Goal: Navigation & Orientation: Find specific page/section

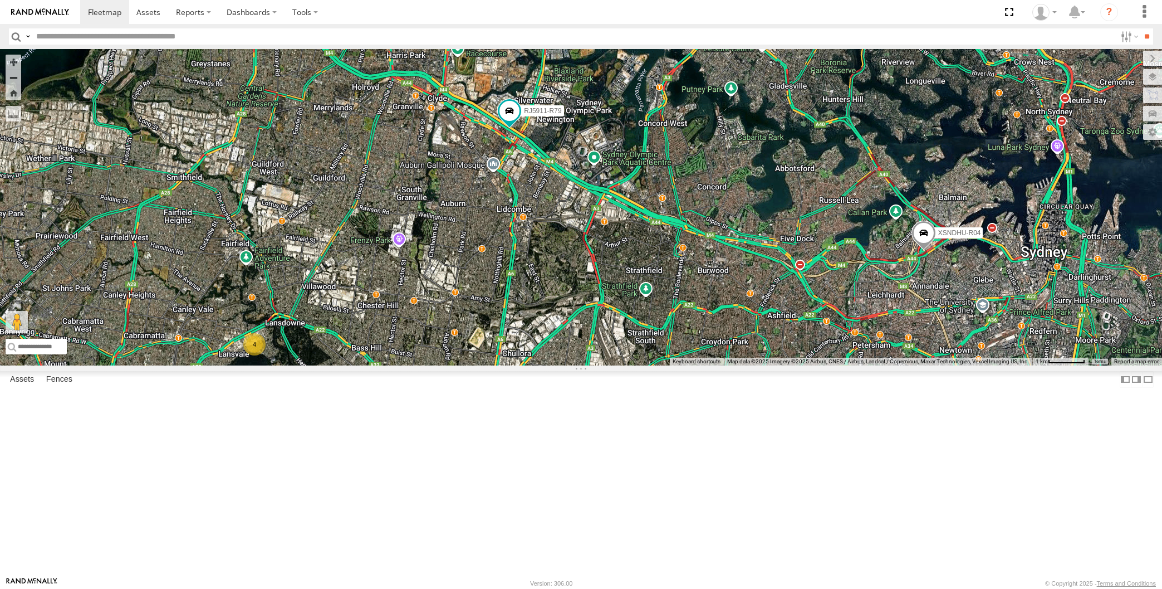
select select "**********"
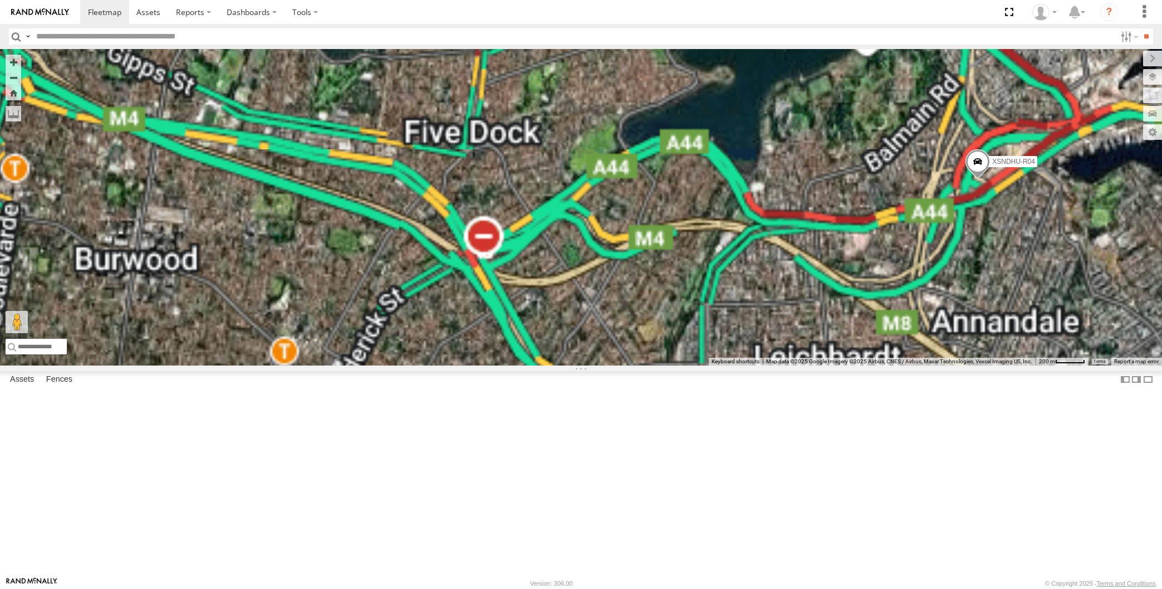
click at [972, 180] on span at bounding box center [978, 165] width 25 height 30
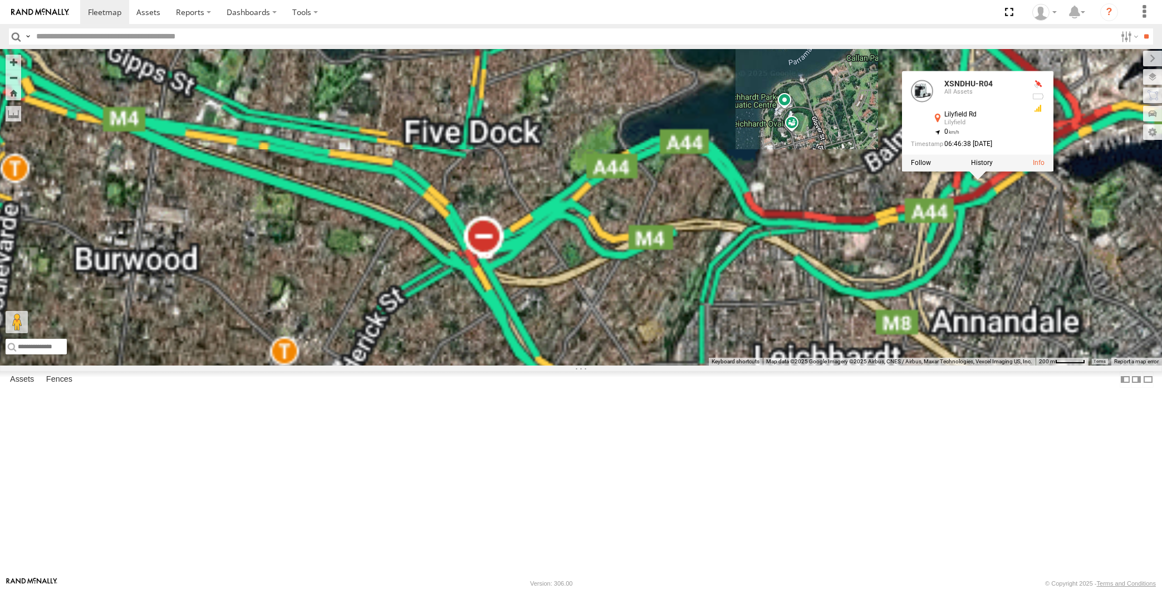
drag, startPoint x: 1013, startPoint y: 376, endPoint x: 990, endPoint y: 372, distance: 23.3
click at [1010, 365] on div "XSNDHU-R04 RJ5911-R79 XSNDHU-R04 All Assets Lilyfield Rd Lilyfield -33.87235 , …" at bounding box center [581, 207] width 1162 height 316
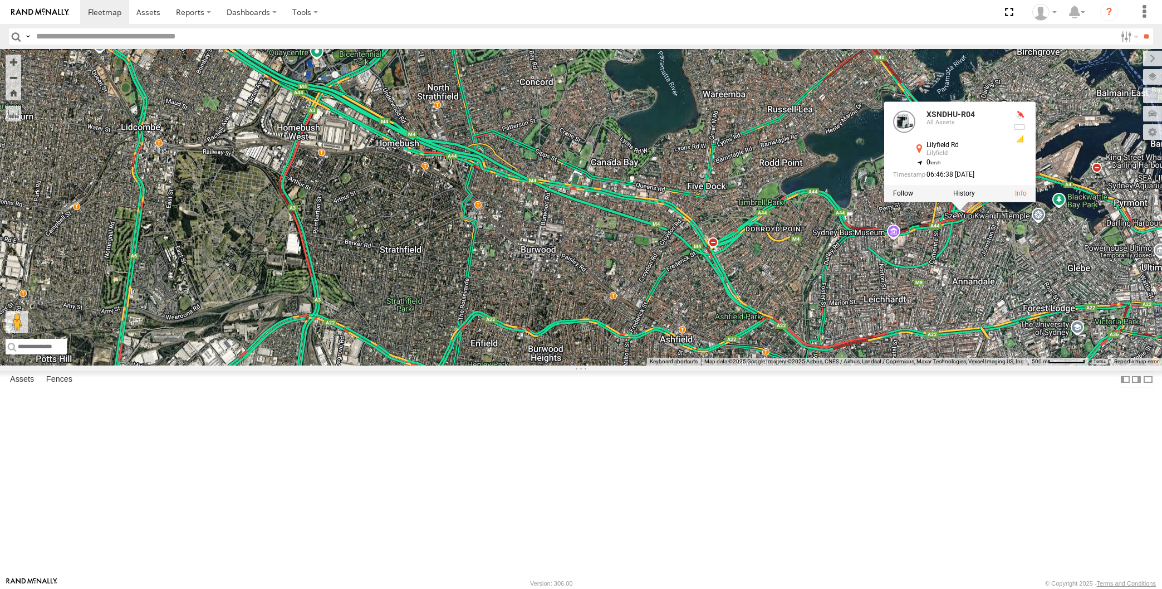
drag, startPoint x: 987, startPoint y: 417, endPoint x: 912, endPoint y: 369, distance: 89.4
click at [936, 365] on div "XSNDHU-R04 RJ5911-R79 XSNDHU-R04 All Assets Lilyfield Rd Lilyfield -33.87235 , …" at bounding box center [581, 207] width 1162 height 316
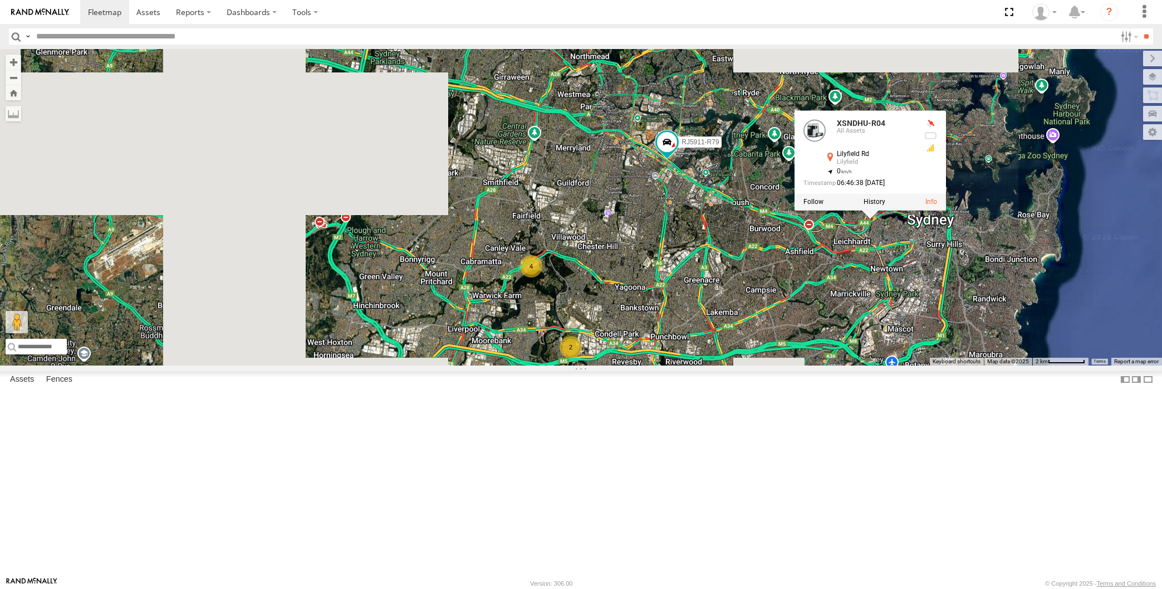
drag, startPoint x: 907, startPoint y: 441, endPoint x: 896, endPoint y: 420, distance: 23.7
click at [896, 365] on div "XSNDHU-R04 RJ5911-R79 XSNDHU-R04 All Assets Lilyfield Rd Lilyfield -33.87235 , …" at bounding box center [581, 207] width 1162 height 316
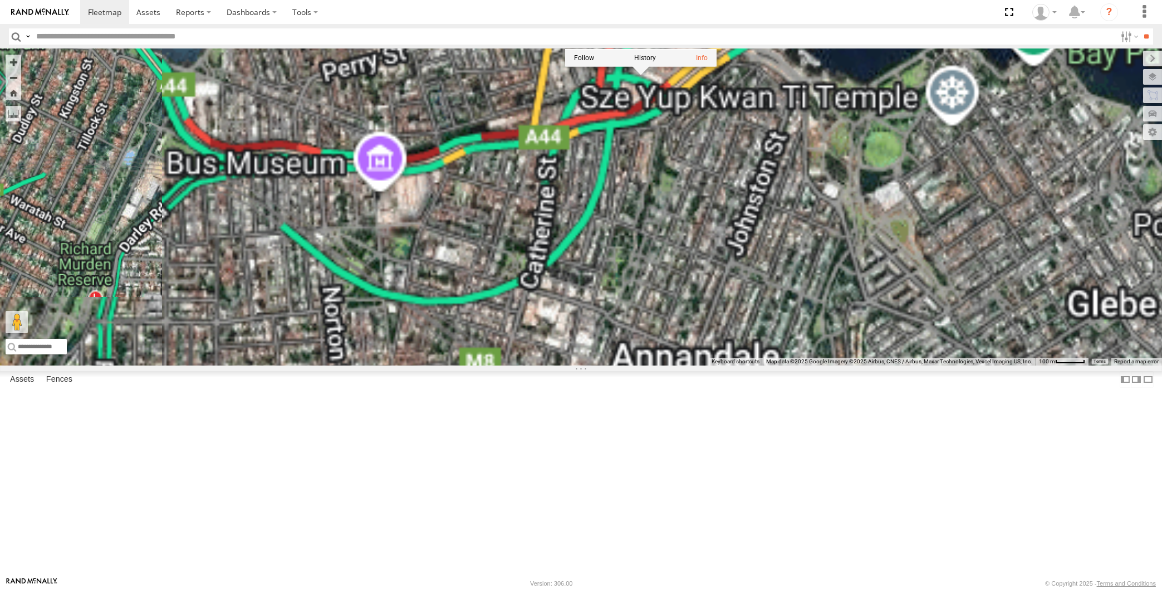
click at [711, 217] on div "XSNDHU-R04 RJ5911-R79 XSNDHU-R04 All Assets Lilyfield Rd Lilyfield -33.87235 , …" at bounding box center [581, 207] width 1162 height 316
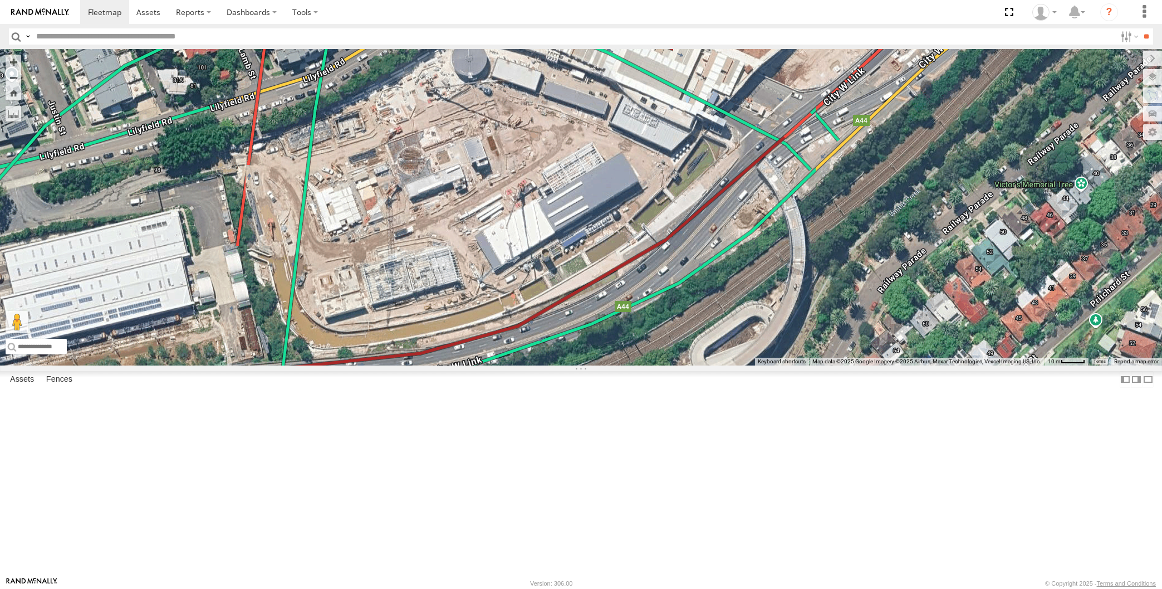
click at [561, 17] on span at bounding box center [559, 2] width 25 height 30
click at [567, 4] on label at bounding box center [563, 0] width 22 height 8
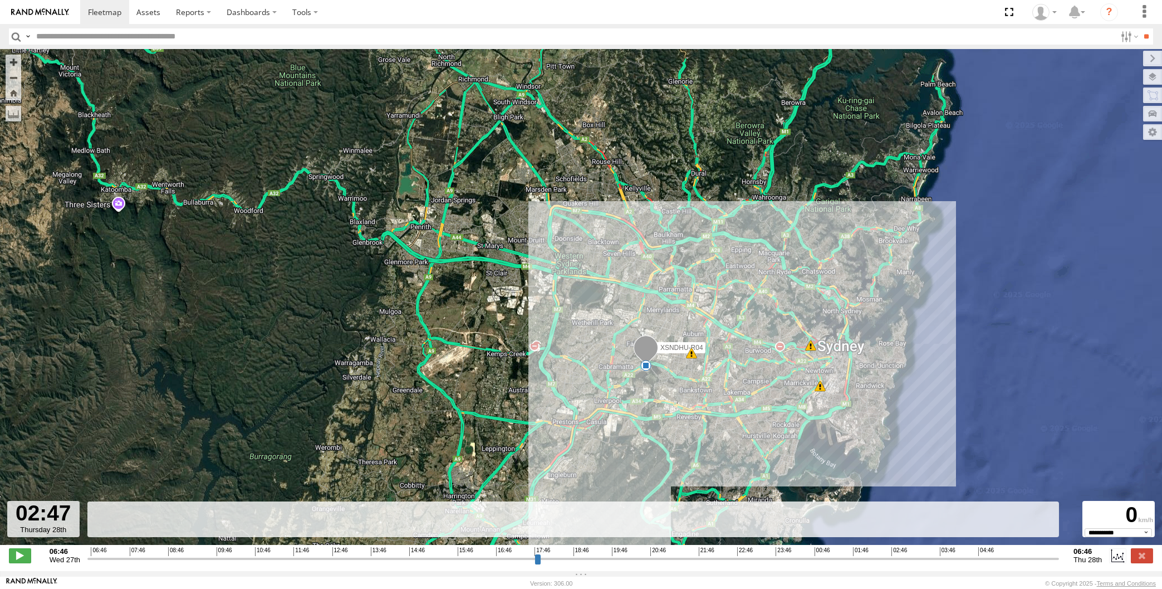
click at [896, 561] on input "range" at bounding box center [573, 558] width 972 height 11
click at [917, 556] on input "range" at bounding box center [573, 558] width 972 height 11
click at [964, 556] on input "range" at bounding box center [573, 558] width 972 height 11
click at [993, 554] on input "range" at bounding box center [573, 558] width 972 height 11
click at [1004, 557] on input "range" at bounding box center [573, 558] width 972 height 11
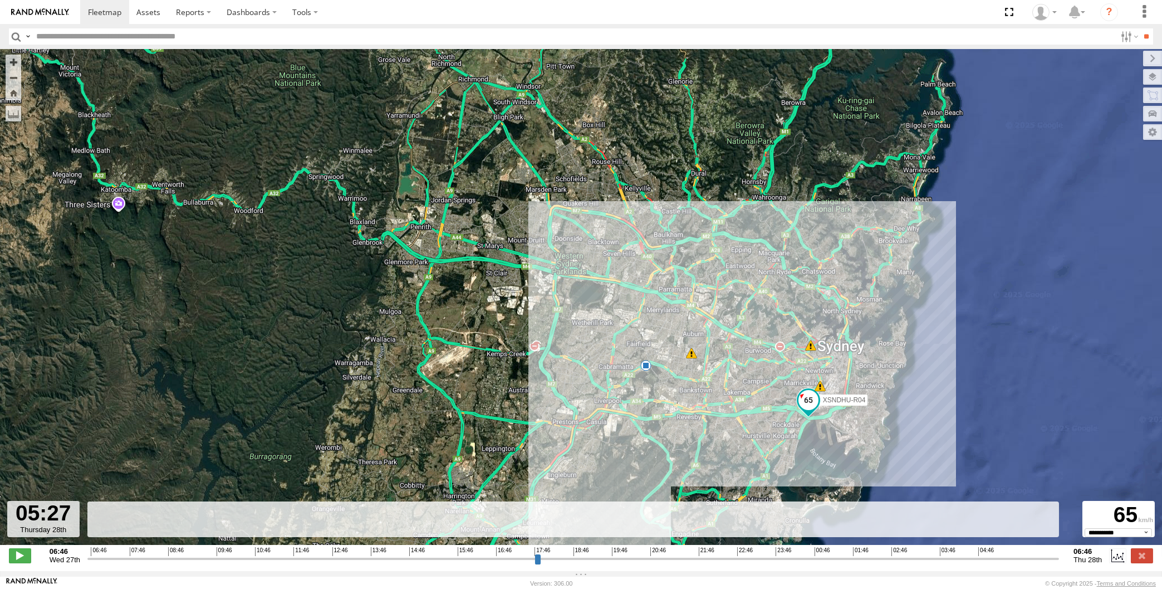
click at [1014, 558] on input "range" at bounding box center [573, 558] width 972 height 11
click at [1024, 560] on input "range" at bounding box center [573, 558] width 972 height 11
click at [1043, 559] on input "range" at bounding box center [573, 558] width 972 height 11
click at [1049, 557] on input "range" at bounding box center [573, 558] width 972 height 11
click at [1041, 557] on input "range" at bounding box center [573, 558] width 972 height 11
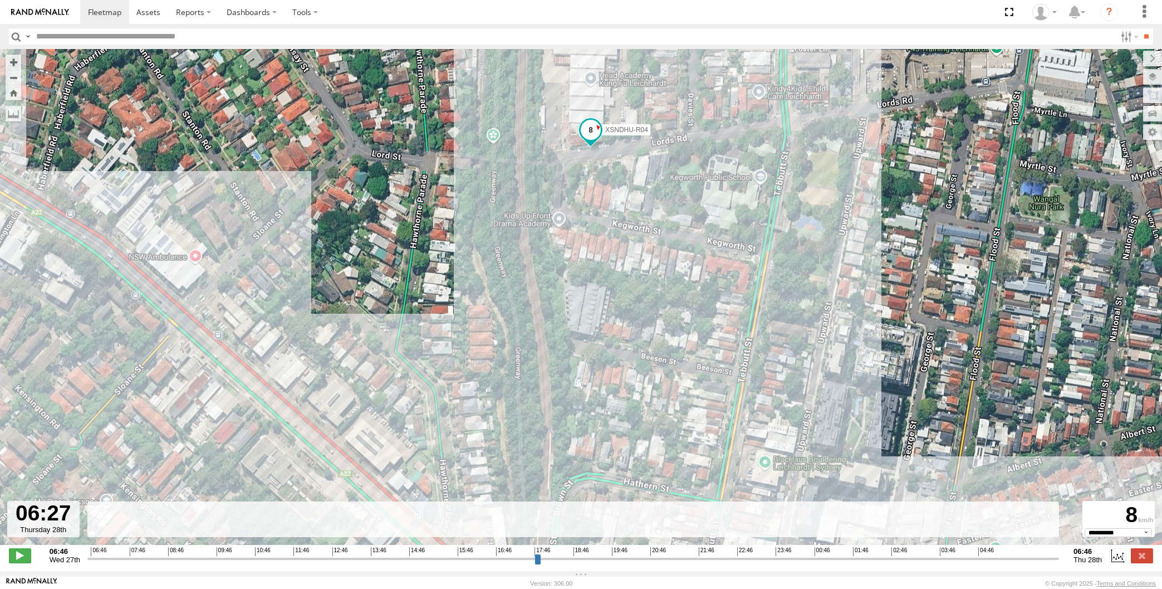
click at [1044, 555] on input "range" at bounding box center [573, 558] width 972 height 11
click at [1050, 557] on input "range" at bounding box center [573, 558] width 972 height 11
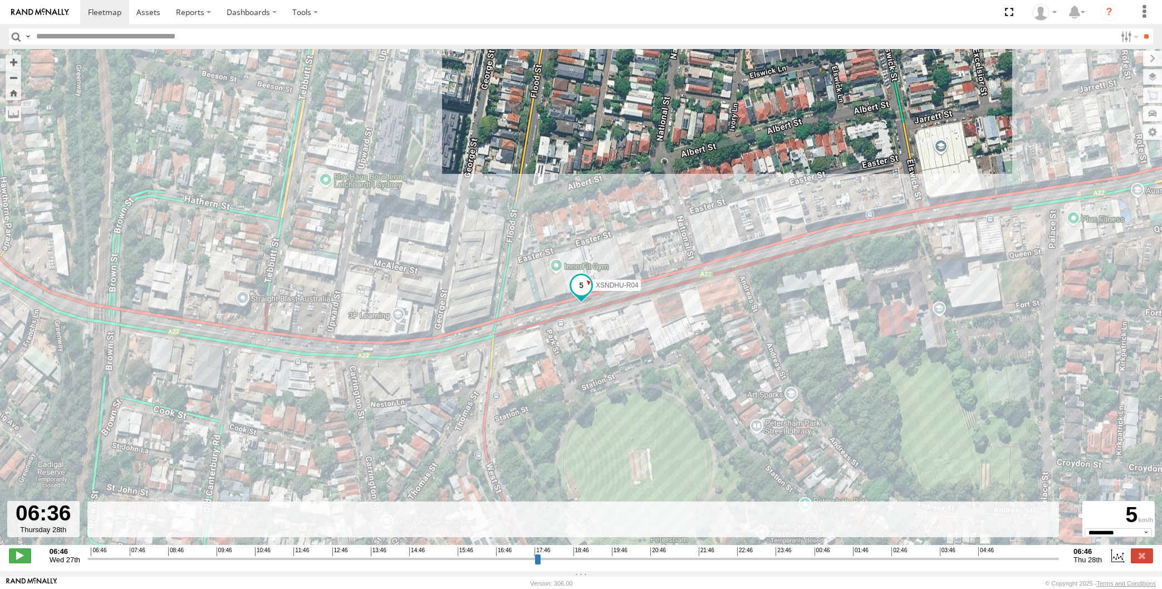
drag, startPoint x: 938, startPoint y: 367, endPoint x: 924, endPoint y: 296, distance: 72.2
click at [924, 296] on div "XSNDHU-R04 13:33 Wed 17:47 Wed 18:35 Wed 06:46 Thu" at bounding box center [581, 302] width 1162 height 507
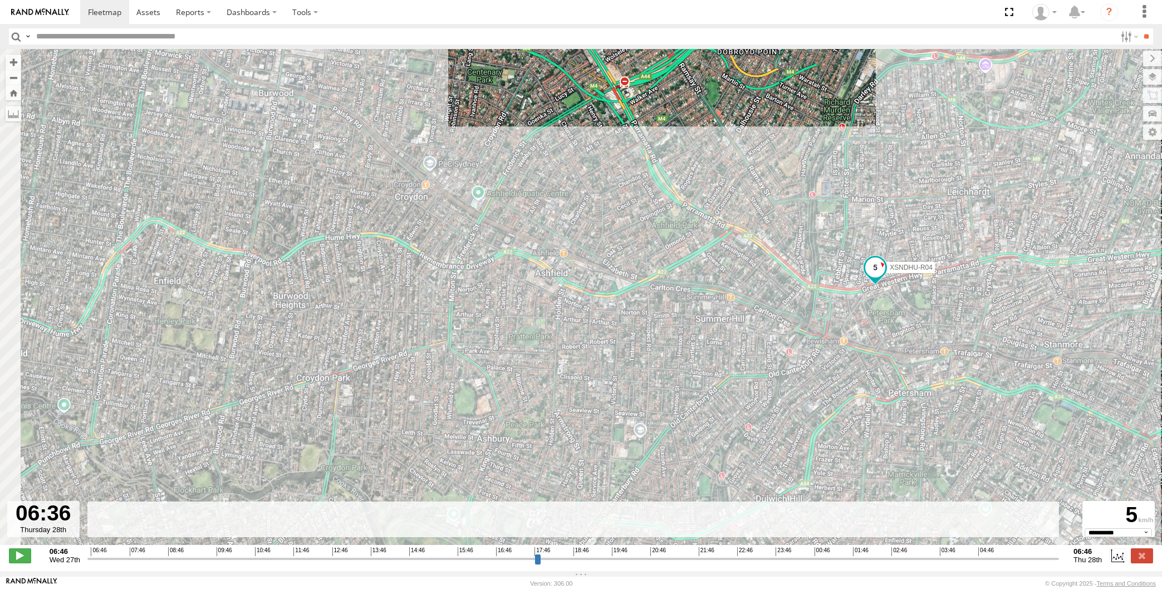
click at [762, 322] on div "XSNDHU-R04 13:33 Wed 17:47 Wed 18:35 Wed 06:46 Thu" at bounding box center [581, 302] width 1162 height 507
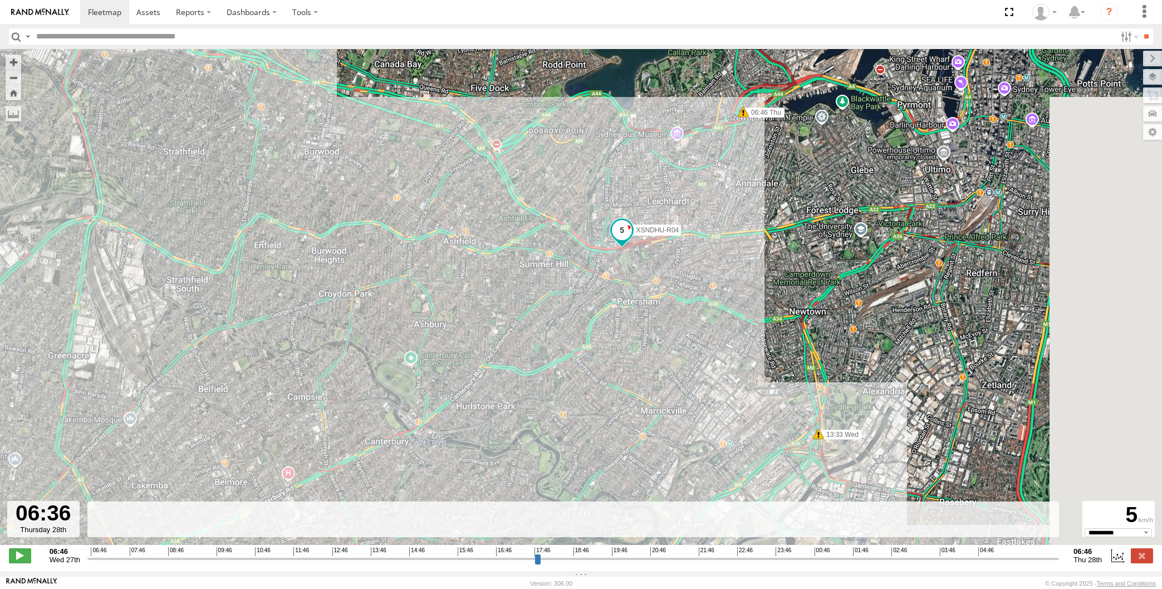
drag, startPoint x: 737, startPoint y: 356, endPoint x: 677, endPoint y: 329, distance: 66.6
click at [686, 334] on div "XSNDHU-R04 13:33 Wed 17:47 Wed 18:35 Wed 06:46 Thu" at bounding box center [581, 302] width 1162 height 507
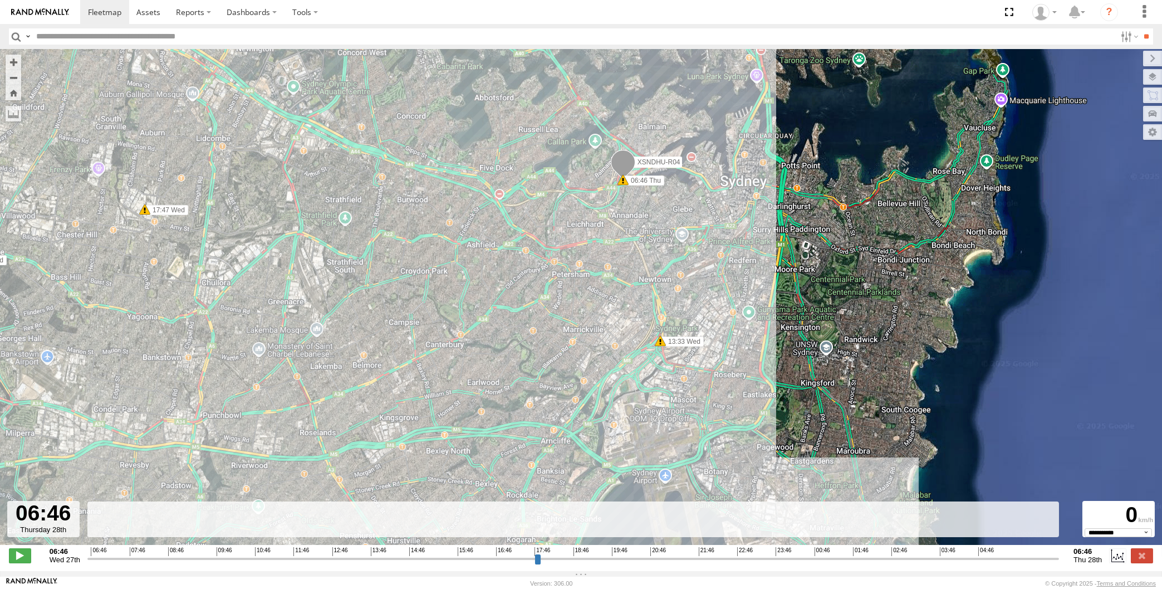
drag, startPoint x: 1049, startPoint y: 556, endPoint x: 1070, endPoint y: 560, distance: 20.9
click at [1059, 560] on input "range" at bounding box center [573, 558] width 972 height 11
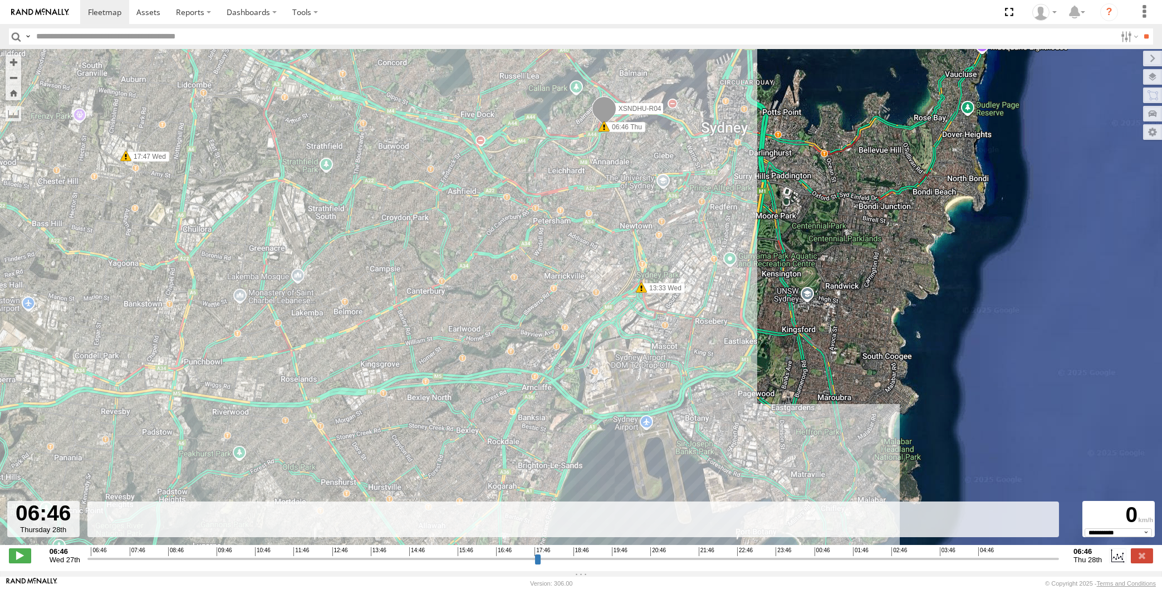
drag, startPoint x: 835, startPoint y: 319, endPoint x: 805, endPoint y: 239, distance: 85.5
click at [806, 242] on div "XSNDHU-R04 13:33 Wed 17:47 Wed 18:35 Wed 06:46 Thu" at bounding box center [581, 302] width 1162 height 507
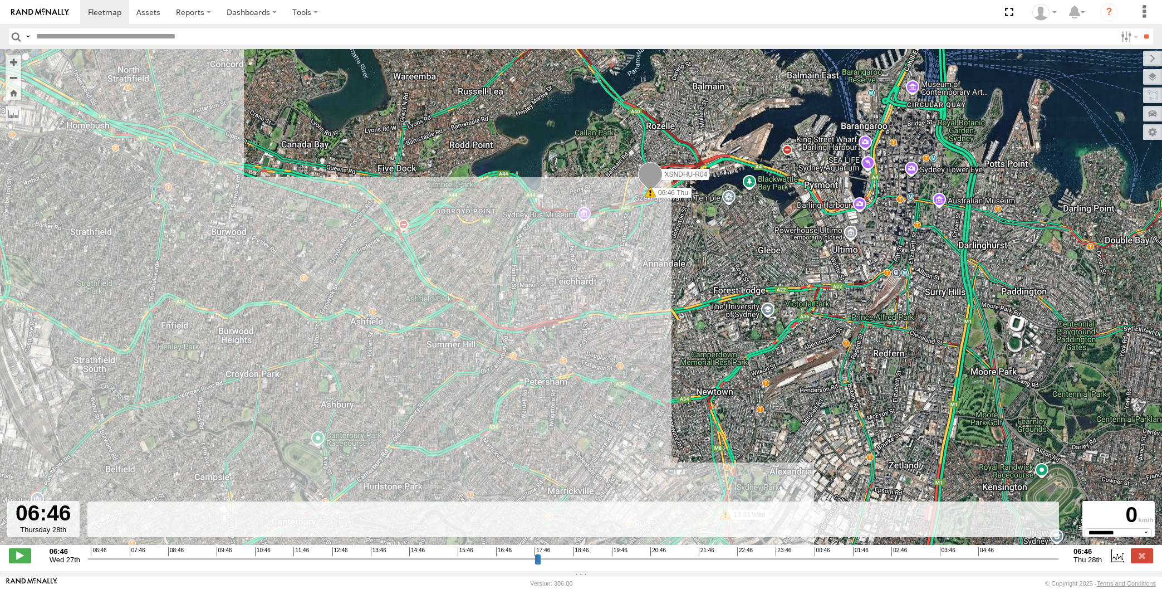
drag, startPoint x: 716, startPoint y: 169, endPoint x: 710, endPoint y: 253, distance: 84.3
click at [713, 244] on div "XSNDHU-R04 13:33 Wed 17:47 Wed 18:35 Wed 06:46 Thu" at bounding box center [581, 302] width 1162 height 507
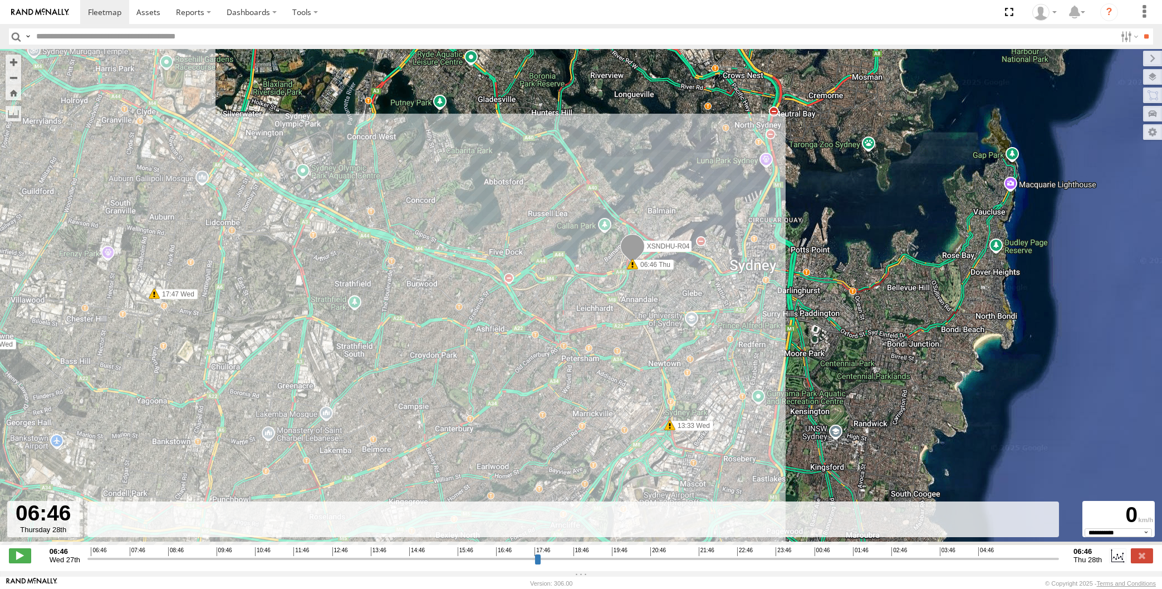
drag, startPoint x: 686, startPoint y: 363, endPoint x: 664, endPoint y: 241, distance: 123.2
click at [681, 302] on div "XSNDHU-R04 13:33 Wed 17:47 Wed 18:35 Wed 06:46 Thu" at bounding box center [581, 302] width 1162 height 507
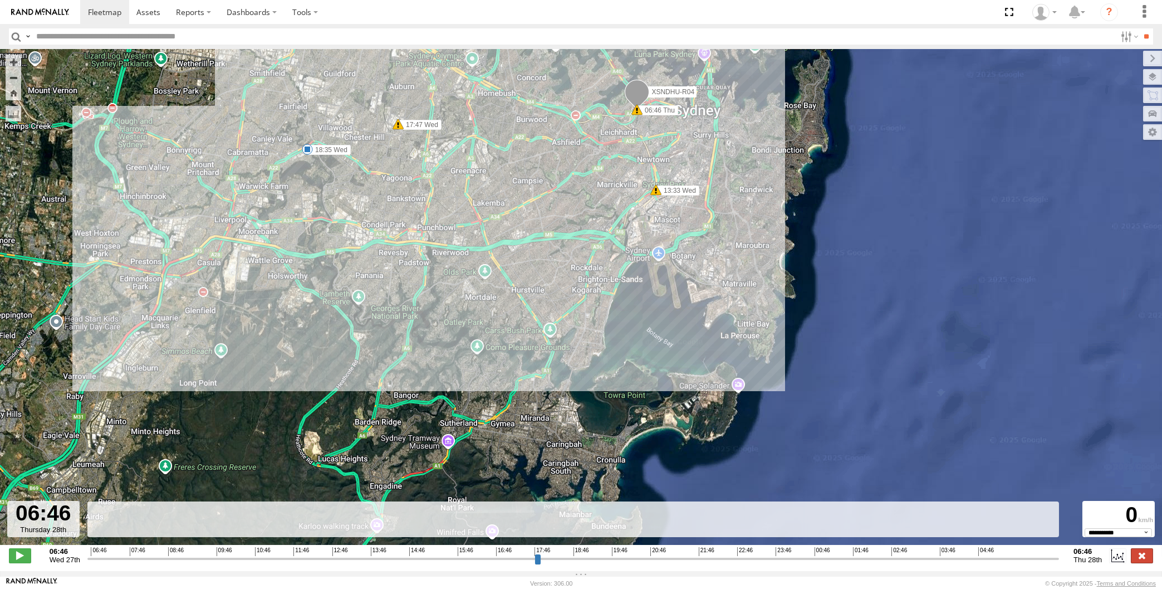
click at [1147, 559] on label at bounding box center [1142, 555] width 22 height 14
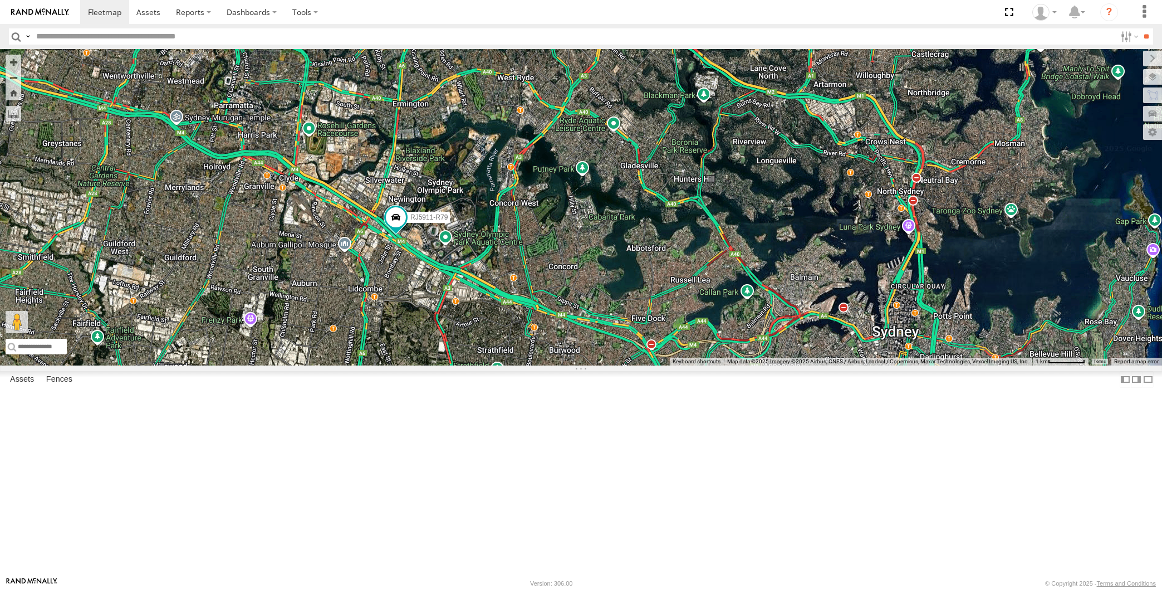
click at [766, 365] on div "RJ5911-R79 XP30JQ-R03 3" at bounding box center [581, 207] width 1162 height 316
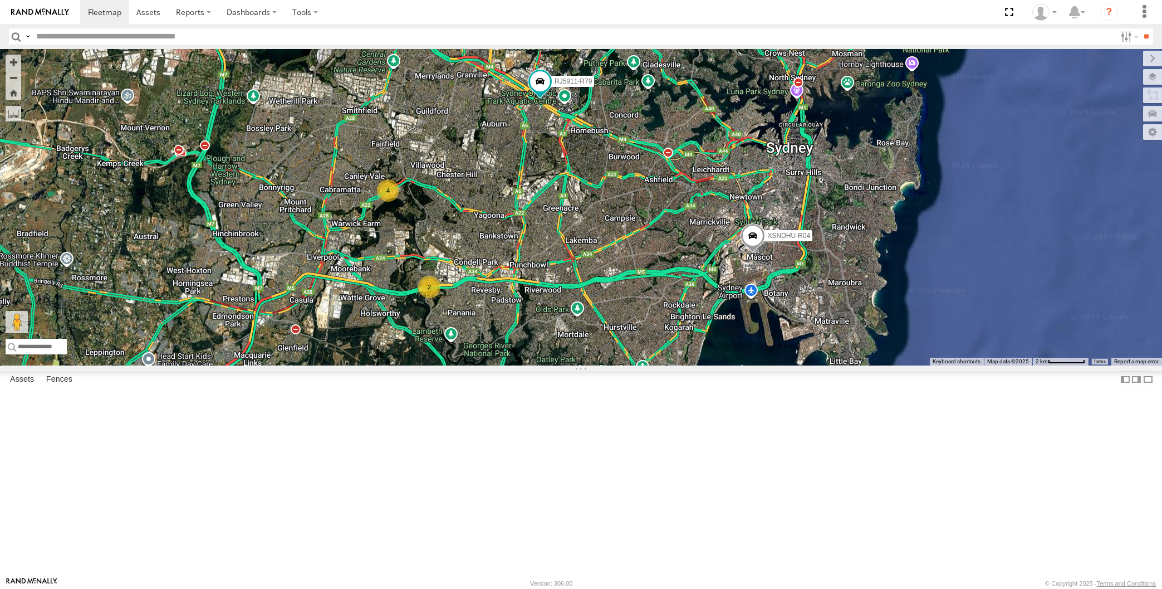
drag, startPoint x: 799, startPoint y: 435, endPoint x: 803, endPoint y: 404, distance: 31.4
click at [803, 365] on div "XSNDHU-R04 RJ5911-R79 4 2" at bounding box center [581, 207] width 1162 height 316
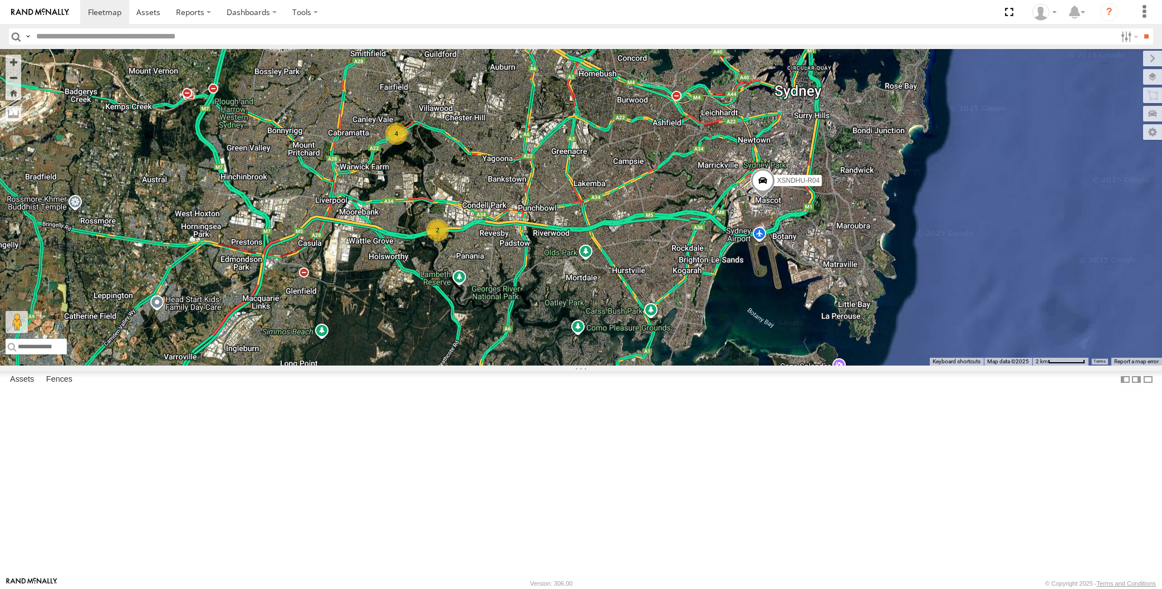
click at [770, 365] on div "XSNDHU-R04 RJ5911-R79 4 2" at bounding box center [581, 207] width 1162 height 316
drag, startPoint x: 759, startPoint y: 432, endPoint x: 741, endPoint y: 421, distance: 21.2
click at [757, 365] on div "XSNDHU-R04 RJ5911-R79 4 2" at bounding box center [581, 207] width 1162 height 316
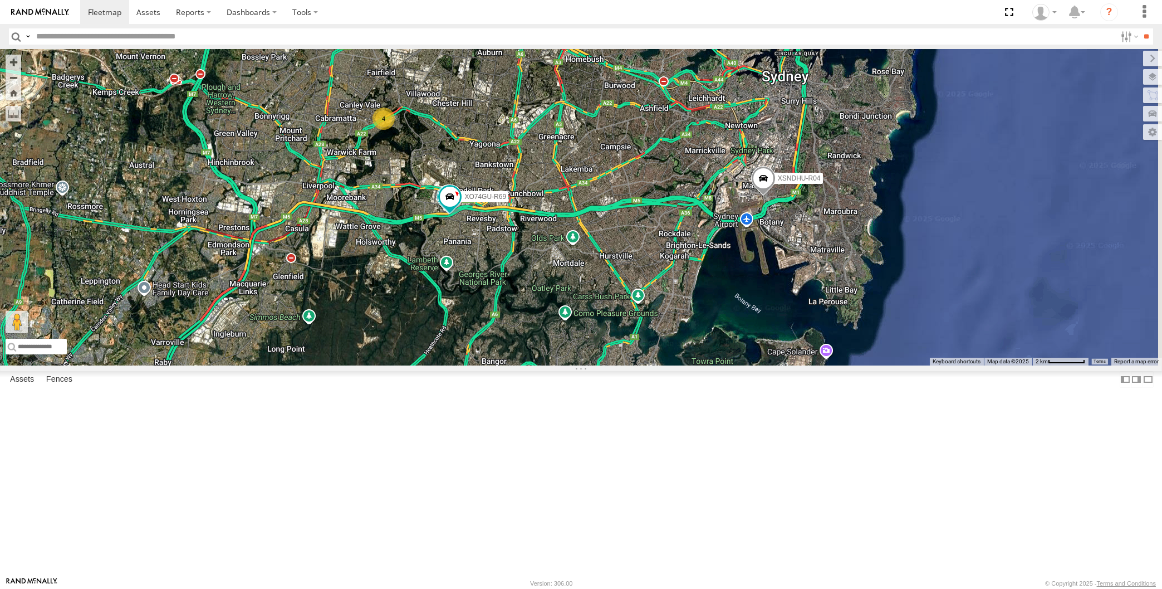
drag, startPoint x: 596, startPoint y: 341, endPoint x: 579, endPoint y: 324, distance: 24.4
click at [579, 324] on div "XSNDHU-R04 RJ5911-R79 XP81FE-R59 XO74GU-R69 4" at bounding box center [581, 207] width 1162 height 316
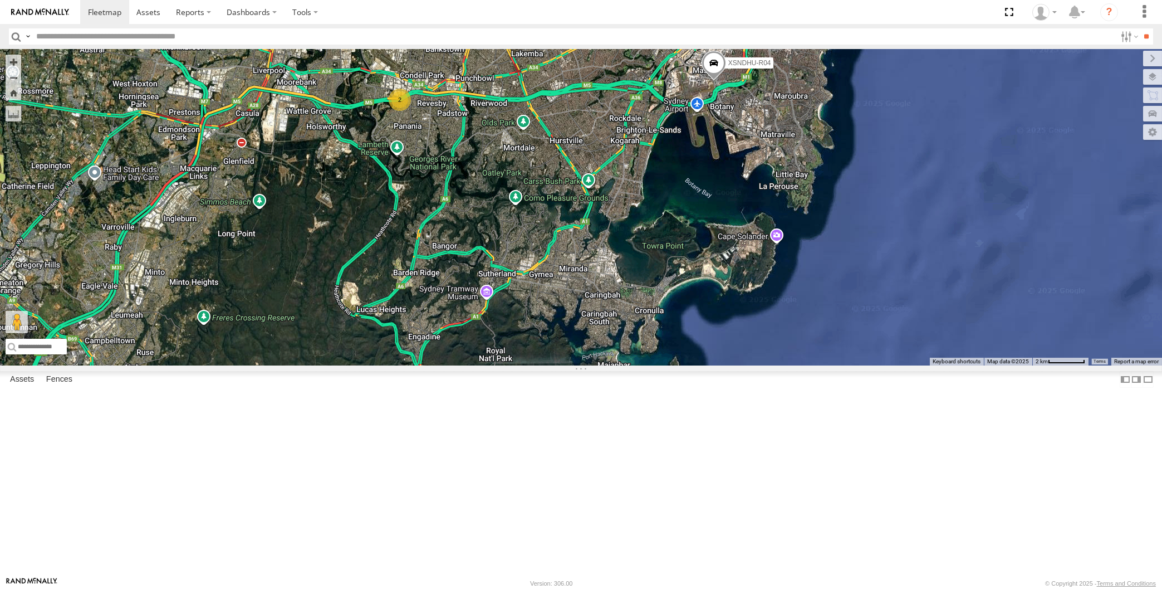
drag, startPoint x: 617, startPoint y: 295, endPoint x: 580, endPoint y: 318, distance: 43.7
click at [583, 317] on div "XSNDHU-R04 RJ5911-R79 4 2" at bounding box center [581, 207] width 1162 height 316
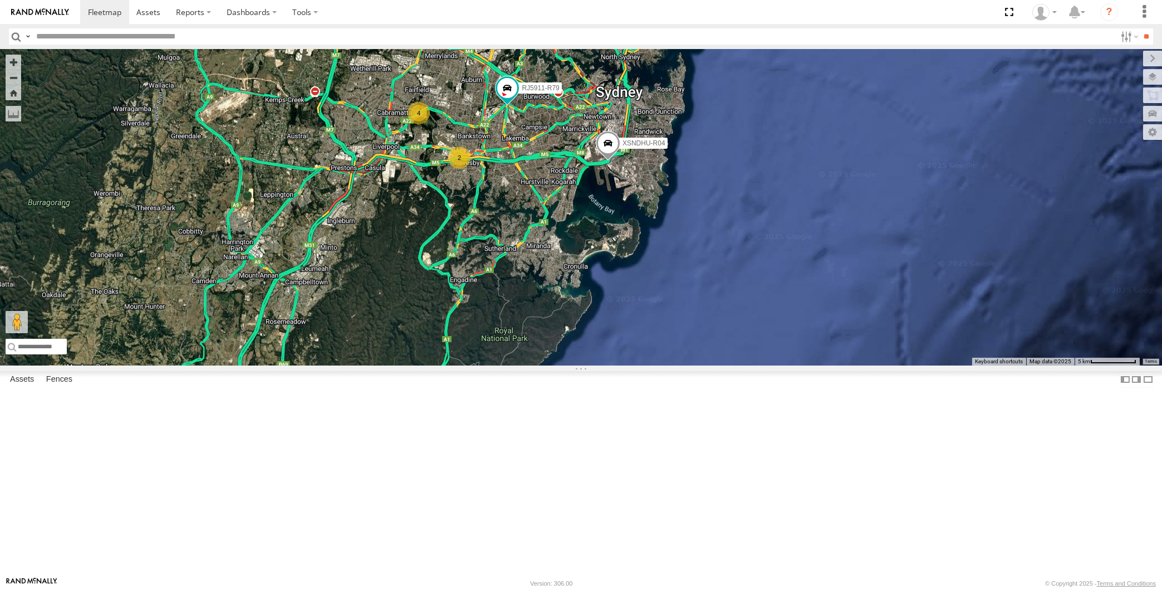
drag, startPoint x: 543, startPoint y: 319, endPoint x: 543, endPoint y: 302, distance: 16.7
click at [543, 302] on div "XSNDHU-R04 RJ5911-R79 4 2" at bounding box center [581, 207] width 1162 height 316
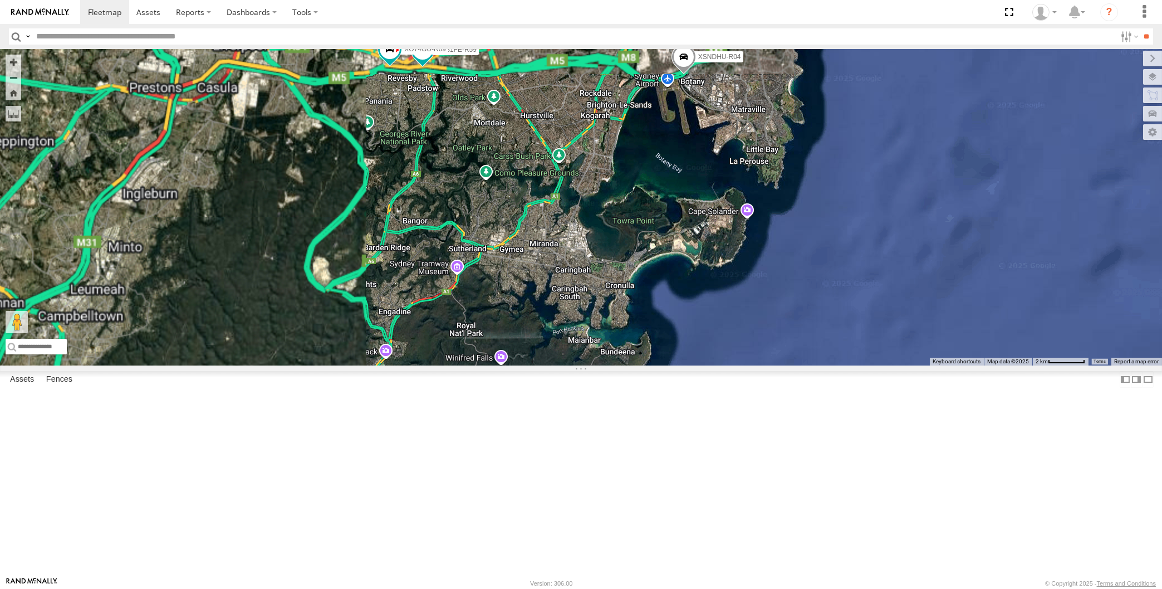
click at [534, 266] on div "XSNDHU-R04 RJ5911-R79 4 XP81FE-R59 XO74GU-R69" at bounding box center [581, 207] width 1162 height 316
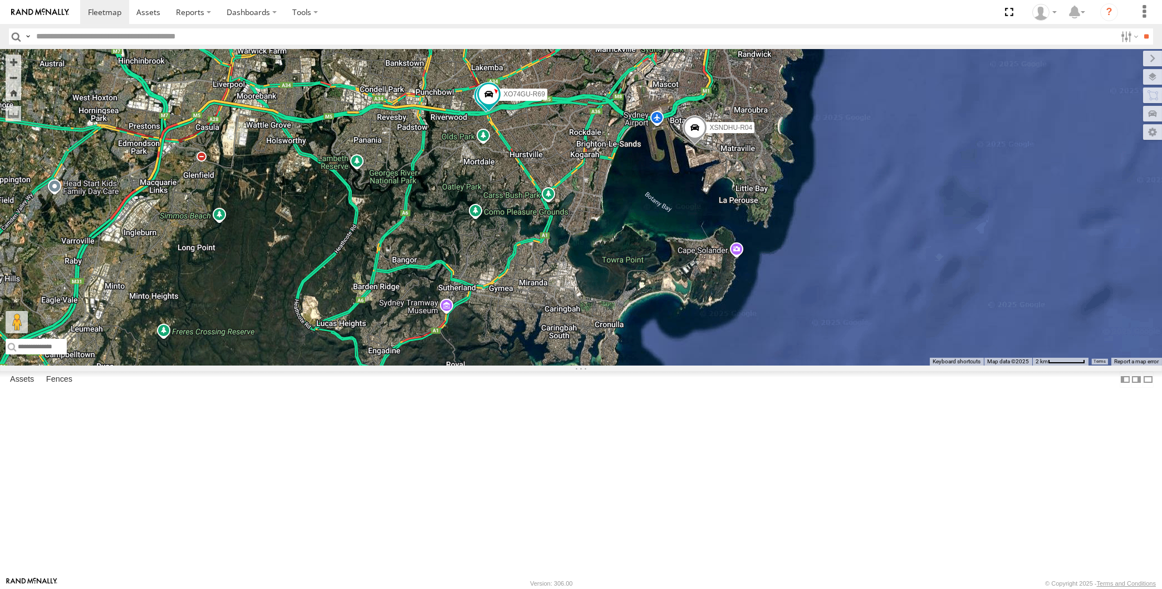
drag, startPoint x: 710, startPoint y: 272, endPoint x: 699, endPoint y: 315, distance: 43.8
click at [699, 315] on div "XSNDHU-R04 RJ5911-R79 XP81FE-R59 XO74GU-R69 4" at bounding box center [581, 207] width 1162 height 316
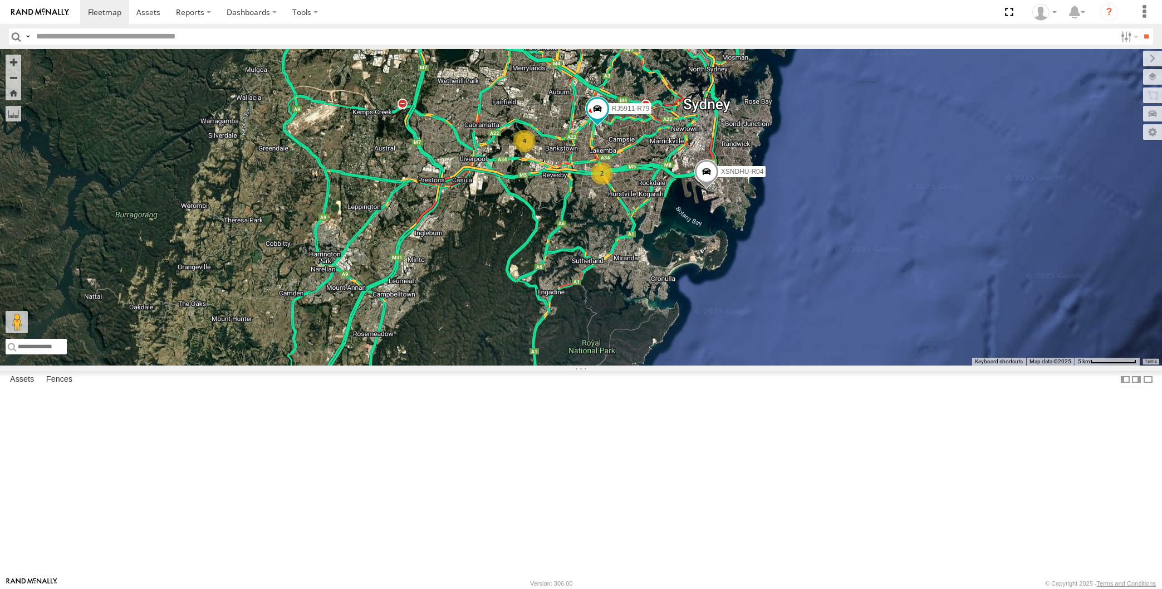
drag, startPoint x: 667, startPoint y: 326, endPoint x: 687, endPoint y: 351, distance: 31.7
click at [683, 340] on div "XSNDHU-R04 RJ5911-R79 4 2" at bounding box center [581, 207] width 1162 height 316
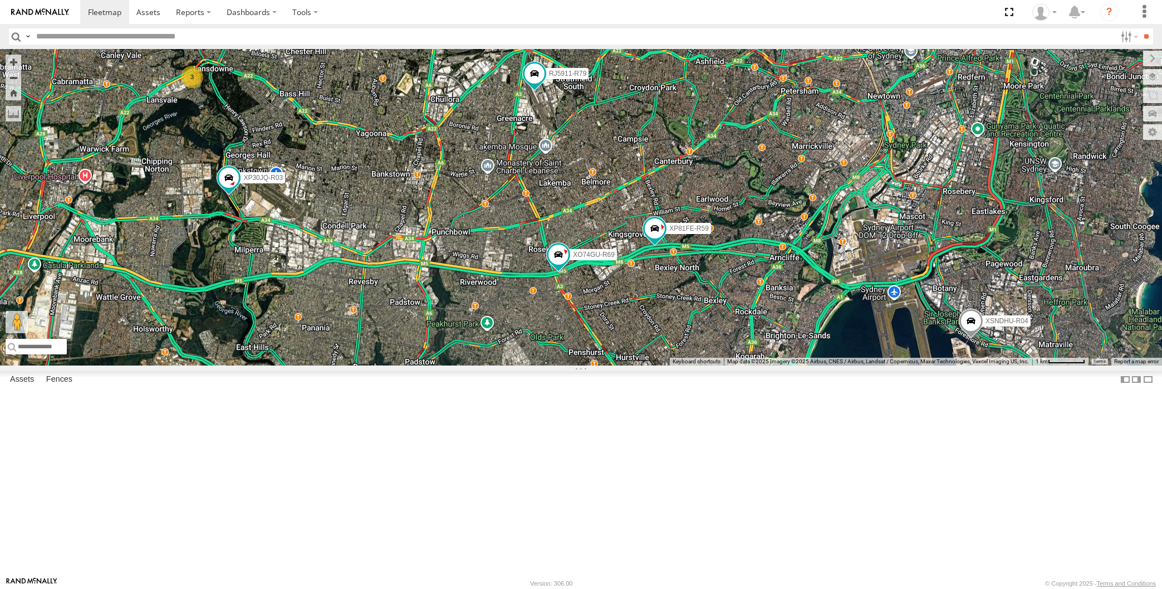
drag, startPoint x: 669, startPoint y: 443, endPoint x: 677, endPoint y: 442, distance: 7.9
click at [676, 365] on div "XP30JQ-R03 XSNDHU-R04 3 RJ5911-R79 XP81FE-R59 XO74GU-R69" at bounding box center [581, 207] width 1162 height 316
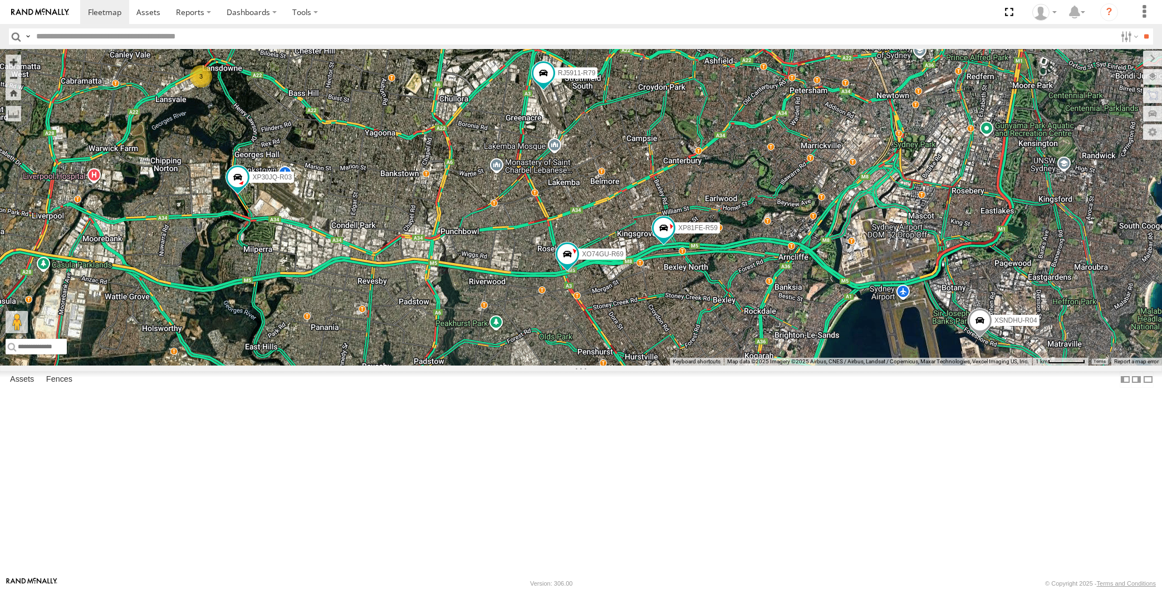
drag, startPoint x: 716, startPoint y: 471, endPoint x: 711, endPoint y: 462, distance: 10.5
click at [712, 365] on div "XP30JQ-R03 XSNDHU-R04 3 RJ5911-R79 XP81FE-R59 XO74GU-R69" at bounding box center [581, 207] width 1162 height 316
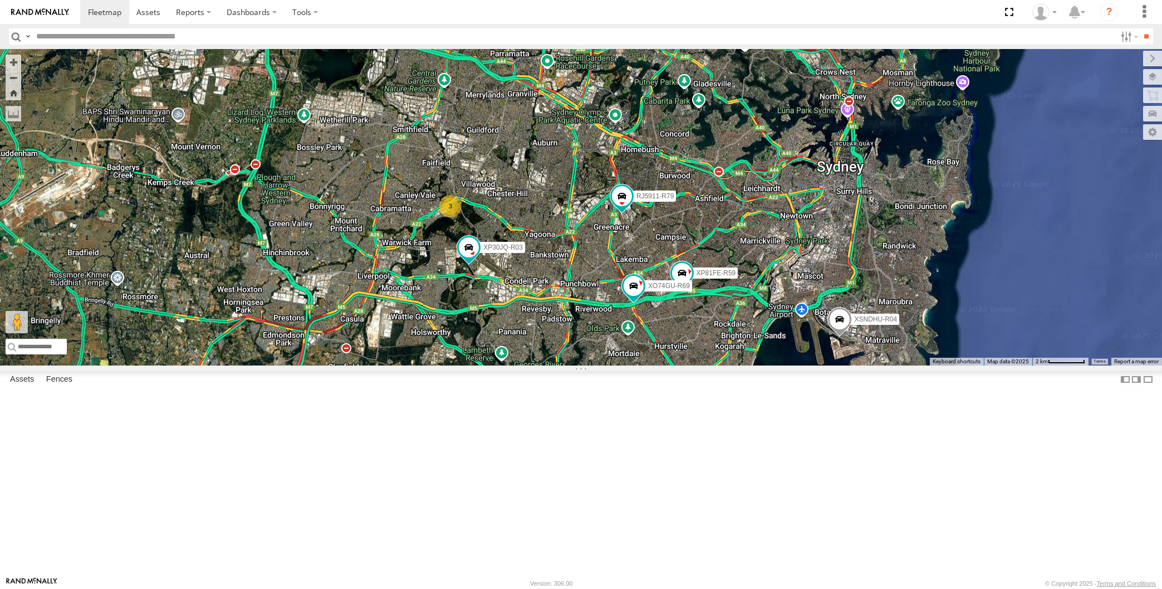
drag, startPoint x: 723, startPoint y: 490, endPoint x: 698, endPoint y: 467, distance: 33.5
click at [713, 365] on div "XP30JQ-R03 XSNDHU-R04 RJ5911-R79 XP81FE-R59 XO74GU-R69 3" at bounding box center [581, 207] width 1162 height 316
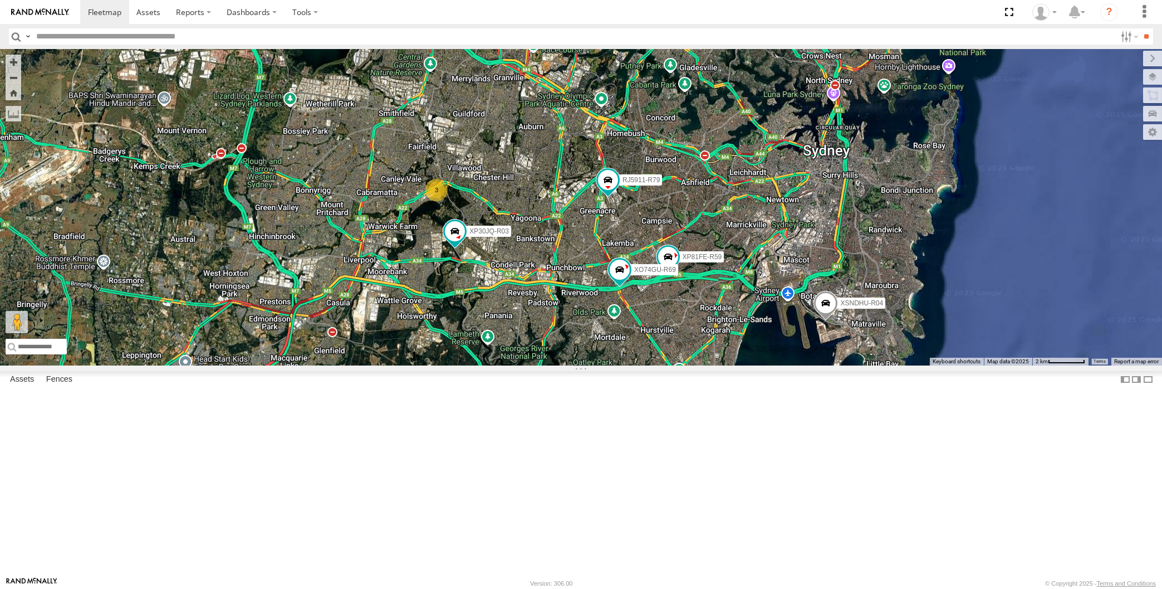
drag, startPoint x: 711, startPoint y: 490, endPoint x: 692, endPoint y: 466, distance: 30.5
click at [704, 365] on div "XP30JQ-R03 XSNDHU-R04 RJ5911-R79 XP81FE-R59 XO74GU-R69 3" at bounding box center [581, 207] width 1162 height 316
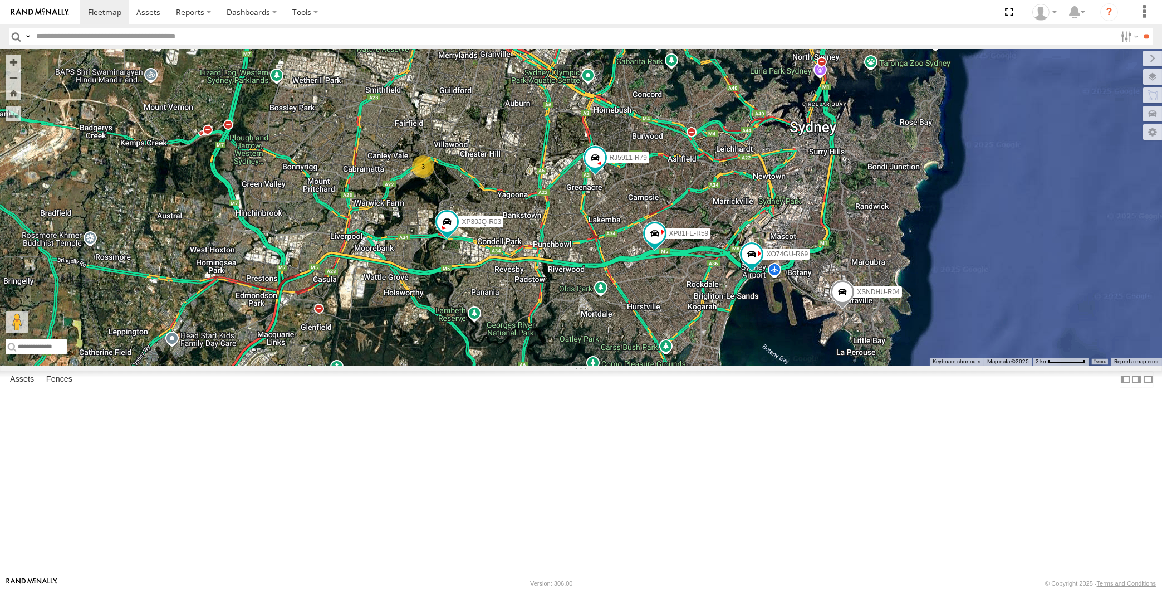
drag, startPoint x: 887, startPoint y: 459, endPoint x: 880, endPoint y: 449, distance: 12.0
click at [881, 365] on div "XP30JQ-R03 XSNDHU-R04 RJ5911-R79 XP81FE-R59 XO74GU-R69 3" at bounding box center [581, 207] width 1162 height 316
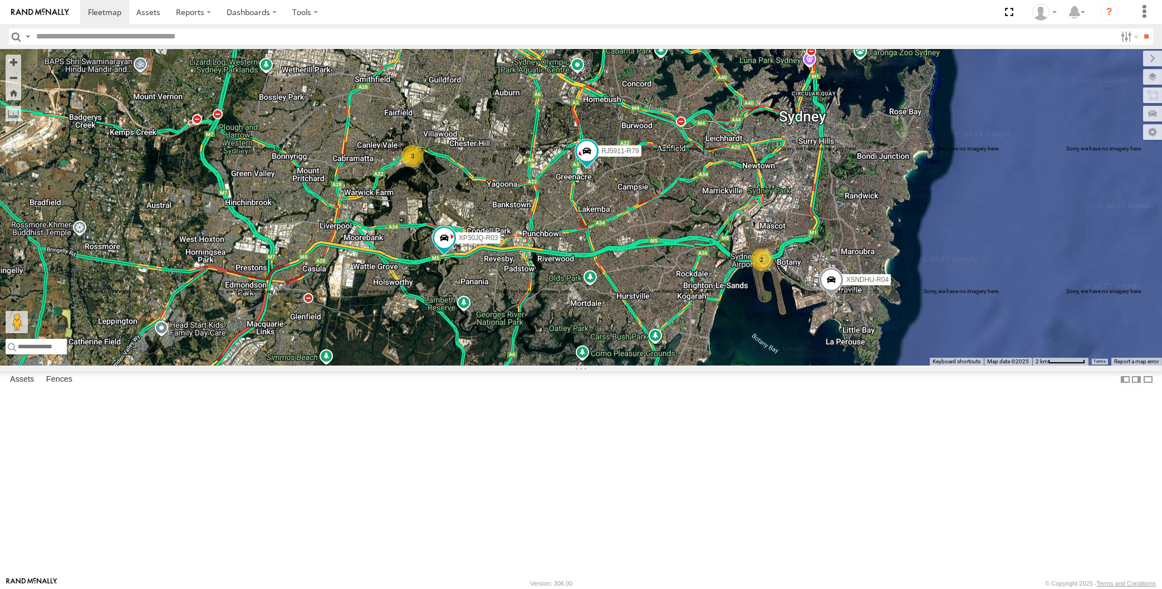
drag, startPoint x: 752, startPoint y: 486, endPoint x: 743, endPoint y: 481, distance: 10.5
click at [743, 365] on div "XP30JQ-R03 XSNDHU-R04 RJ5911-R79 3 2" at bounding box center [581, 207] width 1162 height 316
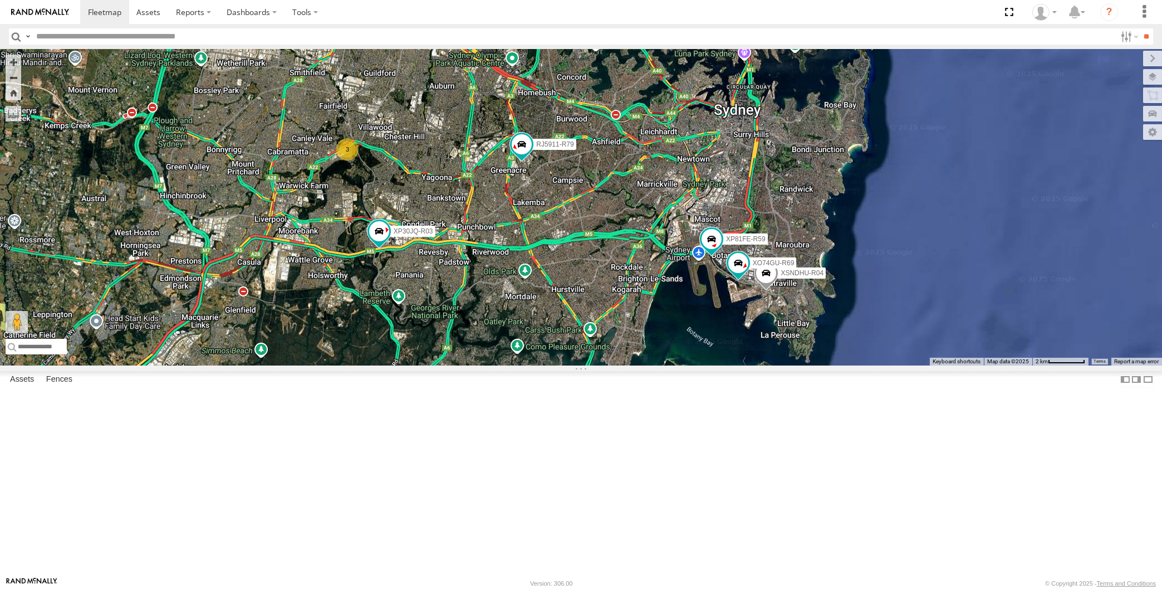
drag, startPoint x: 560, startPoint y: 363, endPoint x: 565, endPoint y: 353, distance: 11.7
click at [564, 359] on div "XP30JQ-R03 XSNDHU-R04 RJ5911-R79 XP81FE-R59 XO74GU-R69 3" at bounding box center [581, 207] width 1162 height 316
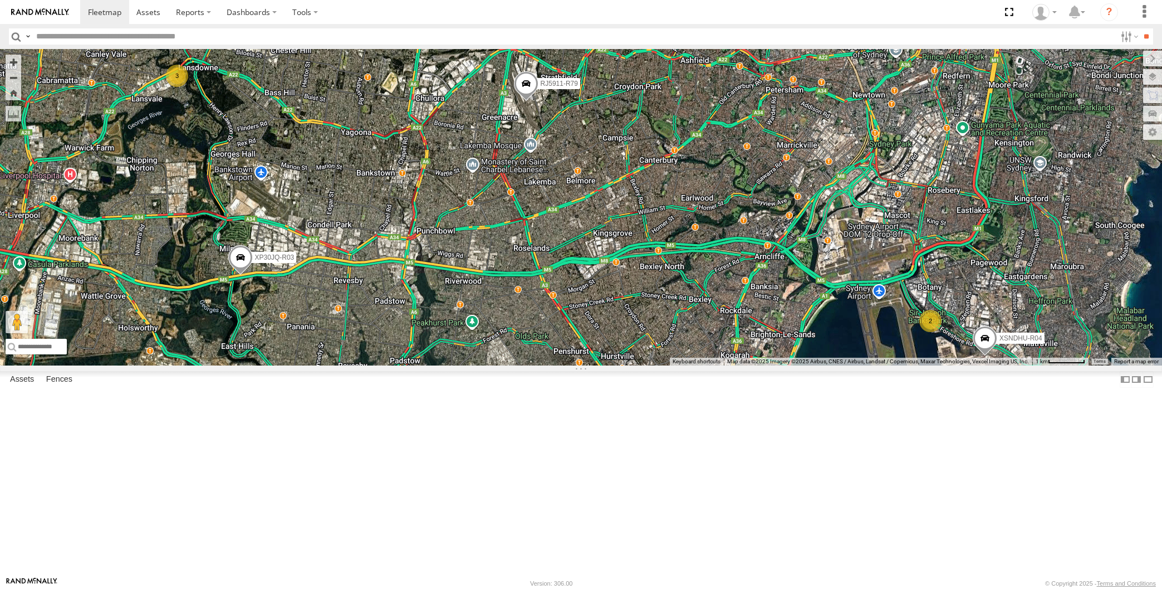
drag, startPoint x: 513, startPoint y: 358, endPoint x: 526, endPoint y: 358, distance: 12.3
click at [520, 361] on div "XP30JQ-R03 XSNDHU-R04 3 RJ5911-R79 2" at bounding box center [581, 207] width 1162 height 316
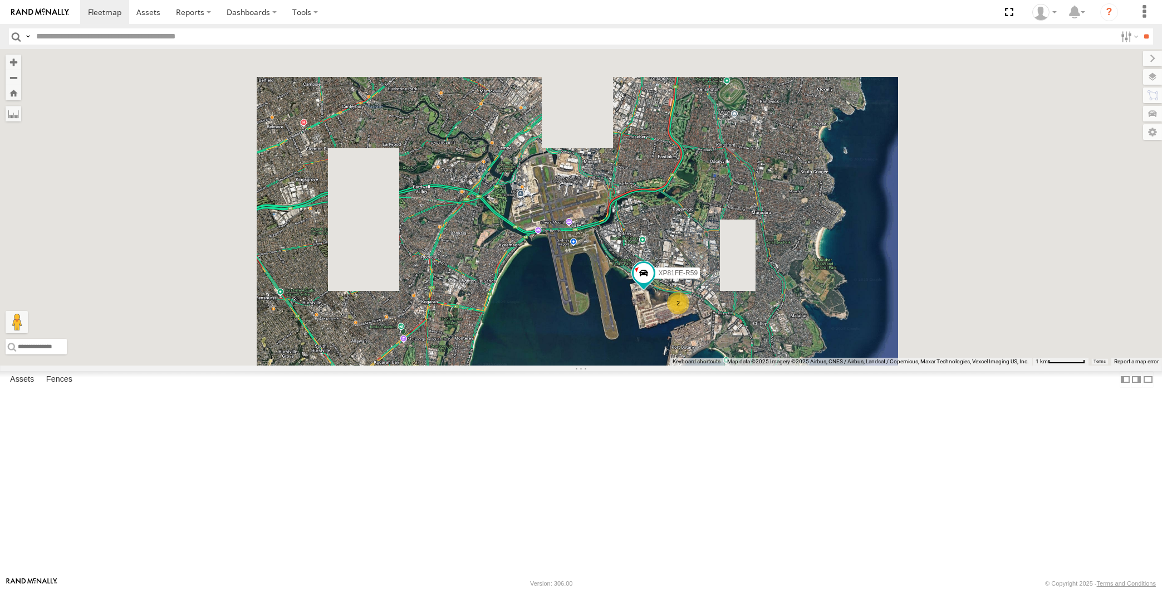
drag, startPoint x: 493, startPoint y: 442, endPoint x: 541, endPoint y: 444, distance: 47.9
click at [513, 365] on div "XP30JQ-R03 RJ5911-R79 XP81FE-R59 2" at bounding box center [581, 207] width 1162 height 316
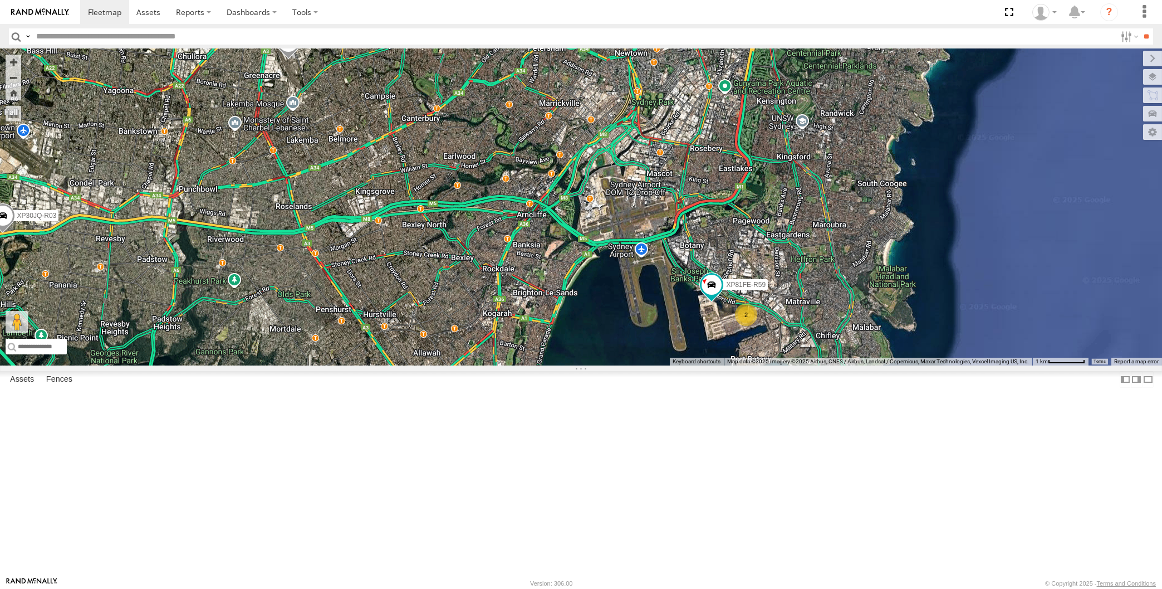
drag, startPoint x: 527, startPoint y: 421, endPoint x: 554, endPoint y: 439, distance: 32.9
click at [554, 365] on div "XP30JQ-R03 RJ5911-R79 XP81FE-R59 2" at bounding box center [581, 207] width 1162 height 316
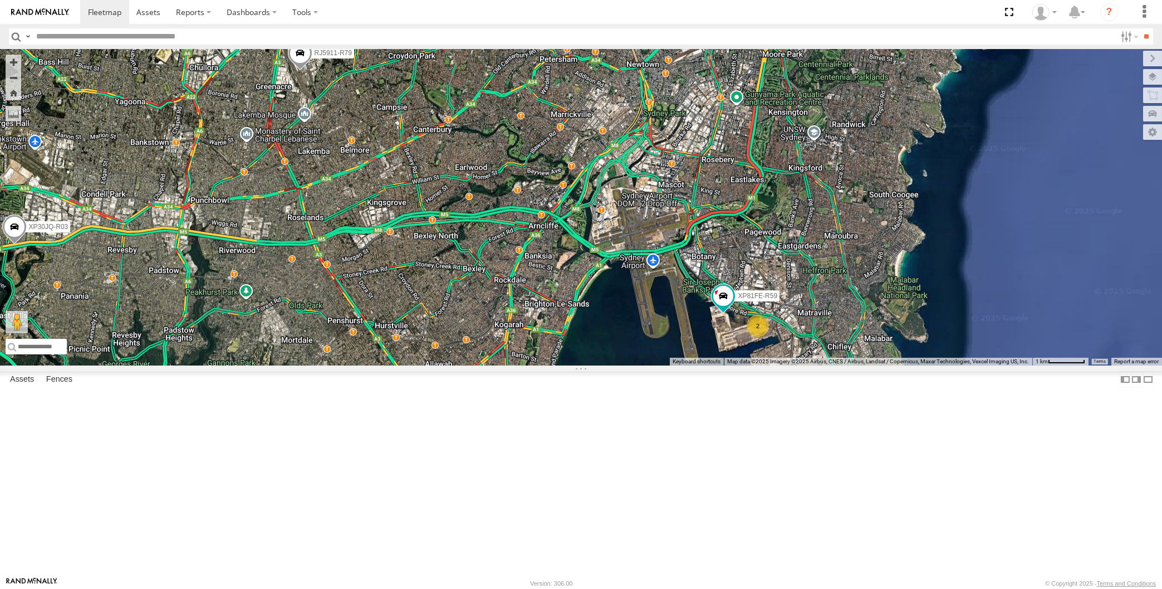
click at [534, 365] on div "XP30JQ-R03 RJ5911-R79 XP81FE-R59 2" at bounding box center [581, 207] width 1162 height 316
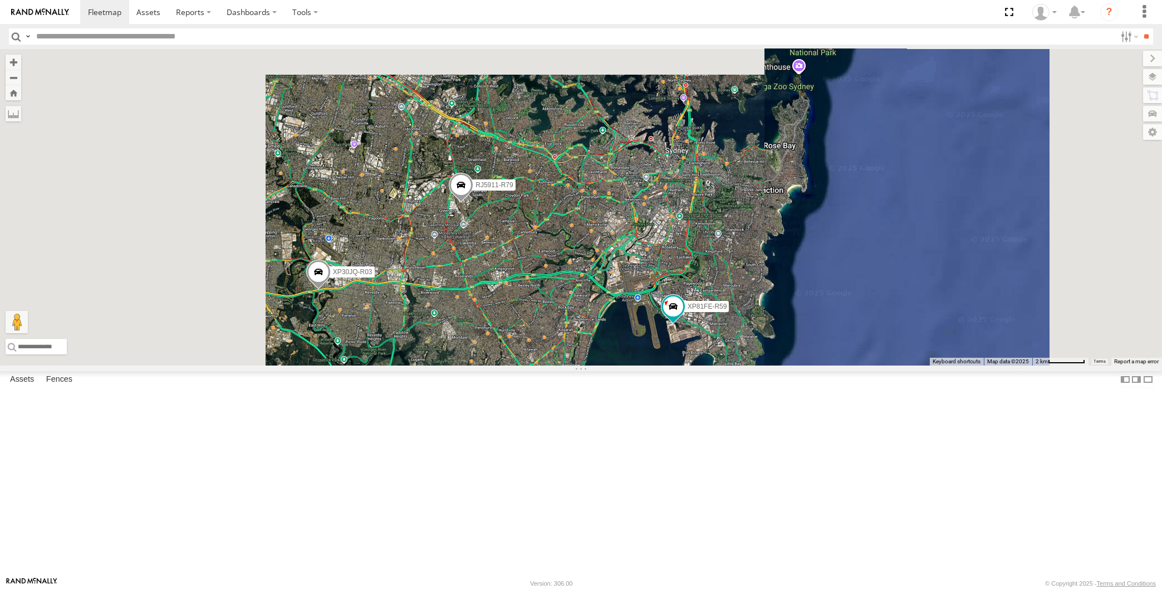
drag, startPoint x: 530, startPoint y: 449, endPoint x: 542, endPoint y: 449, distance: 12.3
click at [537, 365] on div "XP30JQ-R03 RJ5911-R79 XP81FE-R59" at bounding box center [581, 207] width 1162 height 316
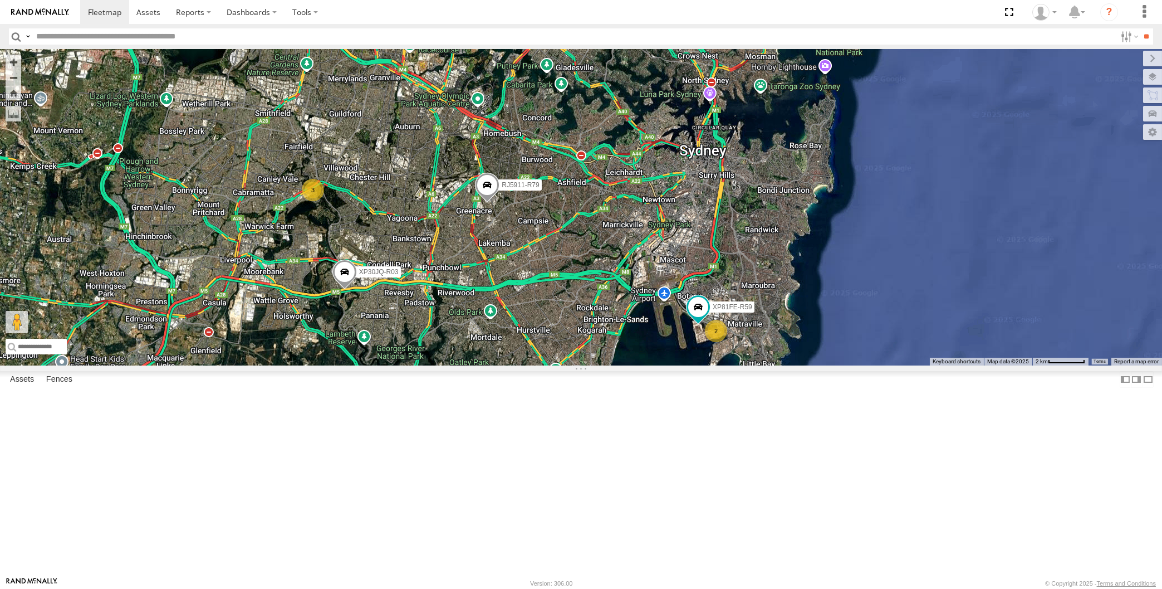
click at [487, 203] on span at bounding box center [487, 188] width 25 height 30
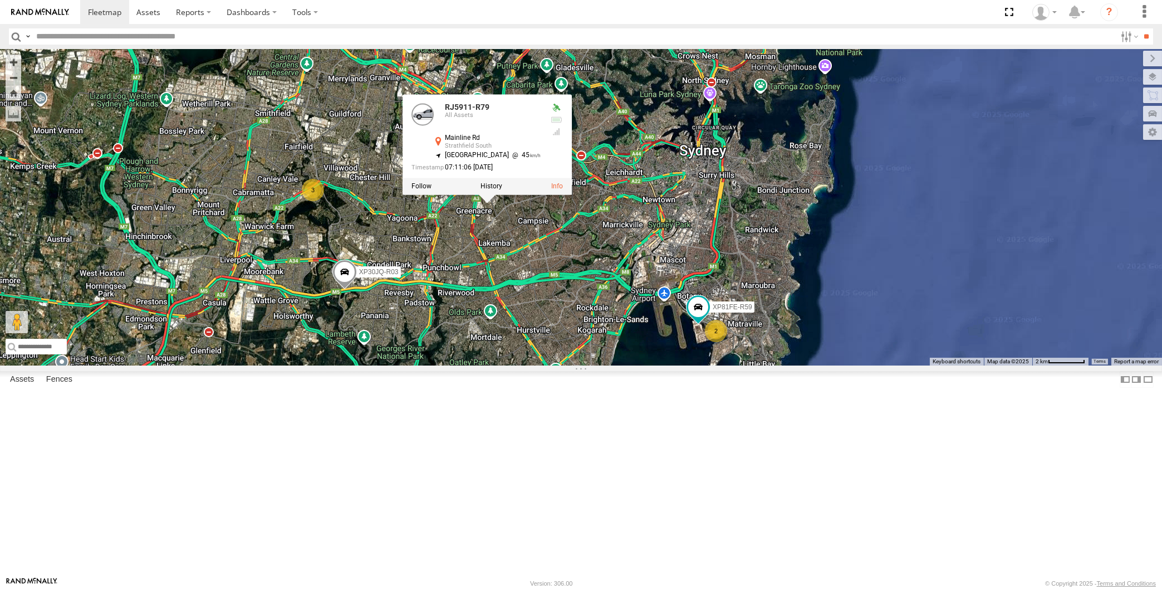
click at [504, 347] on div "XP30JQ-R03 RJ5911-R79 XP81FE-R59 2 3 RJ5911-R79 All [GEOGRAPHIC_DATA] -33.89953…" at bounding box center [581, 207] width 1162 height 316
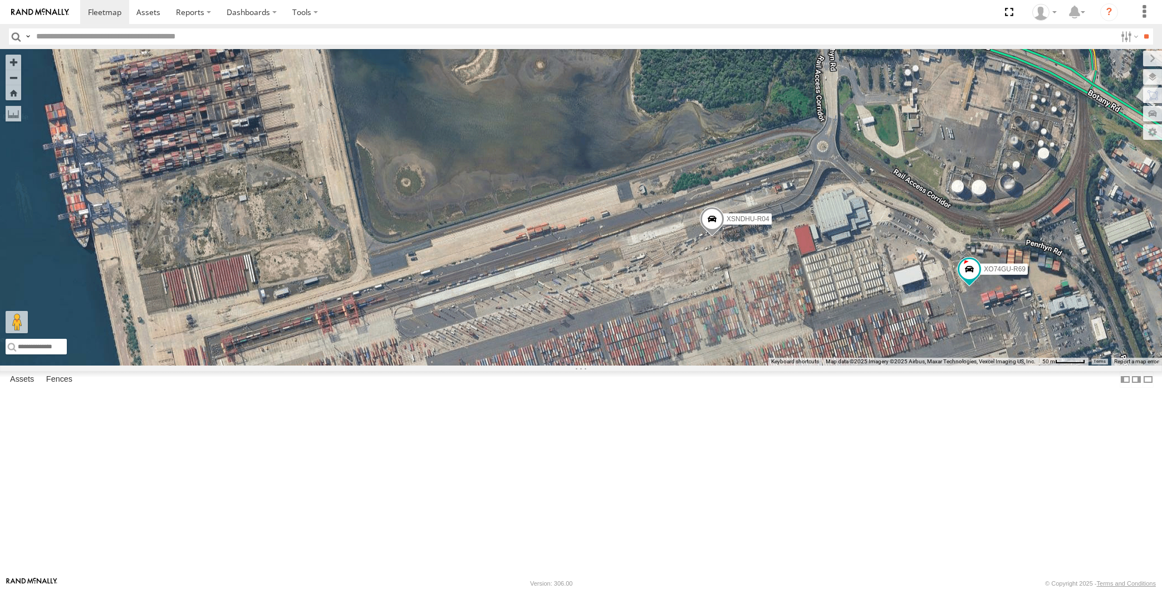
click at [708, 237] on span at bounding box center [712, 222] width 25 height 30
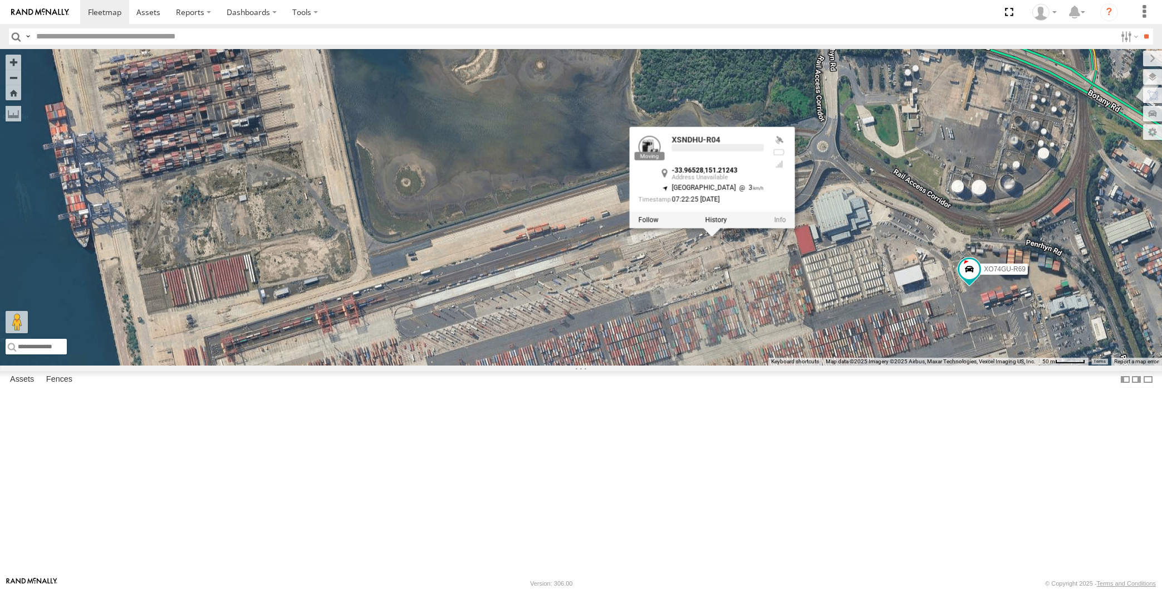
click at [774, 365] on div "XP30JQ-R03 RJ5911-R79 XP81FE-R59 XSNDHU-R04 XO74GU-R69 XSNDHU-R04 -33.96528 , 1…" at bounding box center [581, 207] width 1162 height 316
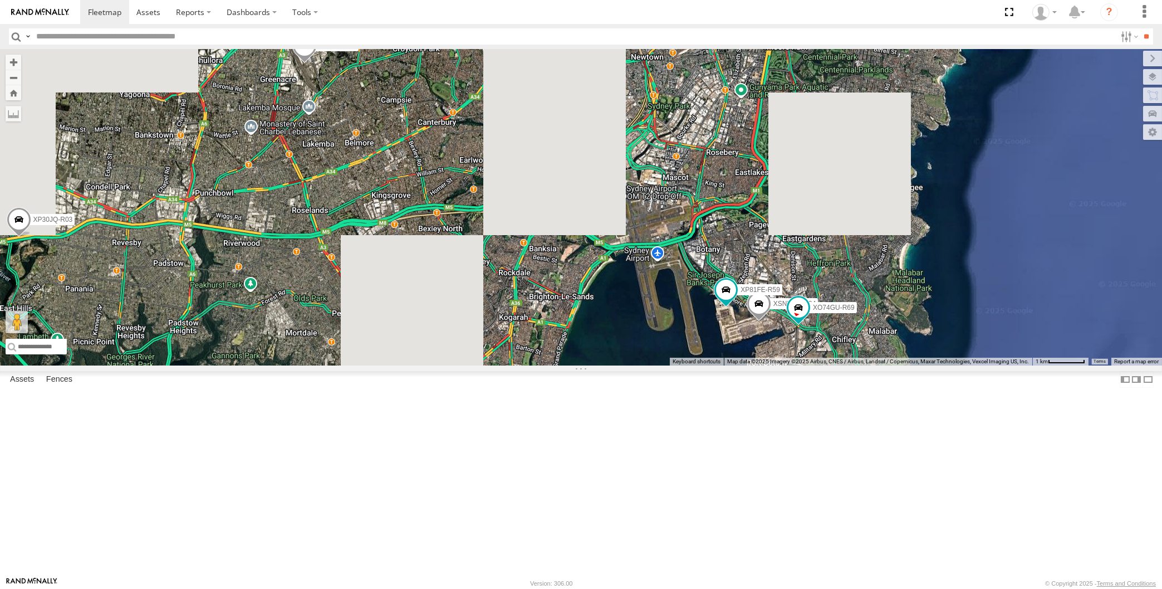
drag, startPoint x: 572, startPoint y: 393, endPoint x: 606, endPoint y: 400, distance: 34.7
click at [599, 365] on div "XSNDHU-R04 XP81FE-R59 XO74GU-R69 XP30JQ-R03 RJ5911-R79" at bounding box center [581, 207] width 1162 height 316
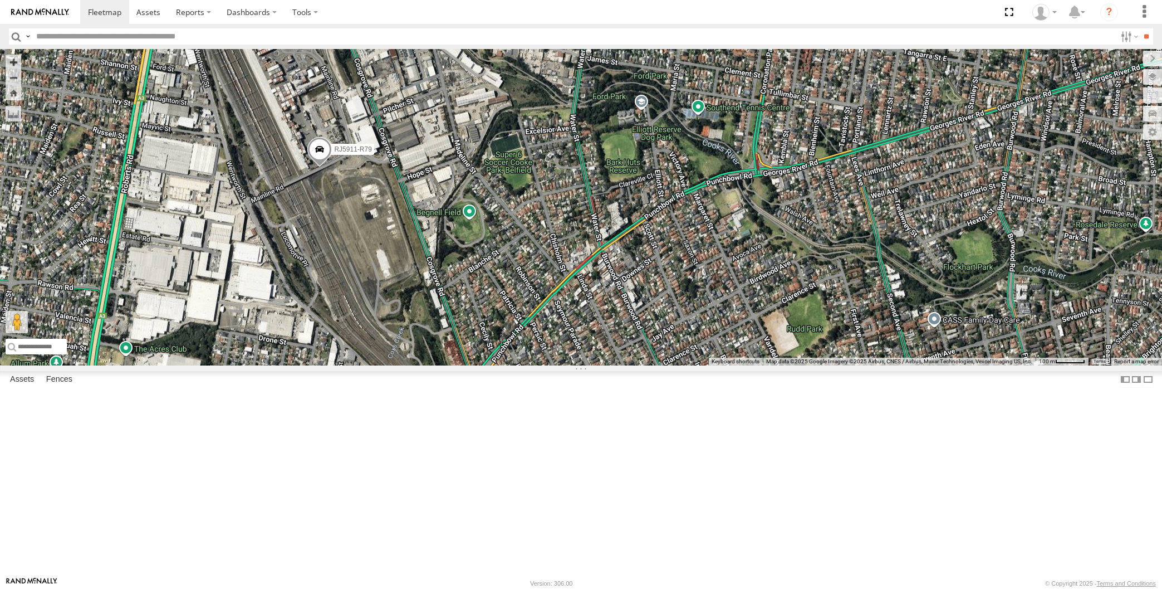
click at [320, 168] on span at bounding box center [319, 153] width 25 height 30
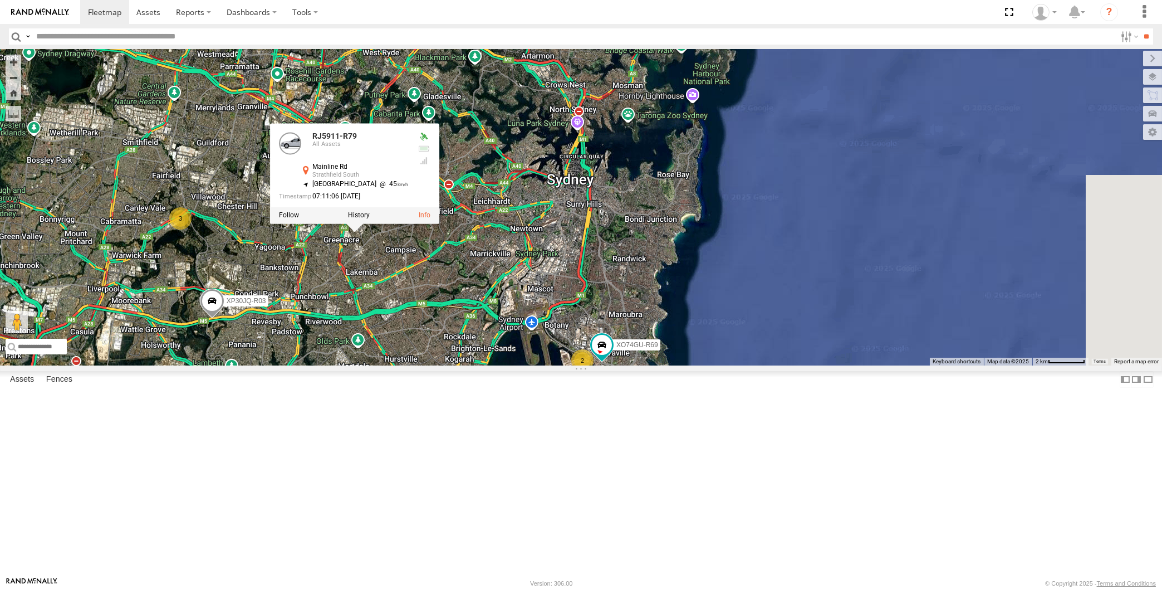
drag, startPoint x: 363, startPoint y: 371, endPoint x: 379, endPoint y: 352, distance: 25.7
click at [373, 360] on div "XO74GU-R69 XP30JQ-R03 RJ5911-R79 RJ5911-R79 All [GEOGRAPHIC_DATA] -33.89953 , 1…" at bounding box center [581, 207] width 1162 height 316
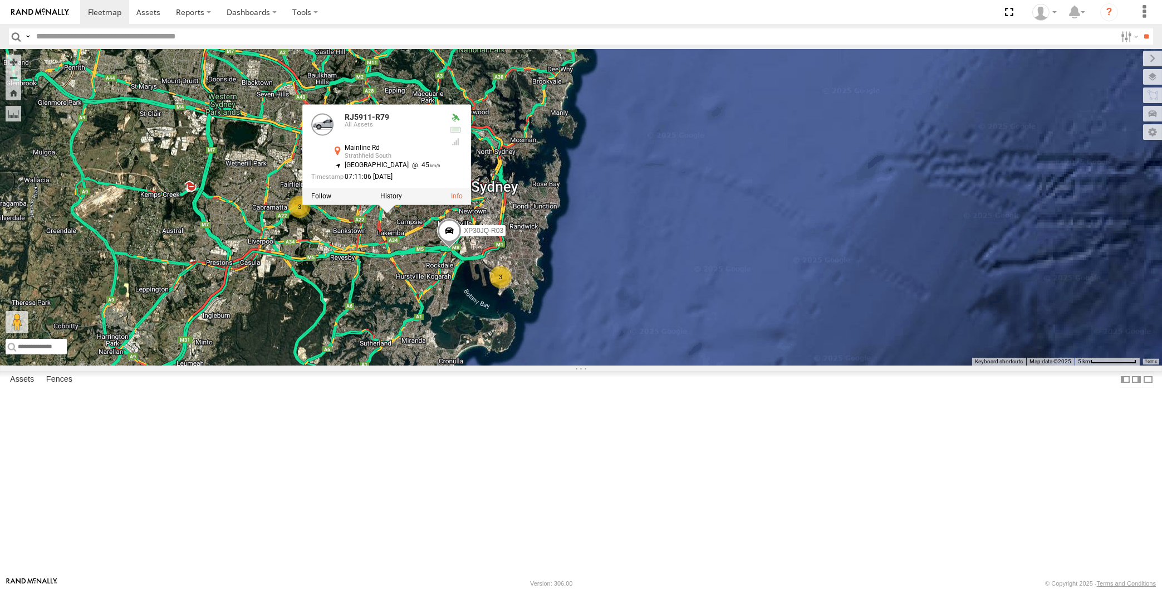
click at [392, 365] on div "XP30JQ-R03 RJ5911-R79 RJ5911-R79 All Assets [GEOGRAPHIC_DATA] -33.89953 , 151.0…" at bounding box center [581, 207] width 1162 height 316
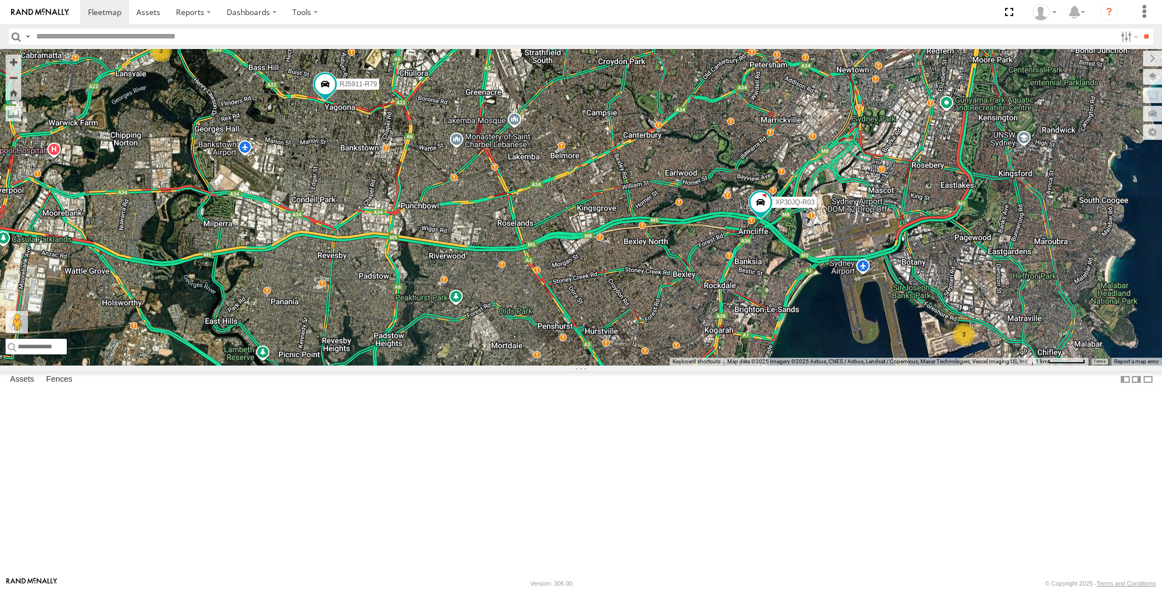
click at [582, 365] on div "XP30JQ-R03 3 3 RJ5911-R79" at bounding box center [581, 207] width 1162 height 316
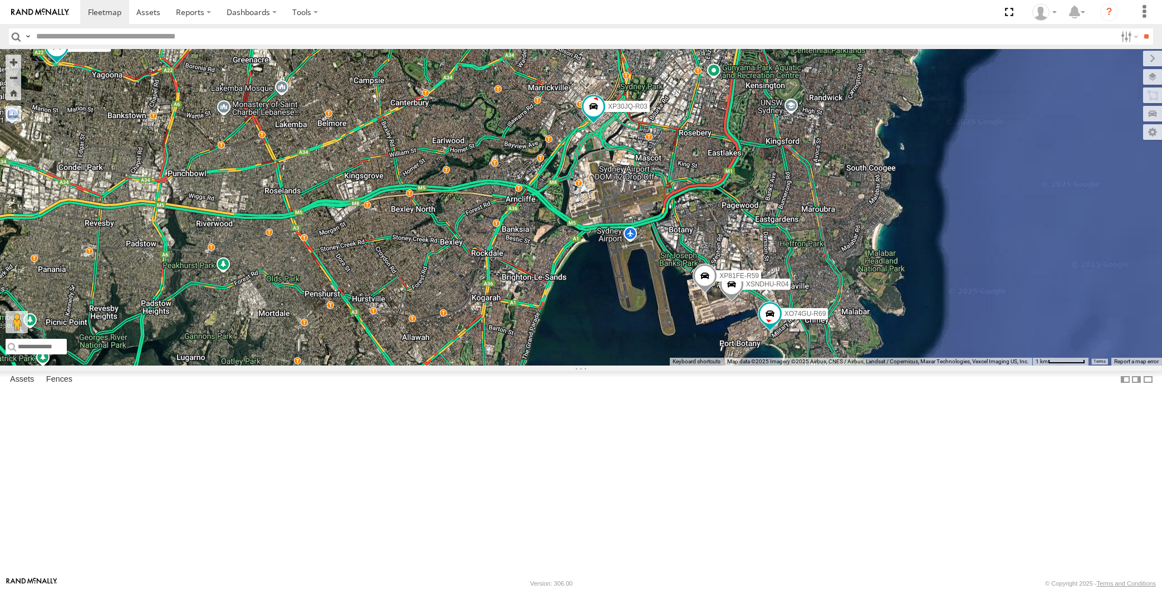
drag, startPoint x: 518, startPoint y: 444, endPoint x: 535, endPoint y: 444, distance: 17.3
click at [533, 365] on div "XP30JQ-R03 RJ5911-R79 XO74GU-R69 XSNDHU-R04 XP81FE-R59" at bounding box center [581, 207] width 1162 height 316
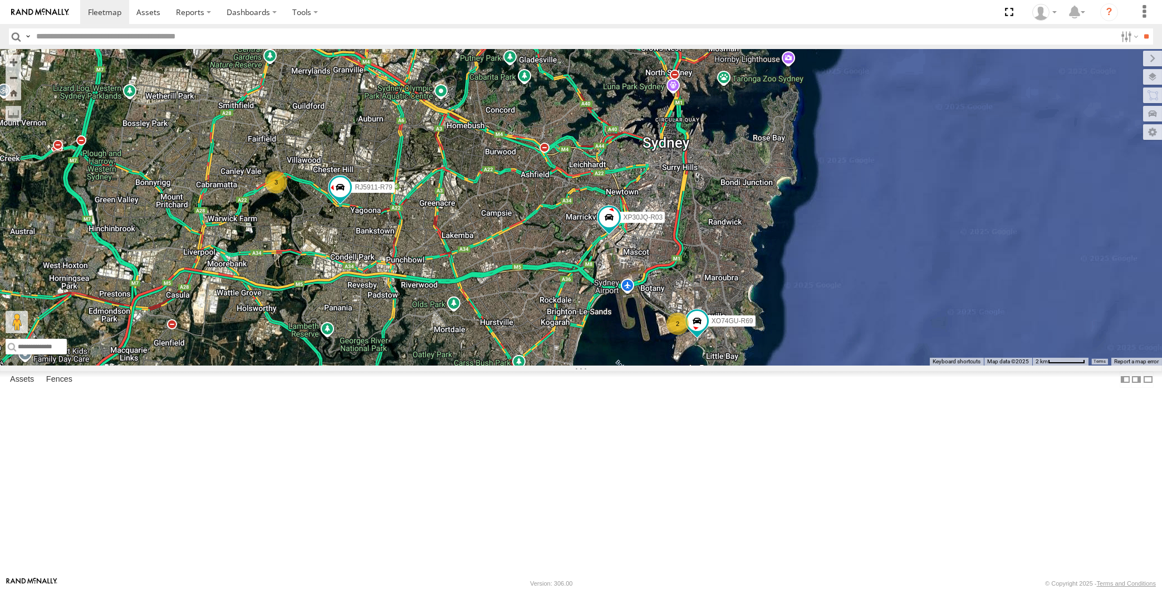
drag, startPoint x: 390, startPoint y: 422, endPoint x: 402, endPoint y: 399, distance: 25.2
click at [400, 365] on div "XP30JQ-R03 RJ5911-R79 XO74GU-R69 2 3" at bounding box center [581, 207] width 1162 height 316
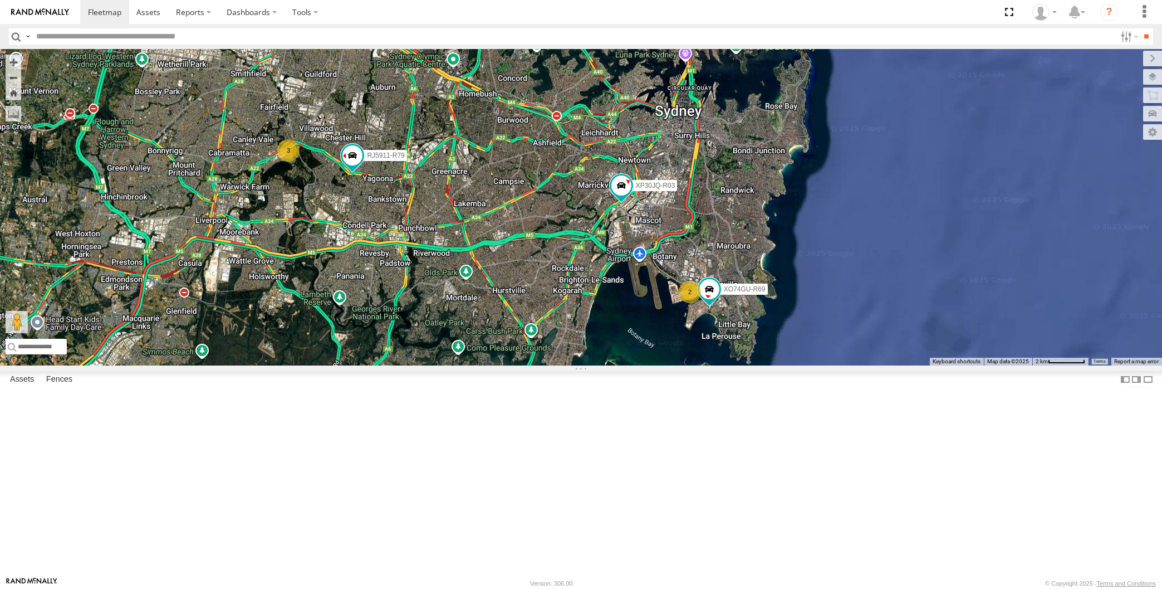
drag, startPoint x: 438, startPoint y: 420, endPoint x: 437, endPoint y: 411, distance: 9.1
click at [438, 365] on div "XP30JQ-R03 RJ5911-R79 XO74GU-R69 2 3" at bounding box center [581, 207] width 1162 height 316
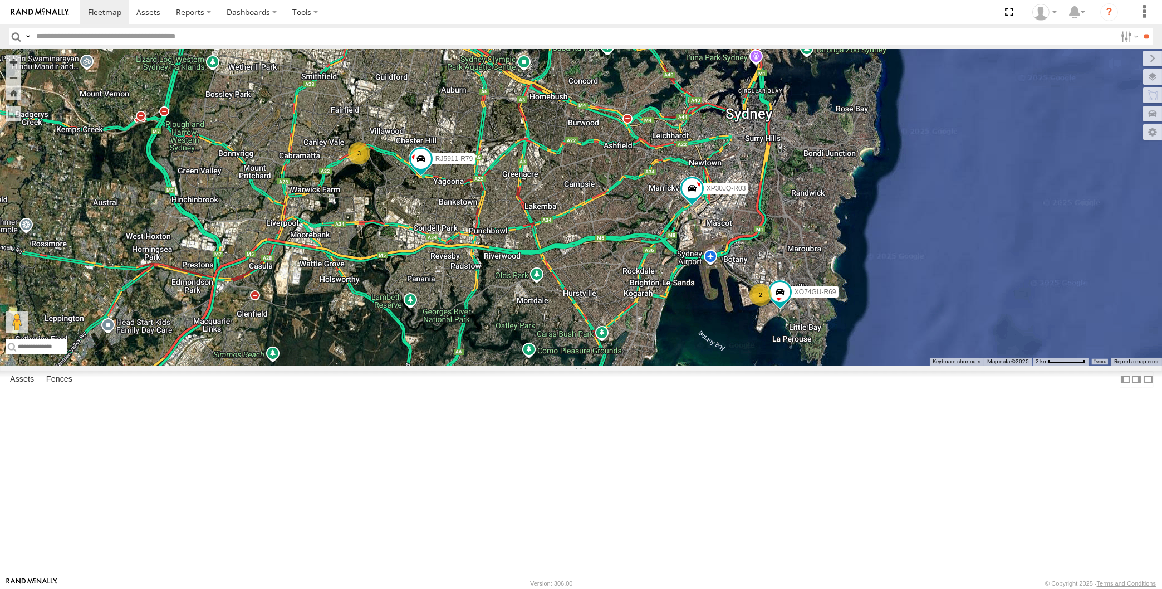
drag, startPoint x: 534, startPoint y: 439, endPoint x: 605, endPoint y: 442, distance: 71.3
click at [606, 365] on div "XP30JQ-R03 RJ5911-R79 XO74GU-R69 2 3" at bounding box center [581, 207] width 1162 height 316
drag, startPoint x: 549, startPoint y: 479, endPoint x: 562, endPoint y: 483, distance: 13.9
click at [563, 365] on div "XP30JQ-R03 RJ5911-R79 XO74GU-R69 2 3" at bounding box center [581, 207] width 1162 height 316
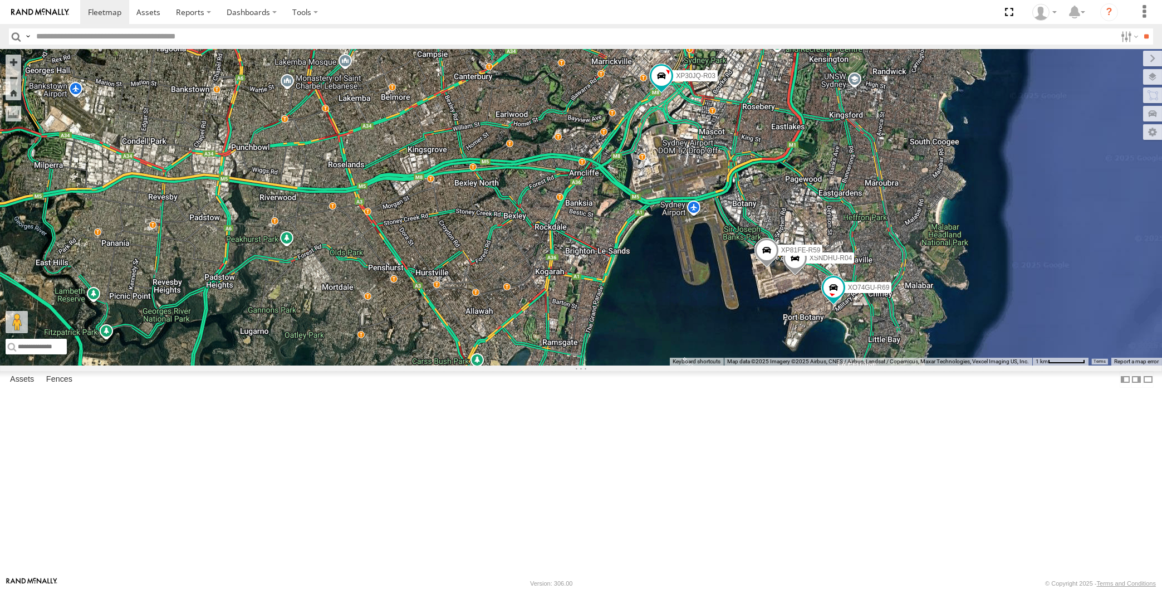
drag, startPoint x: 574, startPoint y: 458, endPoint x: 580, endPoint y: 458, distance: 6.7
click at [576, 365] on div "XP30JQ-R03 XSNDHU-R04 RJ5911-R79 XP81FE-R59 XO74GU-R69 3" at bounding box center [581, 207] width 1162 height 316
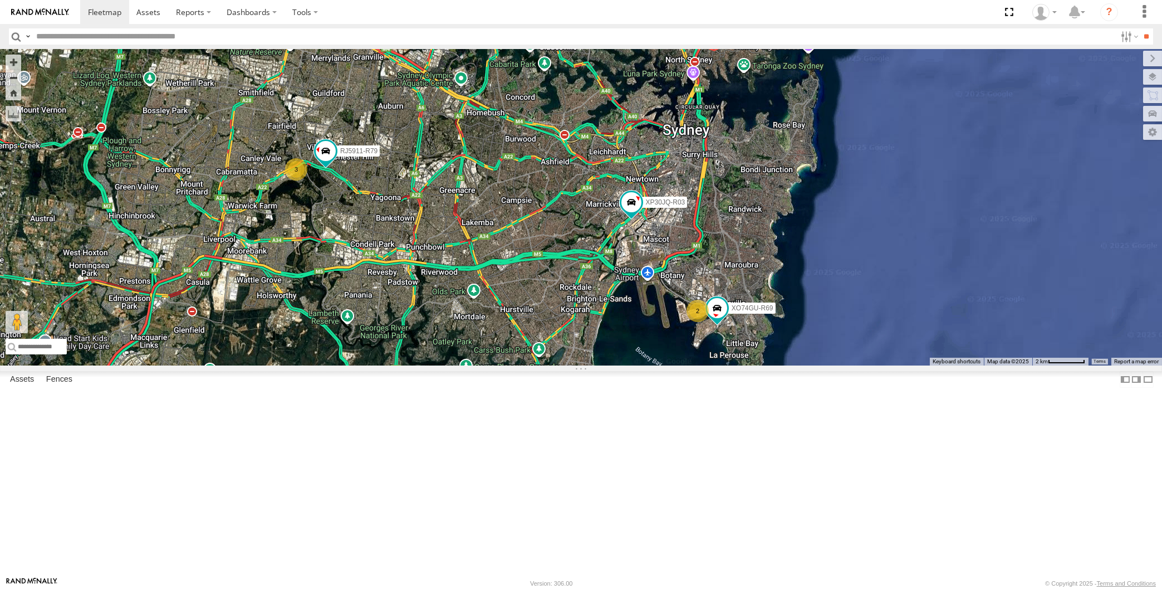
drag, startPoint x: 570, startPoint y: 476, endPoint x: 588, endPoint y: 472, distance: 17.7
click at [586, 365] on div "XP30JQ-R03 RJ5911-R79 XO74GU-R69 2 3" at bounding box center [581, 207] width 1162 height 316
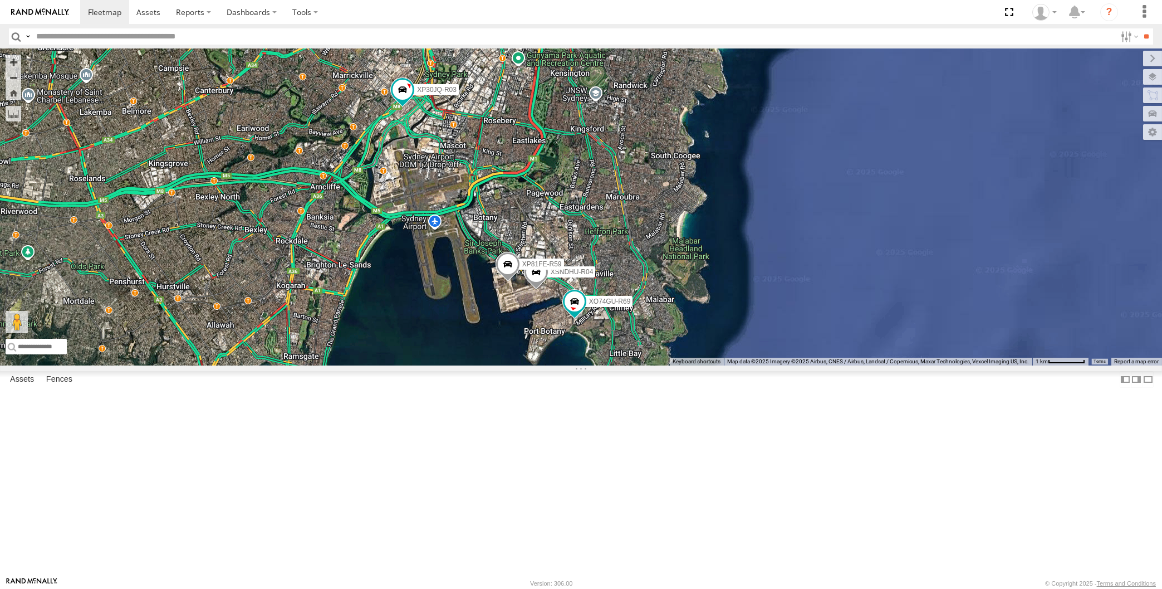
drag, startPoint x: 332, startPoint y: 474, endPoint x: 474, endPoint y: 455, distance: 143.8
click at [435, 365] on div "XP30JQ-R03 RJ5911-R79 XO74GU-R69 XSNDHU-R04 XP81FE-R59" at bounding box center [581, 207] width 1162 height 316
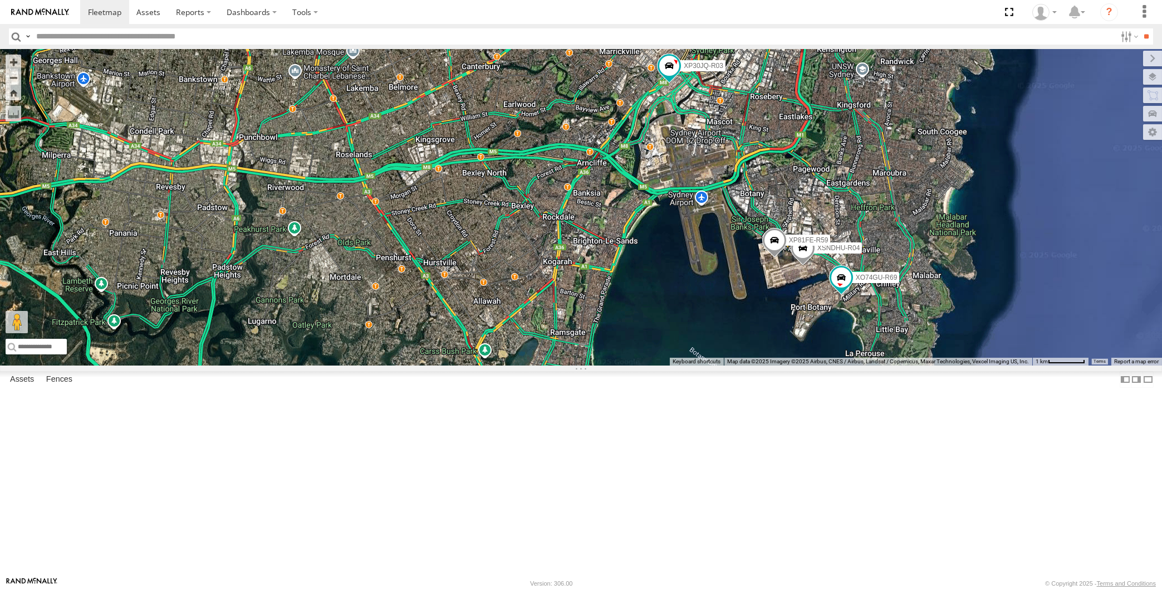
drag, startPoint x: 378, startPoint y: 439, endPoint x: 515, endPoint y: 456, distance: 138.6
click at [476, 365] on div "XP30JQ-R03 RJ5911-R79 XO74GU-R69 XSNDHU-R04 XP81FE-R59 3" at bounding box center [581, 207] width 1162 height 316
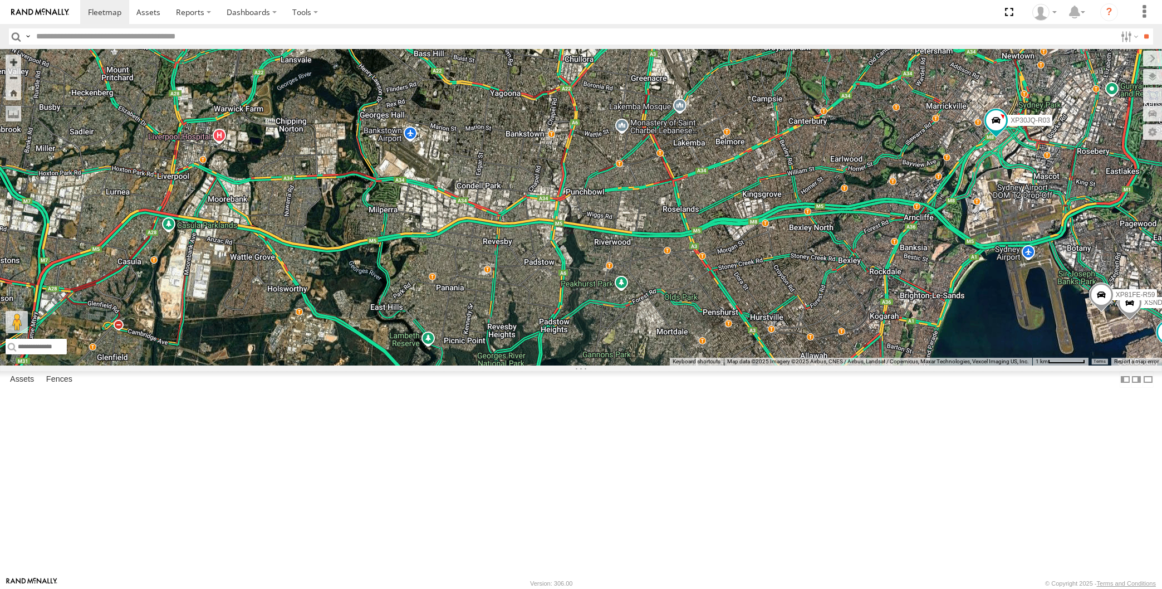
drag, startPoint x: 563, startPoint y: 347, endPoint x: 588, endPoint y: 398, distance: 57.0
click at [586, 365] on div "XP30JQ-R03 RJ5911-R79 XO74GU-R69 XSNDHU-R04 XP81FE-R59 3" at bounding box center [581, 207] width 1162 height 316
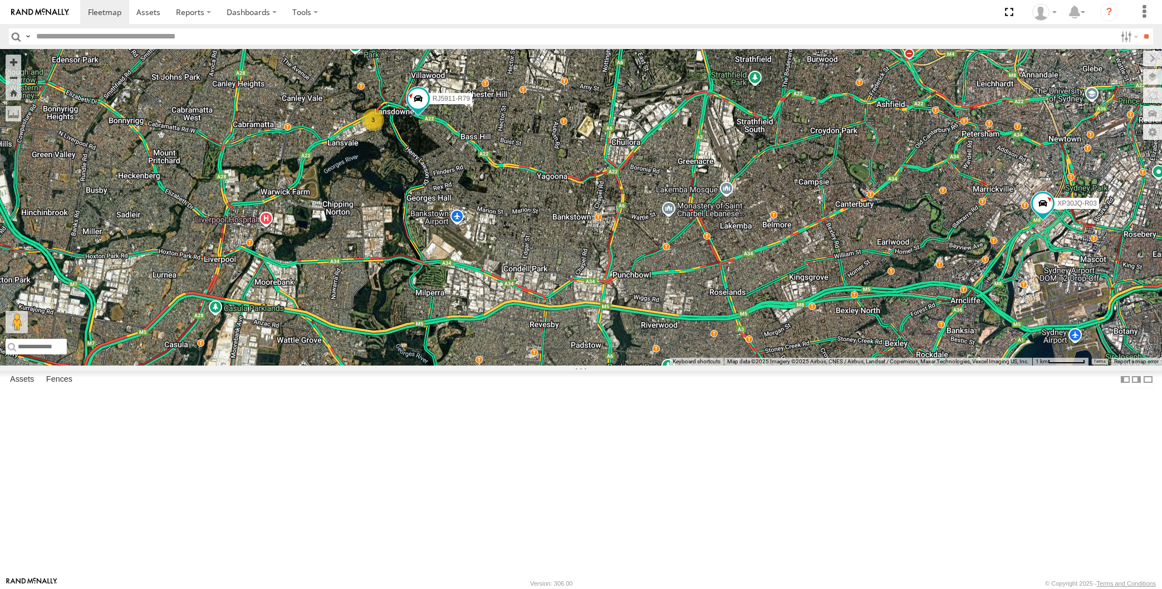
drag, startPoint x: 937, startPoint y: 473, endPoint x: 878, endPoint y: 443, distance: 66.3
click at [889, 365] on div "XP30JQ-R03 RJ5911-R79 XO74GU-R69 XSNDHU-R04 XP81FE-R59 3" at bounding box center [581, 207] width 1162 height 316
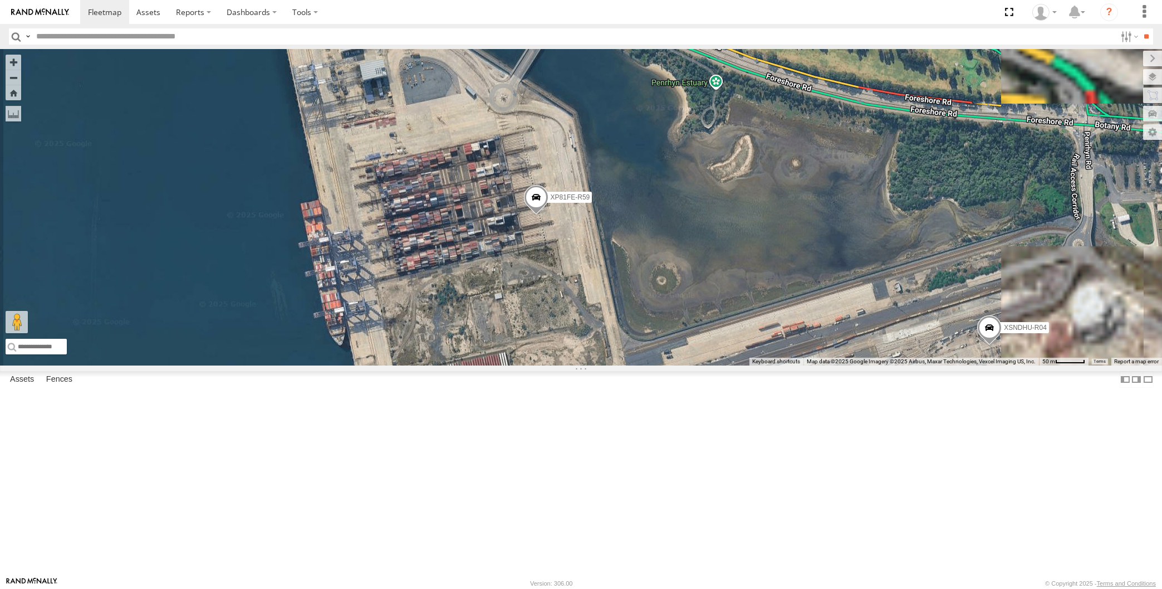
click at [984, 345] on span at bounding box center [989, 330] width 25 height 30
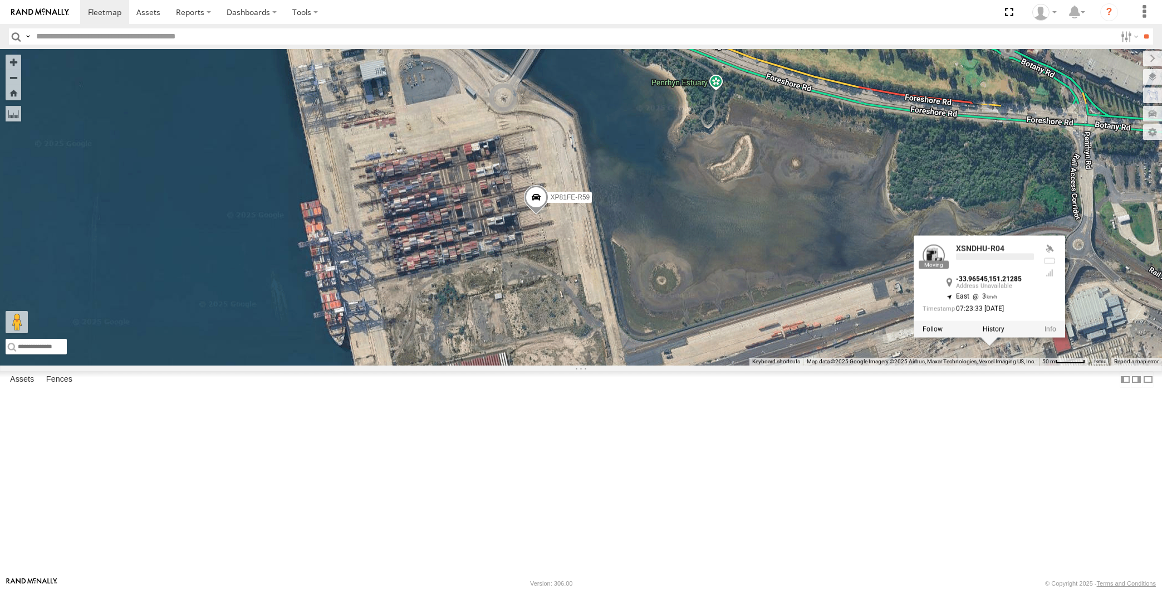
click at [998, 365] on div "XP30JQ-R03 RJ5911-R79 XO74GU-R69 XSNDHU-R04 XP81FE-R59 XSNDHU-R04 -33.96545 , 1…" at bounding box center [581, 207] width 1162 height 316
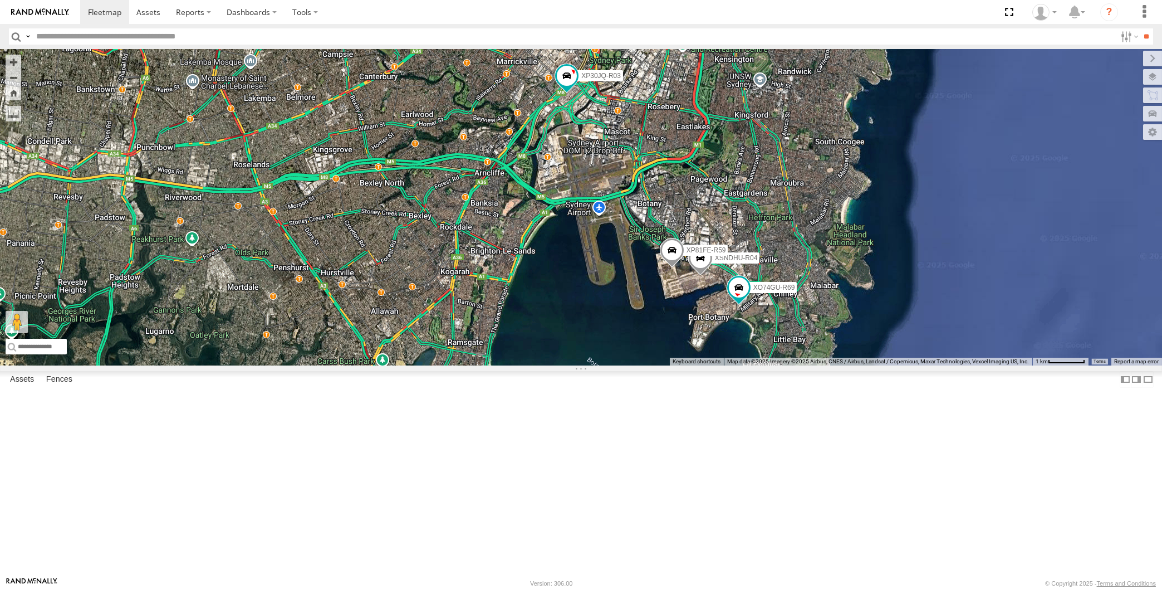
drag, startPoint x: 601, startPoint y: 429, endPoint x: 625, endPoint y: 420, distance: 26.3
click at [622, 365] on div "XP30JQ-R03 RJ5911-R79 XO74GU-R69 XSNDHU-R04 XP81FE-R59" at bounding box center [581, 207] width 1162 height 316
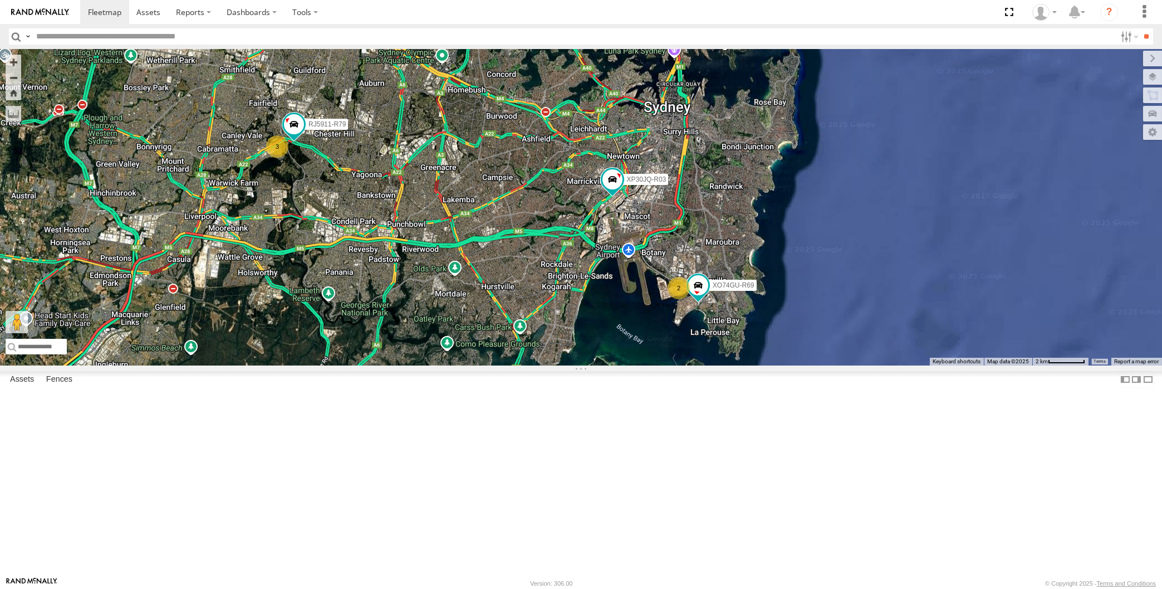
drag, startPoint x: 304, startPoint y: 307, endPoint x: 324, endPoint y: 307, distance: 20.0
click at [313, 308] on div "XP30JQ-R03 RJ5911-R79 XO74GU-R69 2 3" at bounding box center [581, 207] width 1162 height 316
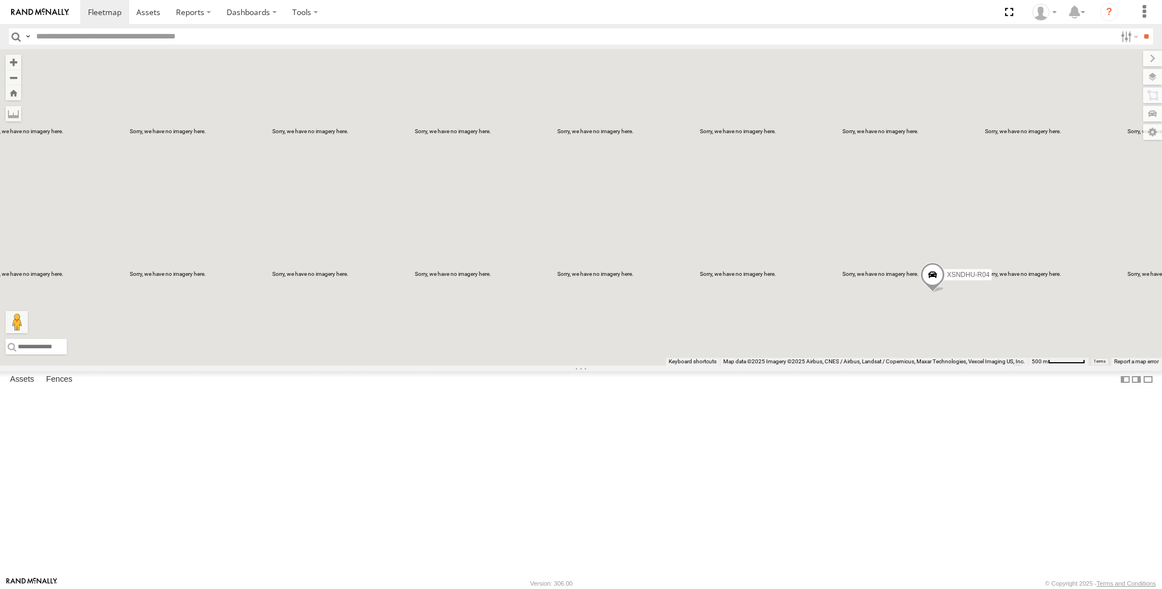
drag, startPoint x: 955, startPoint y: 471, endPoint x: 874, endPoint y: 453, distance: 82.3
click at [933, 365] on div "XP30JQ-R03 XSNDHU-R04 XP81FE-R59 XO74GU-R69" at bounding box center [581, 207] width 1162 height 316
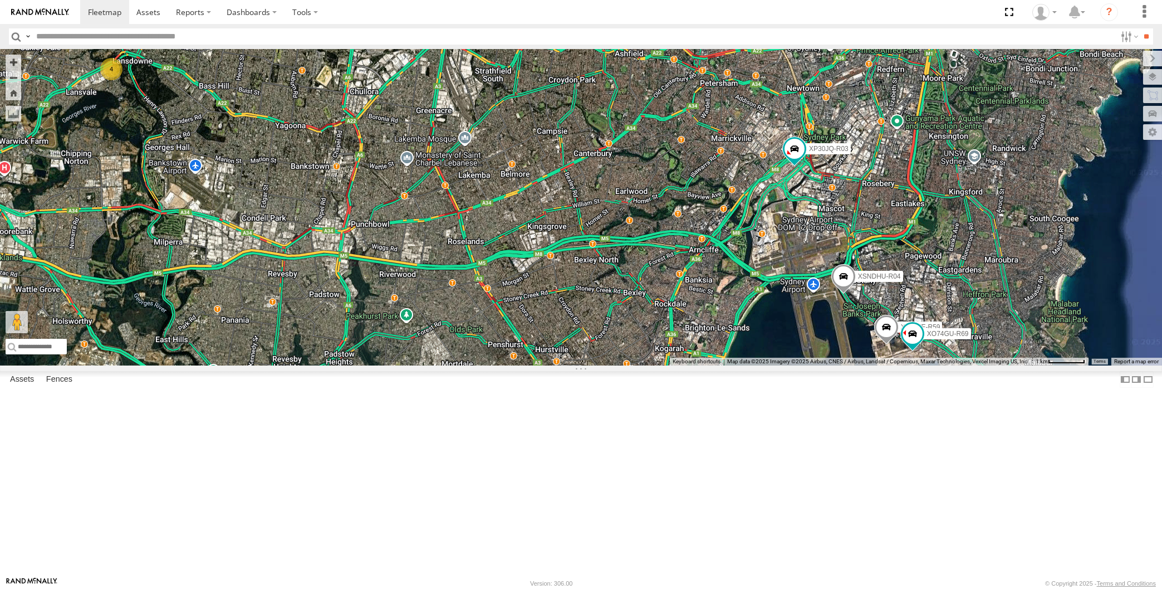
click at [785, 365] on div "XP30JQ-R03 XSNDHU-R04 XP81FE-R59 XO74GU-R69 4" at bounding box center [581, 207] width 1162 height 316
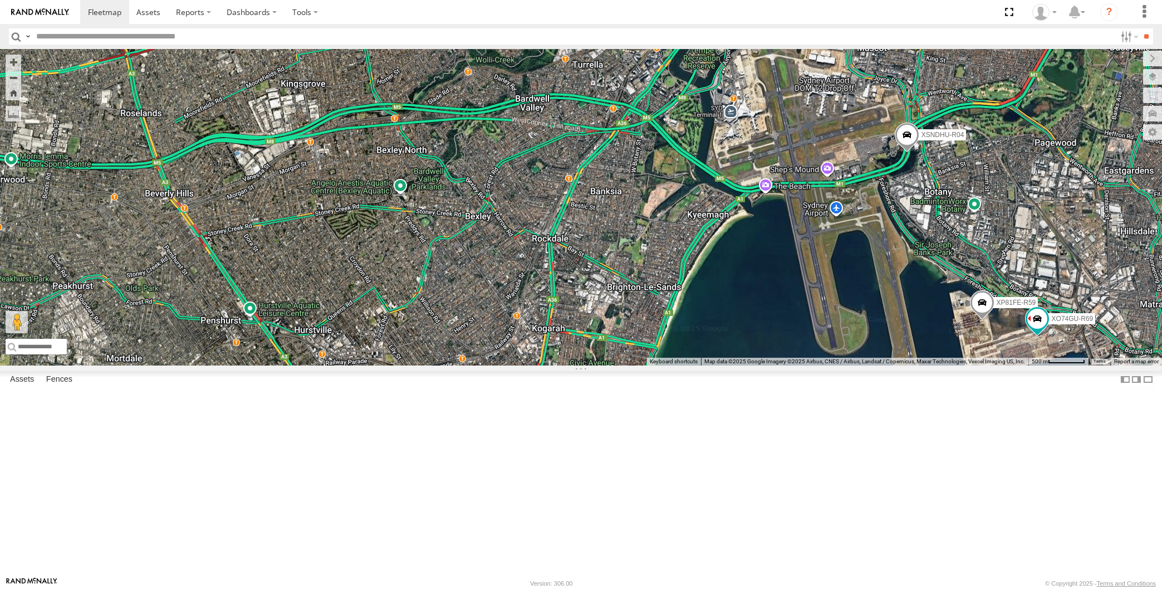
drag, startPoint x: 885, startPoint y: 421, endPoint x: 887, endPoint y: 409, distance: 11.9
click at [887, 365] on div "XP30JQ-R03 XSNDHU-R04 XP81FE-R59 XO74GU-R69" at bounding box center [581, 207] width 1162 height 316
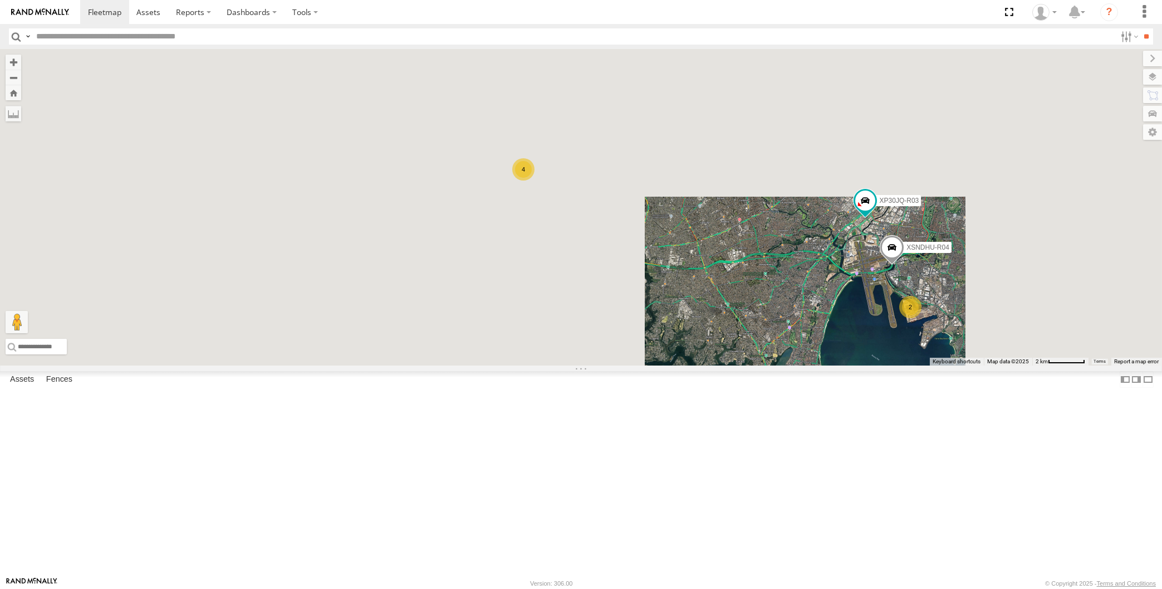
click at [814, 365] on div "XP30JQ-R03 XSNDHU-R04 4 2" at bounding box center [581, 207] width 1162 height 316
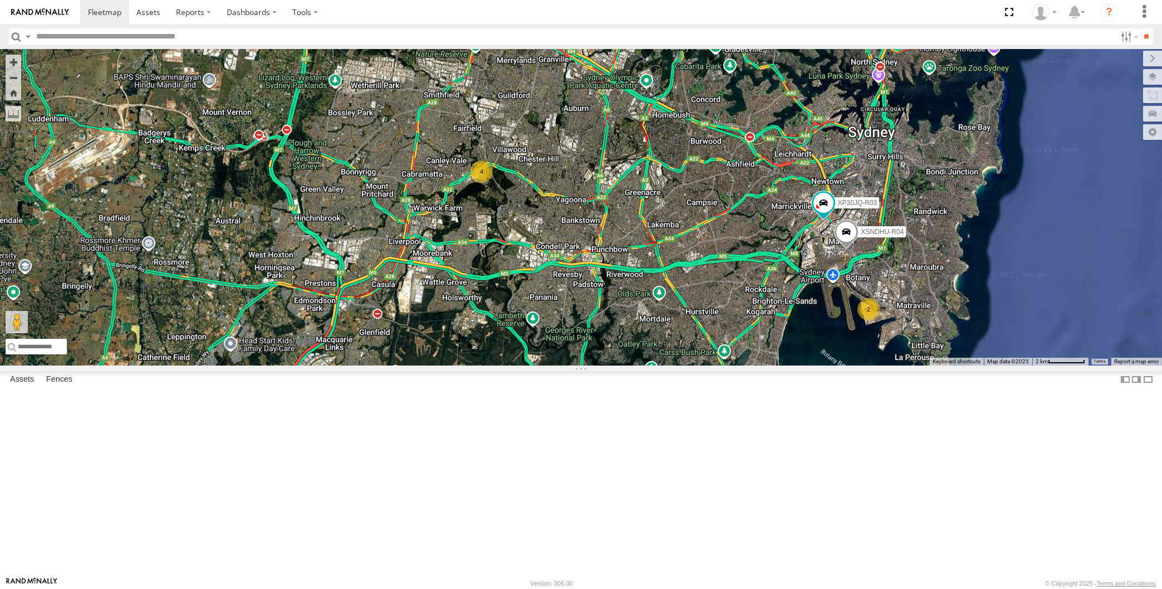
click at [788, 365] on div "XP30JQ-R03 XSNDHU-R04 4 2" at bounding box center [581, 207] width 1162 height 316
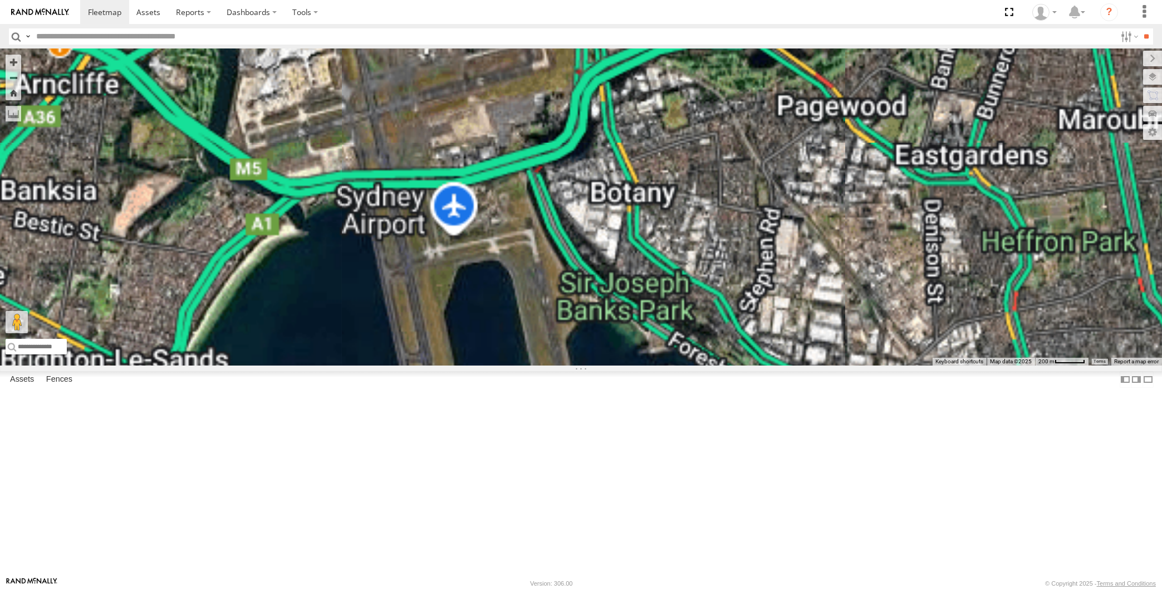
click at [884, 365] on div "XP30JQ-R03 XSNDHU-R04" at bounding box center [581, 207] width 1162 height 316
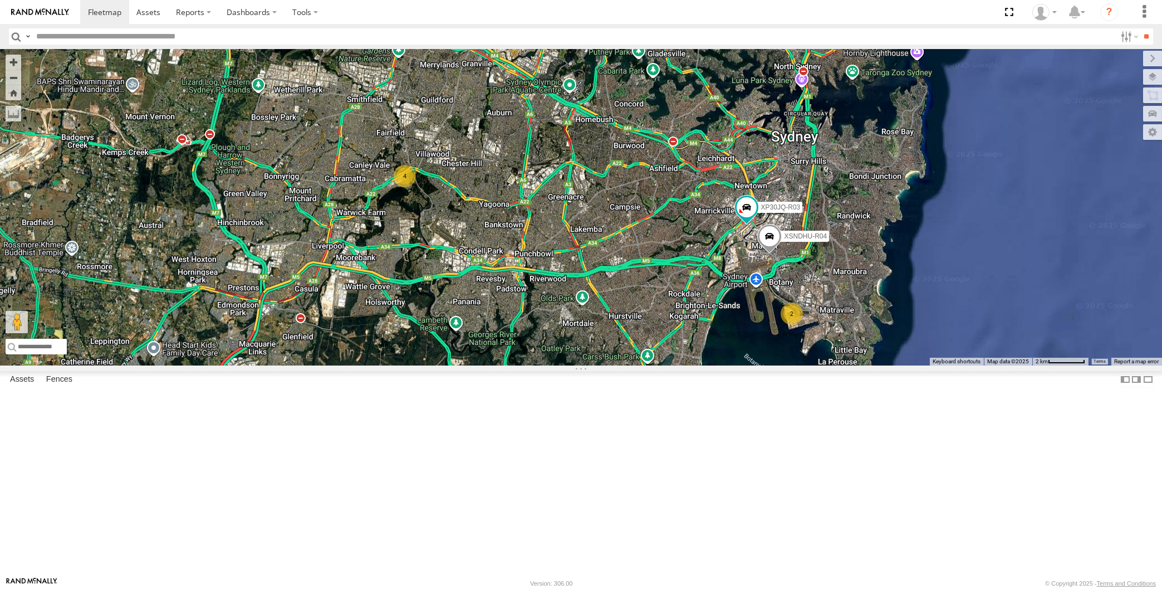
drag, startPoint x: 637, startPoint y: 395, endPoint x: 1072, endPoint y: 416, distance: 436.0
click at [645, 365] on div "XP30JQ-R03 XSNDHU-R04 4 2" at bounding box center [581, 207] width 1162 height 316
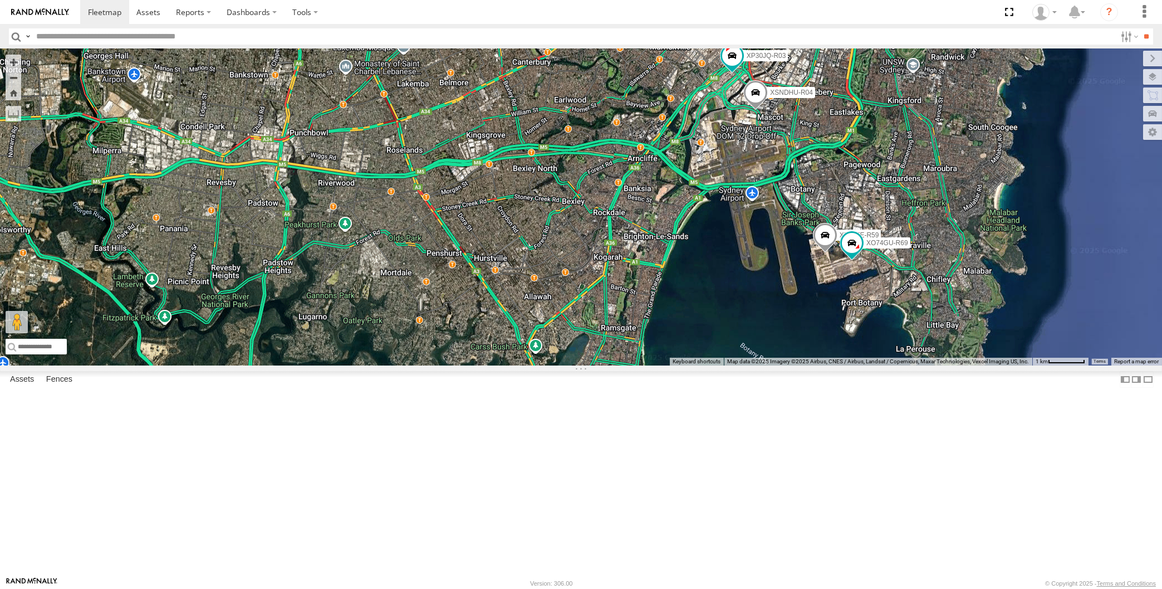
drag, startPoint x: 719, startPoint y: 412, endPoint x: 748, endPoint y: 407, distance: 29.3
click at [736, 365] on div "XP81FE-R59 XO74GU-R69 XP30JQ-R03 XSNDHU-R04 4" at bounding box center [581, 207] width 1162 height 316
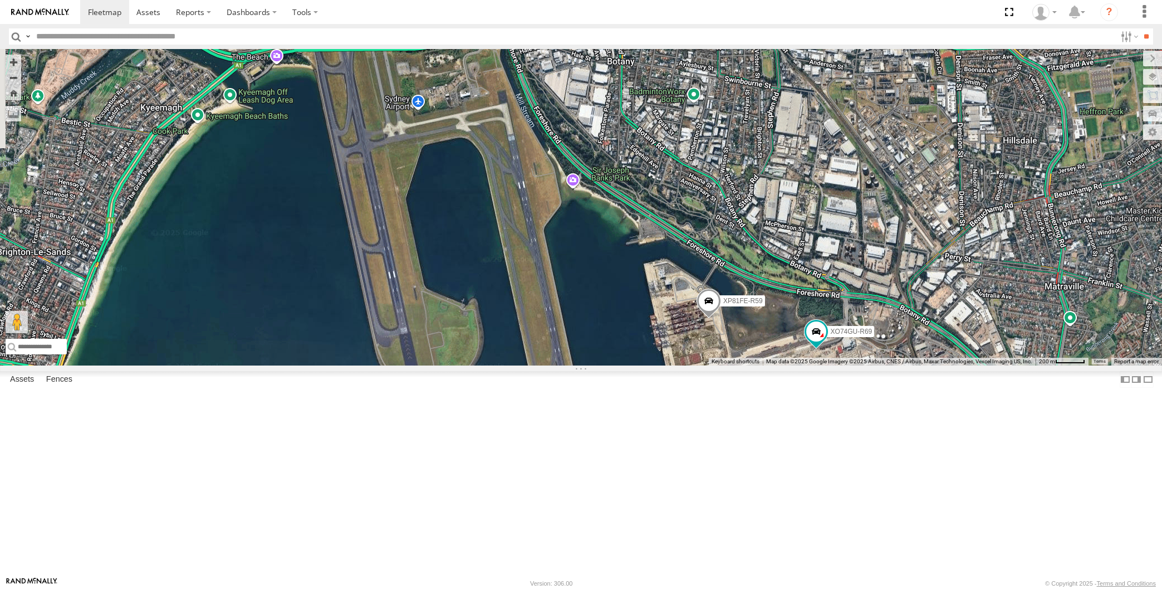
drag, startPoint x: 854, startPoint y: 485, endPoint x: 868, endPoint y: 427, distance: 59.6
click at [867, 365] on div "XP81FE-R59 XO74GU-R69" at bounding box center [581, 207] width 1162 height 316
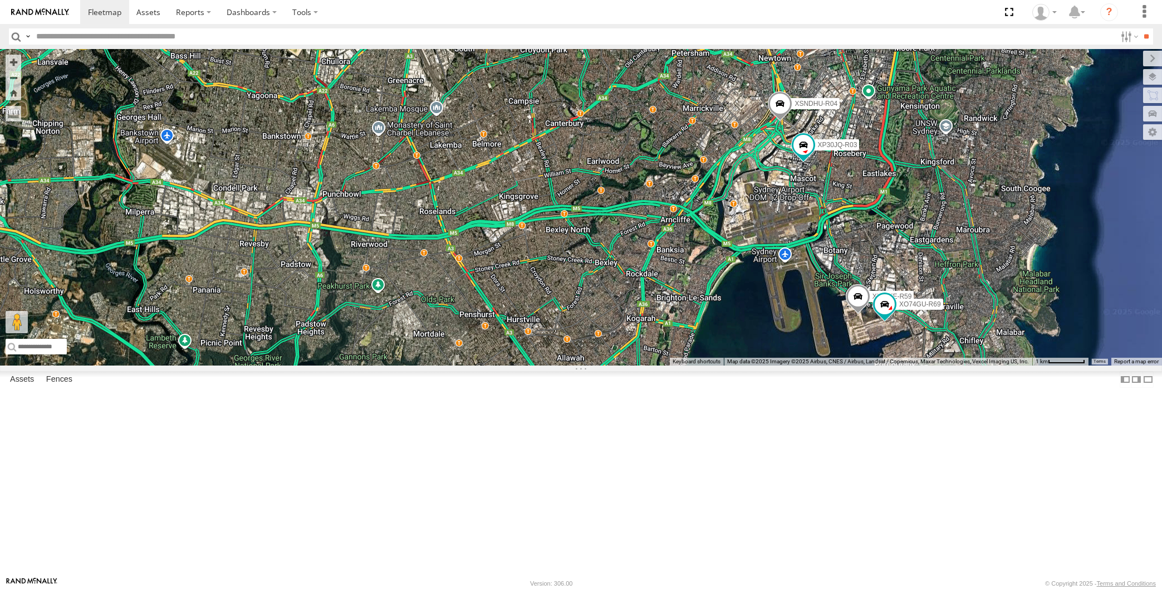
drag, startPoint x: 679, startPoint y: 364, endPoint x: 740, endPoint y: 371, distance: 61.1
click at [730, 365] on div "XP30JQ-R03 XSNDHU-R04 XP81FE-R59 XO74GU-R69 4" at bounding box center [581, 207] width 1162 height 316
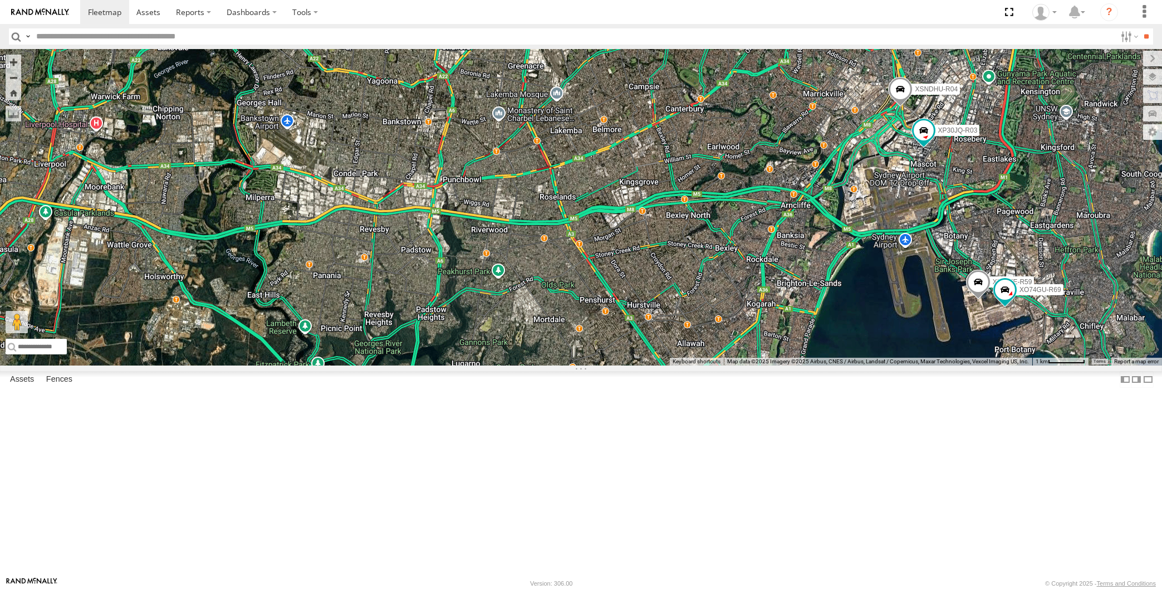
drag, startPoint x: 698, startPoint y: 401, endPoint x: 702, endPoint y: 414, distance: 13.9
click at [702, 365] on div "XP30JQ-R03 XSNDHU-R04 4 XP81FE-R59 XO74GU-R69" at bounding box center [581, 207] width 1162 height 316
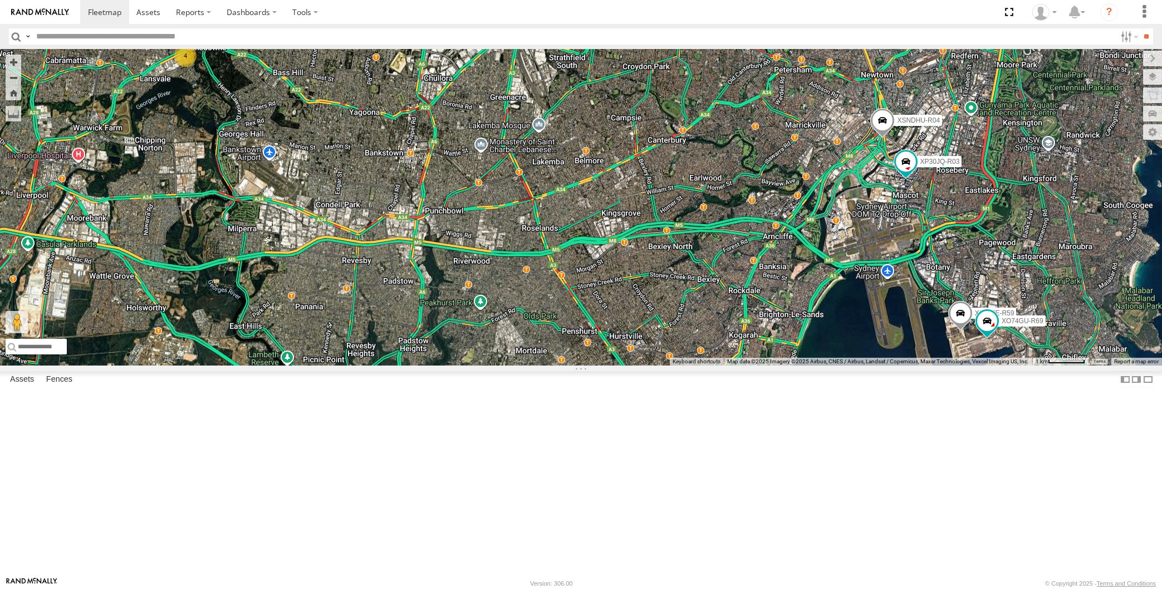
drag, startPoint x: 692, startPoint y: 412, endPoint x: 673, endPoint y: 443, distance: 36.0
click at [673, 365] on div "XP30JQ-R03 XSNDHU-R04 4 XP81FE-R59 XO74GU-R69" at bounding box center [581, 207] width 1162 height 316
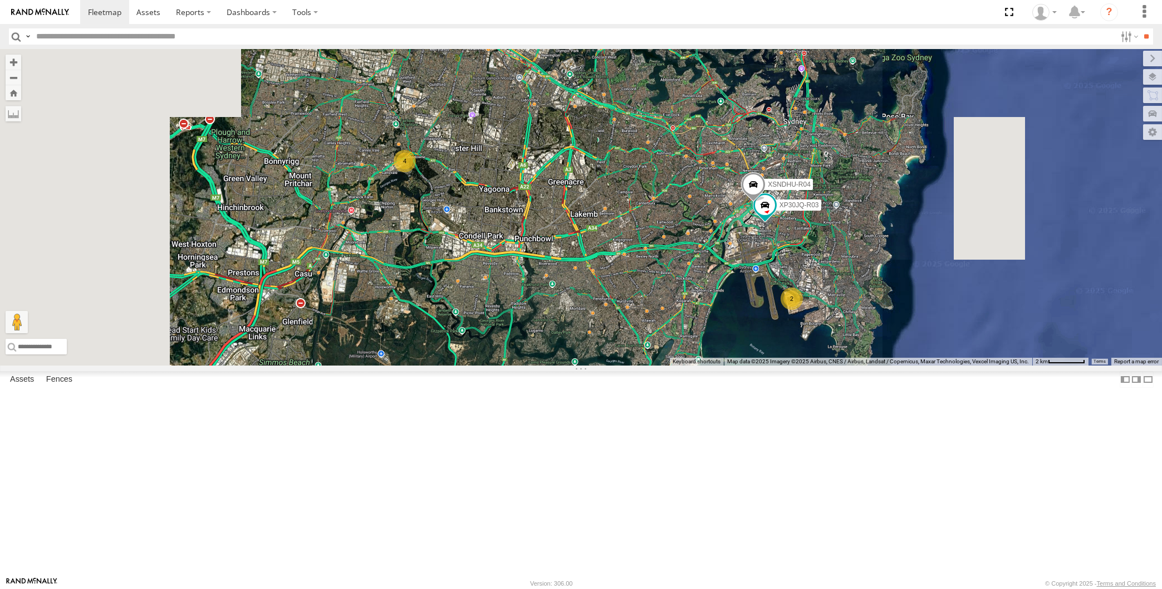
click at [619, 365] on div "XP30JQ-R03 XSNDHU-R04 4 2" at bounding box center [581, 207] width 1162 height 316
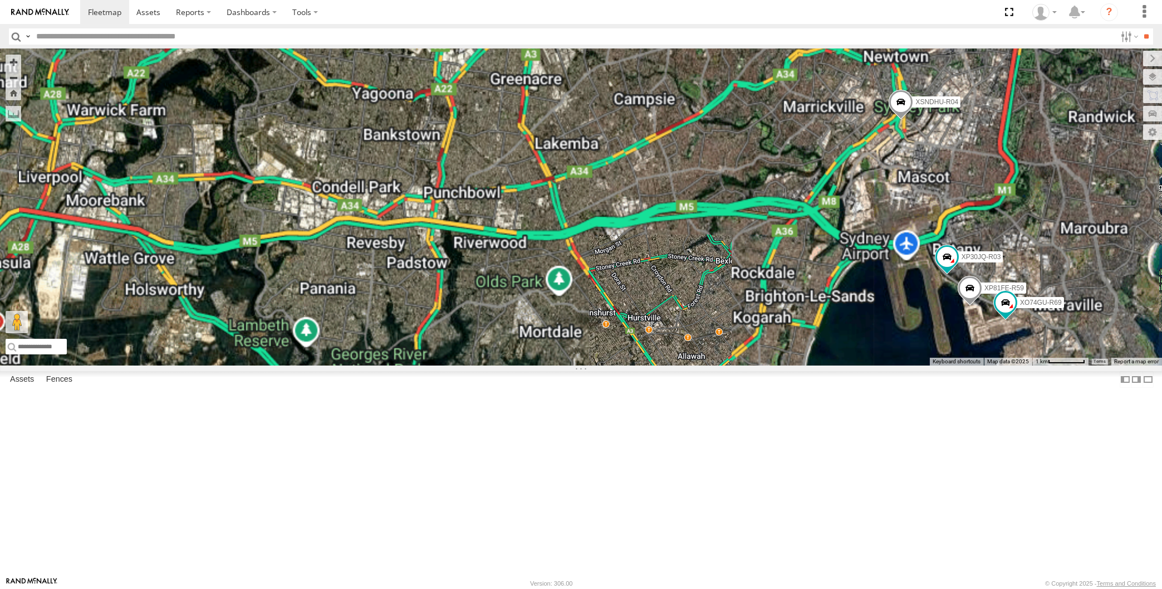
drag, startPoint x: 672, startPoint y: 463, endPoint x: 678, endPoint y: 469, distance: 8.7
click at [677, 365] on div "XP30JQ-R03 XSNDHU-R04 XP81FE-R59 XO74GU-R69" at bounding box center [581, 207] width 1162 height 316
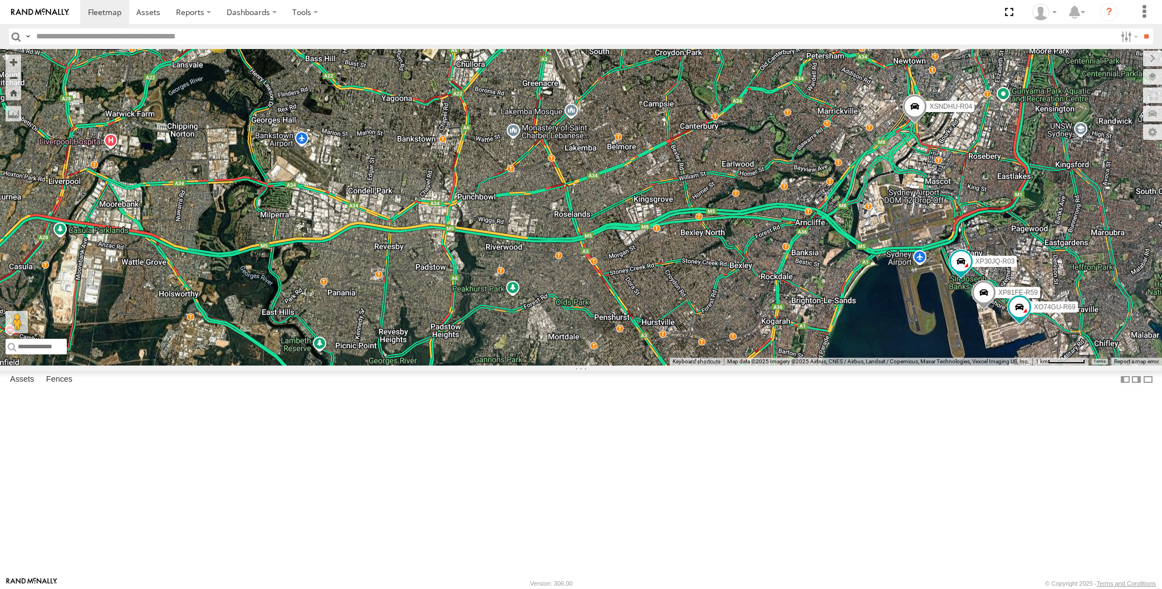
click at [330, 365] on div "XP30JQ-R03 XSNDHU-R04 XP81FE-R59 XO74GU-R69 4" at bounding box center [581, 207] width 1162 height 316
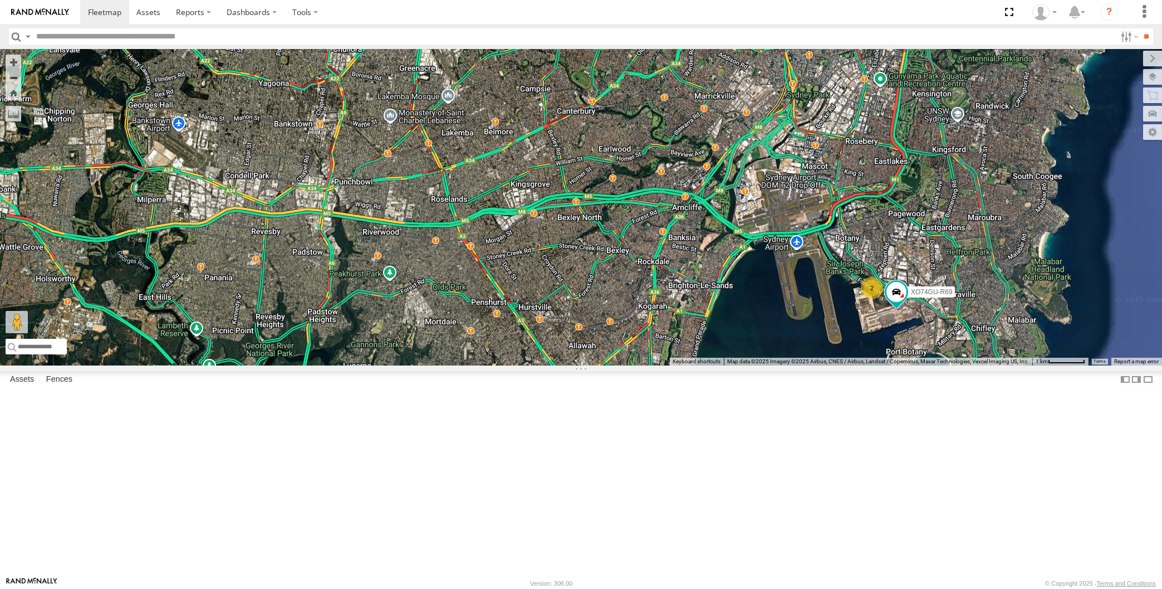
click at [739, 365] on div "XSNDHU-R04 XO74GU-R69 2 3 RJ5911-R79" at bounding box center [581, 207] width 1162 height 316
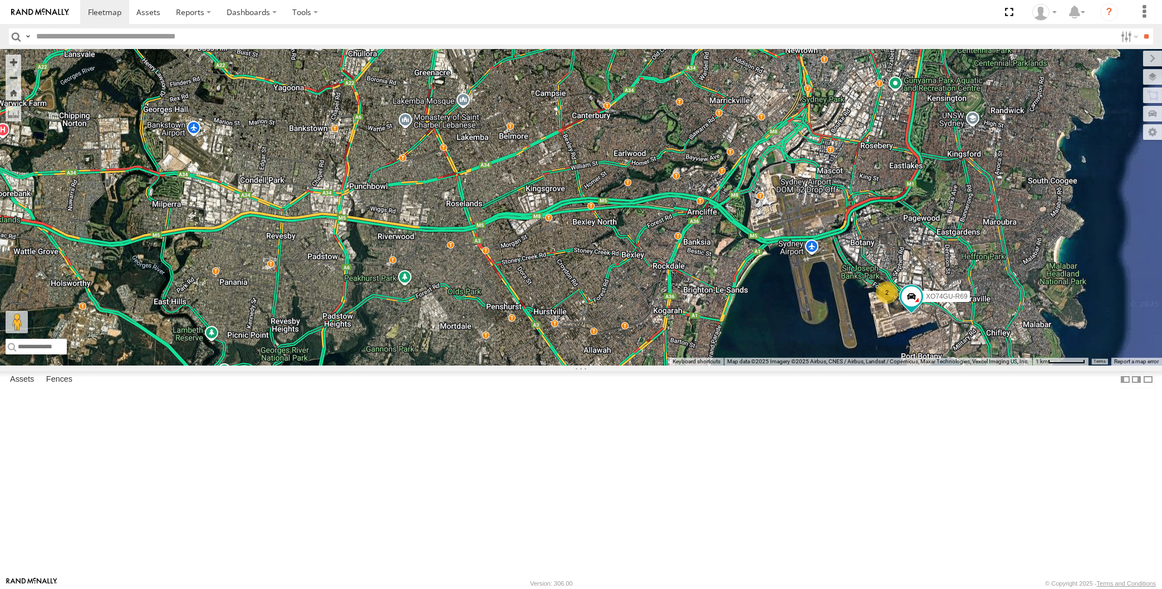
drag, startPoint x: 447, startPoint y: 376, endPoint x: 461, endPoint y: 380, distance: 14.5
click at [459, 365] on div "RJ5911-R79 XO74GU-R69 2 3" at bounding box center [581, 207] width 1162 height 316
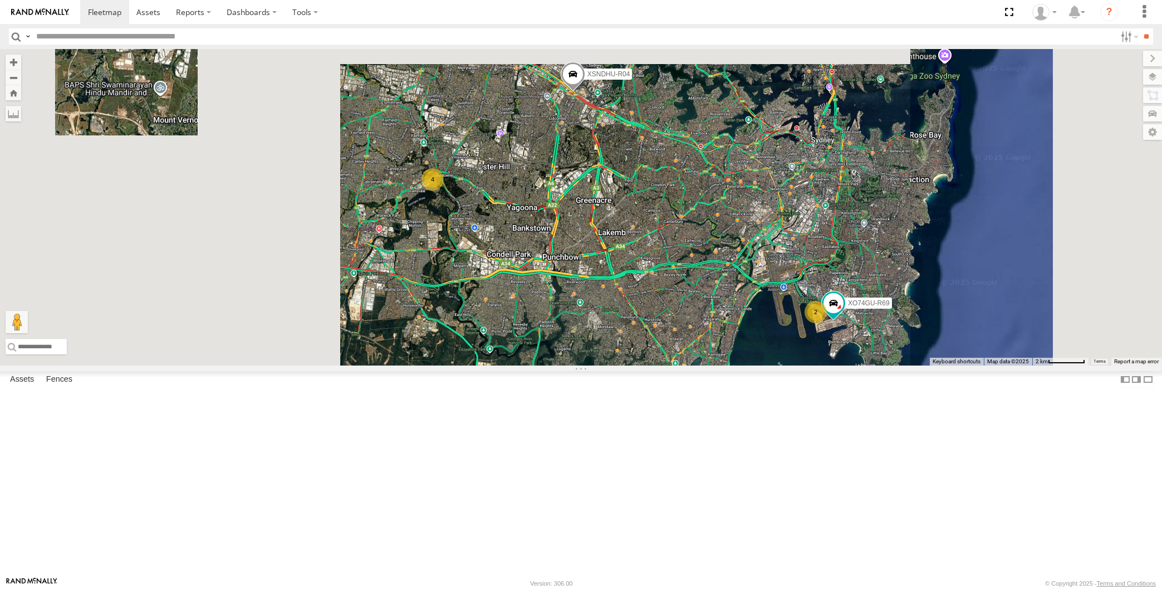
click at [729, 365] on div "XO74GU-R69 2 XSNDHU-R04 4" at bounding box center [581, 207] width 1162 height 316
click at [671, 348] on div "XO74GU-R69 2 XSNDHU-R04 4" at bounding box center [581, 207] width 1162 height 316
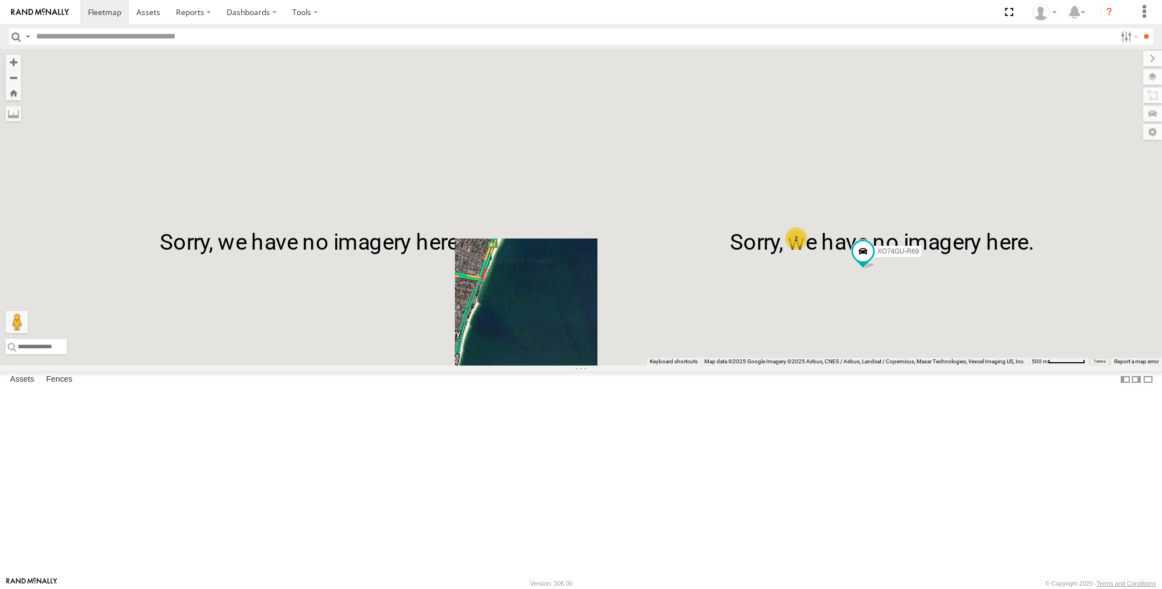
click at [867, 365] on div "XSNDHU-R04 RJ5911-R79 2 XO74GU-R69" at bounding box center [581, 207] width 1162 height 316
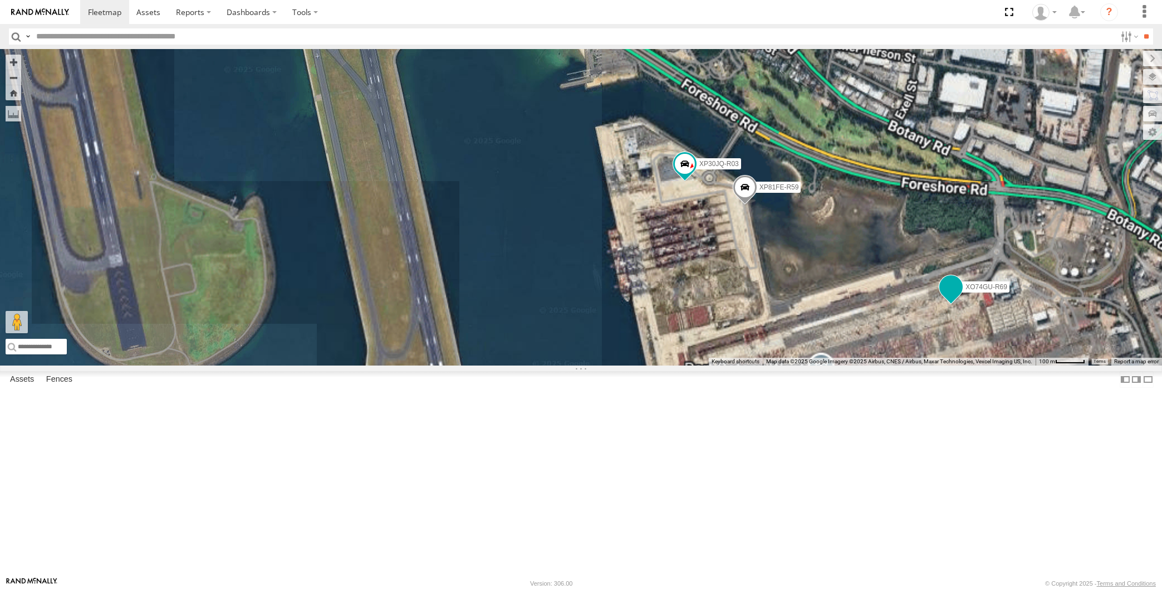
click at [952, 297] on span at bounding box center [951, 287] width 20 height 20
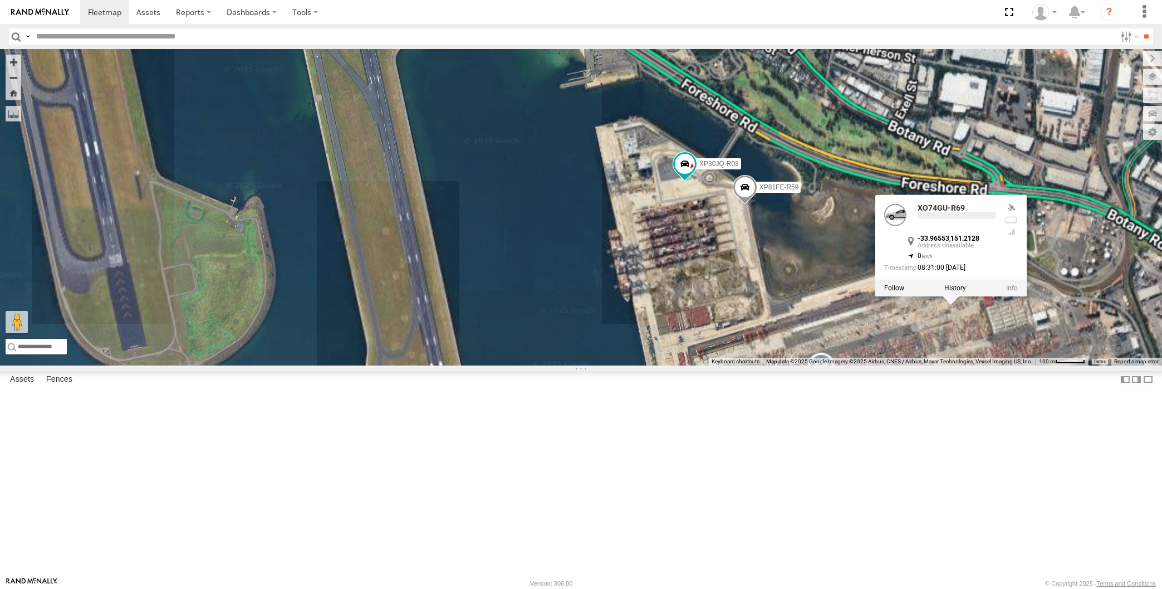
click at [933, 365] on div "XSNDHU-R04 RJ5911-R79 XO74GU-R69 XP30JQ-R03 XP81FE-R59 XO74GU-R69 -33.96553 , 1…" at bounding box center [581, 207] width 1162 height 316
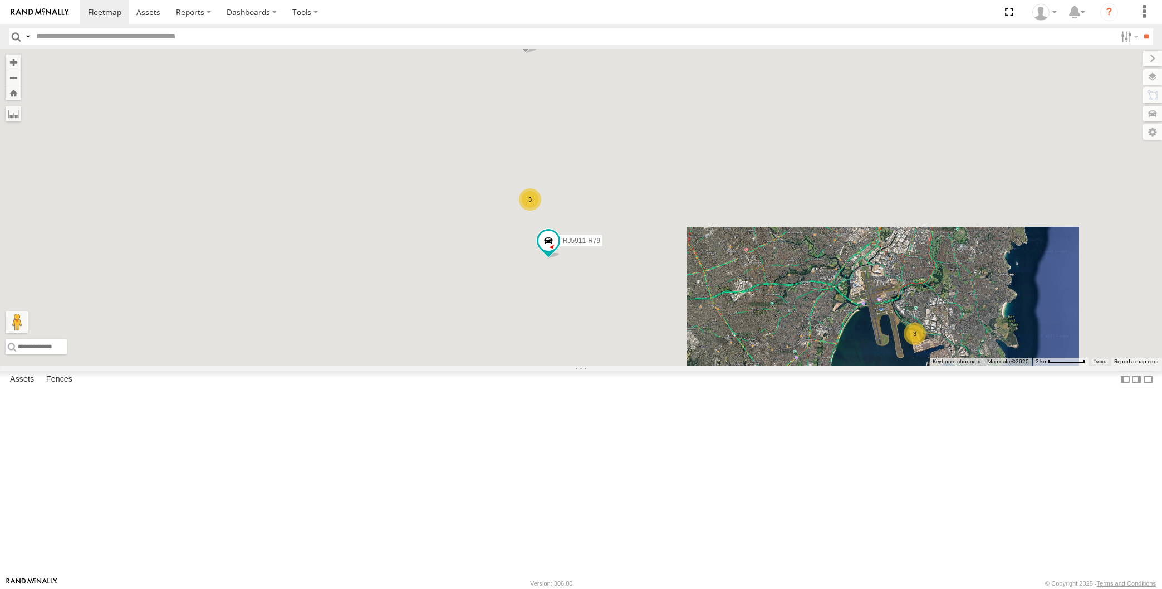
click at [701, 365] on div "XSNDHU-R04 RJ5911-R79 3 3" at bounding box center [581, 207] width 1162 height 316
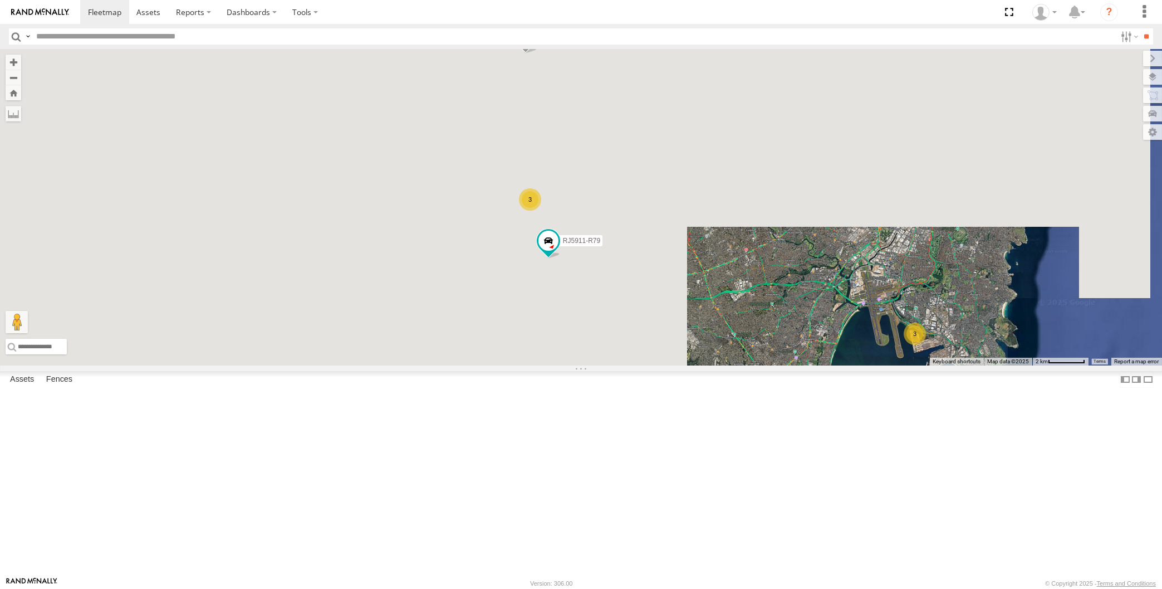
drag, startPoint x: 708, startPoint y: 442, endPoint x: 718, endPoint y: 444, distance: 10.2
click at [716, 365] on div "XSNDHU-R04 RJ5911-R79 3 3" at bounding box center [581, 207] width 1162 height 316
drag, startPoint x: 726, startPoint y: 410, endPoint x: 732, endPoint y: 416, distance: 8.7
click at [730, 365] on div "XSNDHU-R04 RJ5911-R79 3 3" at bounding box center [581, 207] width 1162 height 316
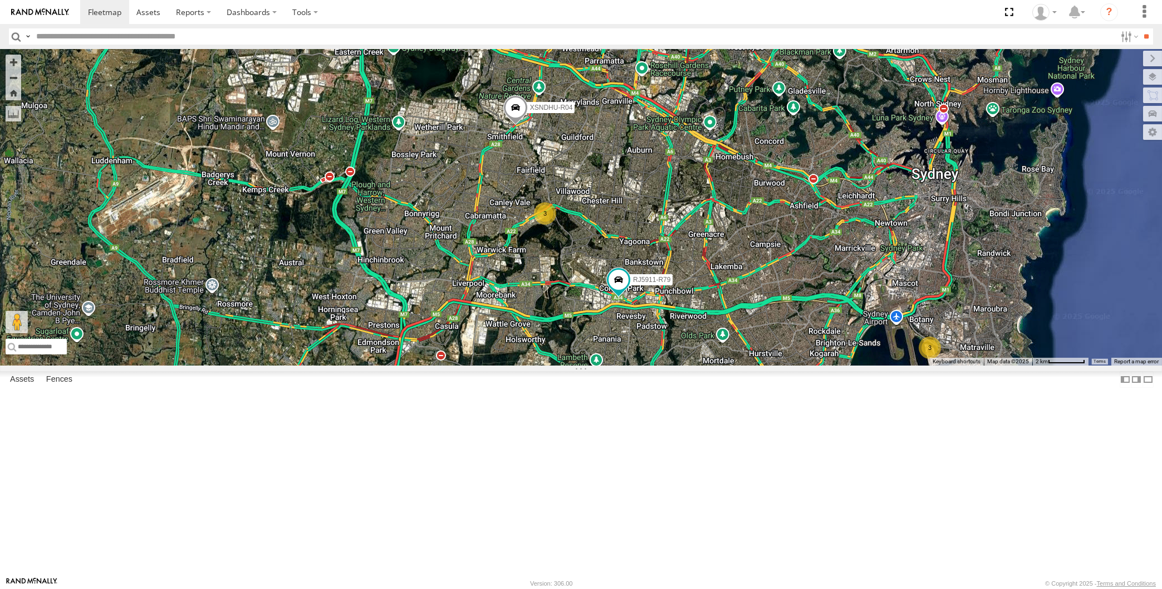
drag, startPoint x: 713, startPoint y: 497, endPoint x: 706, endPoint y: 495, distance: 7.6
click at [713, 365] on div "XSNDHU-R04 RJ5911-R79 3 3" at bounding box center [581, 207] width 1162 height 316
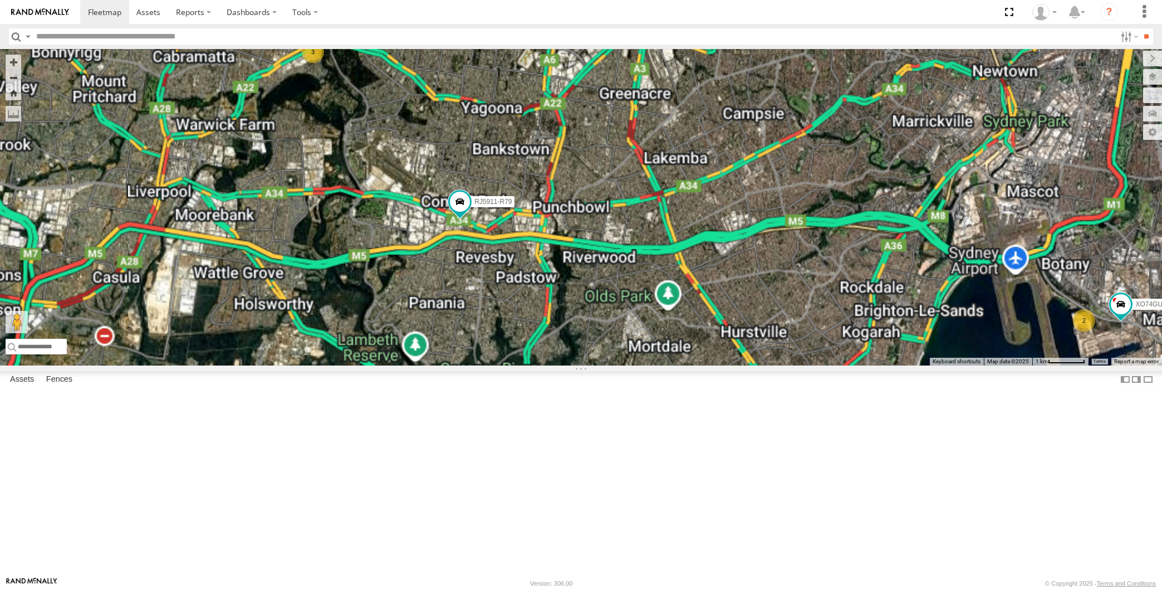
drag, startPoint x: 833, startPoint y: 461, endPoint x: 703, endPoint y: 448, distance: 129.8
click at [801, 365] on div "XSNDHU-R04 RJ5911-R79 2 3 XO74GU-R69" at bounding box center [581, 207] width 1162 height 316
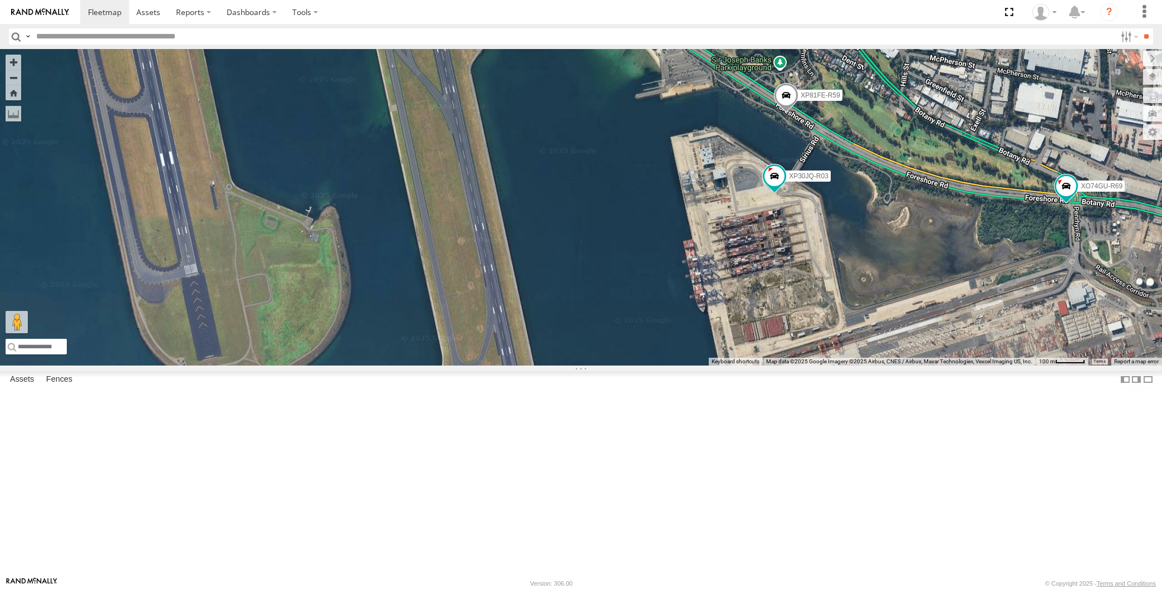
drag, startPoint x: 1061, startPoint y: 379, endPoint x: 938, endPoint y: 383, distance: 122.6
click at [1030, 365] on div "XSNDHU-R04 RJ5911-R79 XO74GU-R69 XP30JQ-R03 XP81FE-R59" at bounding box center [581, 207] width 1162 height 316
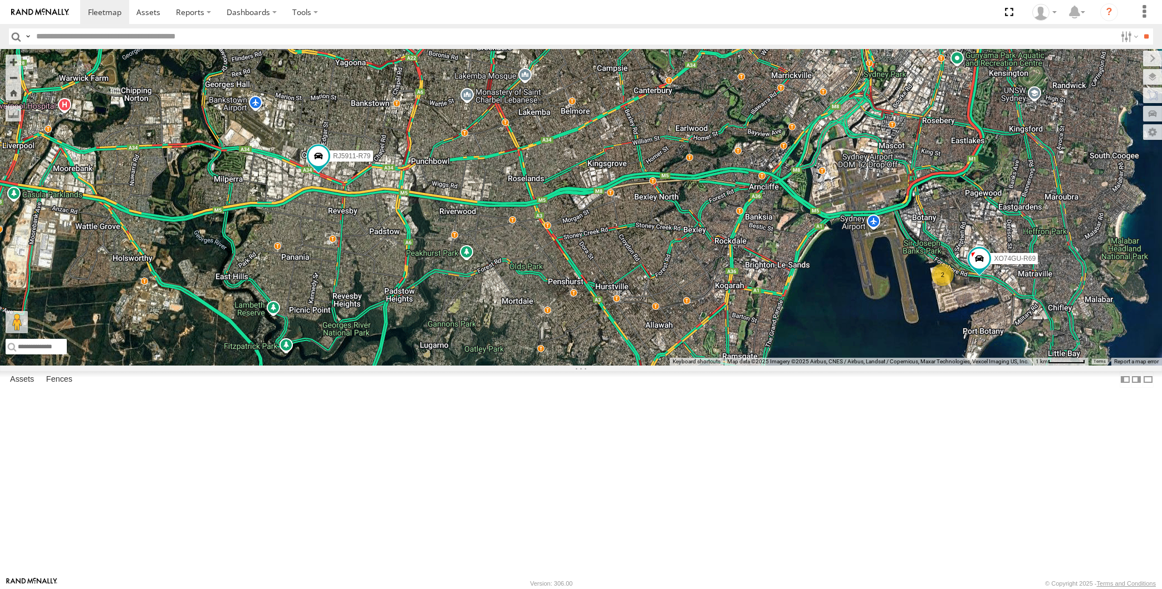
drag, startPoint x: 571, startPoint y: 455, endPoint x: 582, endPoint y: 460, distance: 11.7
click at [580, 365] on div "XSNDHU-R04 RJ5911-R79 XO74GU-R69 2 3" at bounding box center [581, 207] width 1162 height 316
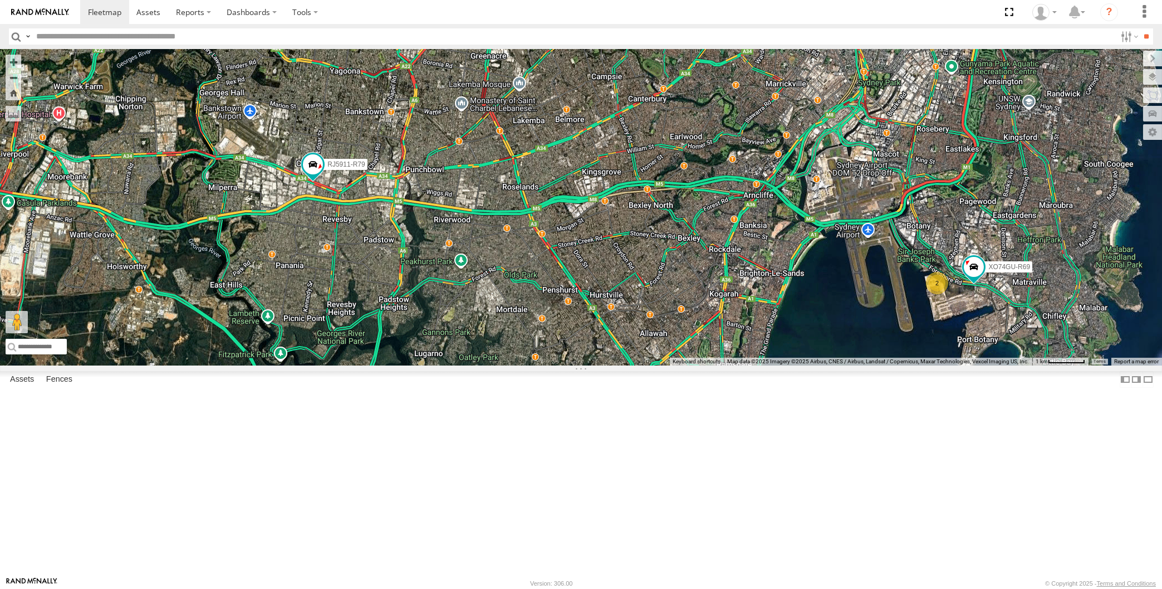
drag, startPoint x: 650, startPoint y: 431, endPoint x: 644, endPoint y: 427, distance: 7.1
click at [642, 365] on div "XSNDHU-R04 RJ5911-R79 XO74GU-R69 2 3" at bounding box center [581, 207] width 1162 height 316
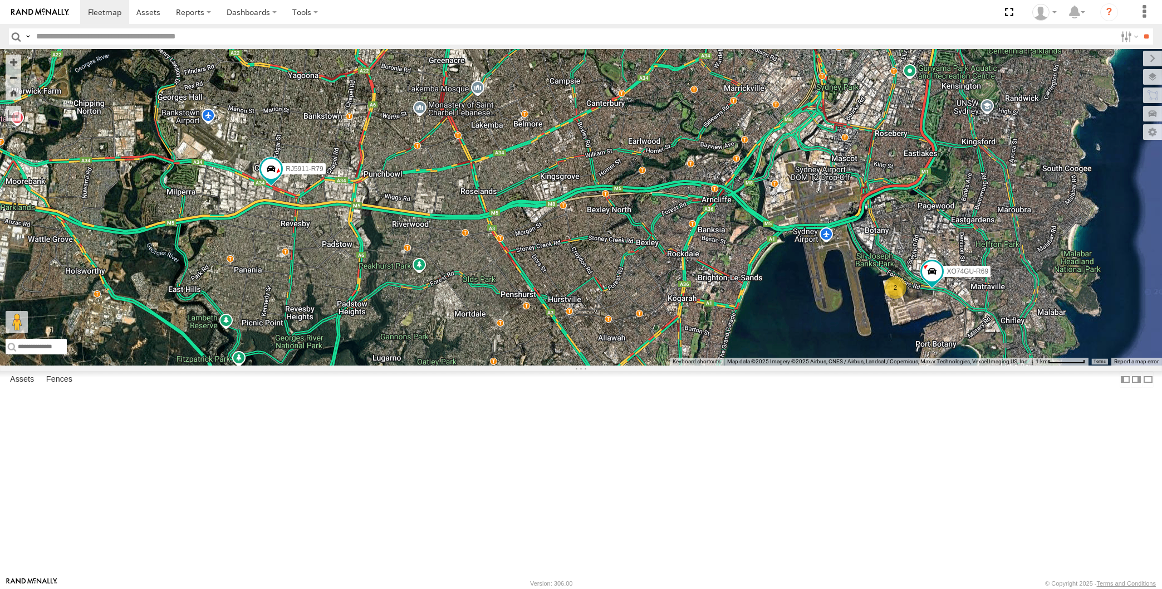
drag, startPoint x: 522, startPoint y: 375, endPoint x: 551, endPoint y: 402, distance: 39.4
click at [549, 365] on div "XSNDHU-R04 RJ5911-R79 XO74GU-R69 2 3" at bounding box center [581, 207] width 1162 height 316
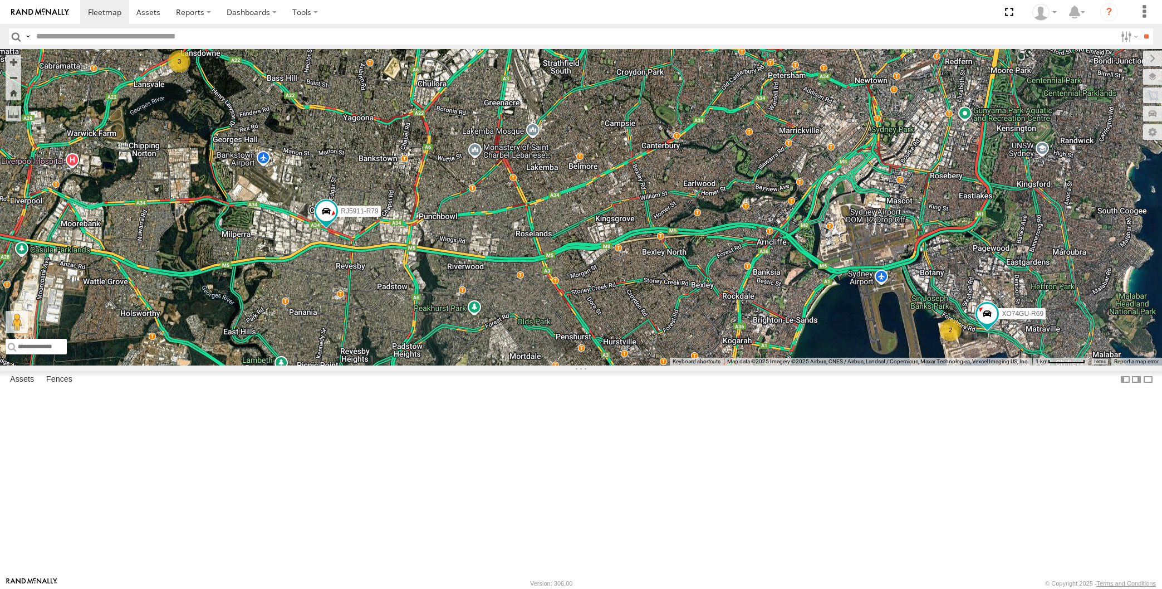
drag, startPoint x: 273, startPoint y: 261, endPoint x: 302, endPoint y: 274, distance: 31.9
click at [291, 268] on div "XSNDHU-R04 RJ5911-R79 XO74GU-R69 2 3" at bounding box center [581, 207] width 1162 height 316
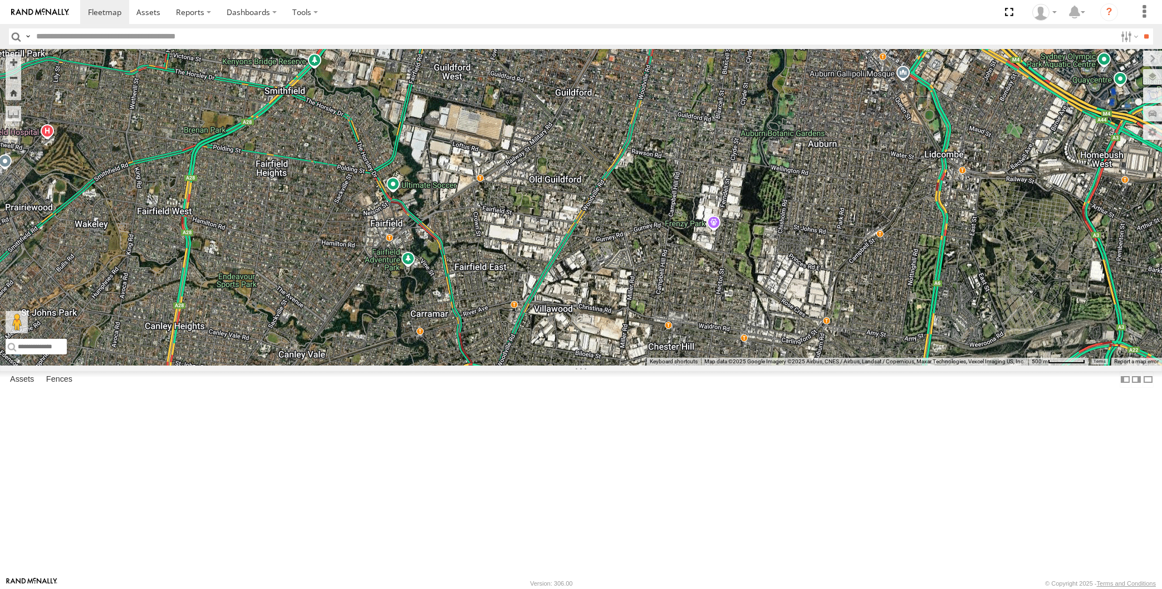
click at [321, 47] on span at bounding box center [324, 32] width 25 height 30
click at [383, 242] on div "XSNDHU-R04 RJ5911-R79 XO74GU-R69 3 XSNDHU-R04 All Assets [PERSON_NAME] -33.8479…" at bounding box center [581, 207] width 1162 height 316
click at [606, 315] on div "XSNDHU-R04 RJ5911-R79 XO74GU-R69 3 XSNDHU-R04 All Assets [PERSON_NAME] -33.8479…" at bounding box center [581, 207] width 1162 height 316
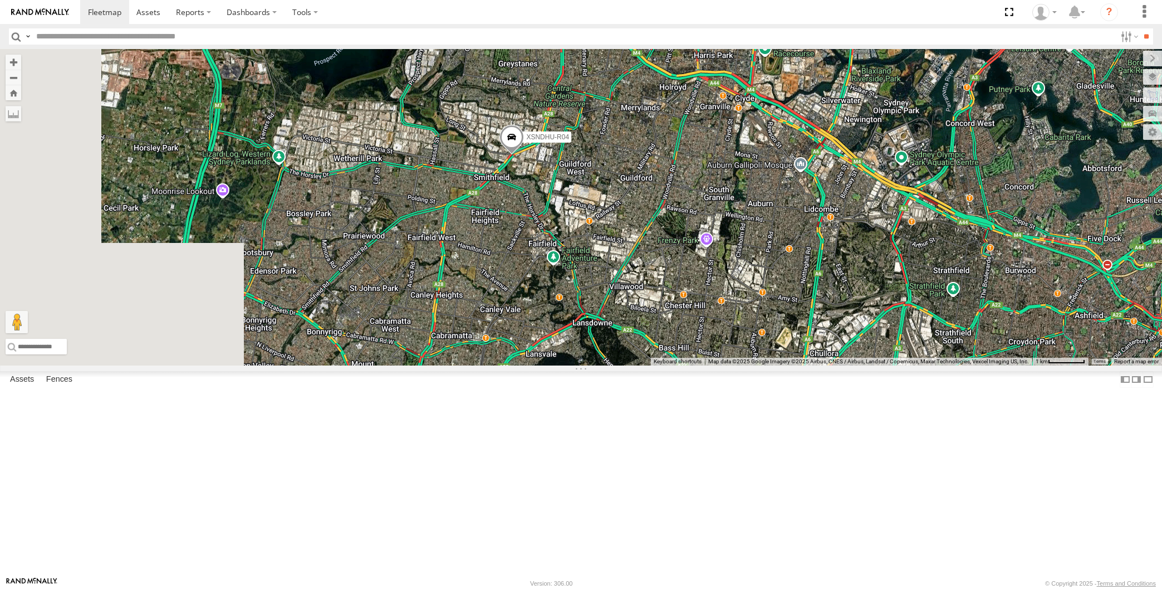
drag, startPoint x: 750, startPoint y: 400, endPoint x: 728, endPoint y: 380, distance: 29.2
click at [742, 365] on div "XSNDHU-R04 RJ5911-R79 XO74GU-R69" at bounding box center [581, 207] width 1162 height 316
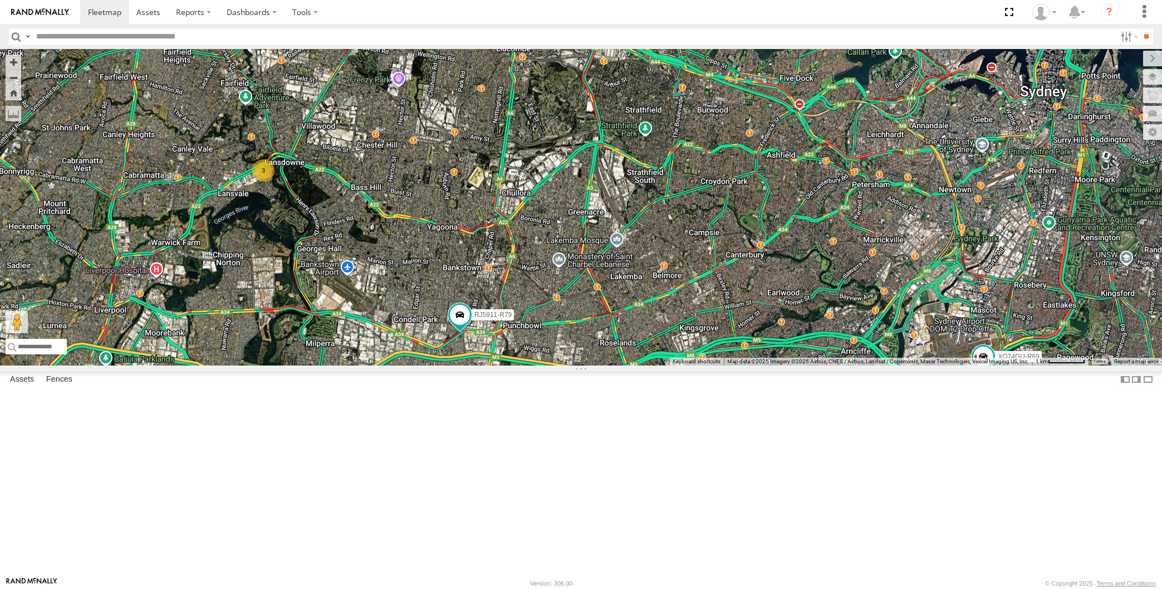
drag, startPoint x: 649, startPoint y: 471, endPoint x: 654, endPoint y: 442, distance: 29.5
click at [655, 365] on div "XP30JQ-R03 XSNDHU-R04 3 RJ5911-R79 XP81FE-R59 XO74GU-R69" at bounding box center [581, 207] width 1162 height 316
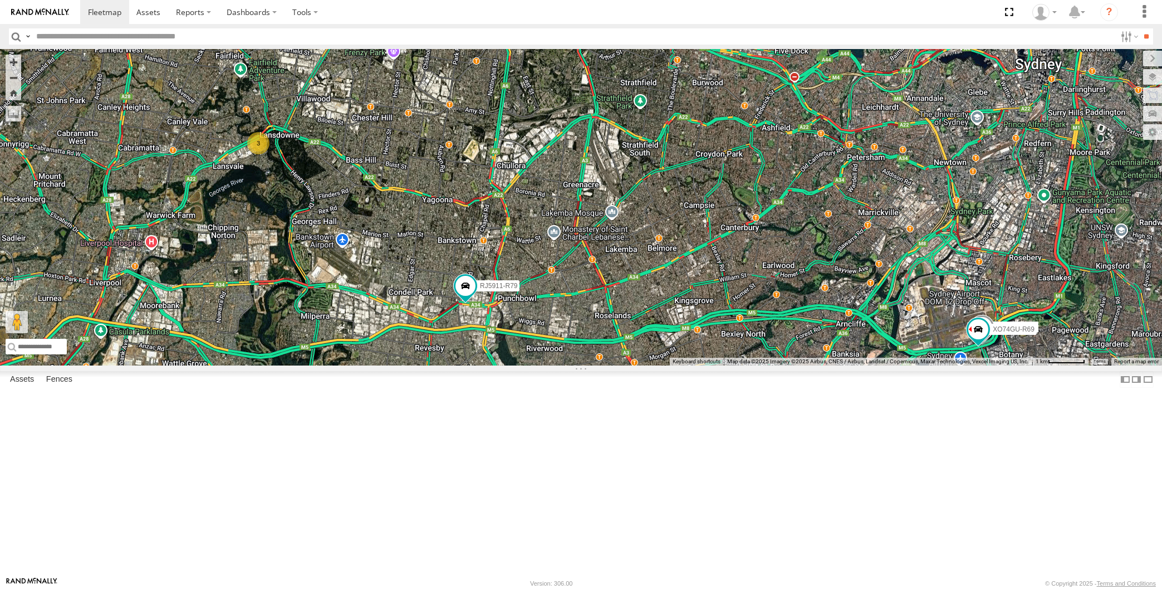
drag, startPoint x: 638, startPoint y: 472, endPoint x: 635, endPoint y: 465, distance: 7.8
click at [635, 365] on div "XP30JQ-R03 XSNDHU-R04 3 RJ5911-R79 XP81FE-R59 XO74GU-R69" at bounding box center [581, 207] width 1162 height 316
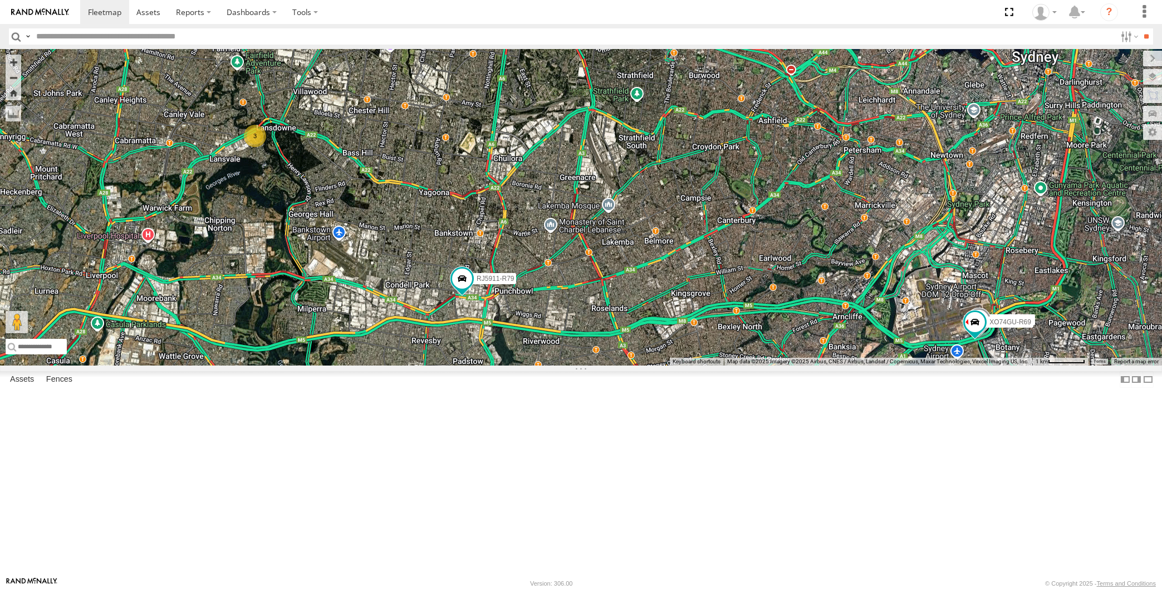
click at [671, 365] on div "XP30JQ-R03 XSNDHU-R04 3 RJ5911-R79 XP81FE-R59 XO74GU-R69" at bounding box center [581, 207] width 1162 height 316
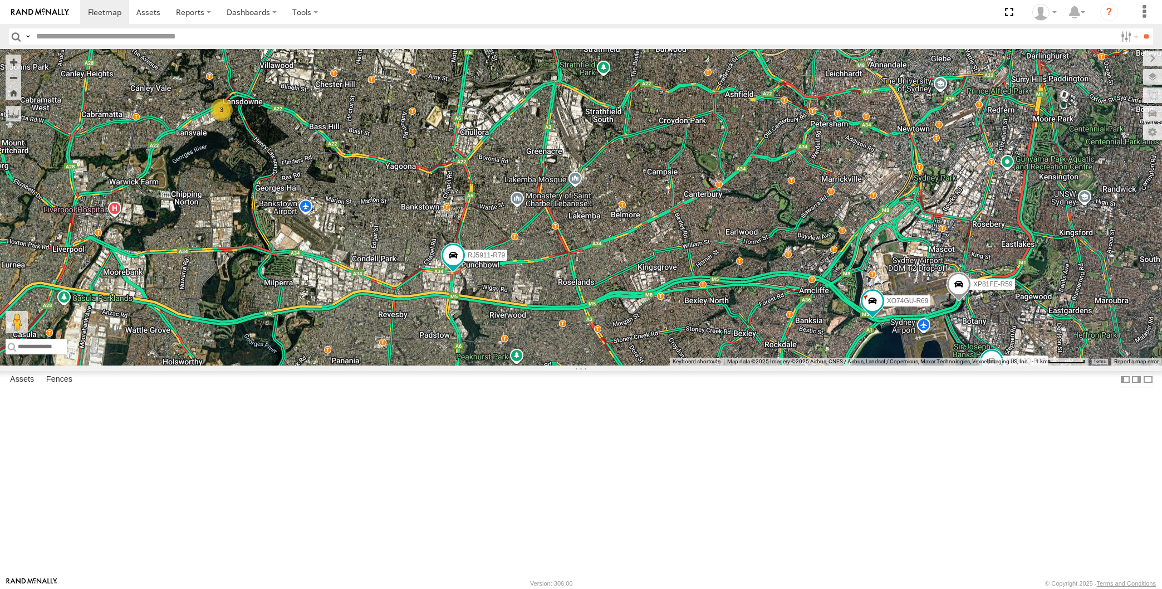
drag, startPoint x: 794, startPoint y: 492, endPoint x: 787, endPoint y: 478, distance: 15.4
click at [784, 365] on div "XP30JQ-R03 XSNDHU-R04 3 RJ5911-R79 XP81FE-R59 XO74GU-R69" at bounding box center [581, 207] width 1162 height 316
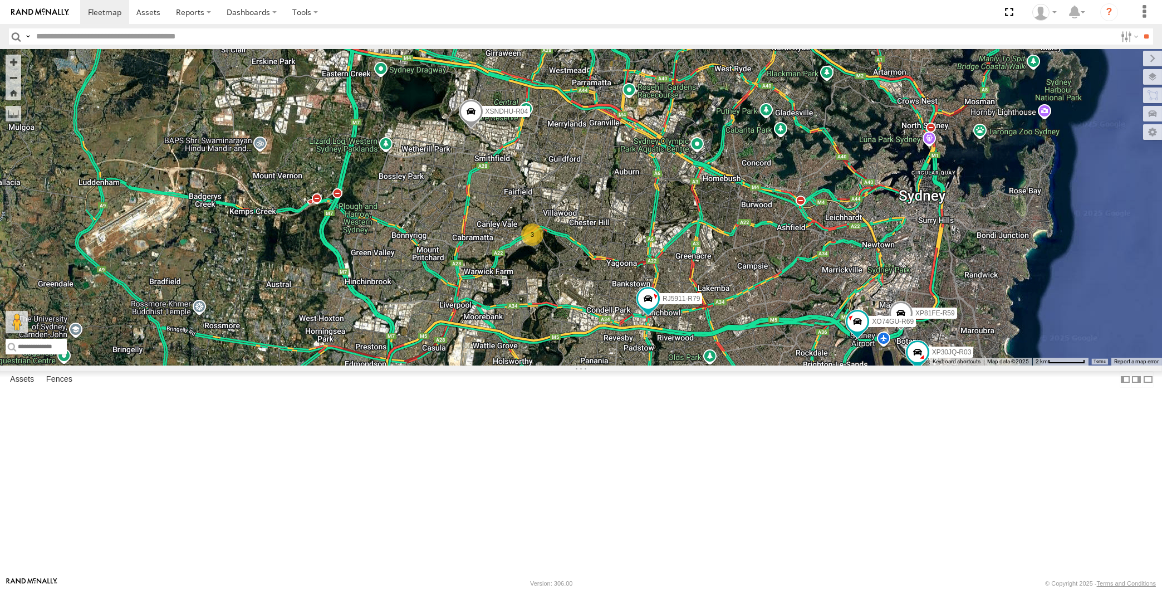
drag, startPoint x: 804, startPoint y: 505, endPoint x: 816, endPoint y: 489, distance: 20.3
click at [815, 365] on div "XP30JQ-R03 XSNDHU-R04 RJ5911-R79 XP81FE-R59 XO74GU-R69 3" at bounding box center [581, 207] width 1162 height 316
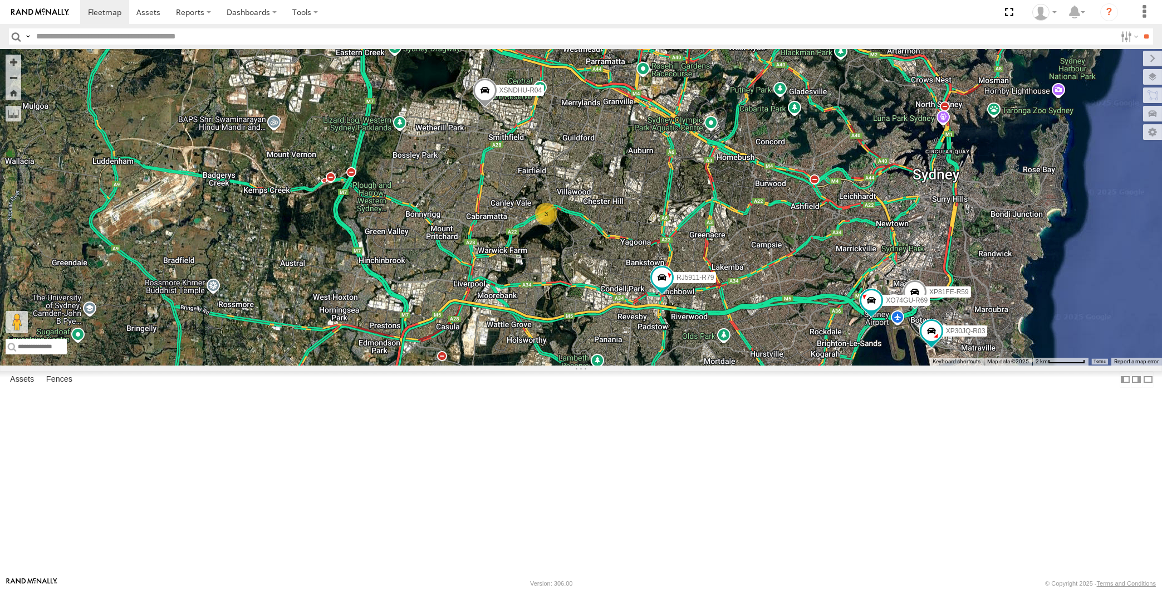
click at [271, 365] on div "XP30JQ-R03 XSNDHU-R04 RJ5911-R79 XP81FE-R59 XO74GU-R69 3" at bounding box center [581, 207] width 1162 height 316
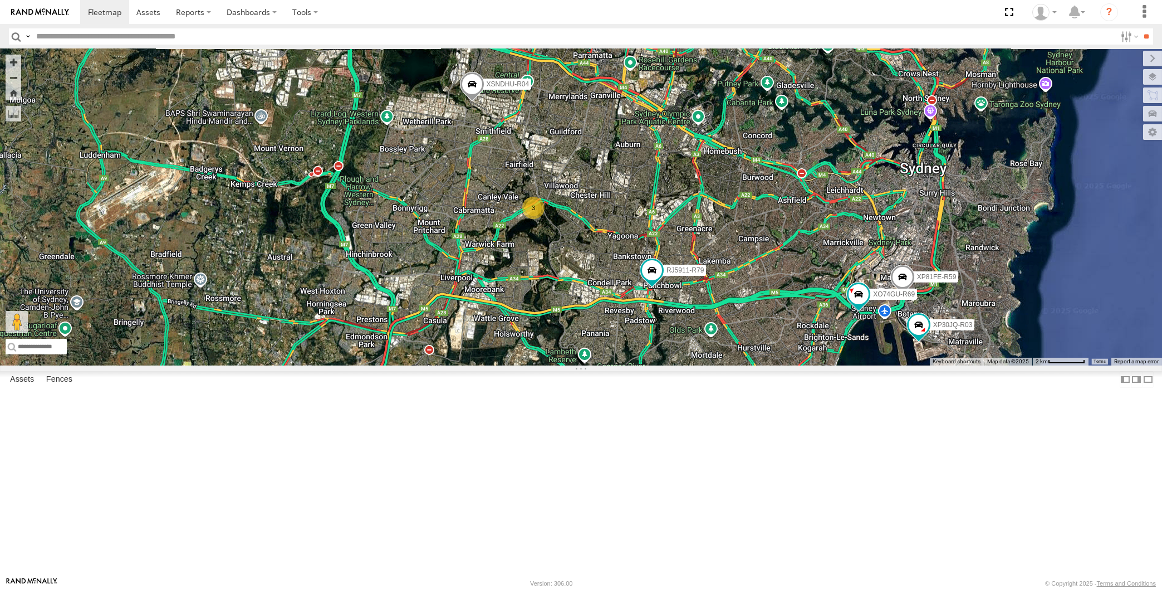
drag, startPoint x: 739, startPoint y: 467, endPoint x: 735, endPoint y: 458, distance: 9.7
click at [737, 365] on div "XP30JQ-R03 XSNDHU-R04 RJ5911-R79 XP81FE-R59 XO74GU-R69 3" at bounding box center [581, 207] width 1162 height 316
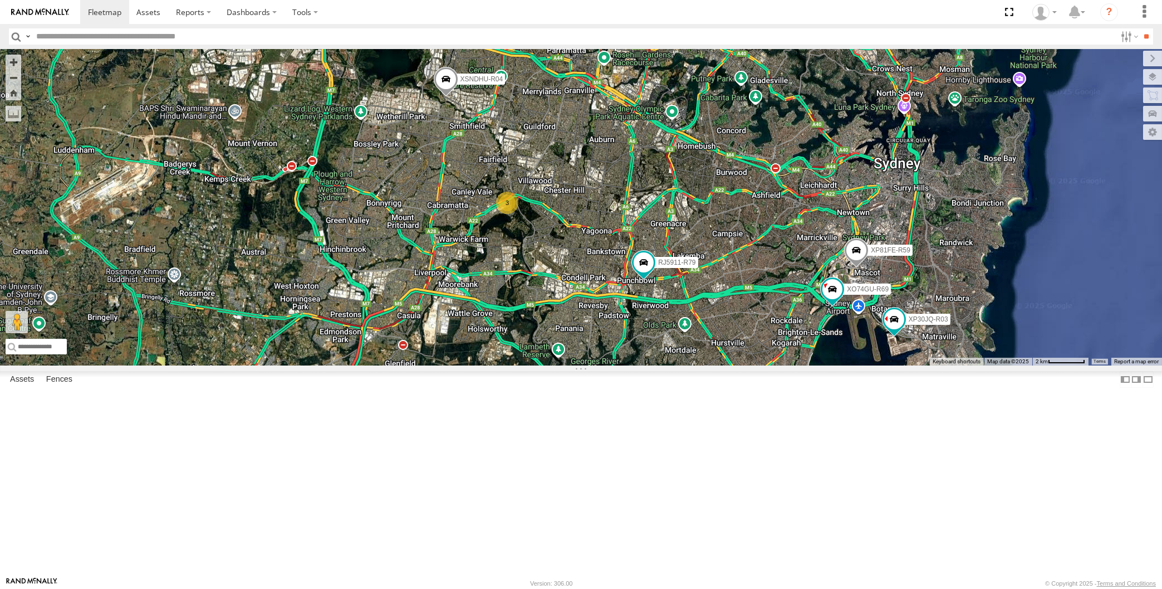
drag, startPoint x: 711, startPoint y: 428, endPoint x: 691, endPoint y: 429, distance: 20.1
click at [691, 365] on div "XP30JQ-R03 XSNDHU-R04 RJ5911-R79 XP81FE-R59 XO74GU-R69 3" at bounding box center [581, 207] width 1162 height 316
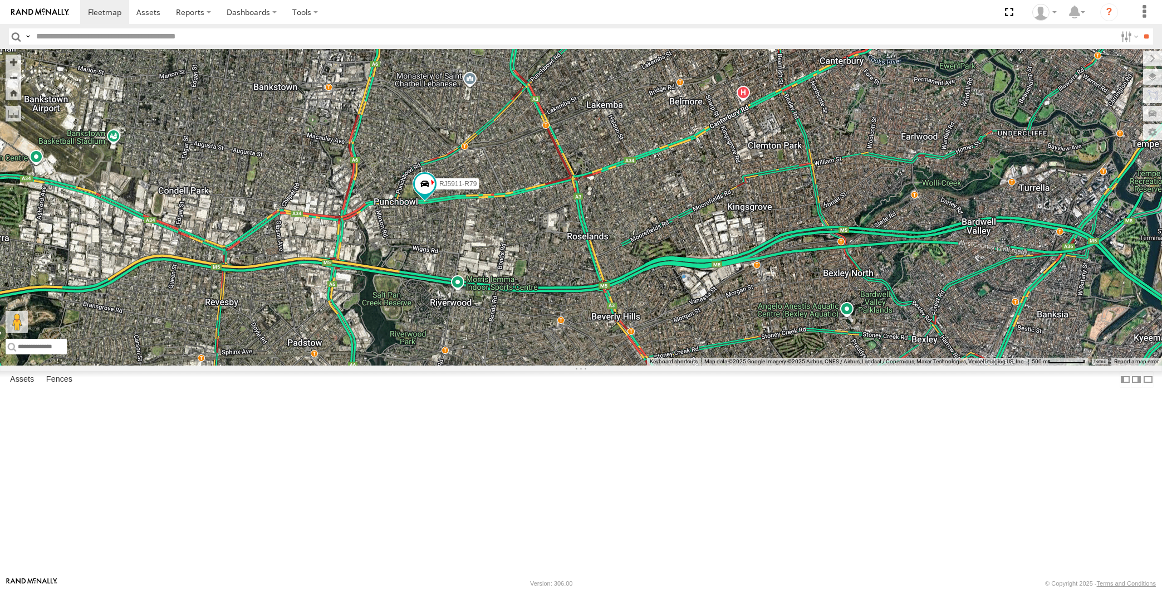
click at [880, 363] on div "XP30JQ-R03 XSNDHU-R04 RJ5911-R79 XP81FE-R59 XO74GU-R69" at bounding box center [581, 207] width 1162 height 316
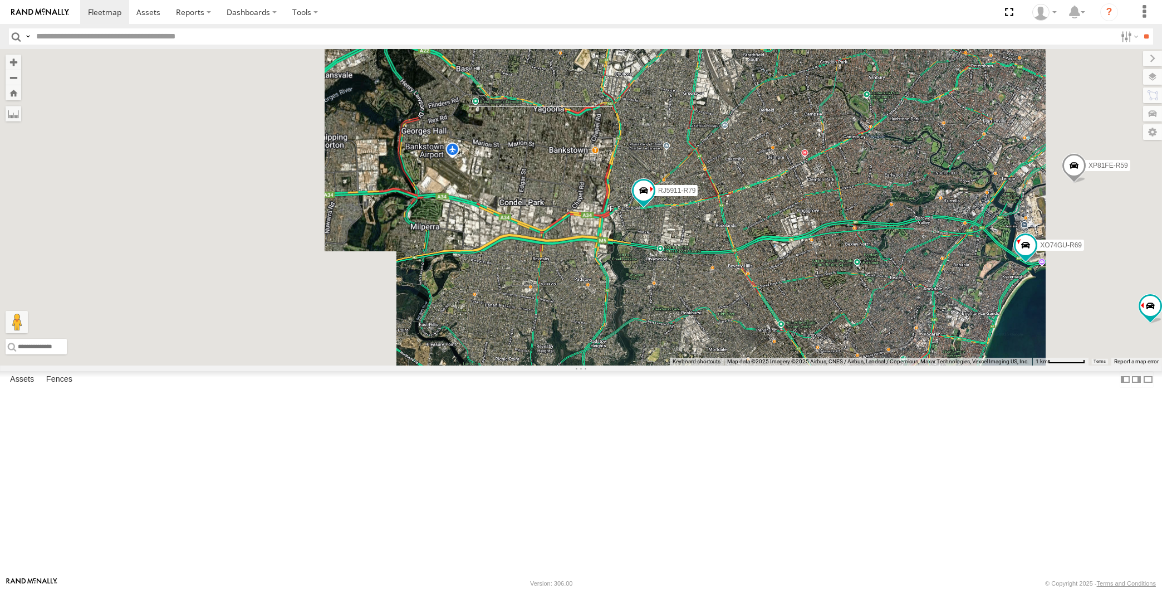
drag, startPoint x: 850, startPoint y: 450, endPoint x: 852, endPoint y: 435, distance: 15.1
click at [852, 365] on div "XP30JQ-R03 XSNDHU-R04 RJ5911-R79 XP81FE-R59 XO74GU-R69" at bounding box center [581, 207] width 1162 height 316
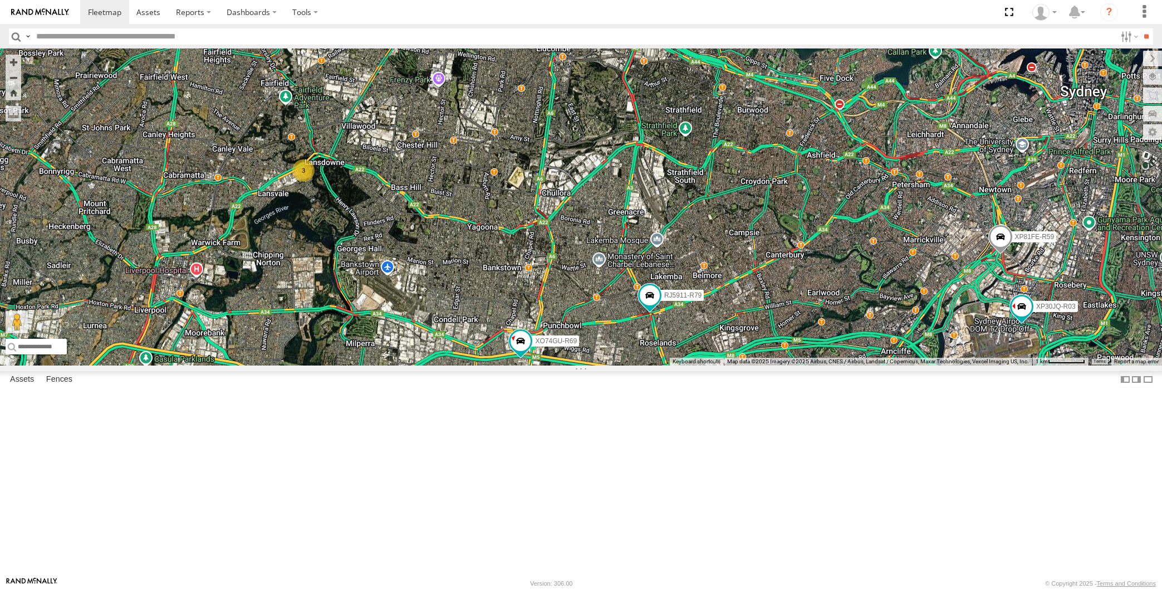
drag, startPoint x: 694, startPoint y: 420, endPoint x: 728, endPoint y: 364, distance: 66.2
click at [728, 365] on div "XP30JQ-R03 XSNDHU-R04 3 RJ5911-R79 XP81FE-R59 XO74GU-R69" at bounding box center [581, 207] width 1162 height 316
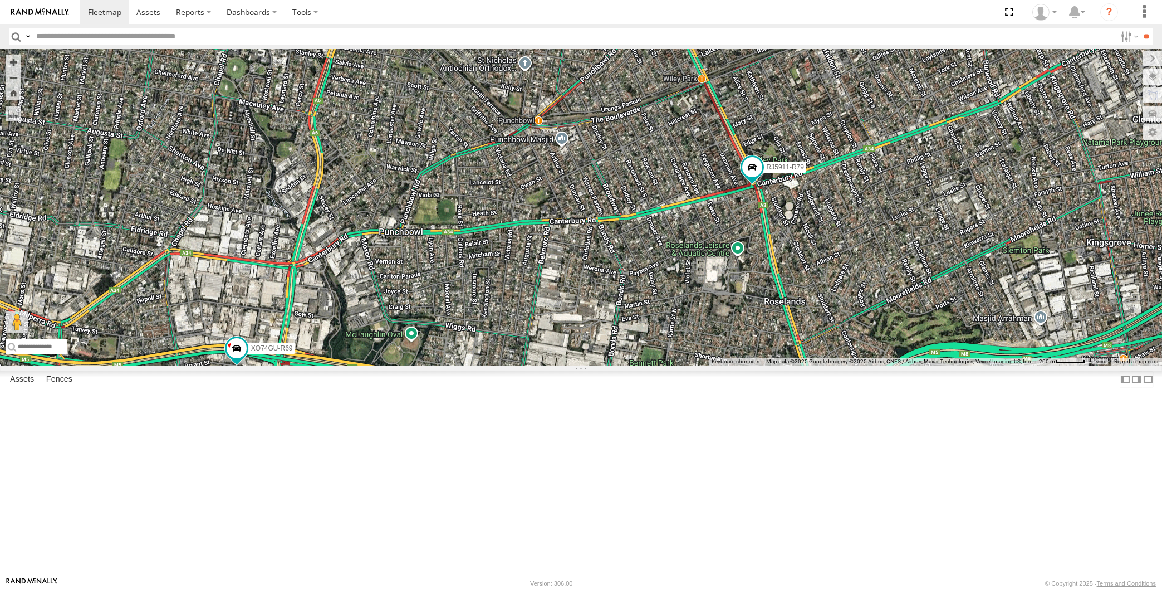
drag, startPoint x: 857, startPoint y: 316, endPoint x: 792, endPoint y: 364, distance: 80.1
click at [804, 361] on div "XP30JQ-R03 XSNDHU-R04 RJ5911-R79 XP81FE-R59 XO74GU-R69" at bounding box center [581, 207] width 1162 height 316
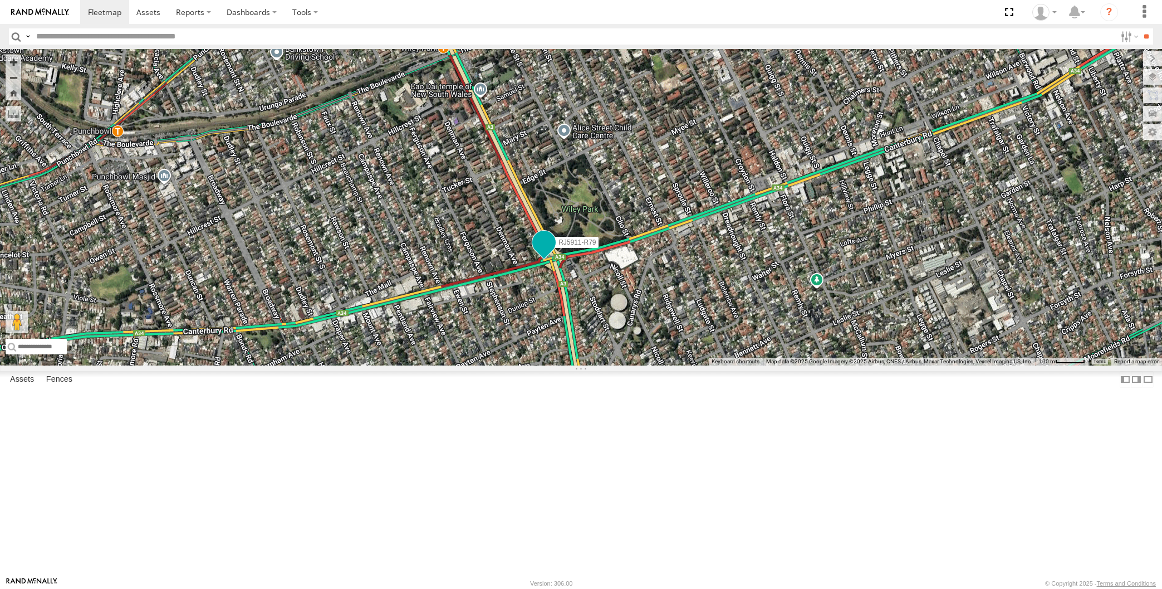
click at [542, 252] on span at bounding box center [544, 242] width 20 height 20
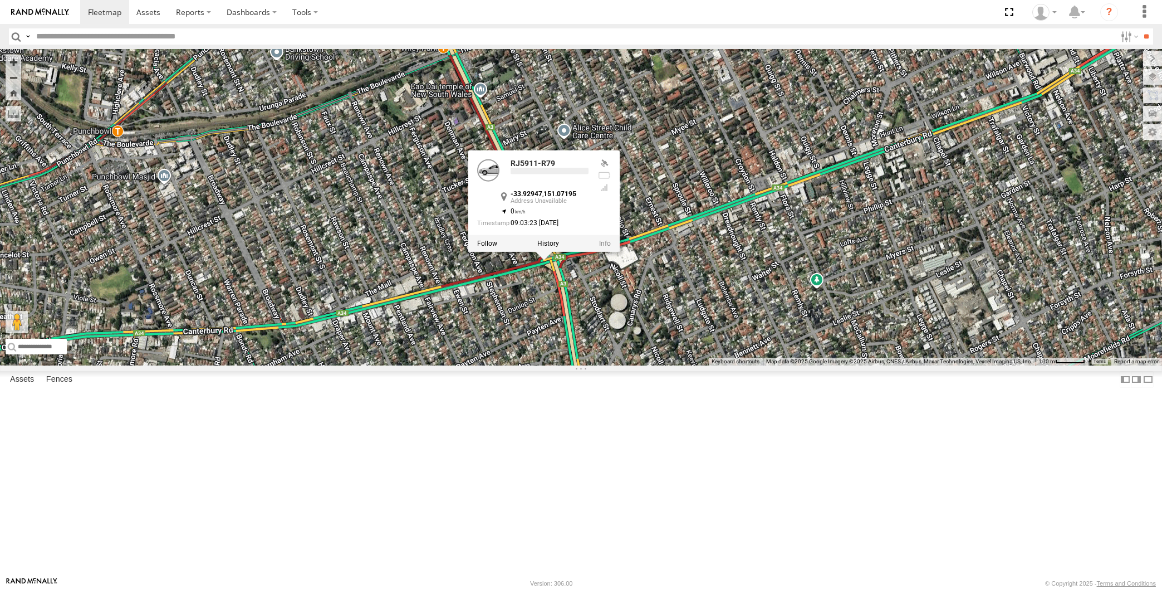
click at [784, 365] on div "XP30JQ-R03 XSNDHU-R04 RJ5911-R79 XP81FE-R59 XO74GU-R69 RJ5911-R79 -33.92947 , 1…" at bounding box center [581, 207] width 1162 height 316
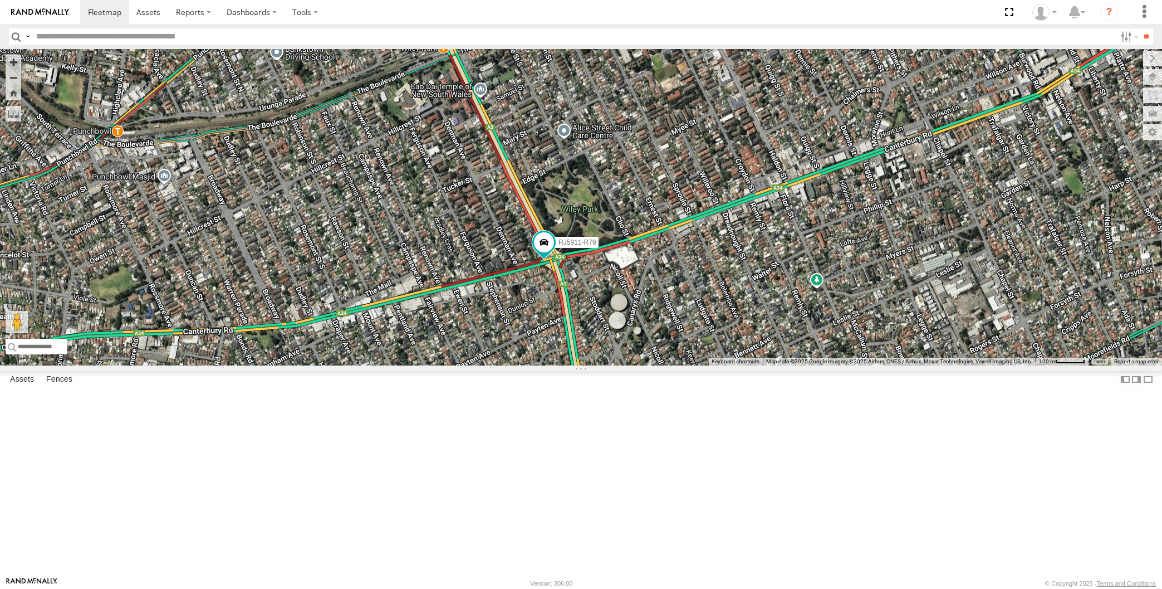
drag, startPoint x: 835, startPoint y: 466, endPoint x: 792, endPoint y: 434, distance: 52.9
click at [817, 365] on div "XP30JQ-R03 XSNDHU-R04 RJ5911-R79 XP81FE-R59 XO74GU-R69" at bounding box center [581, 207] width 1162 height 316
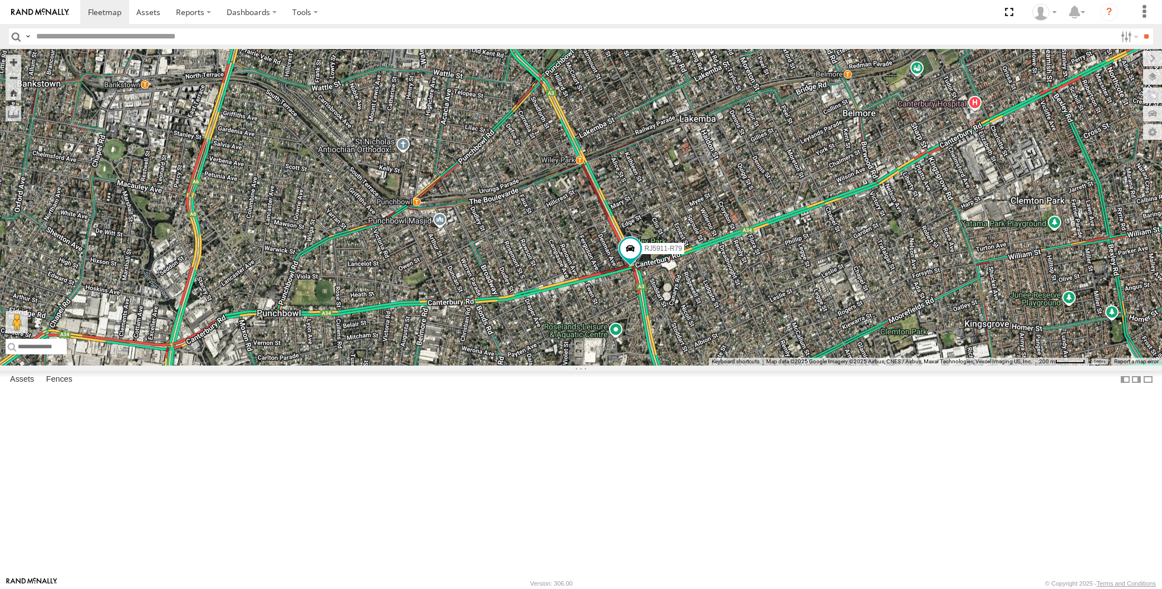
drag, startPoint x: 926, startPoint y: 438, endPoint x: 893, endPoint y: 433, distance: 33.2
click at [916, 365] on div "XP30JQ-R03 XSNDHU-R04 RJ5911-R79 XP81FE-R59 XO74GU-R69" at bounding box center [581, 207] width 1162 height 316
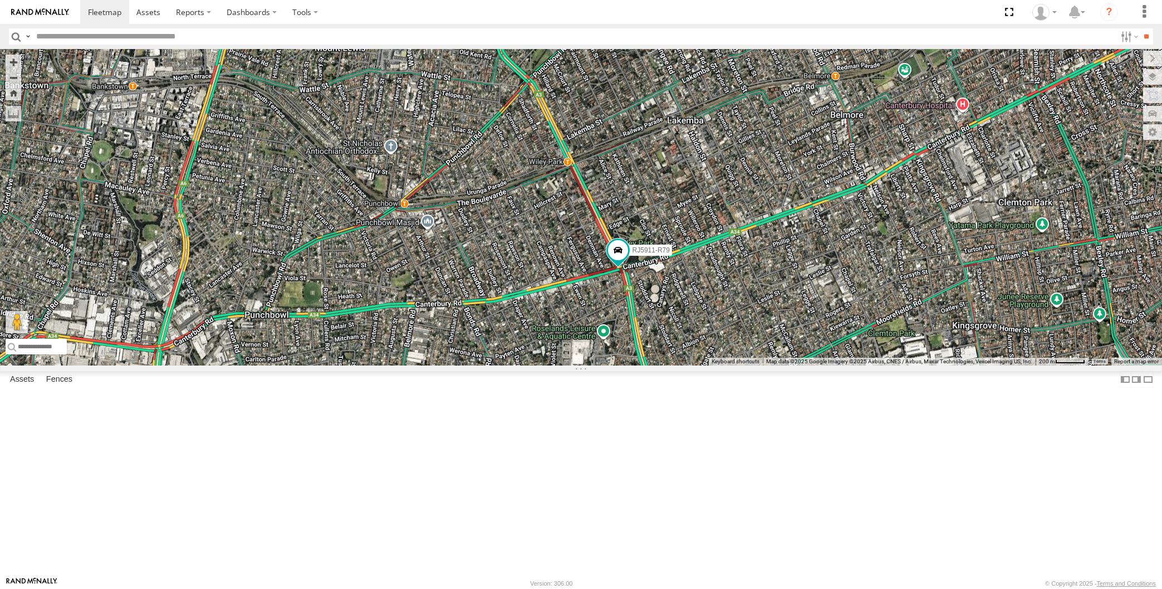
drag, startPoint x: 893, startPoint y: 433, endPoint x: 830, endPoint y: 436, distance: 63.5
click at [836, 365] on div "XP30JQ-R03 XSNDHU-R04 RJ5911-R79 XP81FE-R59 XO74GU-R69" at bounding box center [581, 207] width 1162 height 316
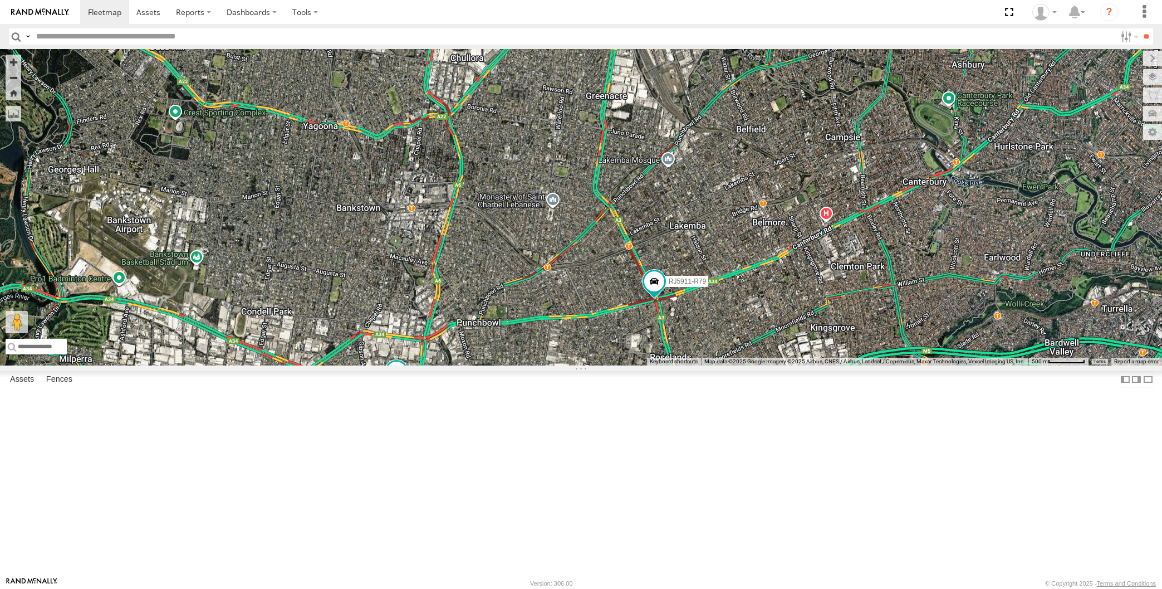
drag, startPoint x: 824, startPoint y: 457, endPoint x: 784, endPoint y: 419, distance: 55.2
click at [806, 365] on div "XP30JQ-R03 XSNDHU-R04 RJ5911-R79 XP81FE-R59 XO74GU-R69" at bounding box center [581, 207] width 1162 height 316
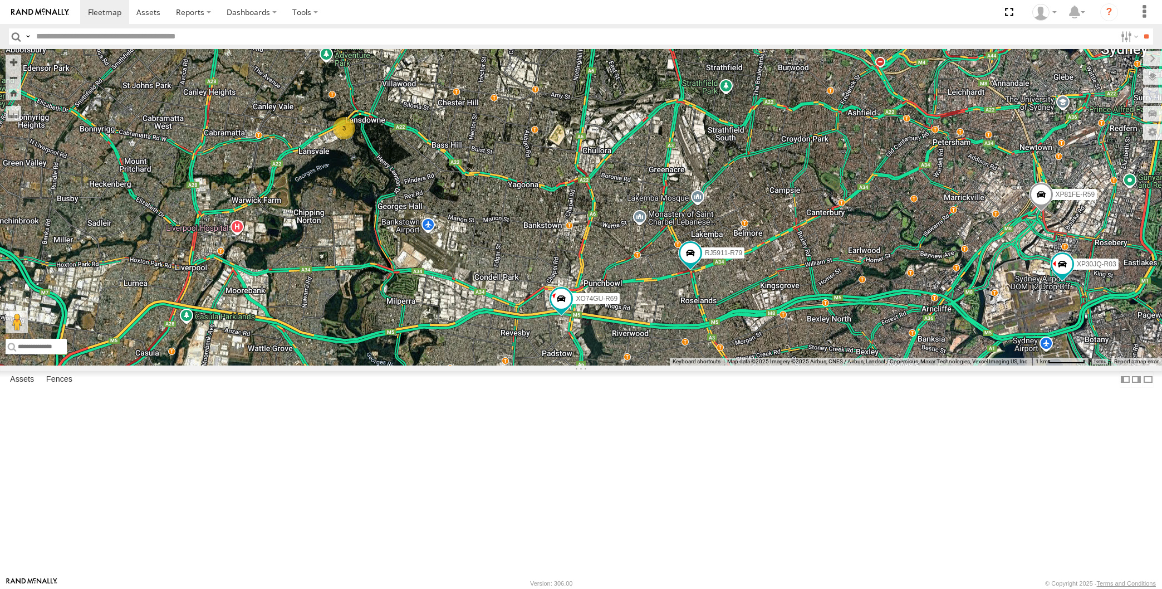
drag, startPoint x: 897, startPoint y: 428, endPoint x: 889, endPoint y: 409, distance: 20.5
click at [890, 365] on div "XP30JQ-R03 XSNDHU-R04 RJ5911-R79 XP81FE-R59 XO74GU-R69 3" at bounding box center [581, 207] width 1162 height 316
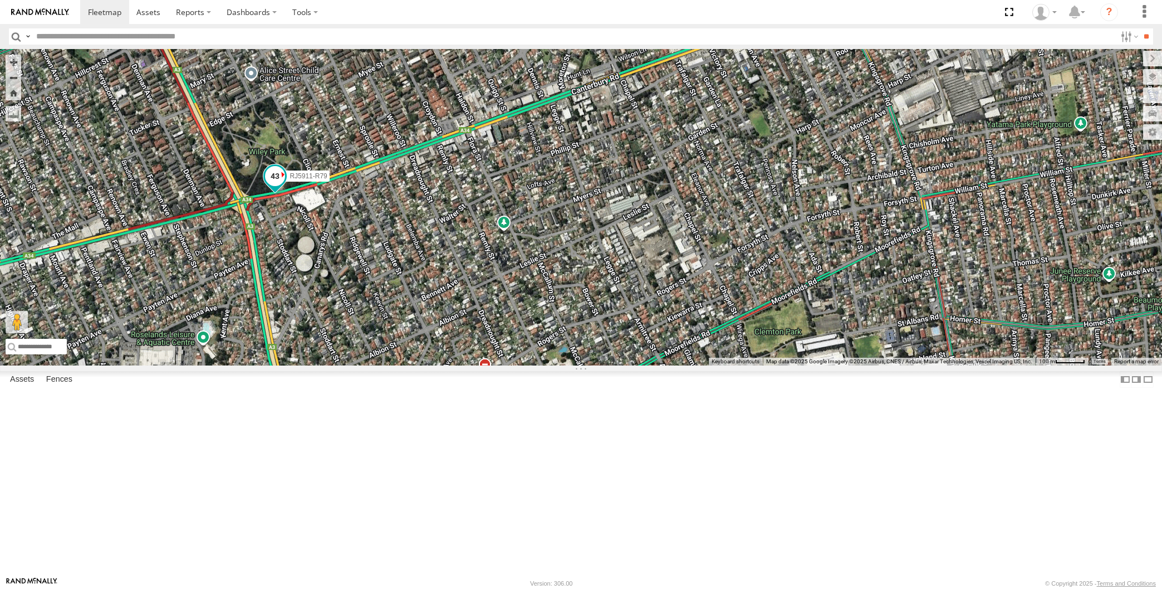
click at [274, 186] on span at bounding box center [275, 176] width 20 height 20
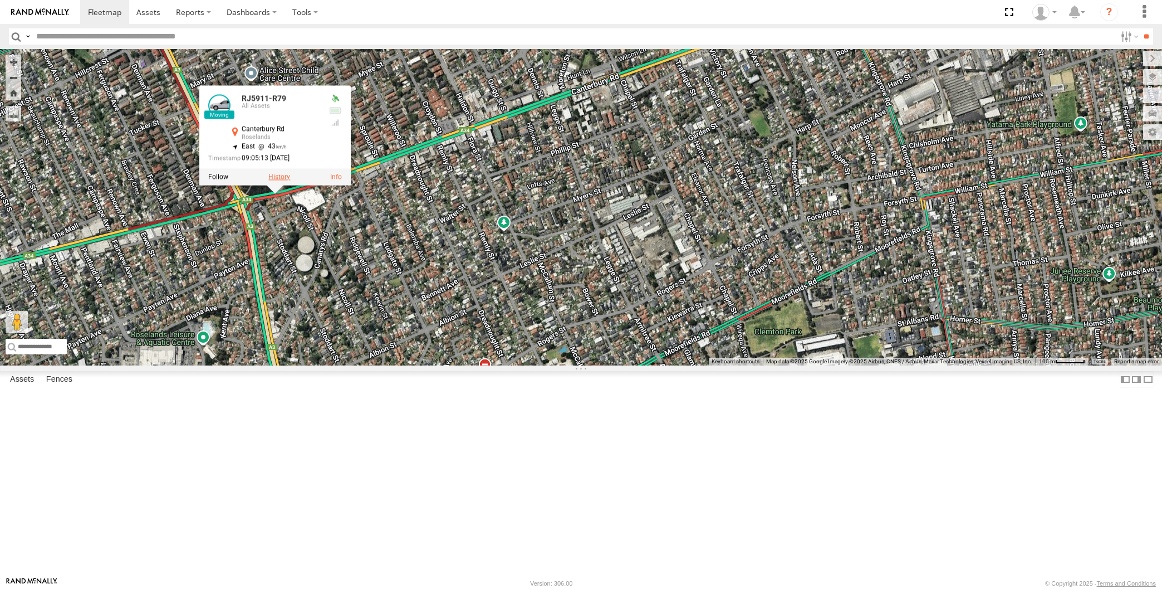
click at [283, 181] on label at bounding box center [279, 177] width 22 height 8
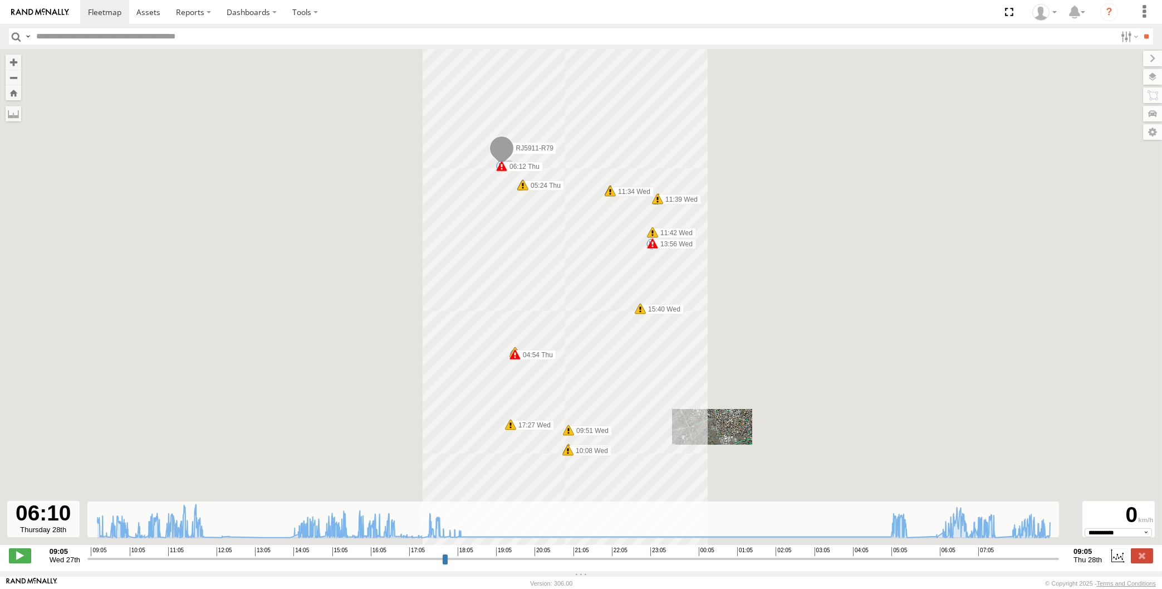
click at [939, 559] on input "range" at bounding box center [573, 558] width 972 height 11
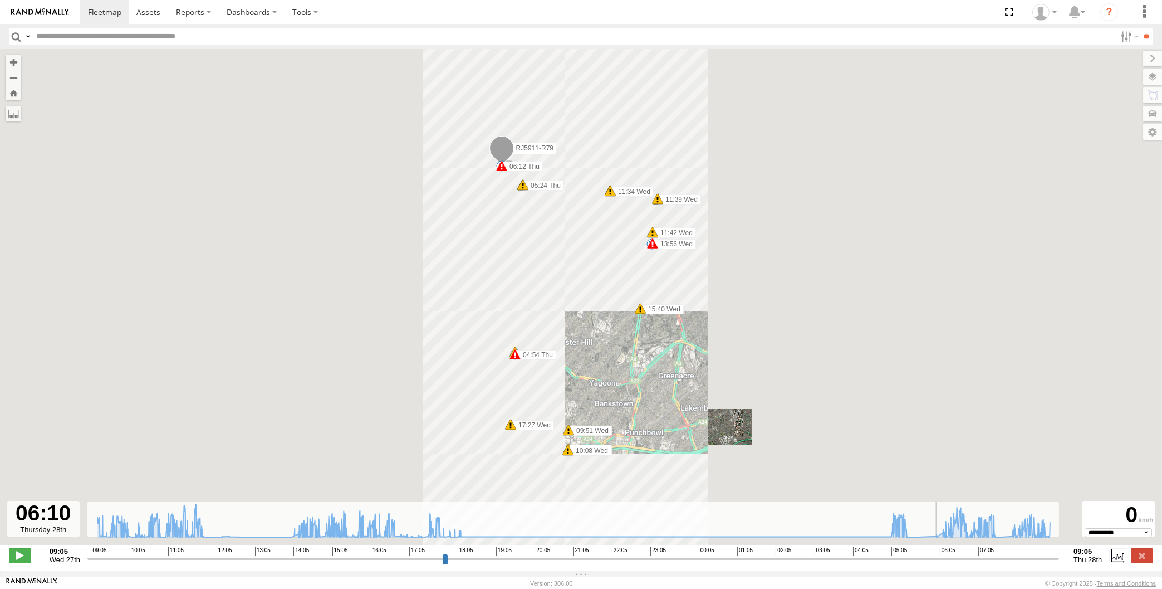
click at [952, 557] on input "range" at bounding box center [573, 558] width 972 height 11
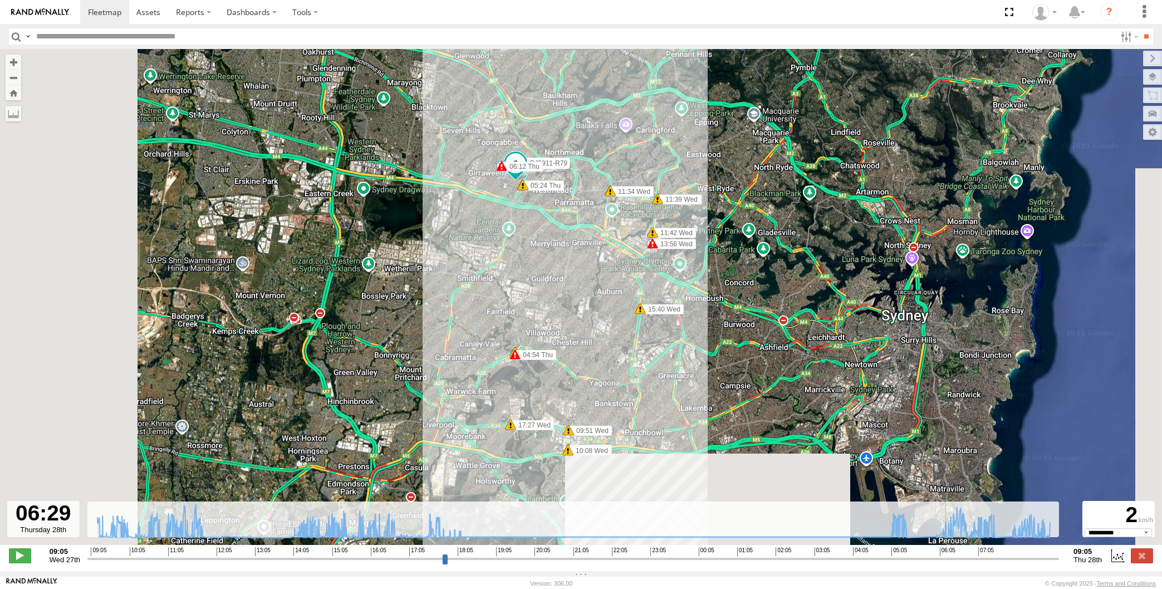
click at [968, 556] on input "range" at bounding box center [573, 558] width 972 height 11
type input "**********"
click at [984, 554] on input "range" at bounding box center [573, 558] width 972 height 11
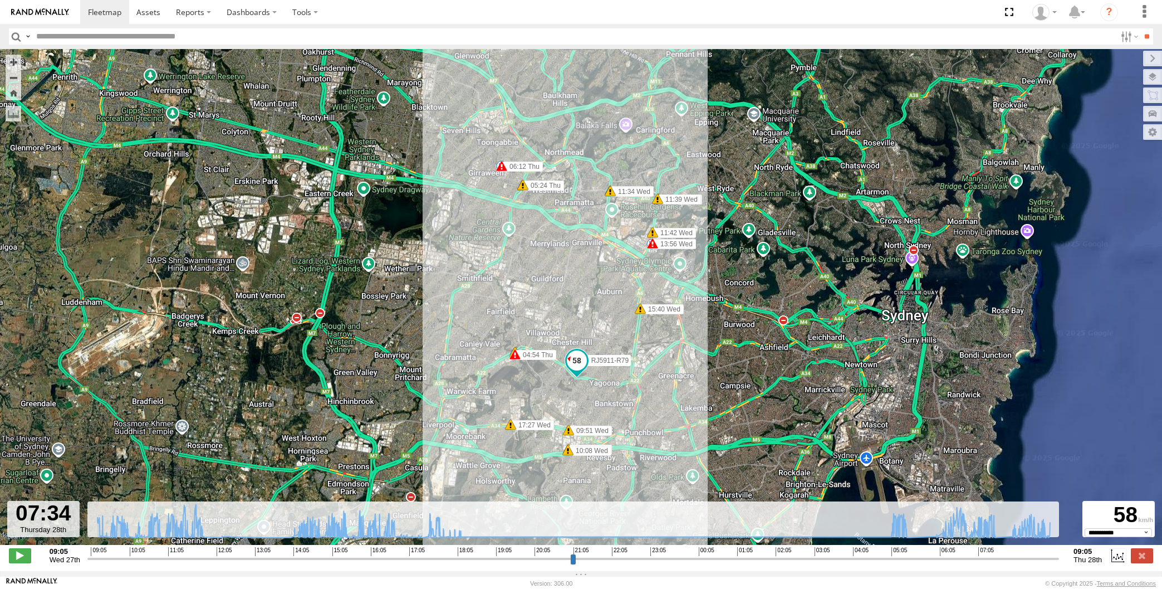
select select "**********"
click at [1009, 559] on input "range" at bounding box center [573, 558] width 972 height 11
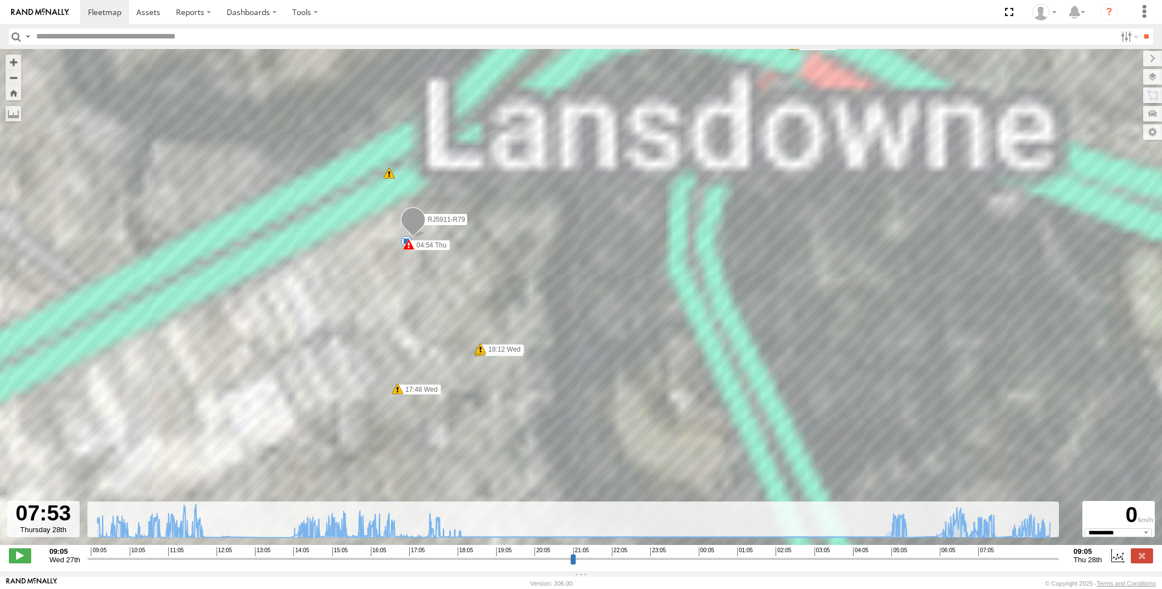
drag, startPoint x: 486, startPoint y: 321, endPoint x: 497, endPoint y: 322, distance: 11.2
click at [497, 322] on div "RJ5911-R79 09:51 Wed 10:08 Wed 10:08 Wed 11:34 Wed 11:34 Wed 11:39 Wed 11:39 We…" at bounding box center [581, 302] width 1162 height 507
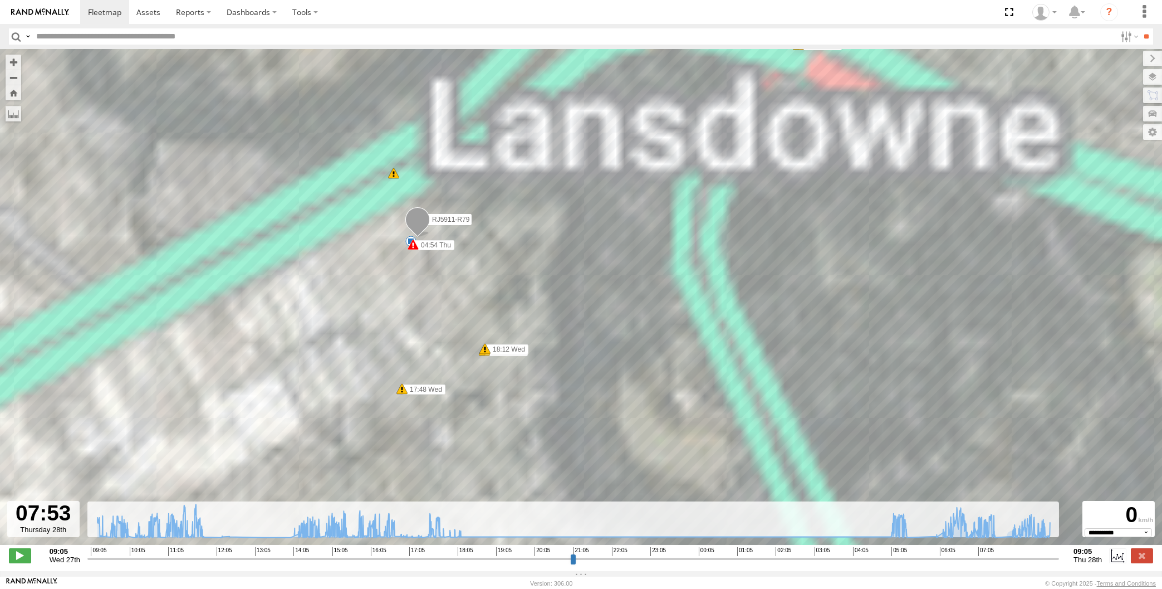
click at [1004, 560] on input "range" at bounding box center [573, 558] width 972 height 11
click at [1000, 560] on input "range" at bounding box center [573, 558] width 972 height 11
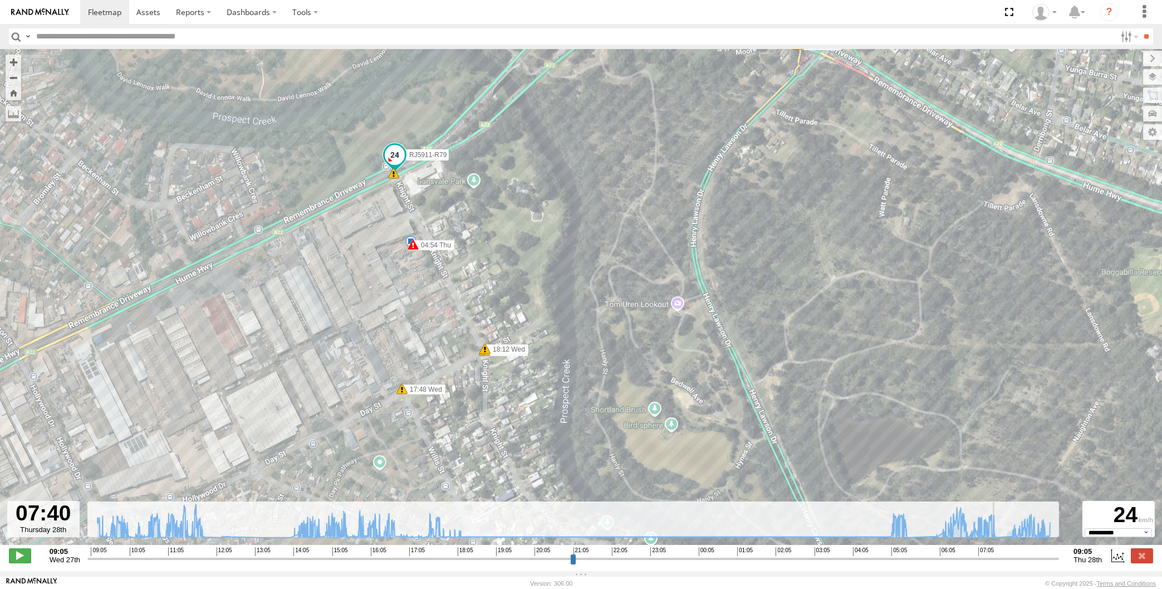
click at [1003, 560] on input "range" at bounding box center [573, 558] width 972 height 11
click at [1004, 560] on input "range" at bounding box center [573, 558] width 972 height 11
click at [1011, 560] on input "range" at bounding box center [573, 558] width 972 height 11
click at [1016, 559] on input "range" at bounding box center [573, 558] width 972 height 11
click at [1022, 559] on input "range" at bounding box center [573, 558] width 972 height 11
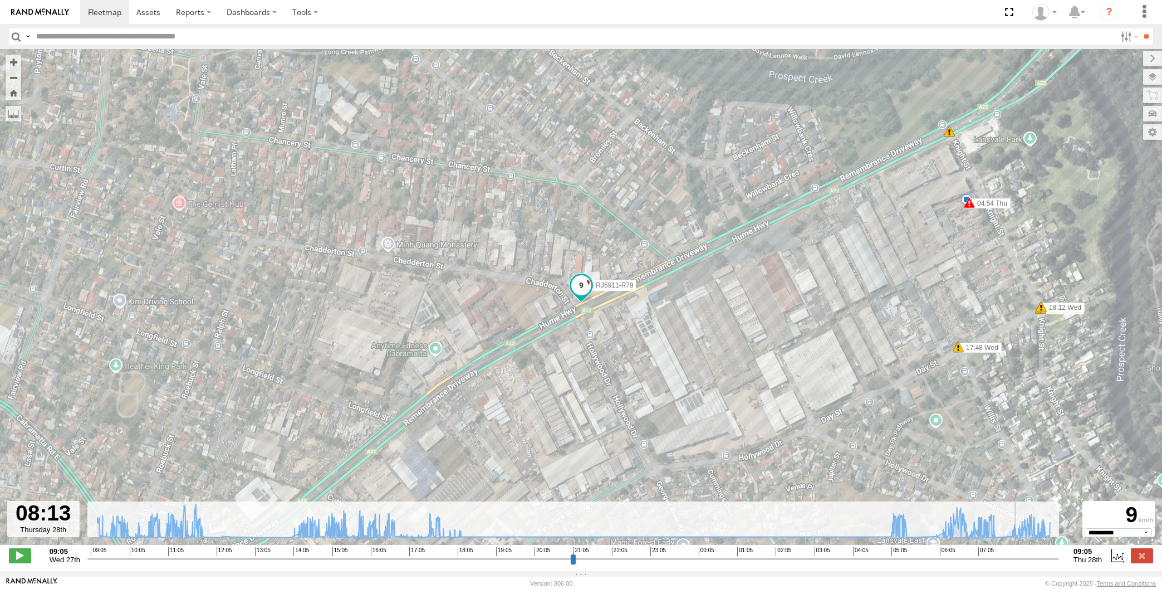
click at [1020, 559] on input "range" at bounding box center [573, 558] width 972 height 11
type input "**********"
click at [1019, 559] on input "range" at bounding box center [573, 558] width 972 height 11
click at [1146, 555] on label at bounding box center [1142, 555] width 22 height 14
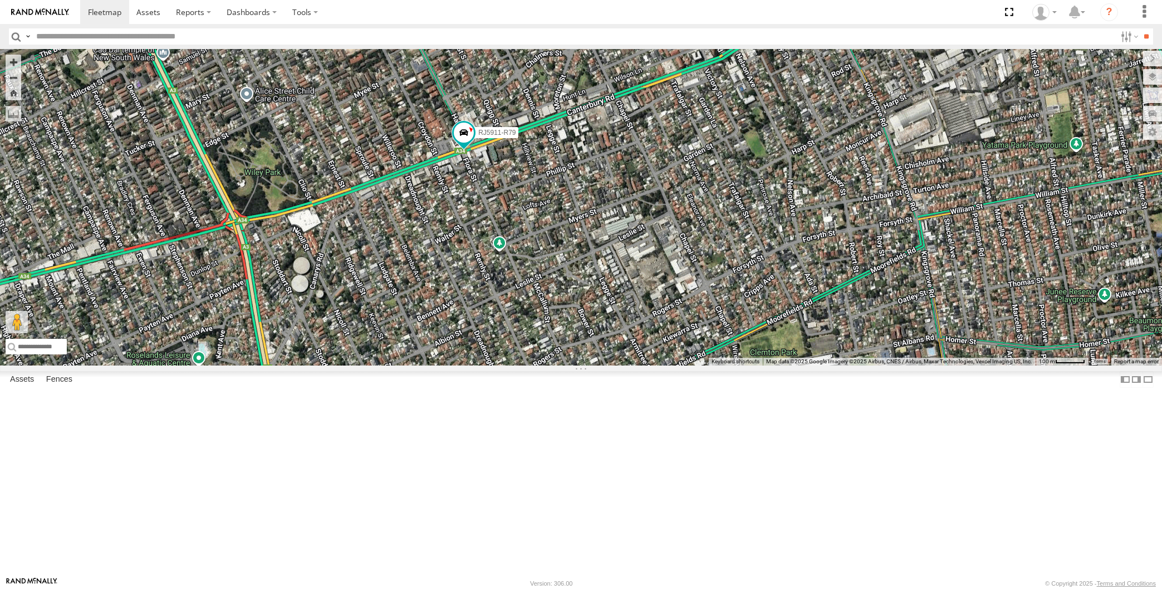
drag, startPoint x: 751, startPoint y: 315, endPoint x: 726, endPoint y: 362, distance: 53.3
click at [736, 358] on div "RJ5911-R79" at bounding box center [581, 207] width 1162 height 316
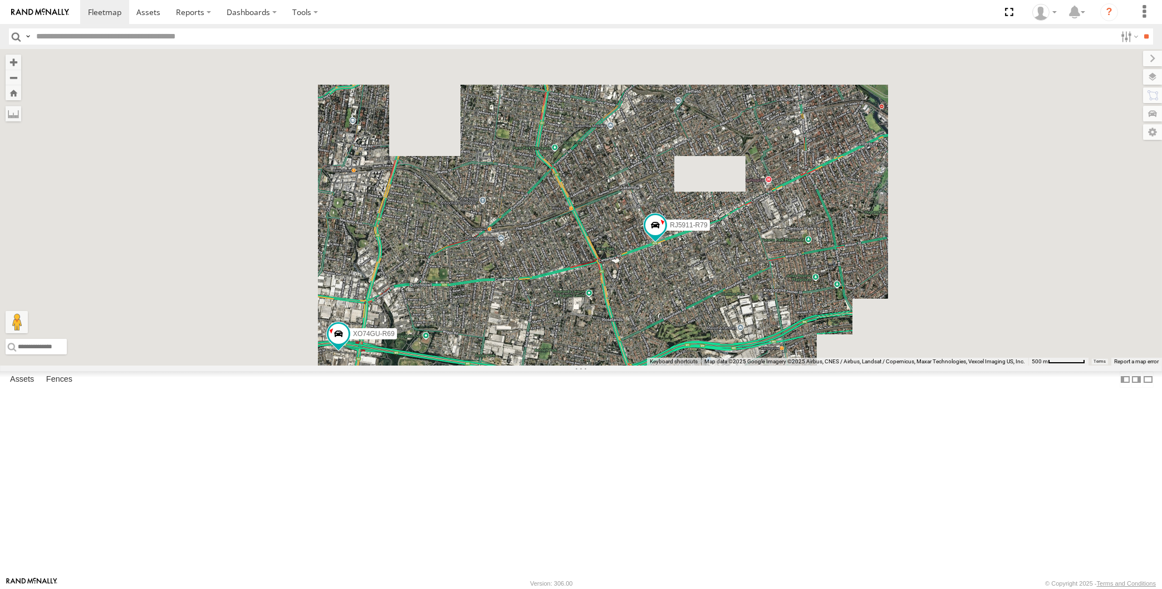
drag, startPoint x: 736, startPoint y: 405, endPoint x: 684, endPoint y: 384, distance: 55.6
click at [713, 365] on div "RJ5911-R79 XO74GU-R69" at bounding box center [581, 207] width 1162 height 316
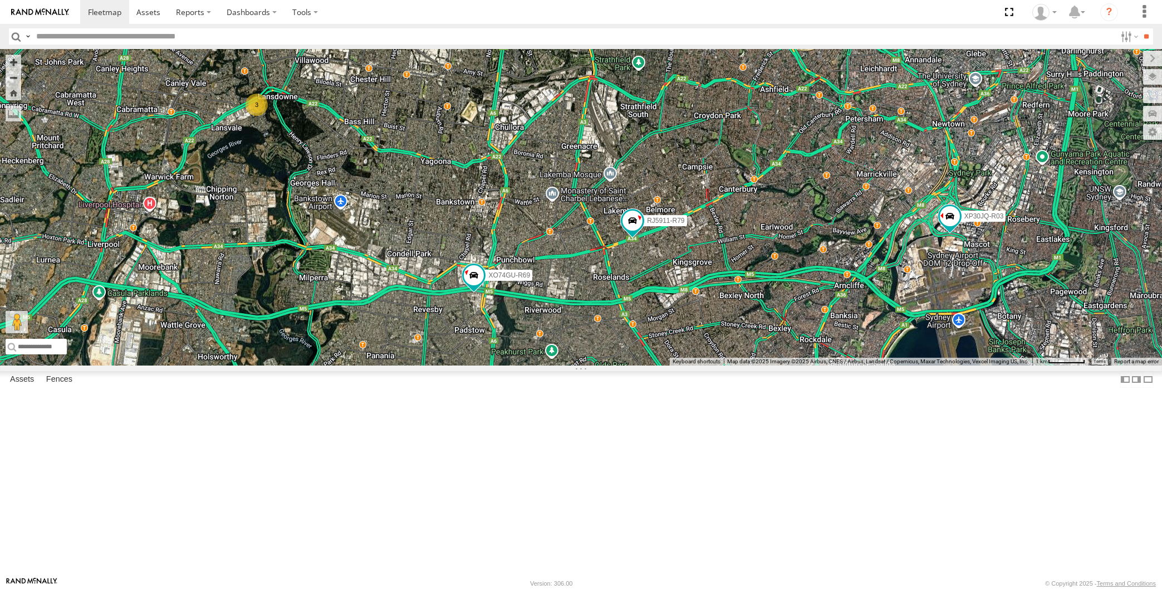
drag, startPoint x: 634, startPoint y: 453, endPoint x: 635, endPoint y: 444, distance: 8.5
click at [635, 365] on div "RJ5911-R79 XO74GU-R69 XP30JQ-R03 3 XP81FE-R59" at bounding box center [581, 207] width 1162 height 316
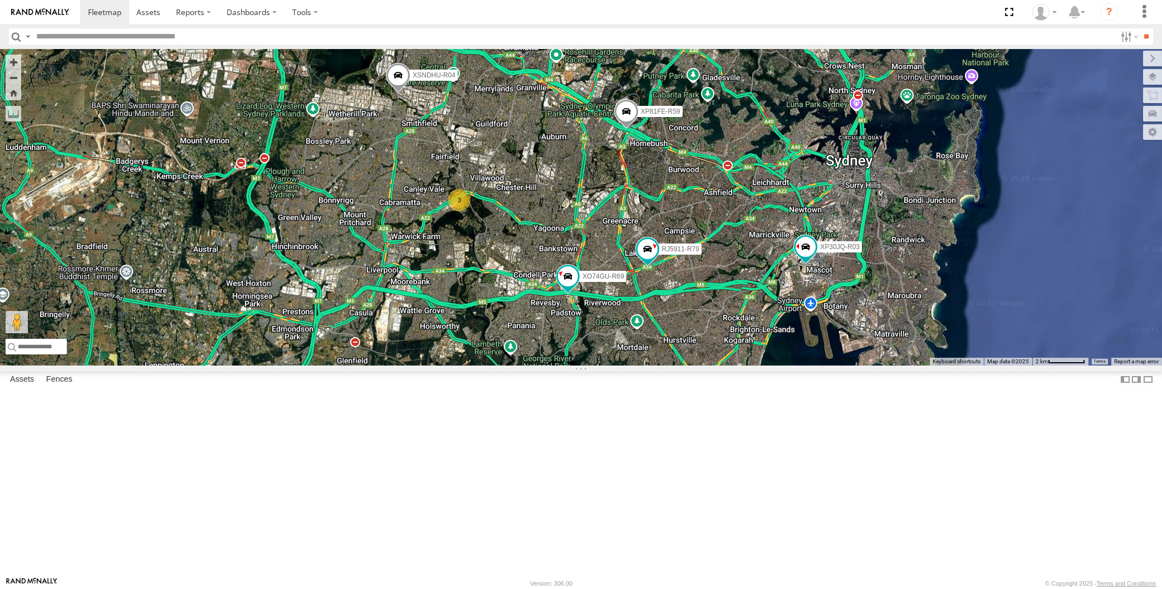
drag, startPoint x: 679, startPoint y: 448, endPoint x: 673, endPoint y: 446, distance: 6.0
click at [673, 365] on div "RJ5911-R79 XO74GU-R69 XP30JQ-R03 XP81FE-R59 XSNDHU-R04 3" at bounding box center [581, 207] width 1162 height 316
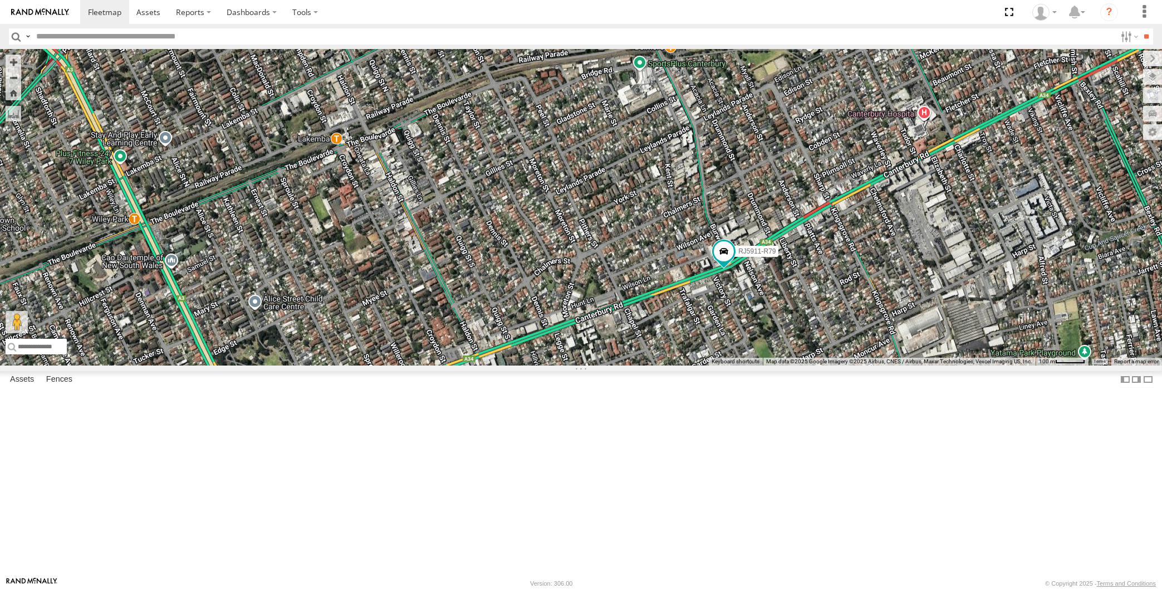
drag, startPoint x: 877, startPoint y: 383, endPoint x: 830, endPoint y: 404, distance: 51.6
click at [830, 365] on div "RJ5911-R79 XO74GU-R69 XP30JQ-R03 XP81FE-R59 XSNDHU-R04" at bounding box center [581, 207] width 1162 height 316
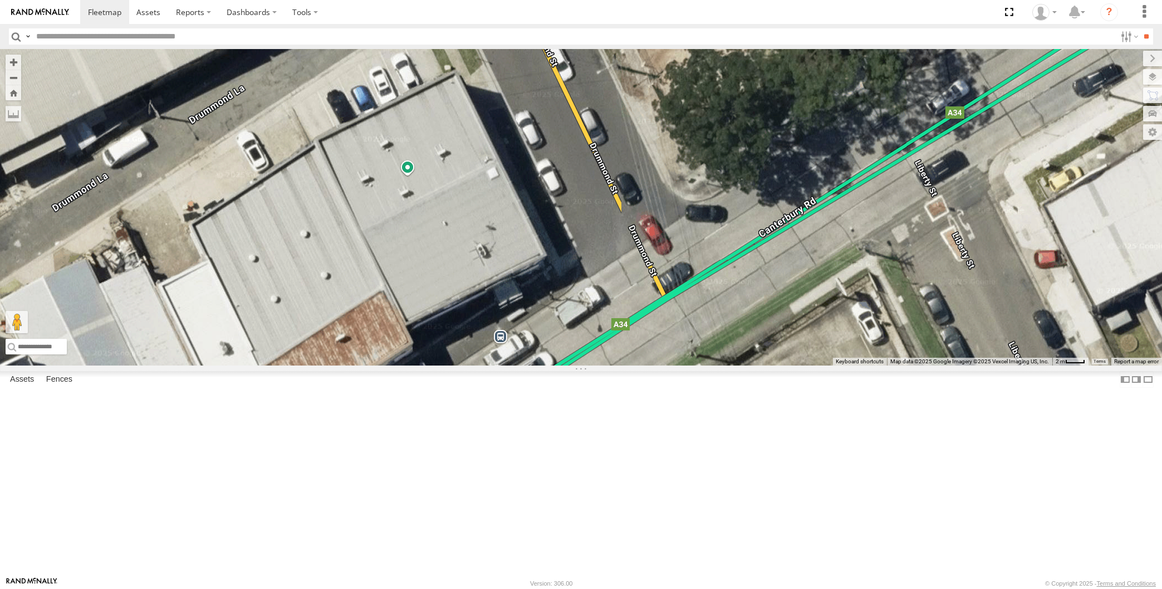
drag, startPoint x: 723, startPoint y: 276, endPoint x: 762, endPoint y: 378, distance: 109.1
click at [762, 365] on div "RJ5911-R79 XO74GU-R69 XP30JQ-R03 XP81FE-R59 XSNDHU-R04" at bounding box center [581, 207] width 1162 height 316
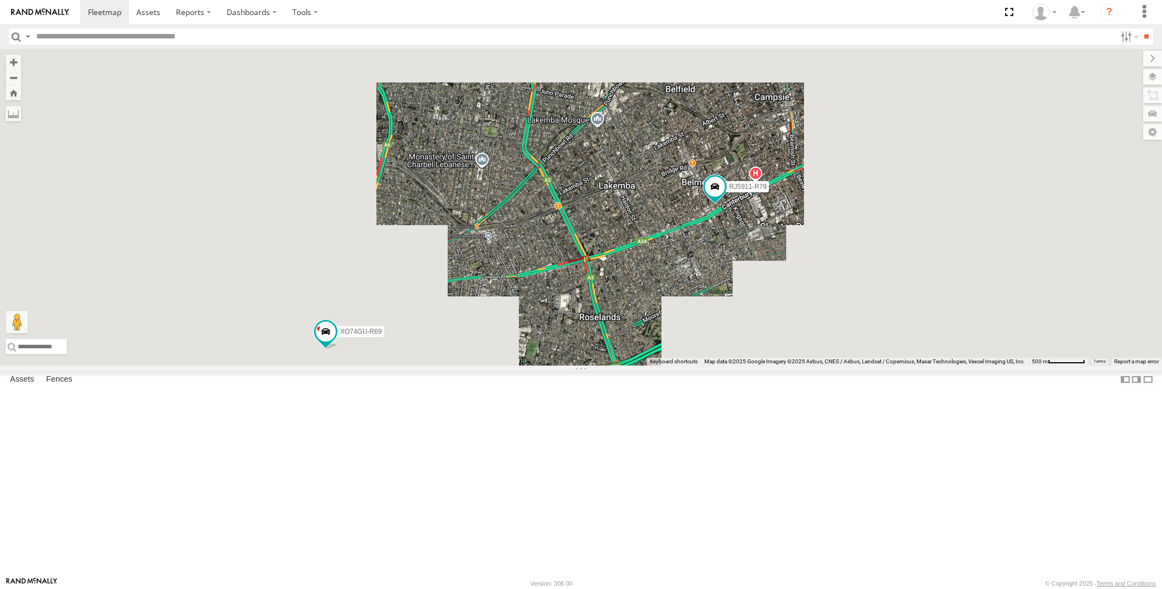
drag, startPoint x: 634, startPoint y: 447, endPoint x: 662, endPoint y: 418, distance: 40.2
click at [656, 365] on div "RJ5911-R79 XO74GU-R69 XP30JQ-R03 XP81FE-R59 XSNDHU-R04" at bounding box center [581, 207] width 1162 height 316
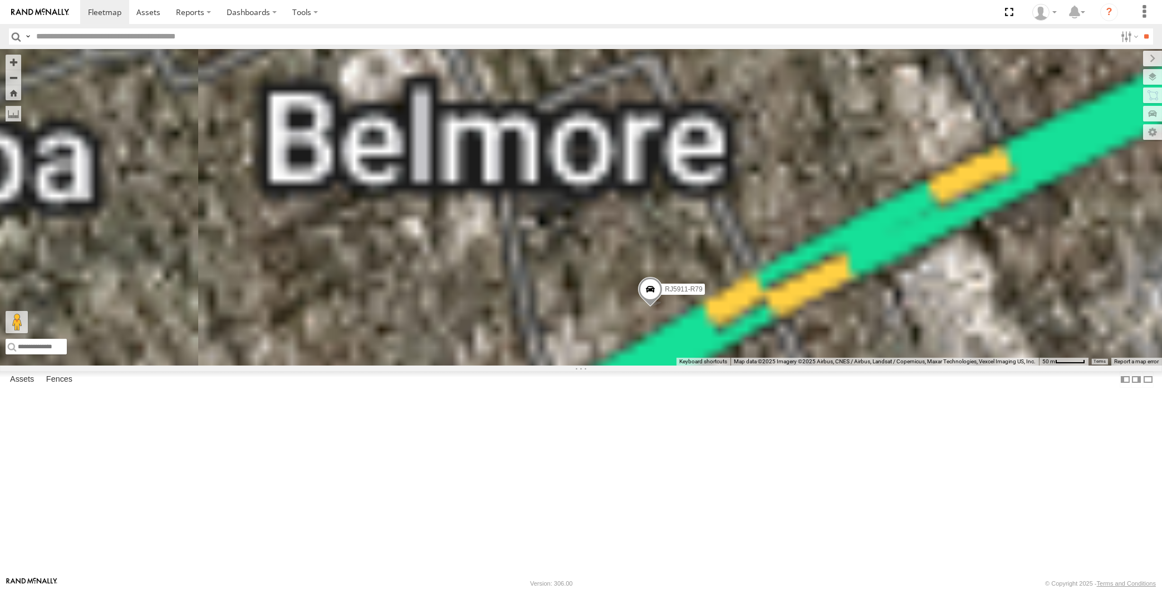
click at [653, 307] on span at bounding box center [650, 292] width 25 height 30
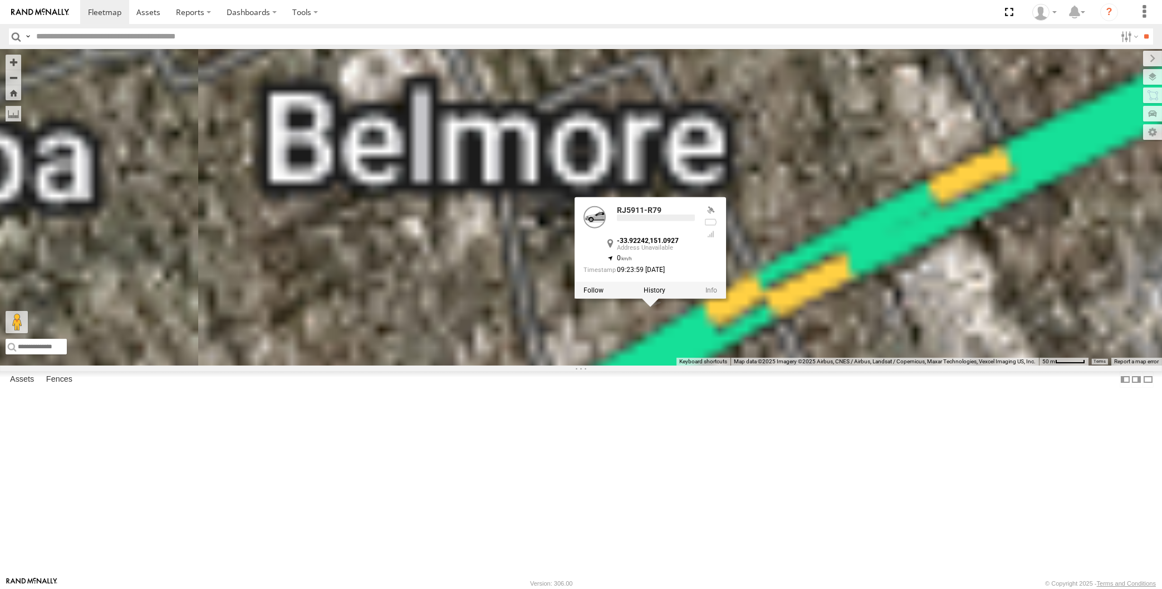
click at [727, 365] on div "XP30JQ-R03 XSNDHU-R04 RJ5911-R79 XO74GU-R69 RJ5911-R79 -33.92242 , 151.0927 0 0…" at bounding box center [581, 207] width 1162 height 316
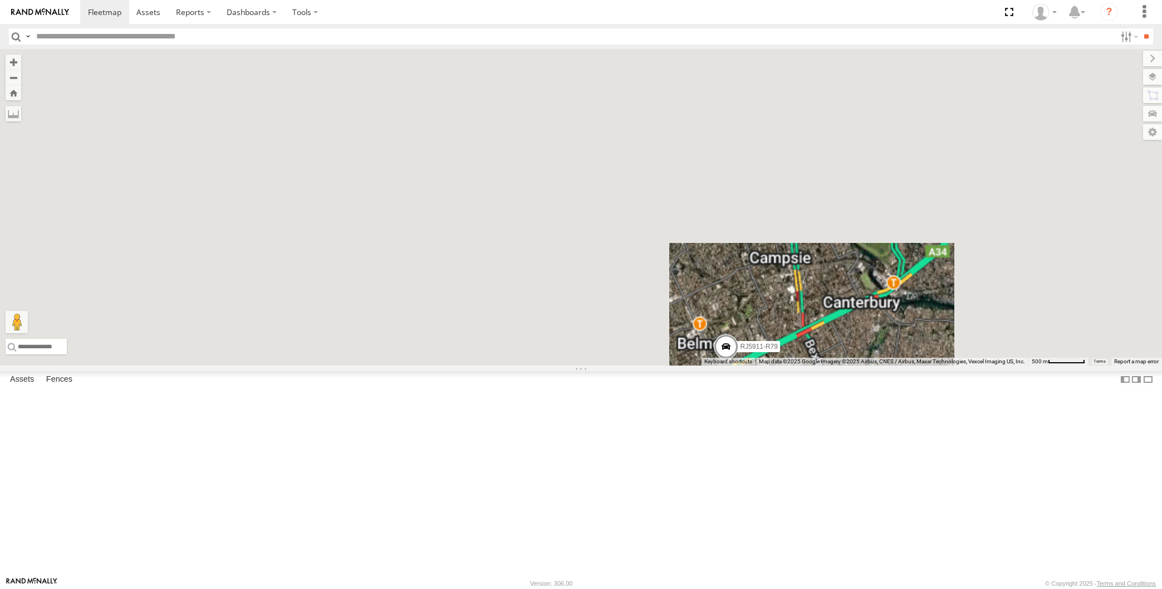
drag, startPoint x: 756, startPoint y: 517, endPoint x: 764, endPoint y: 476, distance: 41.9
click at [767, 365] on div "XP30JQ-R03 XSNDHU-R04 RJ5911-R79 XO74GU-R69" at bounding box center [581, 207] width 1162 height 316
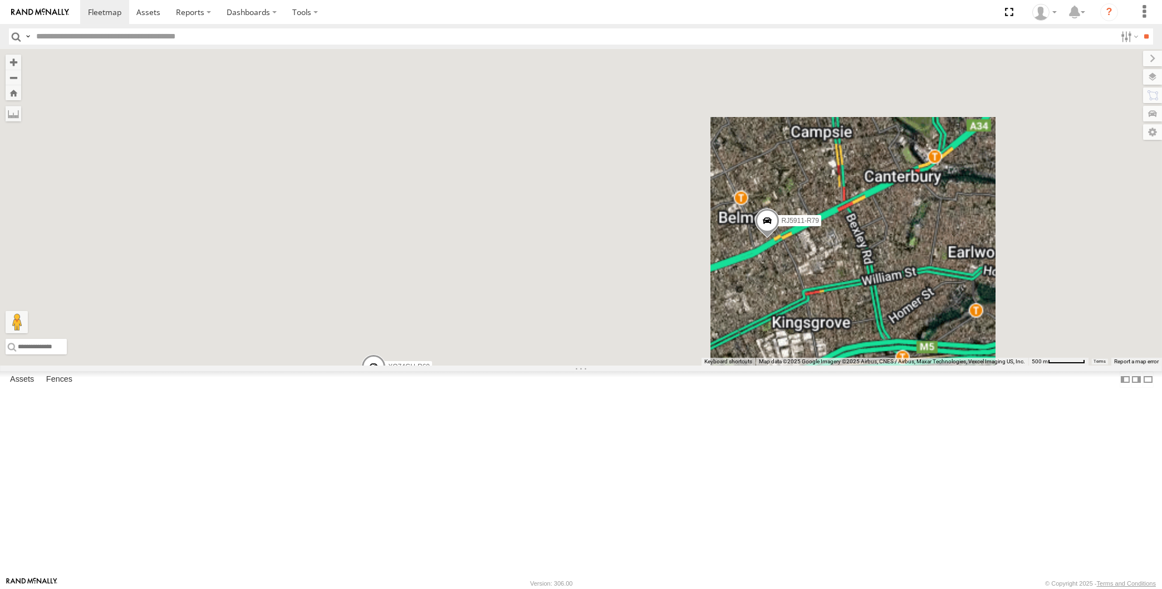
click at [767, 238] on span at bounding box center [767, 223] width 25 height 30
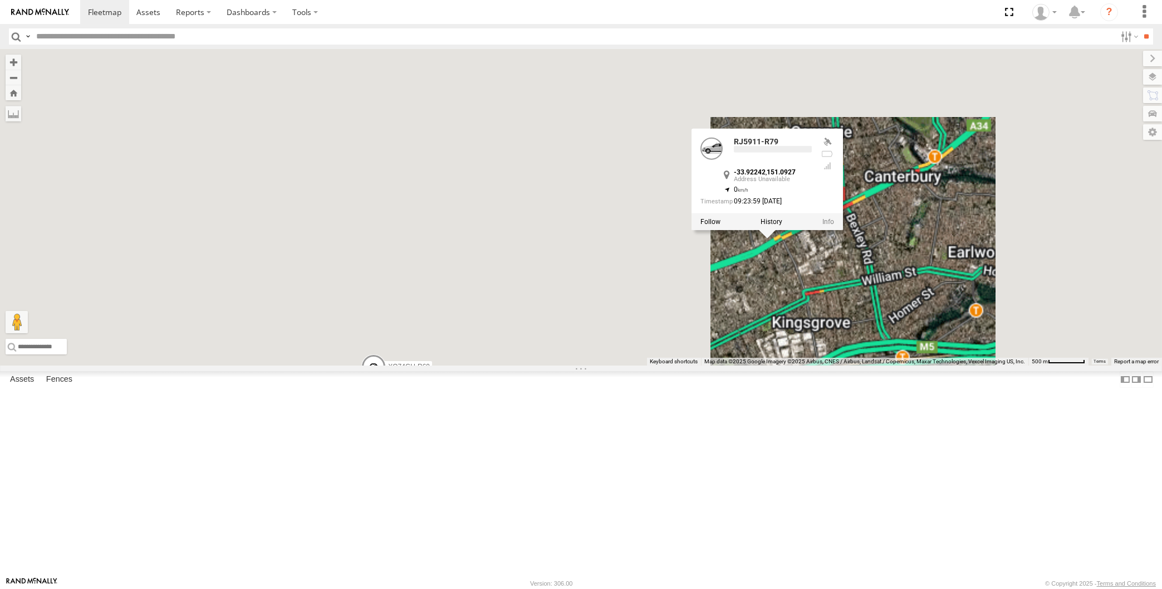
click at [806, 365] on div "XP30JQ-R03 XSNDHU-R04 RJ5911-R79 XO74GU-R69 RJ5911-R79 -33.92242 , 151.0927 0 0…" at bounding box center [581, 207] width 1162 height 316
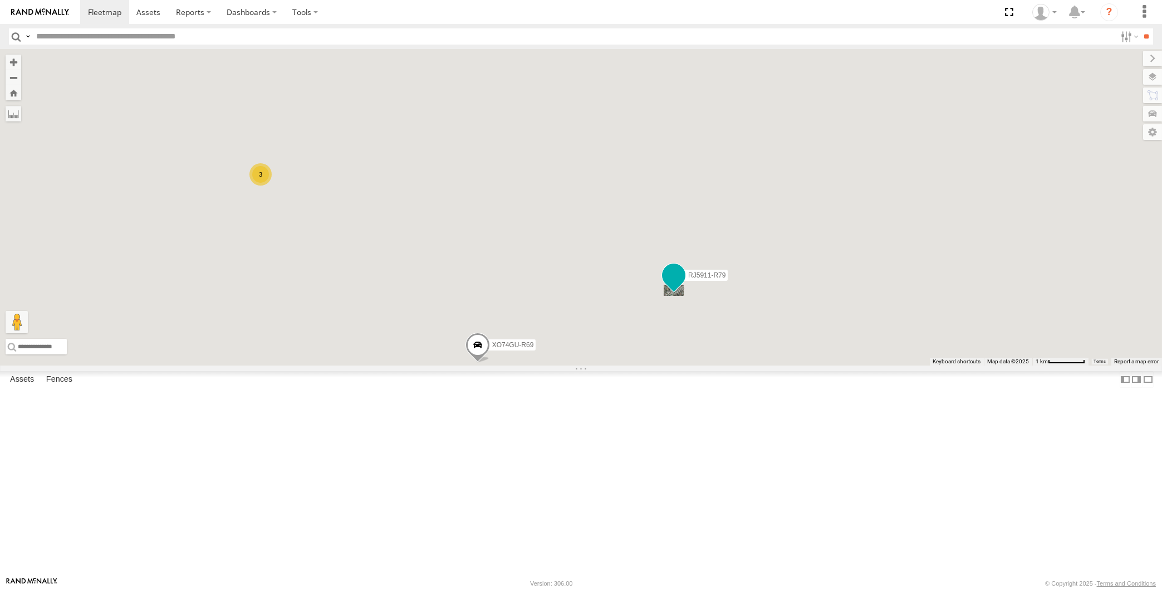
click at [677, 285] on span at bounding box center [674, 275] width 20 height 20
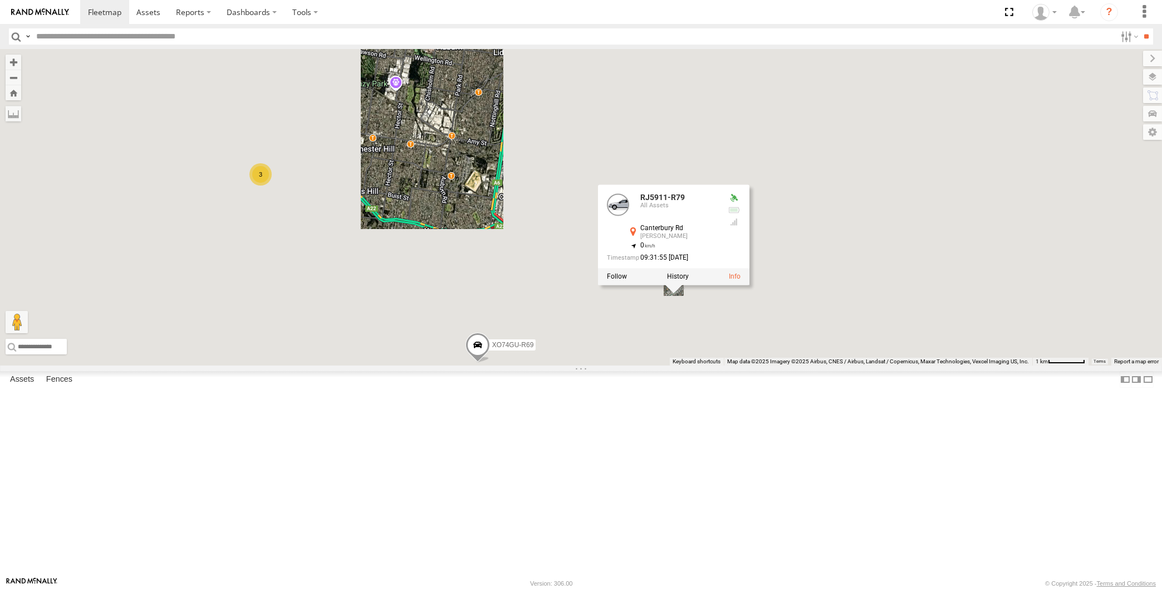
click at [709, 365] on div "XP30JQ-R03 XSNDHU-R04 RJ5911-R79 XP81FE-R59 XO74GU-R69 3 RJ5911-R79 All Assets …" at bounding box center [581, 207] width 1162 height 316
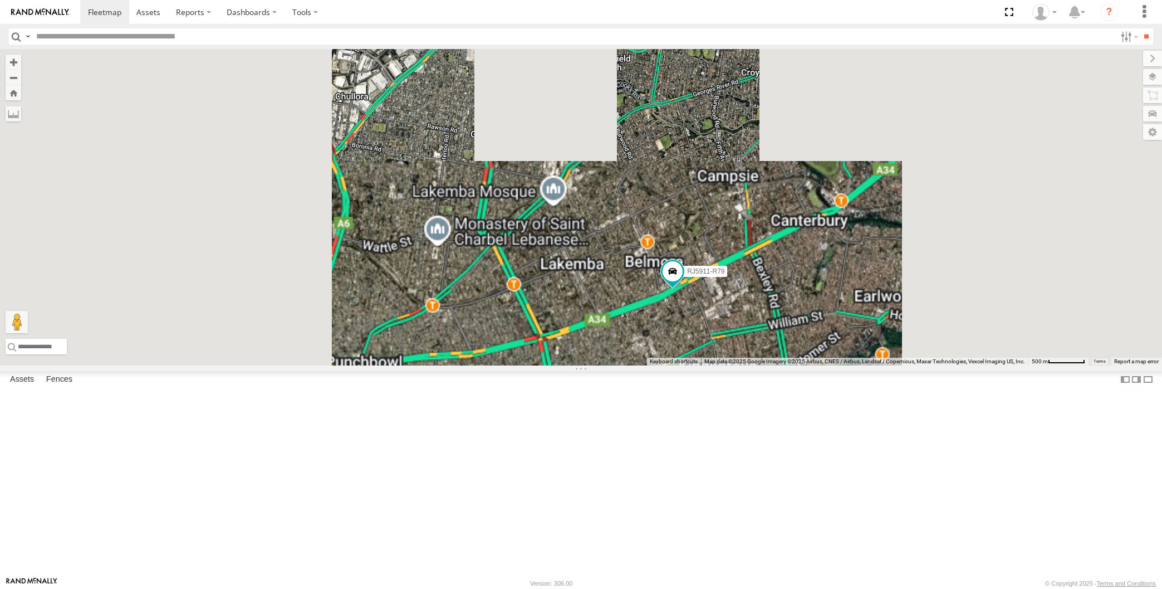
drag, startPoint x: 695, startPoint y: 455, endPoint x: 723, endPoint y: 393, distance: 68.0
click at [721, 365] on div "XP30JQ-R03 XSNDHU-R04 RJ5911-R79 XP81FE-R59 XO74GU-R69" at bounding box center [581, 207] width 1162 height 316
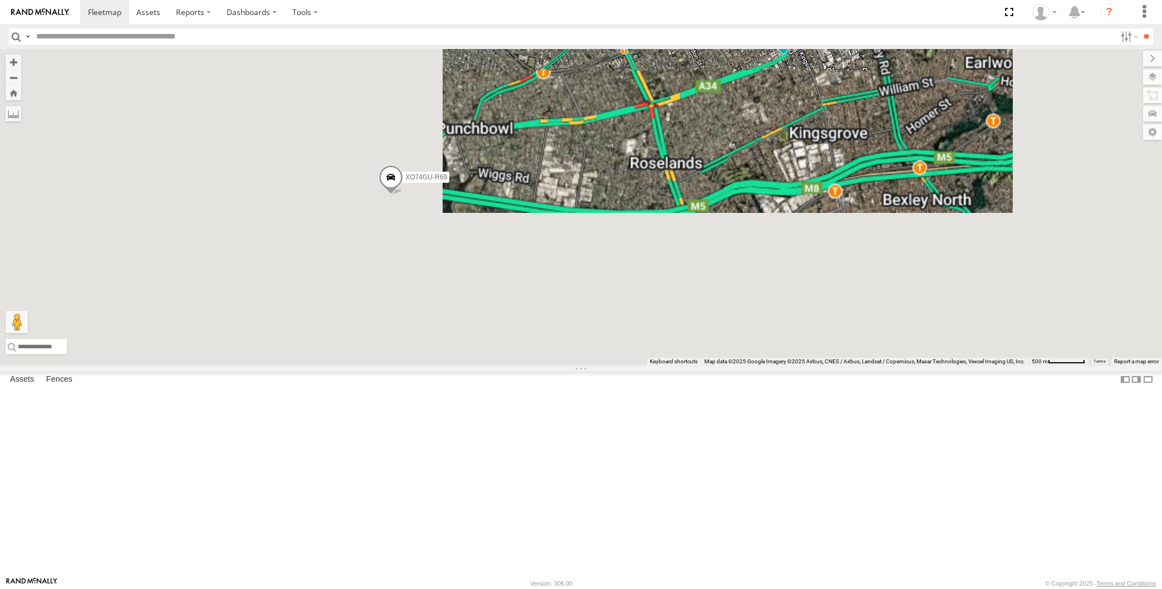
click at [742, 365] on div "XP30JQ-R03 XSNDHU-R04 RJ5911-R79 XP81FE-R59 XO74GU-R69" at bounding box center [581, 207] width 1162 height 316
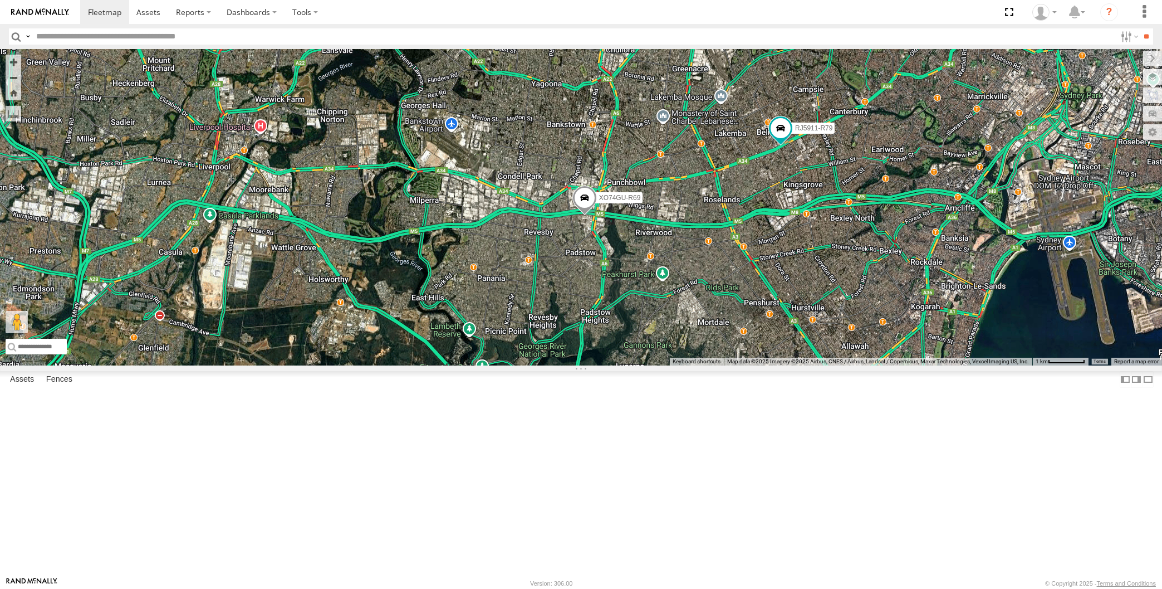
click at [314, 365] on div "XP30JQ-R03 XSNDHU-R04 RJ5911-R79 XP81FE-R59 XO74GU-R69 3" at bounding box center [581, 207] width 1162 height 316
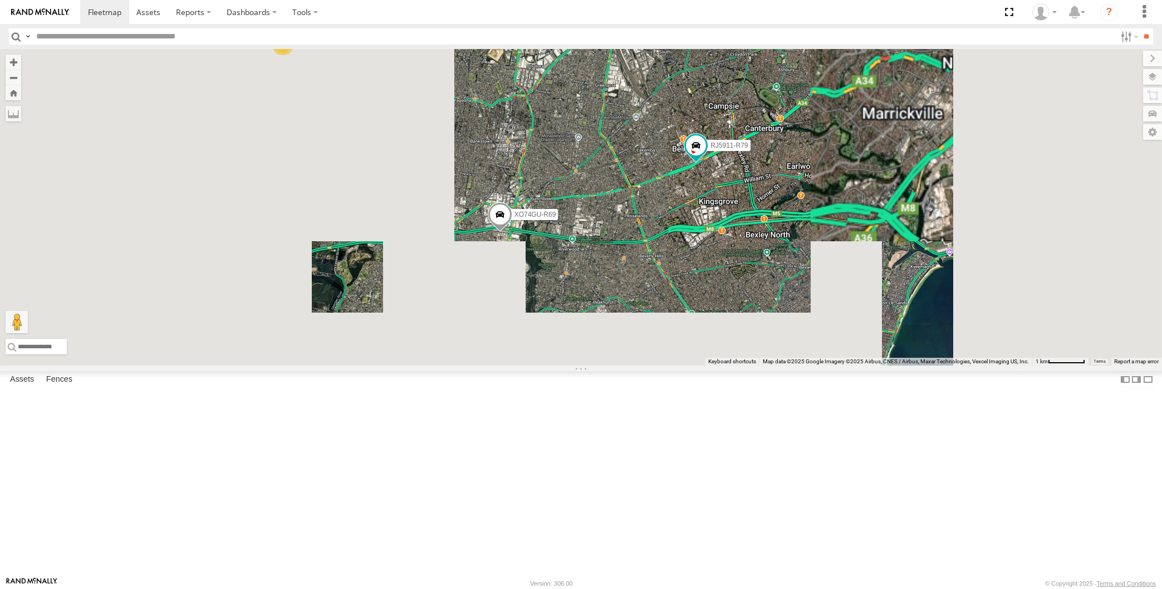
drag, startPoint x: 603, startPoint y: 409, endPoint x: 657, endPoint y: 399, distance: 54.4
click at [660, 365] on div "XP30JQ-R03 XSNDHU-R04 RJ5911-R79 XP81FE-R59 XO74GU-R69 3" at bounding box center [581, 207] width 1162 height 316
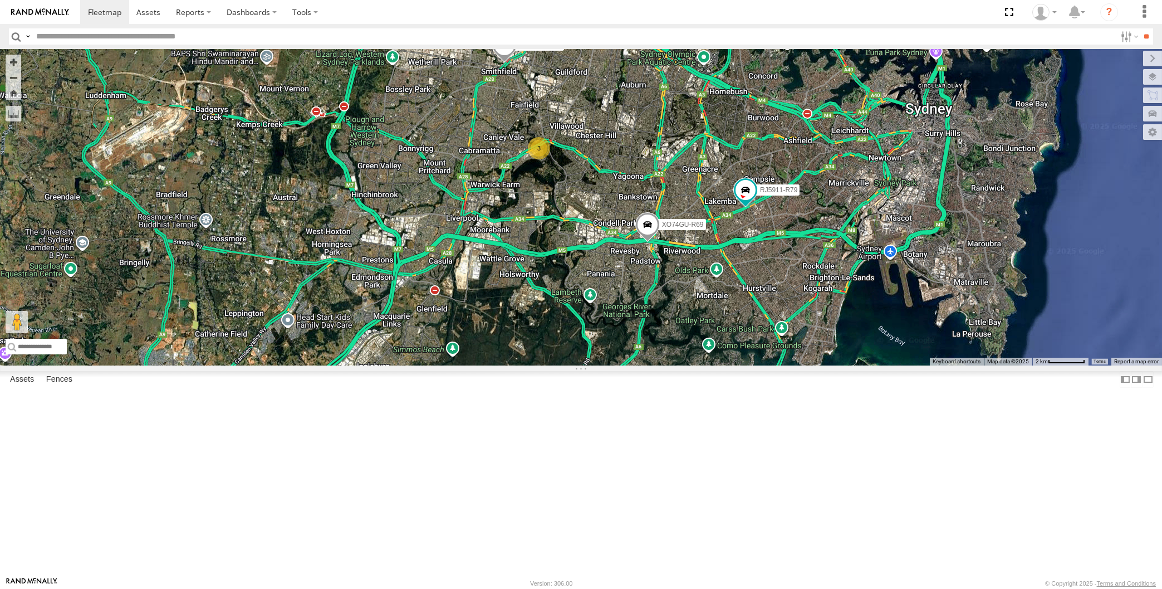
drag, startPoint x: 722, startPoint y: 382, endPoint x: 706, endPoint y: 359, distance: 28.4
click at [708, 361] on div "XP30JQ-R03 XSNDHU-R04 RJ5911-R79 XP81FE-R59 XO74GU-R69 3" at bounding box center [581, 207] width 1162 height 316
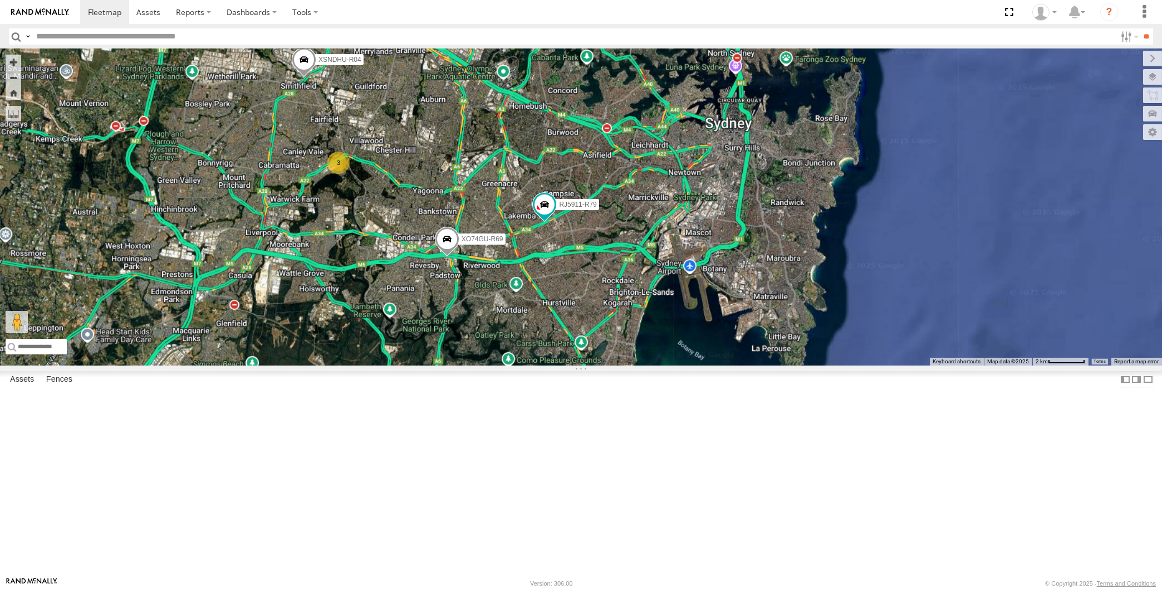
drag, startPoint x: 542, startPoint y: 415, endPoint x: 550, endPoint y: 408, distance: 10.7
click at [545, 365] on div "XP30JQ-R03 XSNDHU-R04 RJ5911-R79 XP81FE-R59 XO74GU-R69 3" at bounding box center [581, 207] width 1162 height 316
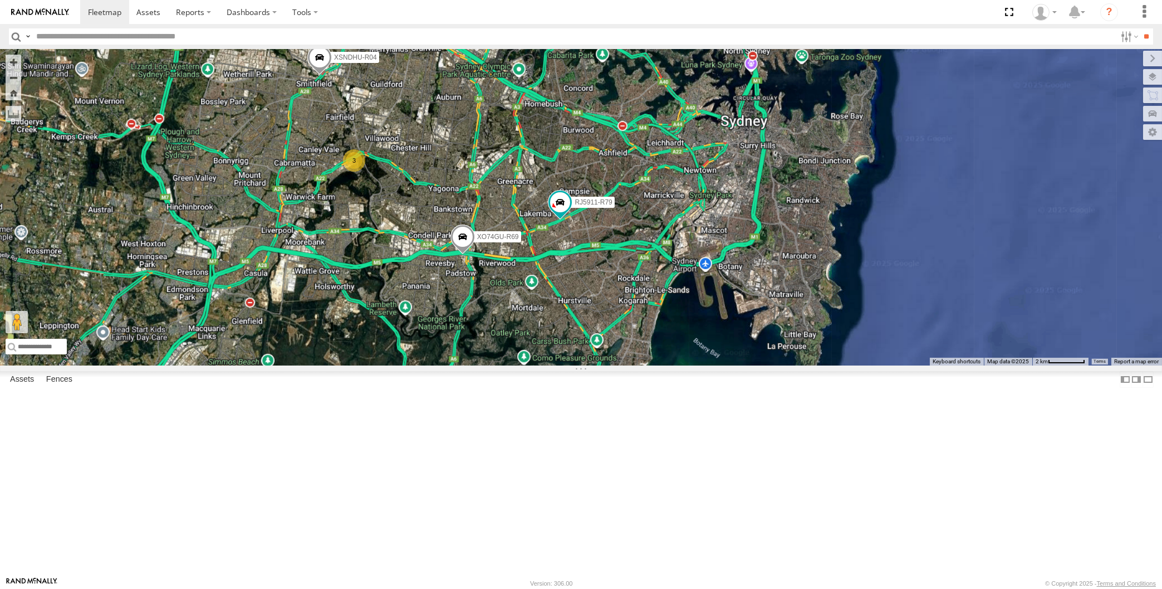
drag, startPoint x: 684, startPoint y: 393, endPoint x: 694, endPoint y: 395, distance: 9.6
click at [696, 365] on div "XP30JQ-R03 XSNDHU-R04 RJ5911-R79 XP81FE-R59 XO74GU-R69 3" at bounding box center [581, 207] width 1162 height 316
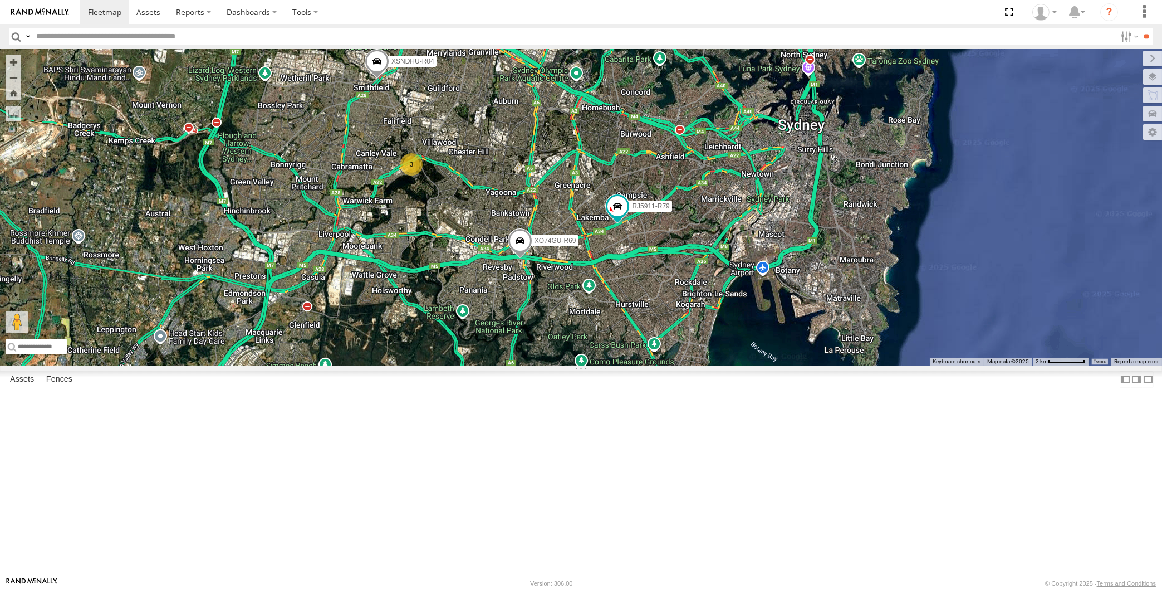
click at [629, 365] on div "XP30JQ-R03 XSNDHU-R04 RJ5911-R79 XP81FE-R59 XO74GU-R69 3" at bounding box center [581, 207] width 1162 height 316
click at [320, 365] on div "XP30JQ-R03 XSNDHU-R04 RJ5911-R79 XP81FE-R59 XO74GU-R69 3" at bounding box center [581, 207] width 1162 height 316
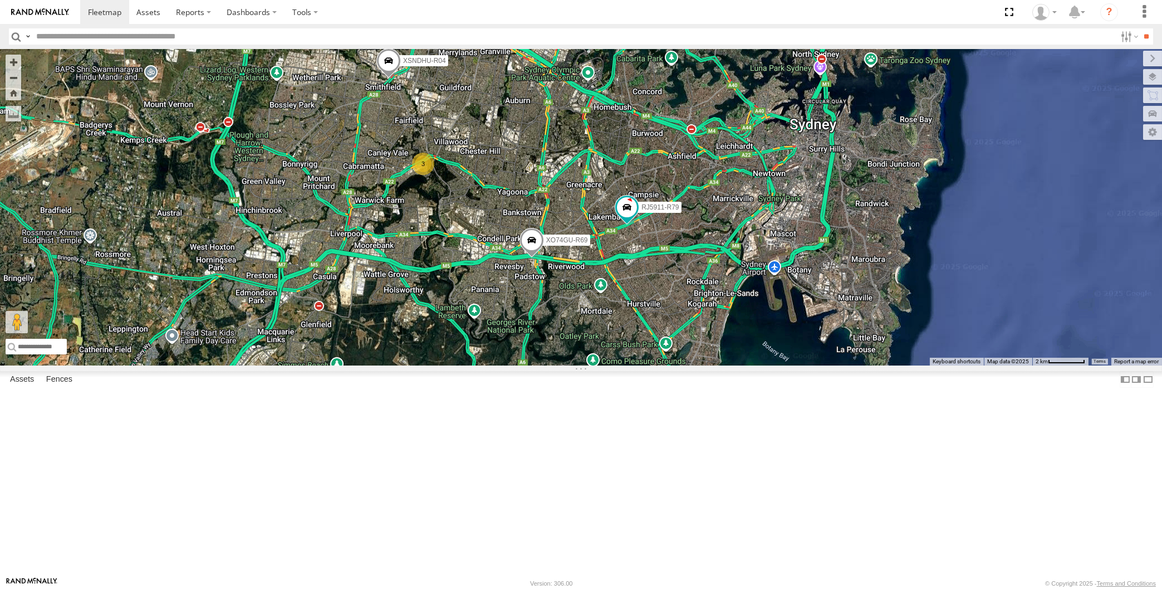
drag, startPoint x: 650, startPoint y: 444, endPoint x: 658, endPoint y: 452, distance: 11.4
click at [658, 365] on div "XP30JQ-R03 XSNDHU-R04 RJ5911-R79 XP81FE-R59 XO74GU-R69 3" at bounding box center [581, 207] width 1162 height 316
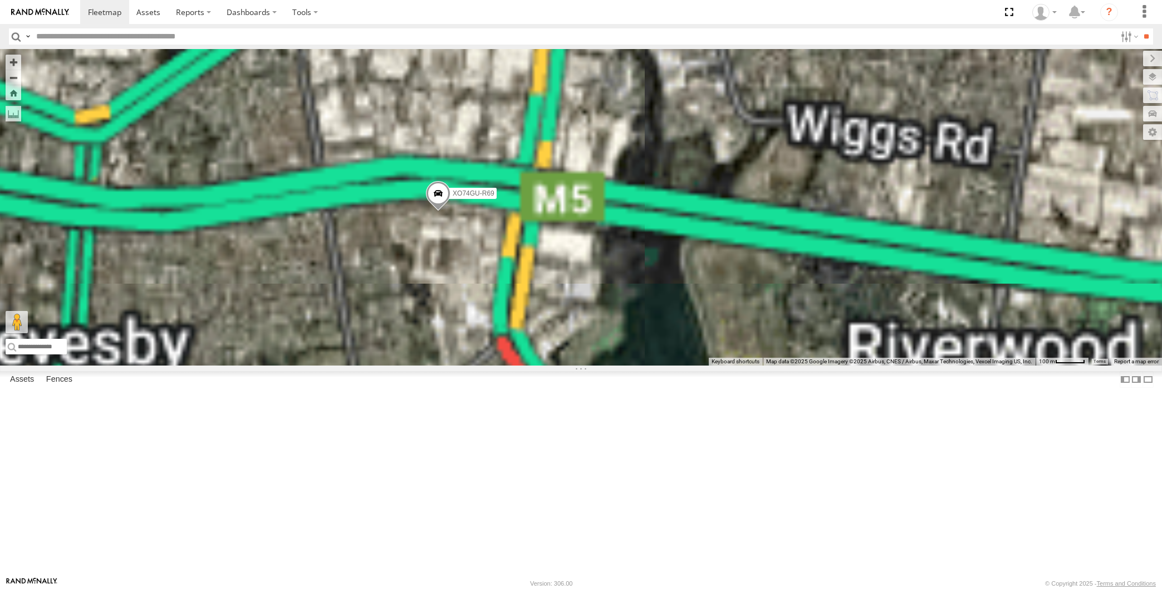
click at [444, 334] on div "XP30JQ-R03 XSNDHU-R04 RJ5911-R79 XP81FE-R59 XO74GU-R69" at bounding box center [581, 207] width 1162 height 316
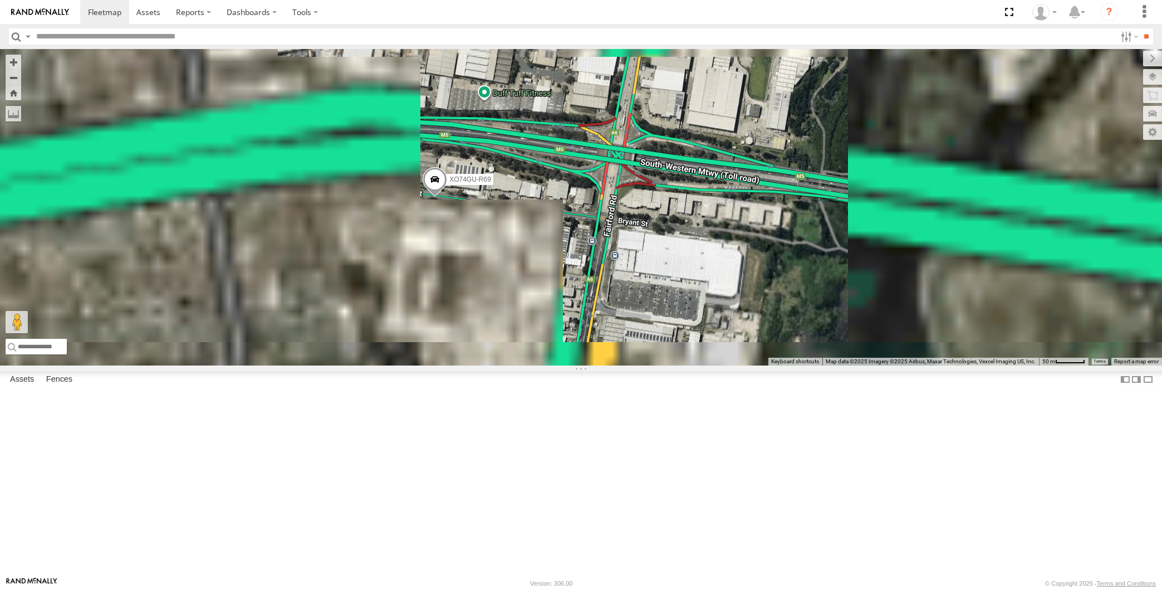
drag, startPoint x: 475, startPoint y: 335, endPoint x: 481, endPoint y: 335, distance: 6.2
click at [481, 335] on div "XP30JQ-R03 XSNDHU-R04 RJ5911-R79 XP81FE-R59 XO74GU-R69" at bounding box center [581, 207] width 1162 height 316
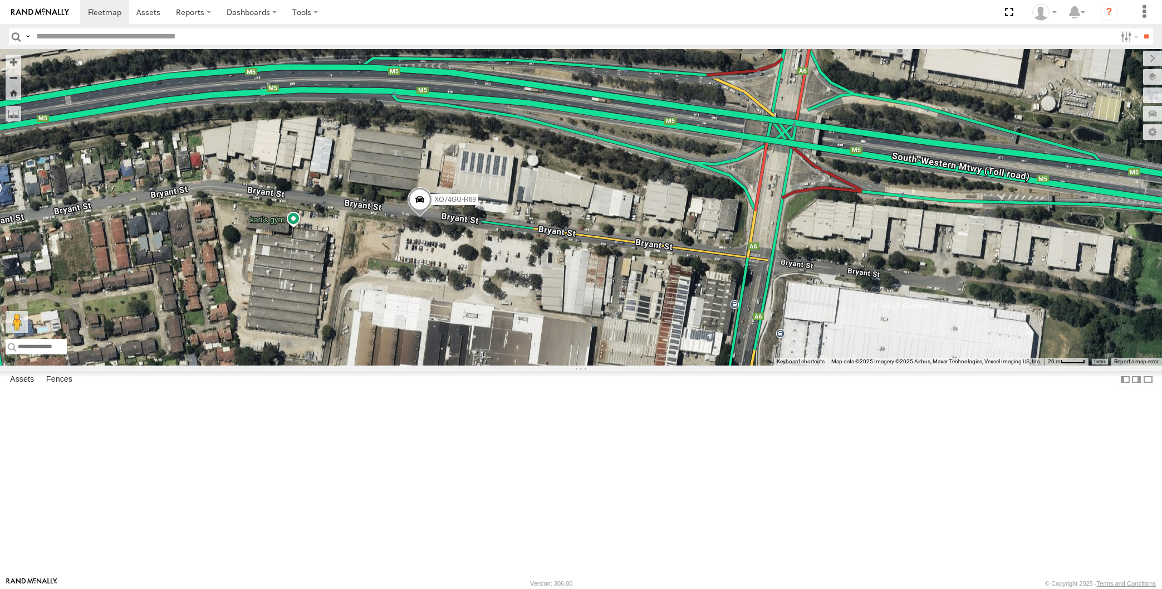
drag, startPoint x: 545, startPoint y: 382, endPoint x: 622, endPoint y: 416, distance: 84.0
click at [579, 365] on div "XP30JQ-R03 XSNDHU-R04 RJ5911-R79 XP81FE-R59 XO74GU-R69" at bounding box center [581, 207] width 1162 height 316
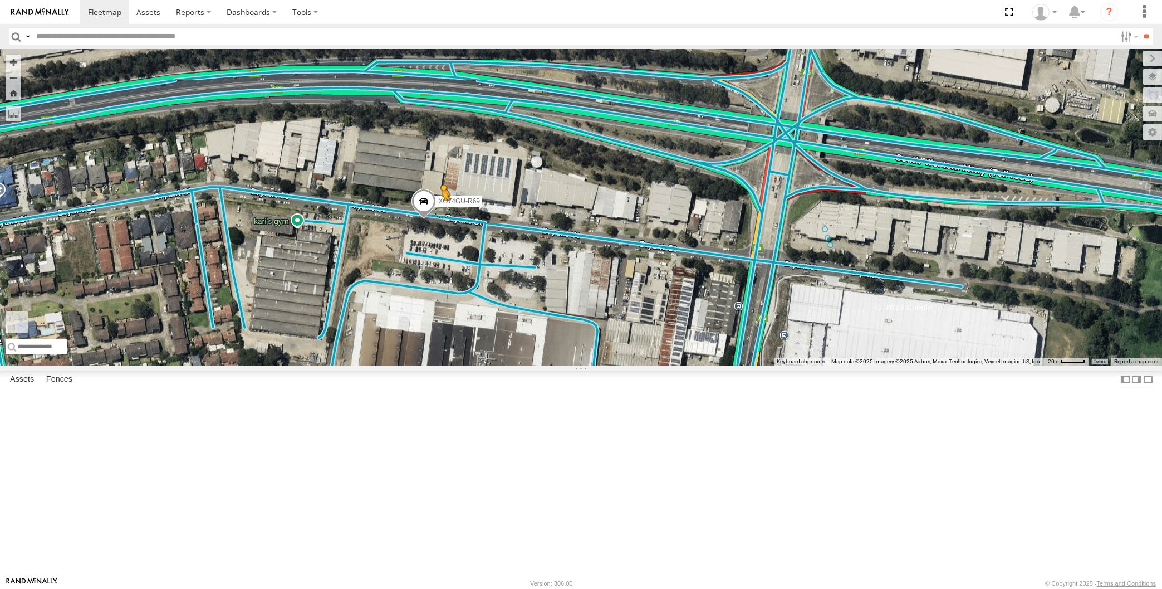
drag, startPoint x: 17, startPoint y: 527, endPoint x: 444, endPoint y: 316, distance: 475.9
click at [444, 316] on div "XP30JQ-R03 XSNDHU-R04 RJ5911-R79 XP81FE-R59 XO74GU-R69 To activate drag with ke…" at bounding box center [581, 207] width 1162 height 316
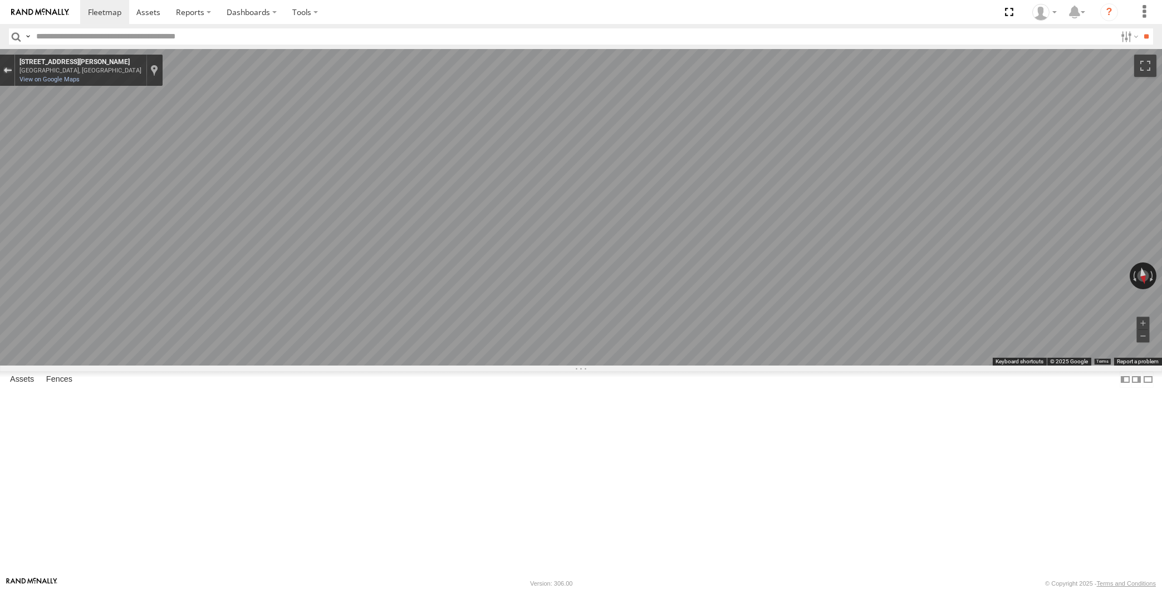
click at [3, 71] on div "Exit the Street View" at bounding box center [7, 70] width 8 height 7
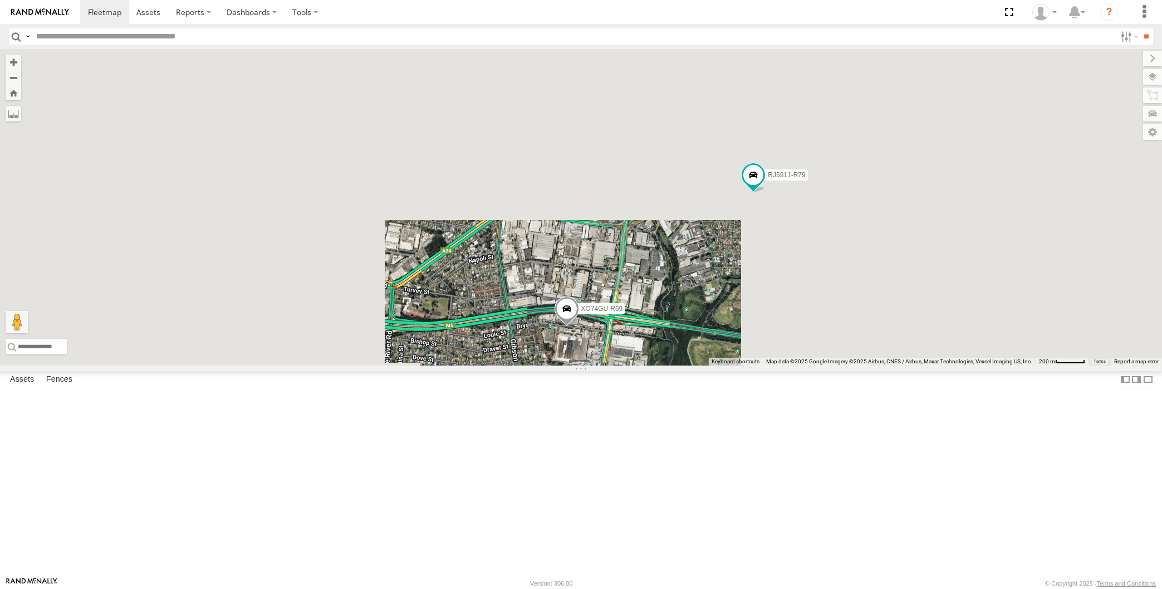
click at [623, 365] on div "XO74GU-R69 RJ5911-R79 Loading..." at bounding box center [581, 207] width 1162 height 316
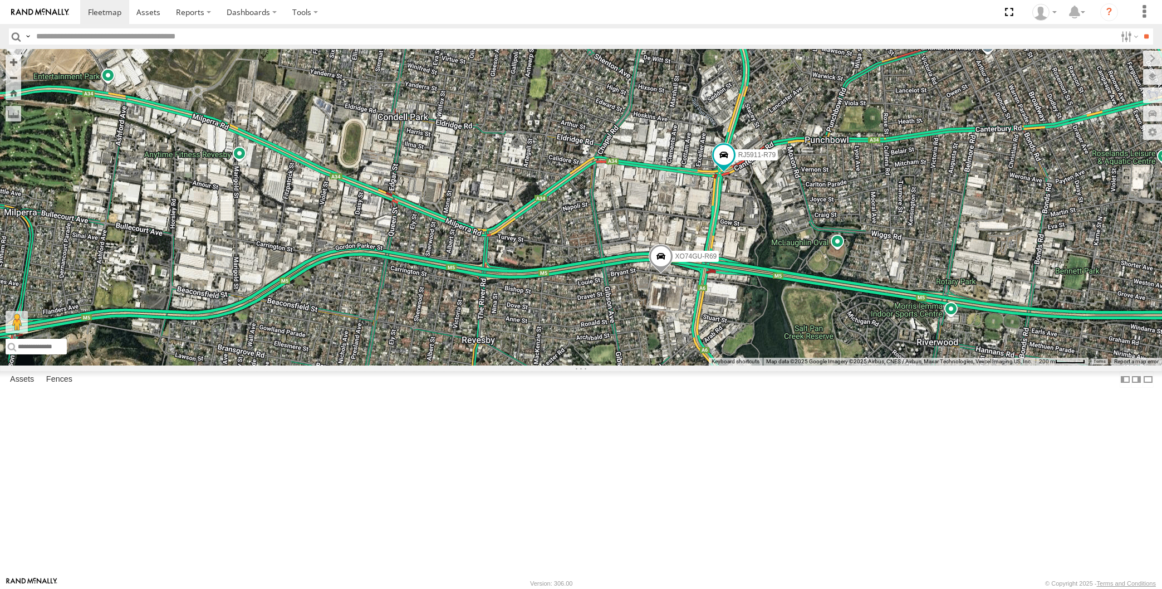
drag, startPoint x: 799, startPoint y: 430, endPoint x: 779, endPoint y: 413, distance: 26.8
click at [779, 365] on div "XO74GU-R69 RJ5911-R79 Loading..." at bounding box center [581, 207] width 1162 height 316
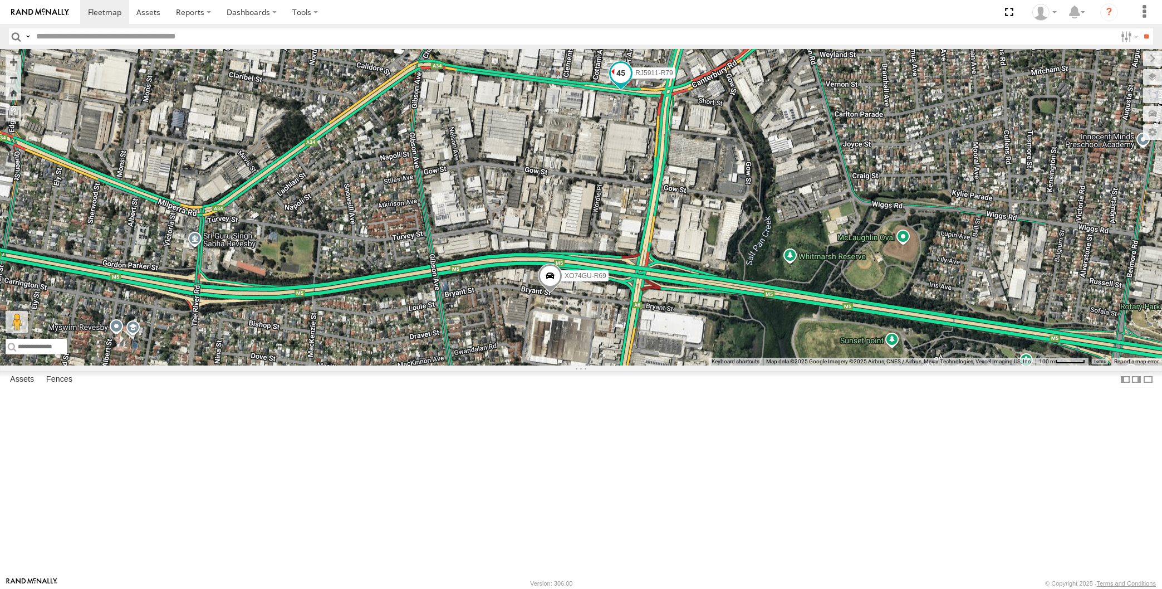
click at [623, 84] on span at bounding box center [621, 73] width 20 height 20
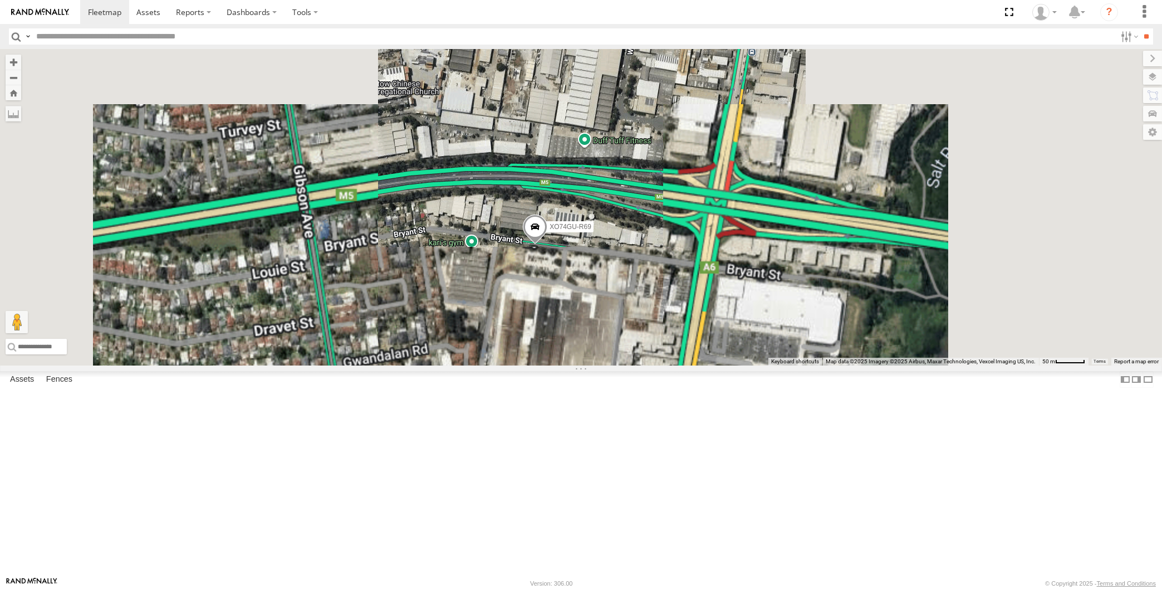
drag, startPoint x: 547, startPoint y: 433, endPoint x: 579, endPoint y: 410, distance: 38.7
click at [580, 365] on div "XO74GU-R69 Loading..." at bounding box center [581, 207] width 1162 height 316
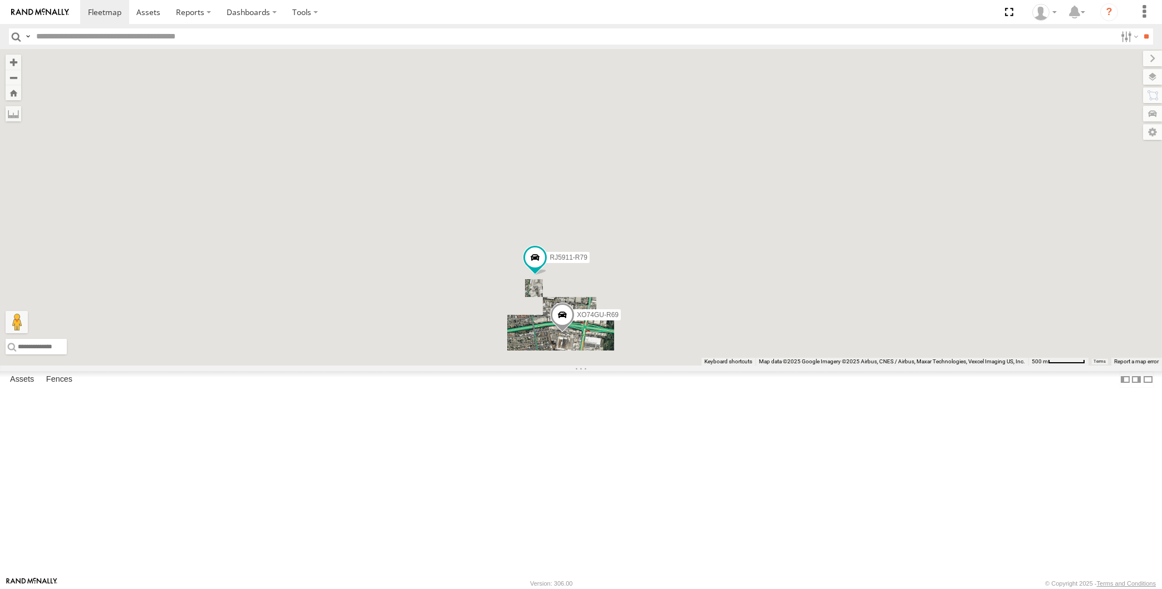
drag, startPoint x: 650, startPoint y: 464, endPoint x: 660, endPoint y: 428, distance: 37.7
click at [660, 365] on div "XO74GU-R69 RJ5911-R79 3 Loading..." at bounding box center [581, 207] width 1162 height 316
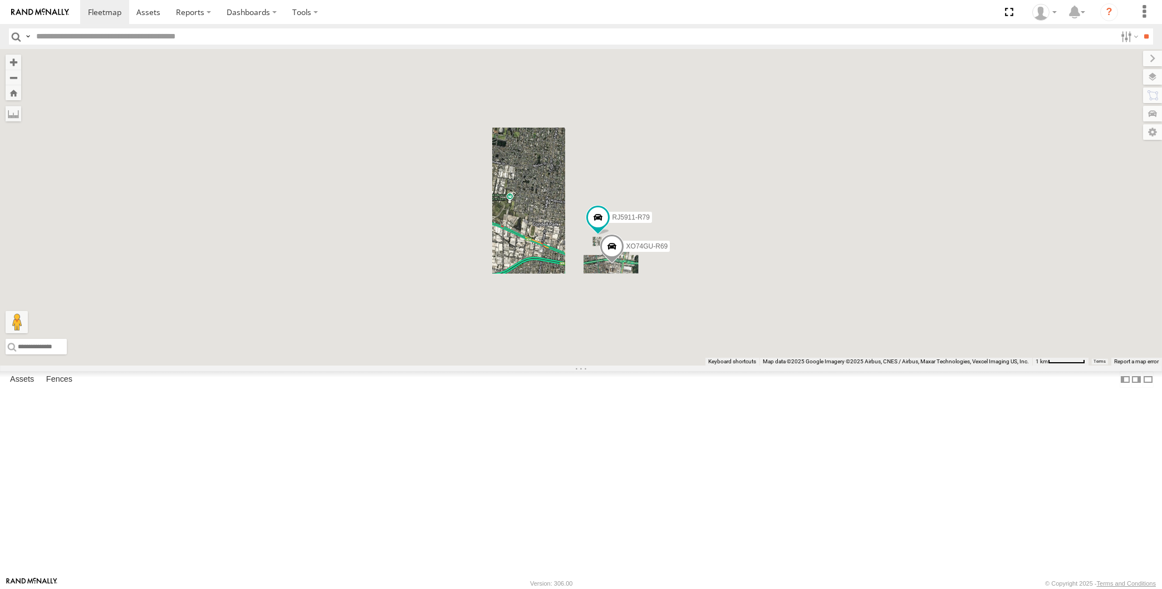
drag, startPoint x: 650, startPoint y: 415, endPoint x: 682, endPoint y: 456, distance: 51.9
click at [681, 365] on div "XO74GU-R69 RJ5911-R79 Loading..." at bounding box center [581, 207] width 1162 height 316
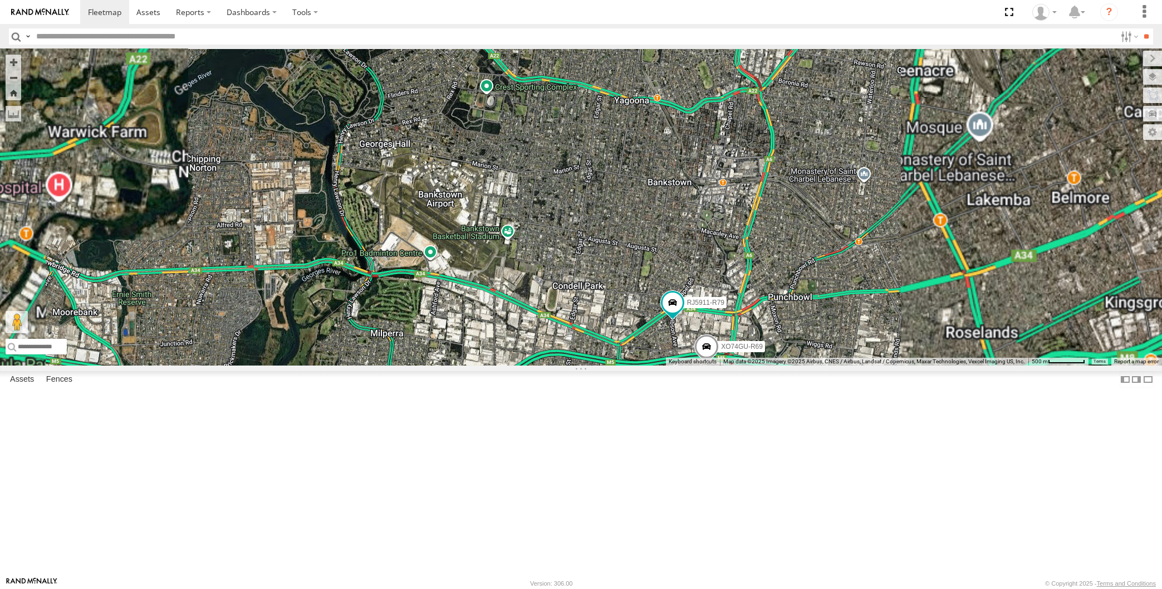
click at [263, 348] on div "XO74GU-R69 RJ5911-R79 XSNDHU-R04 3 Loading..." at bounding box center [581, 207] width 1162 height 316
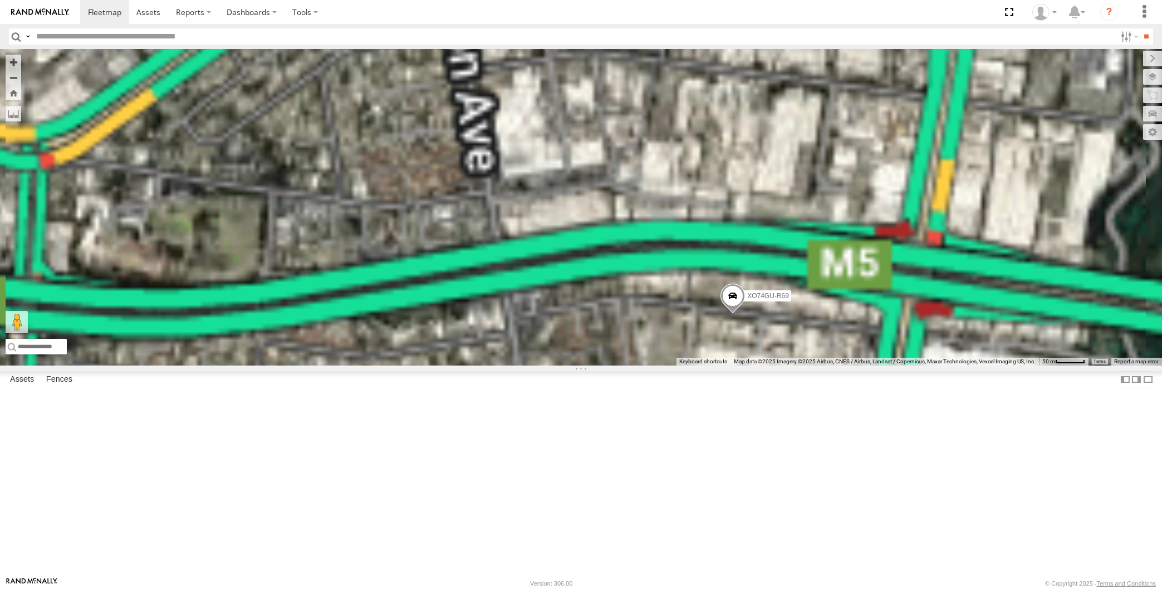
drag, startPoint x: 729, startPoint y: 468, endPoint x: 715, endPoint y: 472, distance: 14.5
click at [715, 365] on div "XO74GU-R69 RJ5911-R79 XSNDHU-R04 Loading..." at bounding box center [581, 207] width 1162 height 316
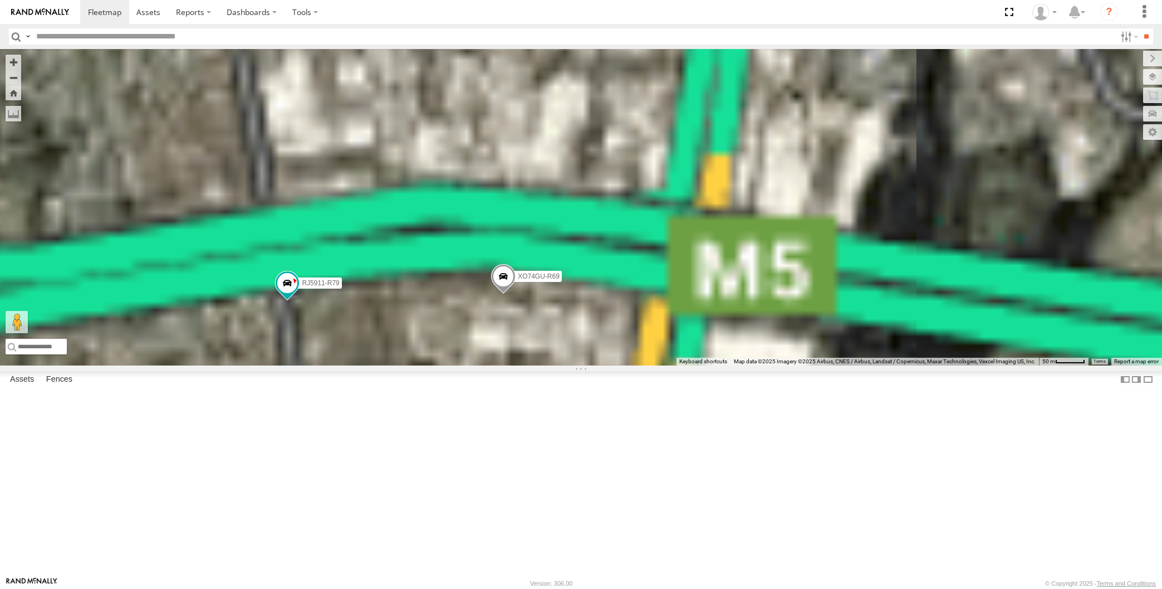
click at [517, 365] on div "XO74GU-R69 RJ5911-R79 XSNDHU-R04 Loading..." at bounding box center [581, 207] width 1162 height 316
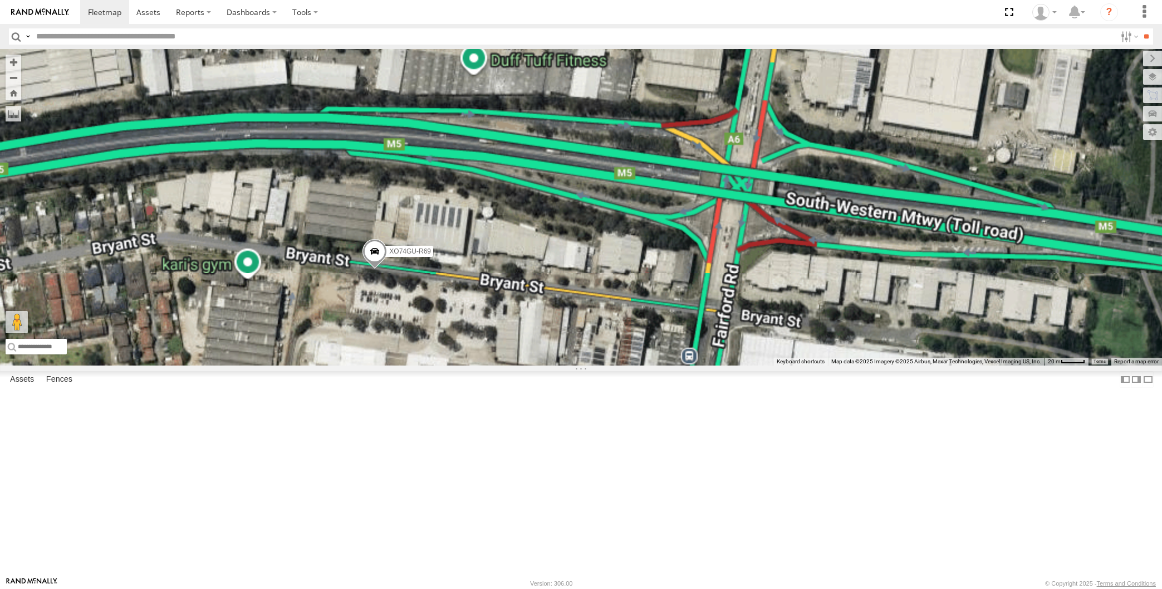
click at [373, 269] on span at bounding box center [375, 254] width 25 height 30
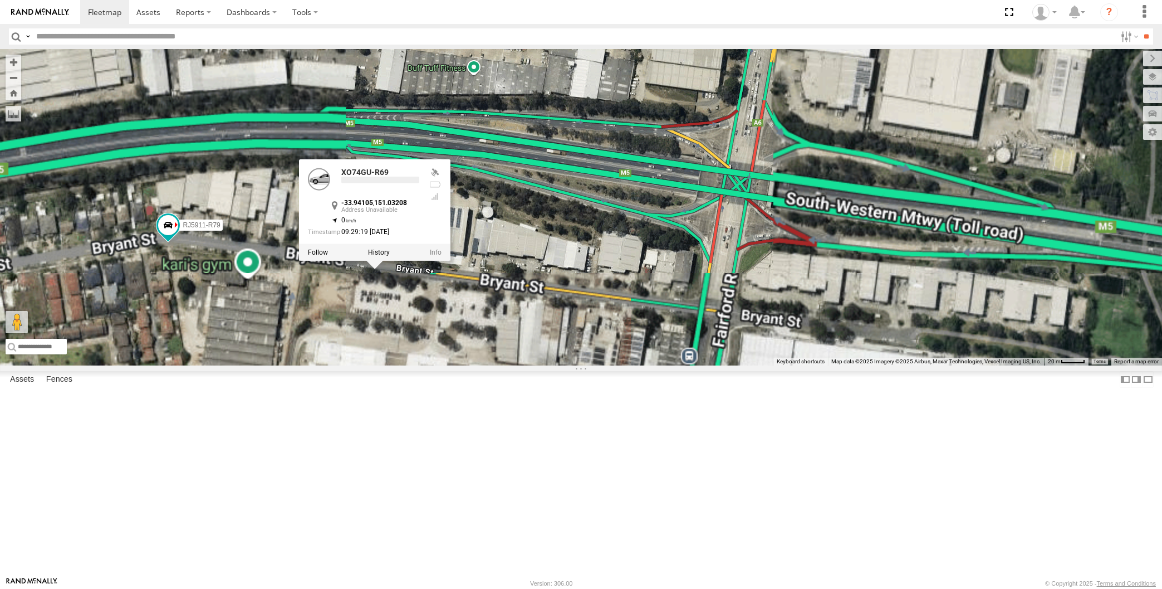
click at [423, 365] on div "XO74GU-R69 RJ5911-R79 XSNDHU-R04 XO74GU-R69 -33.94105 , 151.03208 0 09:29:19 28…" at bounding box center [581, 207] width 1162 height 316
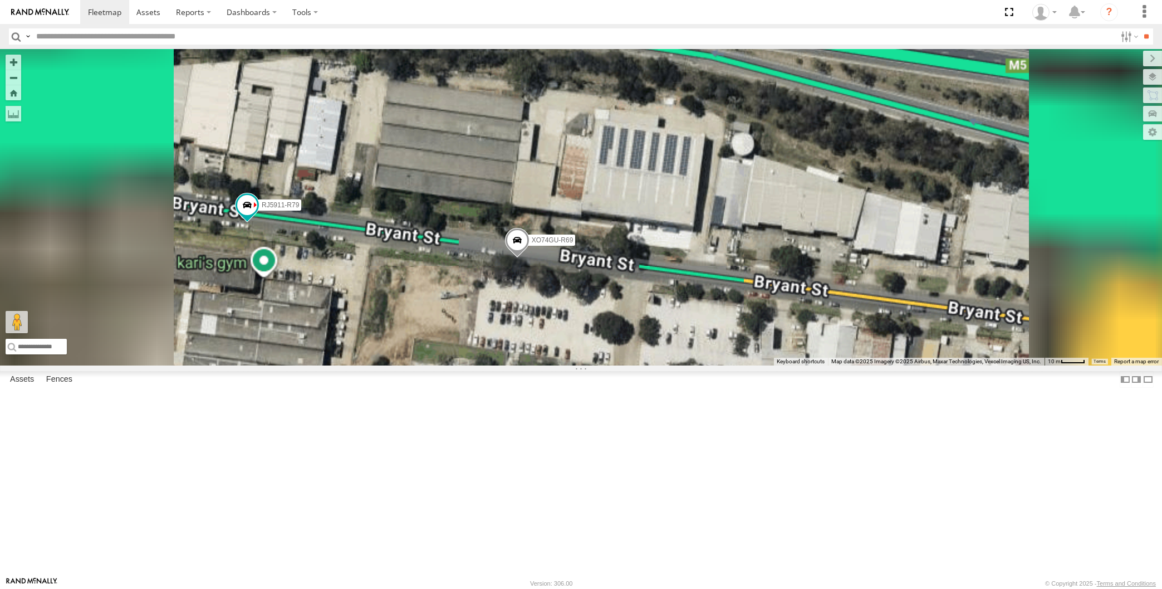
click at [471, 365] on div "XO74GU-R69 RJ5911-R79 XSNDHU-R04 Loading..." at bounding box center [581, 207] width 1162 height 316
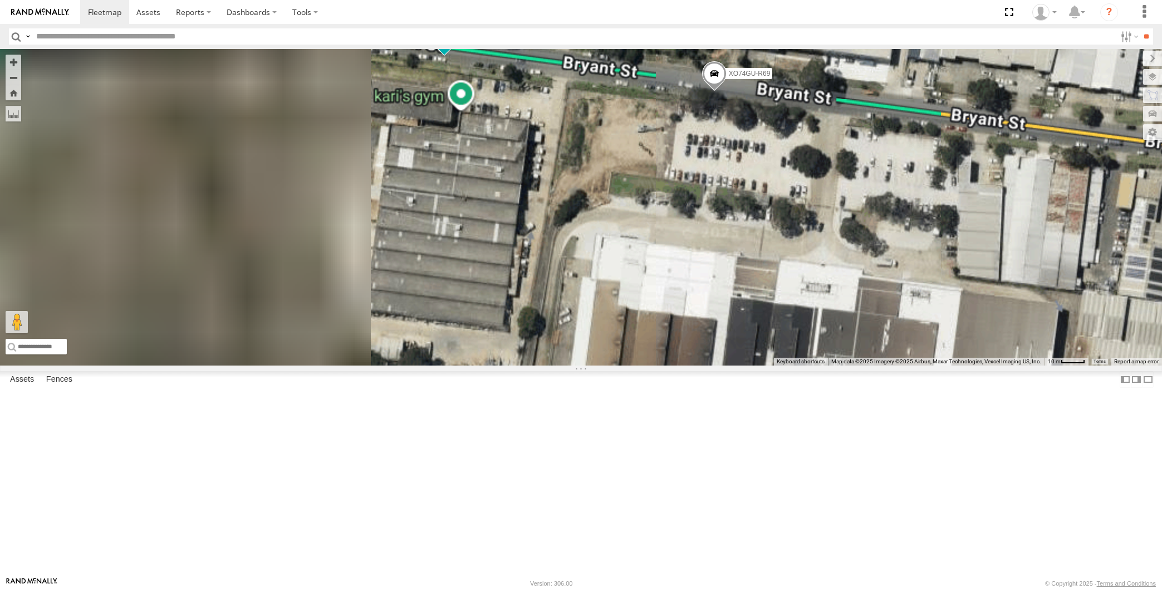
drag, startPoint x: 773, startPoint y: 400, endPoint x: 693, endPoint y: 427, distance: 84.4
click at [701, 365] on div "XO74GU-R69 RJ5911-R79 XSNDHU-R04 Loading..." at bounding box center [581, 207] width 1162 height 316
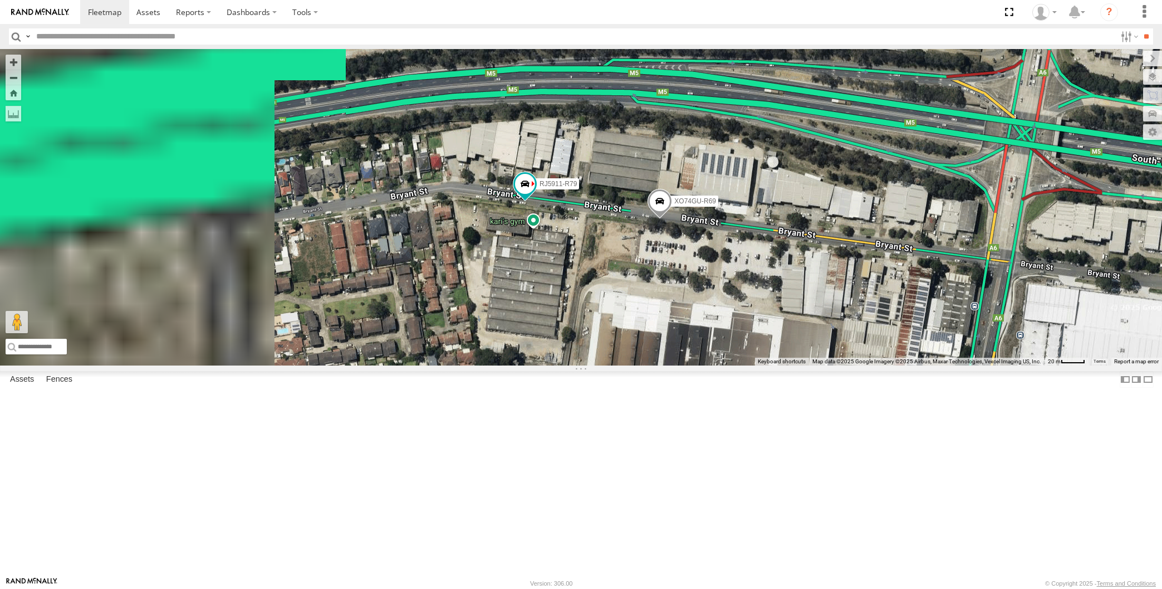
drag, startPoint x: 720, startPoint y: 437, endPoint x: 723, endPoint y: 396, distance: 41.3
click at [726, 365] on div "XO74GU-R69 RJ5911-R79 XSNDHU-R04 Loading..." at bounding box center [581, 207] width 1162 height 316
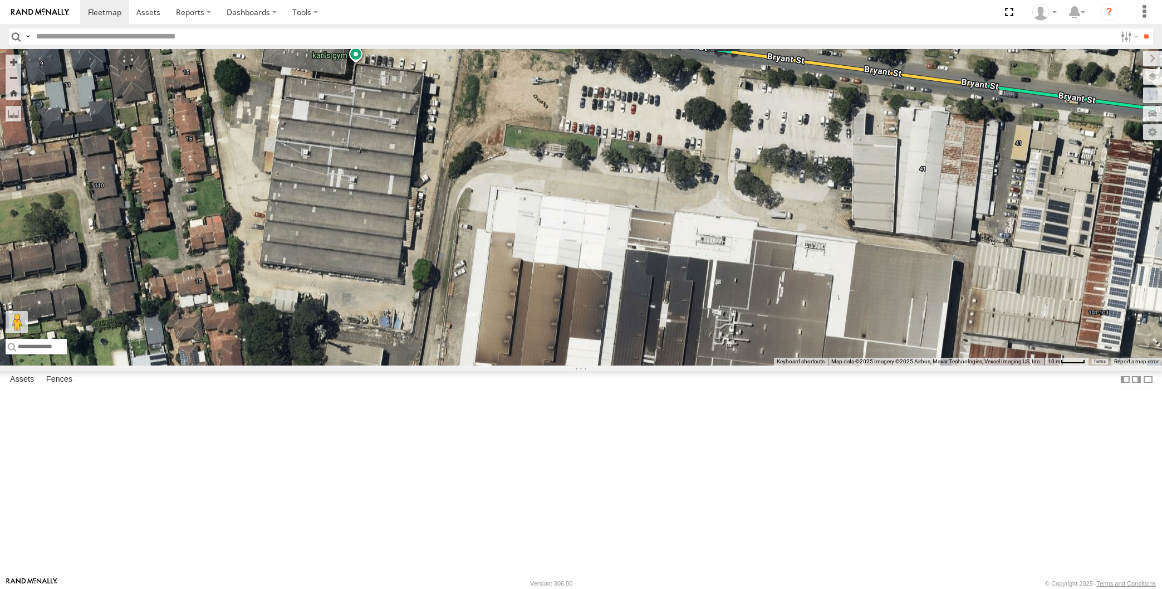
drag, startPoint x: 788, startPoint y: 457, endPoint x: 777, endPoint y: 470, distance: 16.6
click at [778, 365] on div "XO74GU-R69 RJ5911-R79 XSNDHU-R04 Loading..." at bounding box center [581, 207] width 1162 height 316
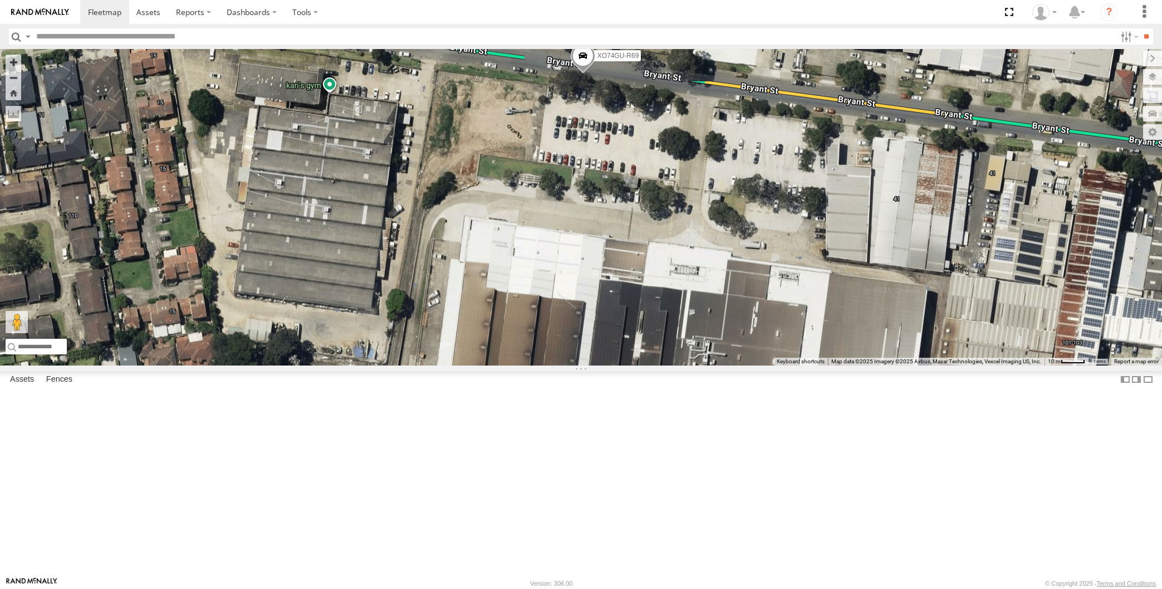
click at [619, 365] on div "XO74GU-R69 RJ5911-R79 XSNDHU-R04 Loading..." at bounding box center [581, 207] width 1162 height 316
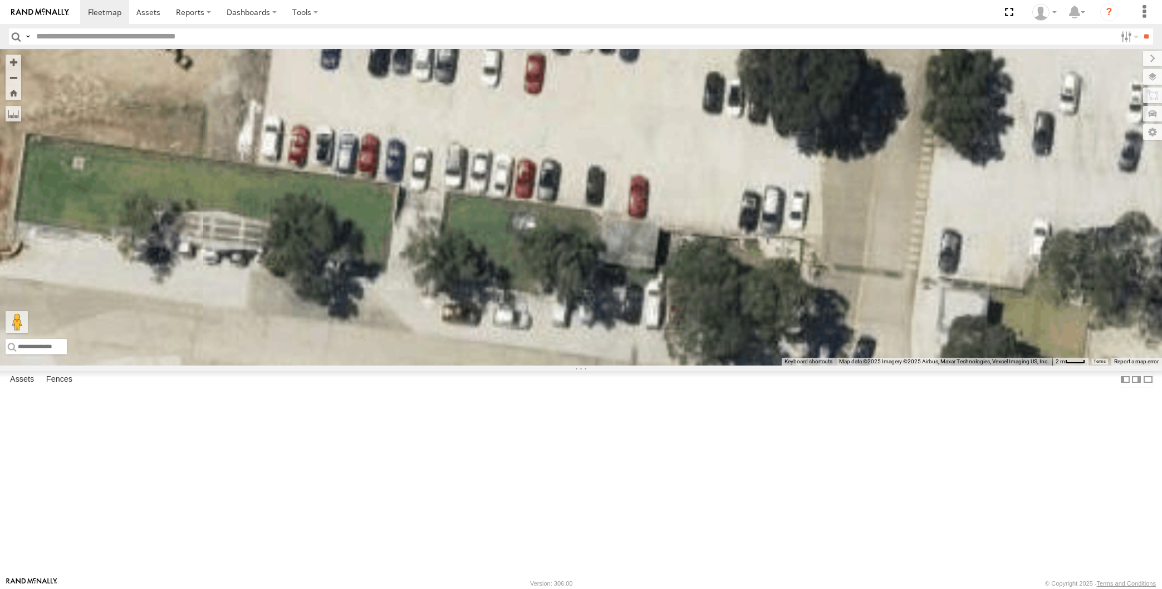
drag, startPoint x: 653, startPoint y: 412, endPoint x: 623, endPoint y: 325, distance: 91.6
click at [630, 338] on div "XO74GU-R69 RJ5911-R79 XSNDHU-R04 Loading..." at bounding box center [581, 207] width 1162 height 316
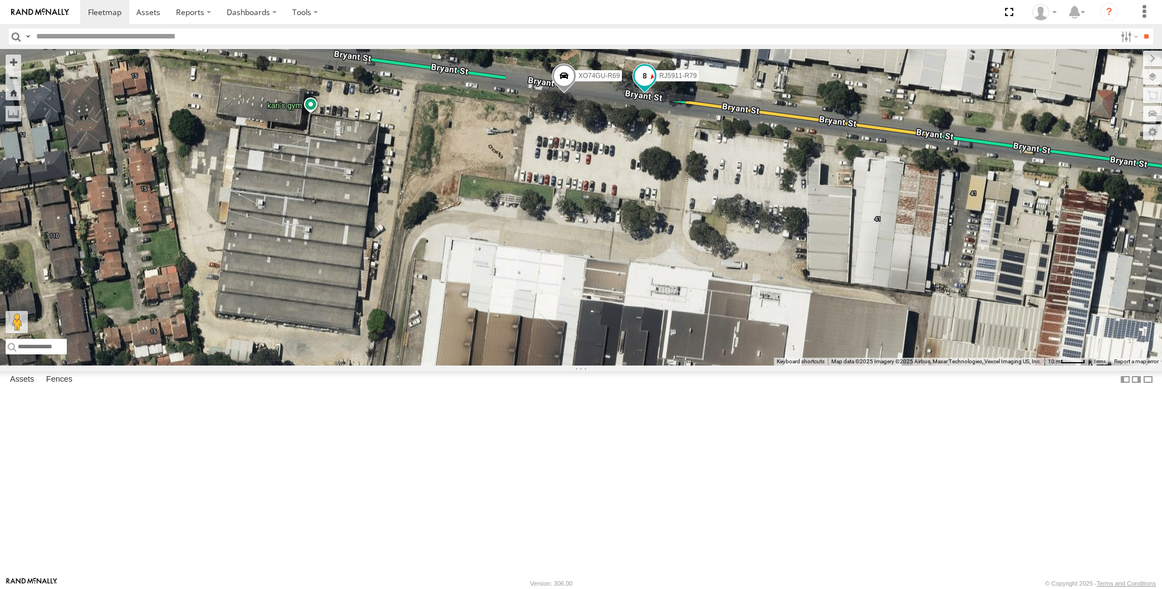
click at [638, 86] on span at bounding box center [645, 76] width 20 height 20
click at [681, 235] on div "XO74GU-R69 RJ5911-R79 XSNDHU-R04 RJ5911-R79 All Assets Bryant St Padstow -33.94…" at bounding box center [581, 207] width 1162 height 316
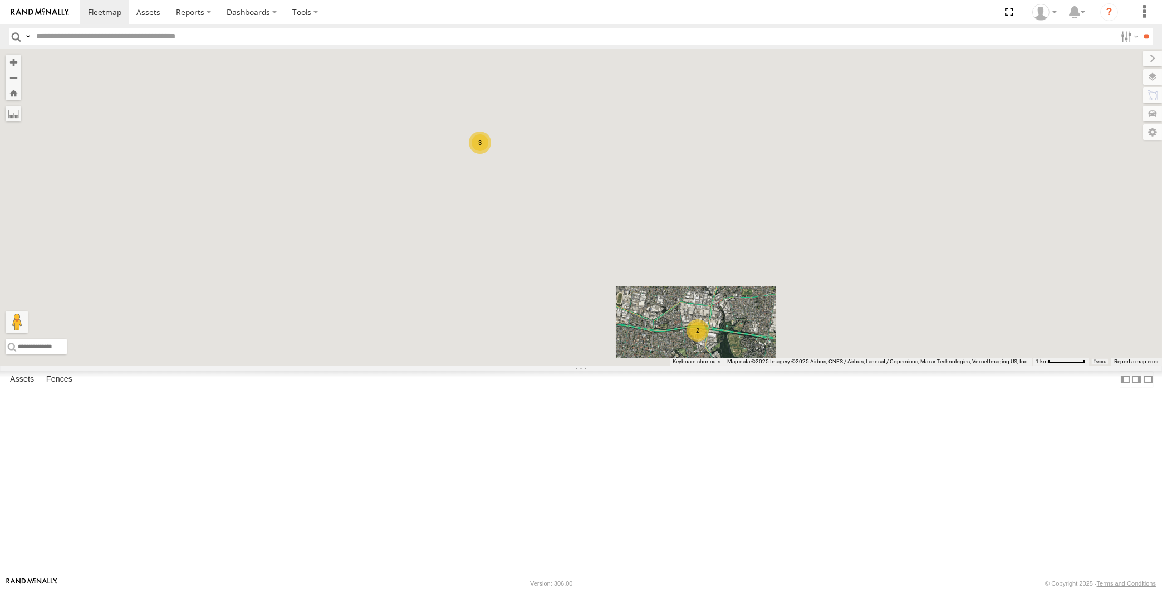
drag, startPoint x: 712, startPoint y: 456, endPoint x: 720, endPoint y: 473, distance: 18.2
click at [720, 365] on div "XSNDHU-R04 3 2 Loading..." at bounding box center [581, 207] width 1162 height 316
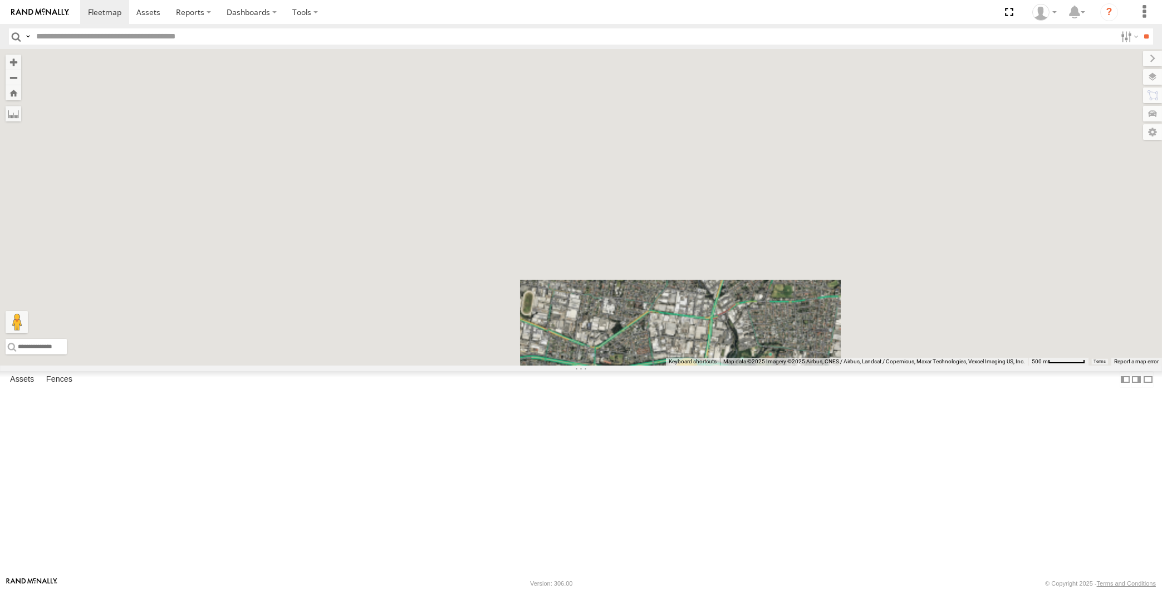
drag, startPoint x: 769, startPoint y: 458, endPoint x: 807, endPoint y: 474, distance: 41.7
click at [781, 365] on div "XSNDHU-R04 3 2 Loading..." at bounding box center [581, 207] width 1162 height 316
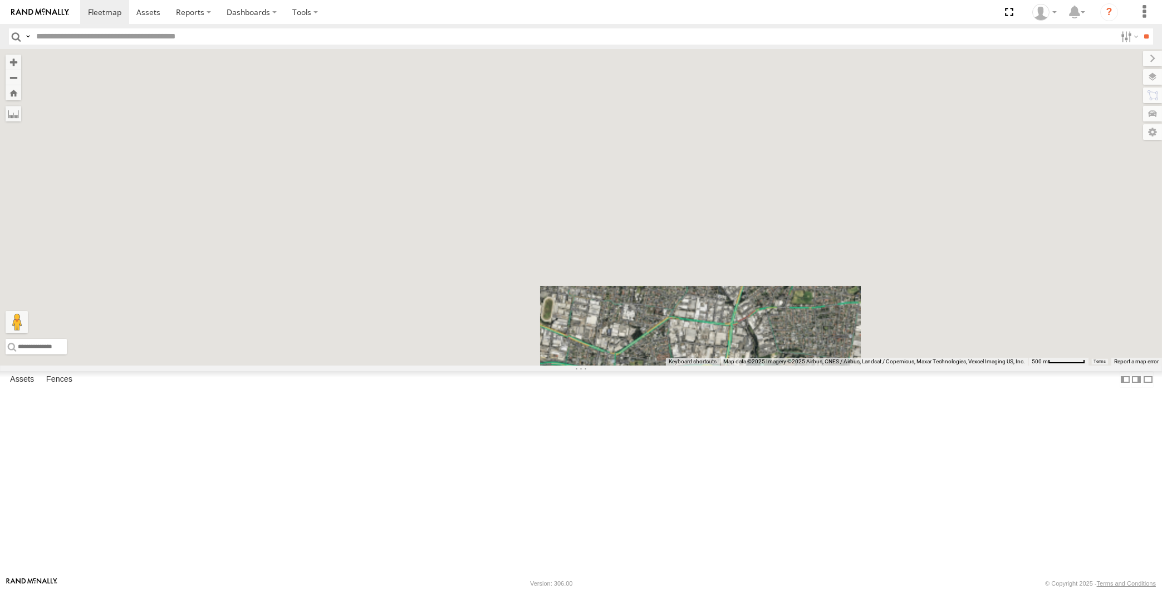
drag, startPoint x: 814, startPoint y: 480, endPoint x: 830, endPoint y: 486, distance: 16.6
click at [828, 365] on div "XSNDHU-R04 3 2 Loading..." at bounding box center [581, 207] width 1162 height 316
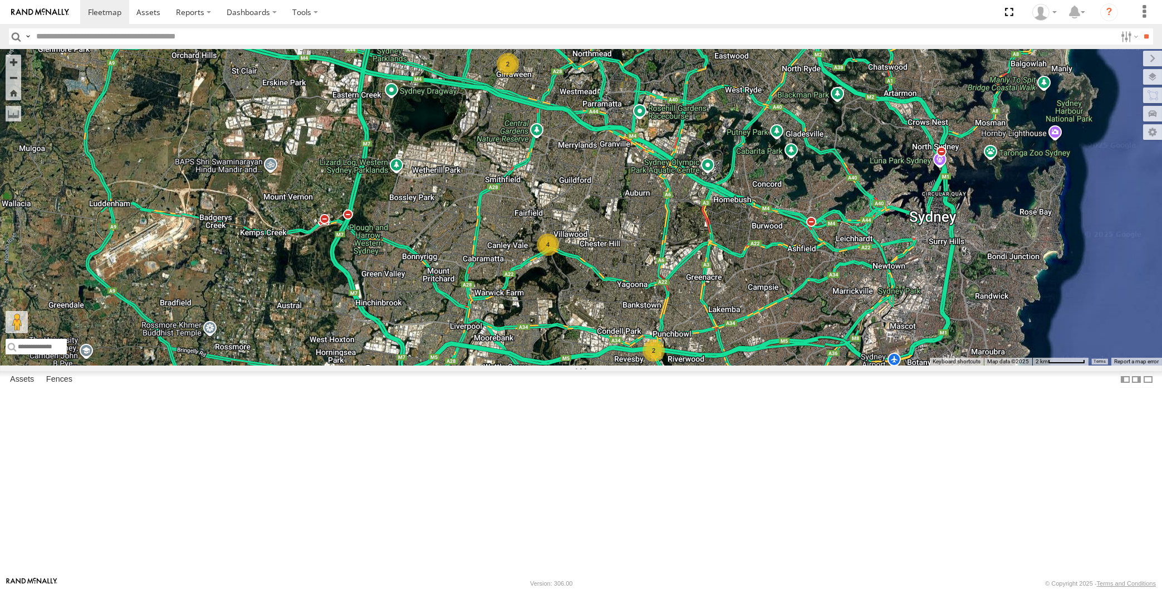
drag, startPoint x: 708, startPoint y: 391, endPoint x: 729, endPoint y: 380, distance: 23.9
click at [728, 365] on div "2 4 2 Loading..." at bounding box center [581, 207] width 1162 height 316
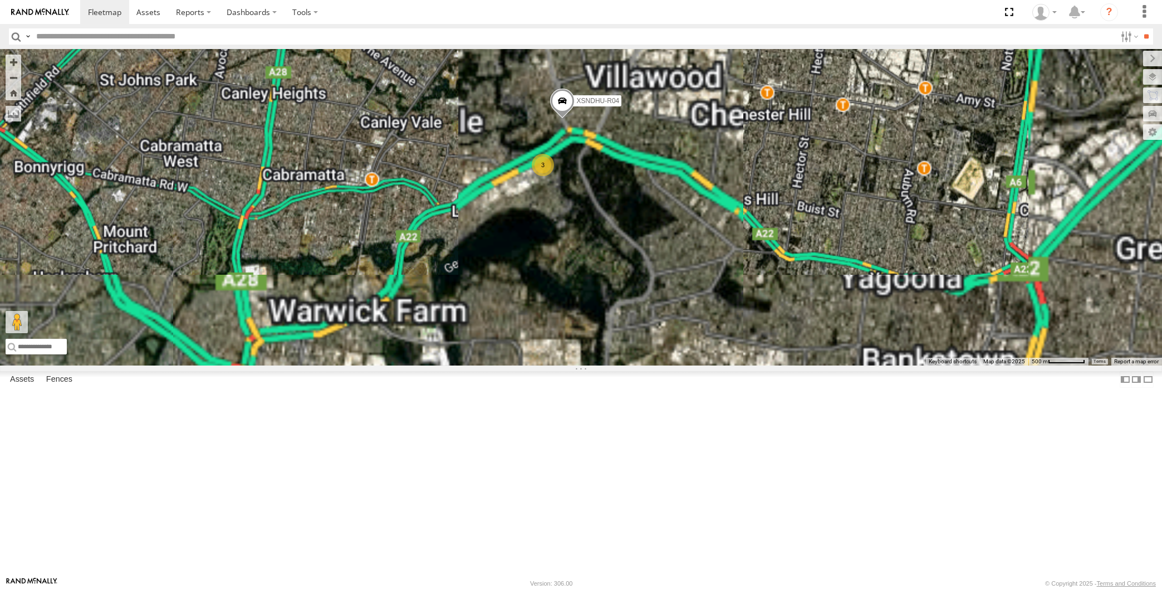
drag, startPoint x: 628, startPoint y: 315, endPoint x: 631, endPoint y: 309, distance: 7.2
click at [631, 309] on div "XSNDHU-R04 3 Loading..." at bounding box center [581, 207] width 1162 height 316
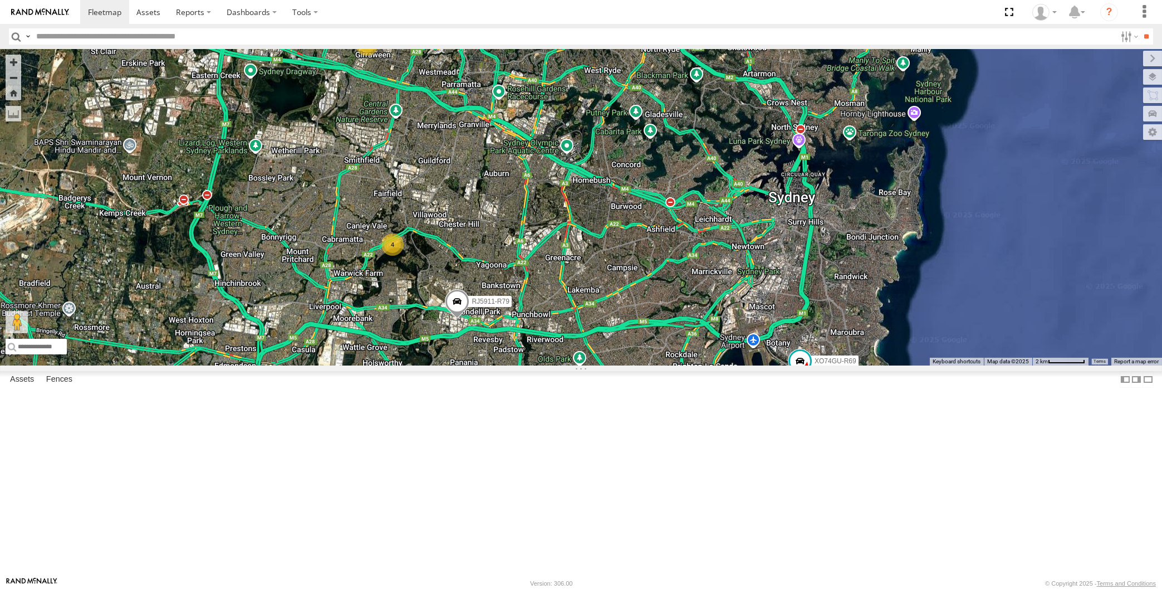
drag, startPoint x: 639, startPoint y: 493, endPoint x: 640, endPoint y: 483, distance: 10.7
click at [640, 365] on div "RJ5911-R79 XO74GU-R69 2 4 Loading..." at bounding box center [581, 207] width 1162 height 316
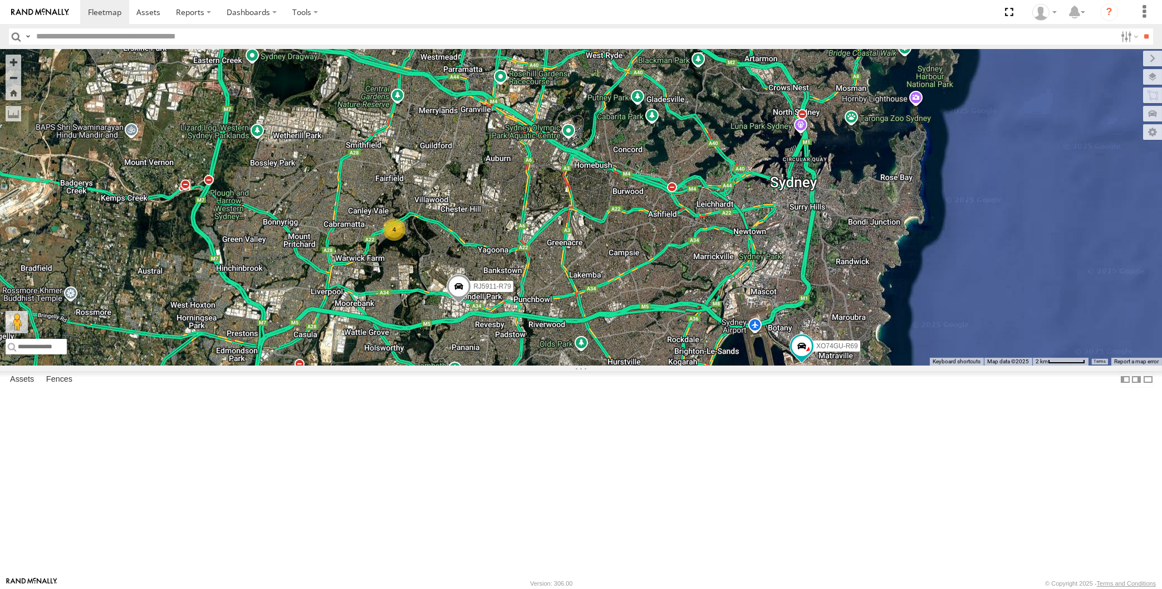
drag, startPoint x: 592, startPoint y: 513, endPoint x: 615, endPoint y: 505, distance: 24.3
click at [615, 365] on div "RJ5911-R79 XO74GU-R69 2 4 Loading..." at bounding box center [581, 207] width 1162 height 316
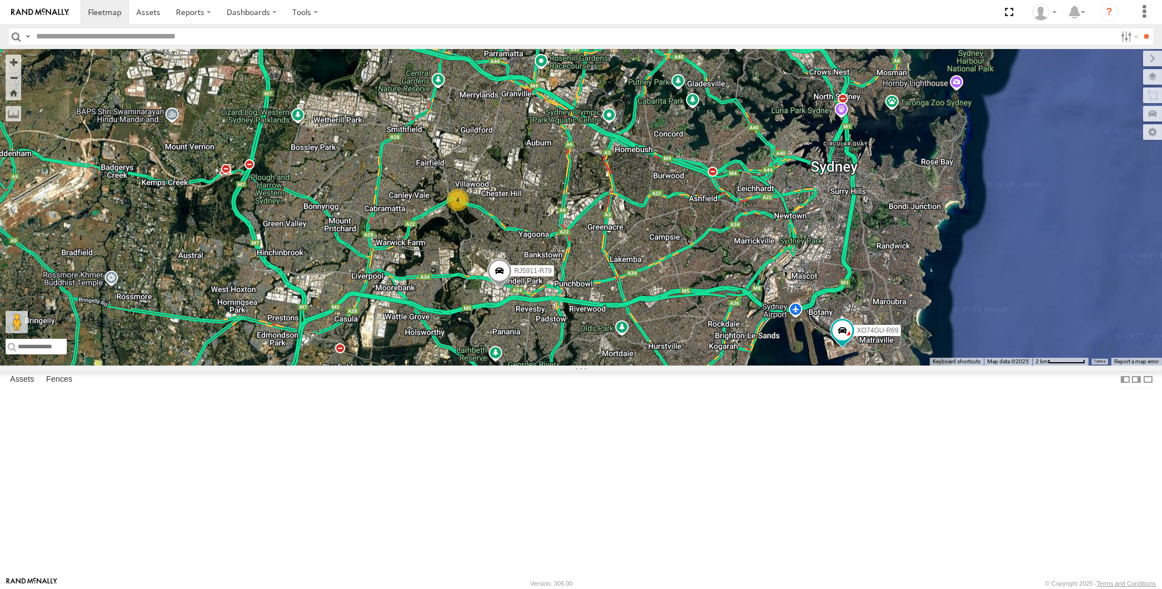
drag, startPoint x: 660, startPoint y: 512, endPoint x: 667, endPoint y: 503, distance: 10.8
click at [665, 365] on div "RJ5911-R79 XO74GU-R69 2 4 Loading..." at bounding box center [581, 207] width 1162 height 316
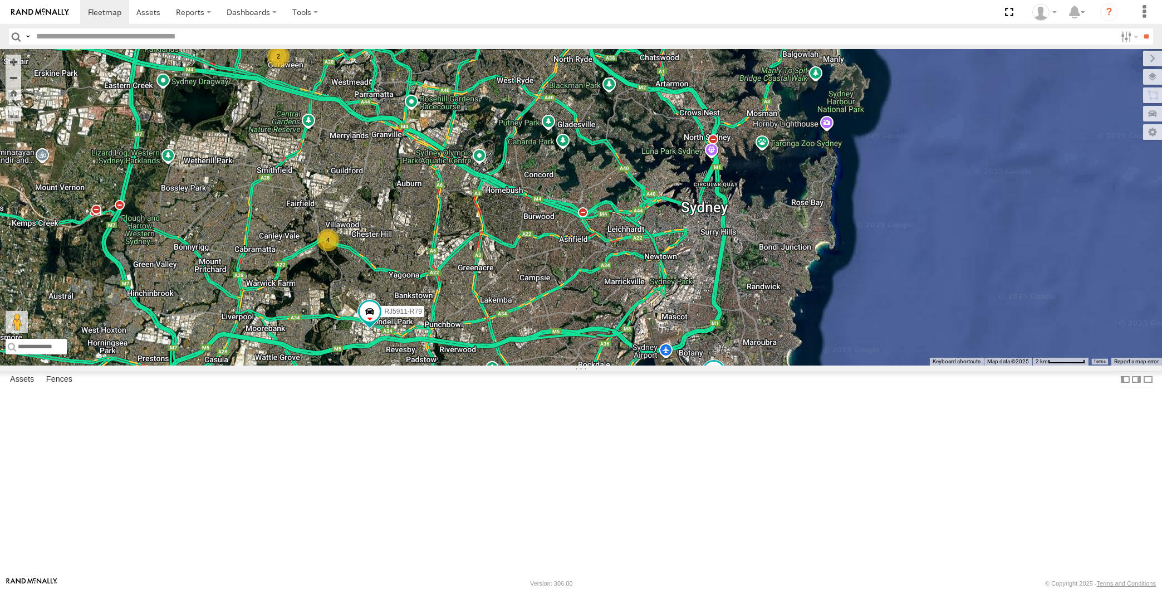
drag, startPoint x: 513, startPoint y: 356, endPoint x: 518, endPoint y: 351, distance: 7.1
click at [517, 351] on div "RJ5911-R79 XO74GU-R69 2 4 Loading..." at bounding box center [581, 207] width 1162 height 316
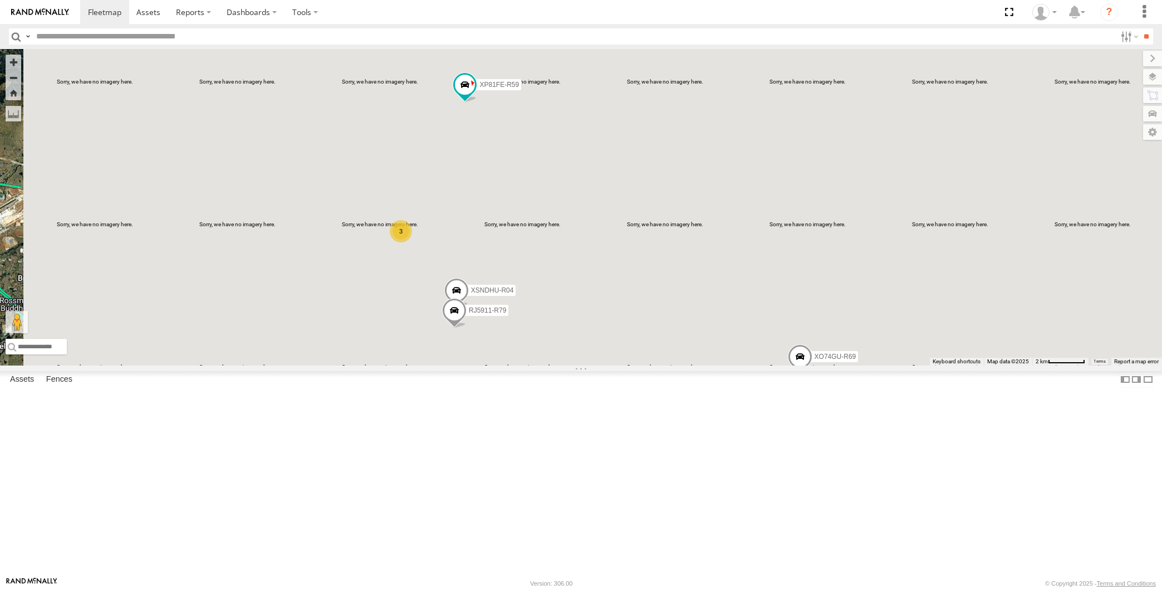
click at [204, 311] on div "XP30JQ-R03 XSNDHU-R04 3 RJ5911-R79 XP81FE-R59 XO74GU-R69 Loading..." at bounding box center [581, 207] width 1162 height 316
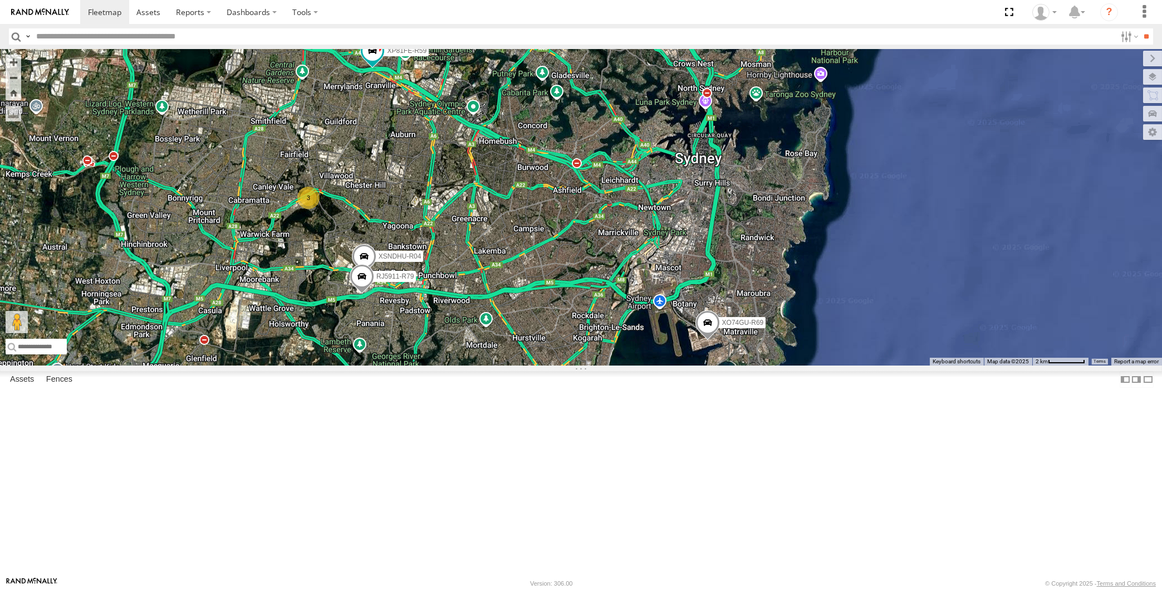
drag, startPoint x: 402, startPoint y: 244, endPoint x: 496, endPoint y: 254, distance: 94.6
click at [400, 243] on div "XP30JQ-R03 XP81FE-R59 XO74GU-R69 XSNDHU-R04 RJ5911-R79 3 Loading..." at bounding box center [581, 207] width 1162 height 316
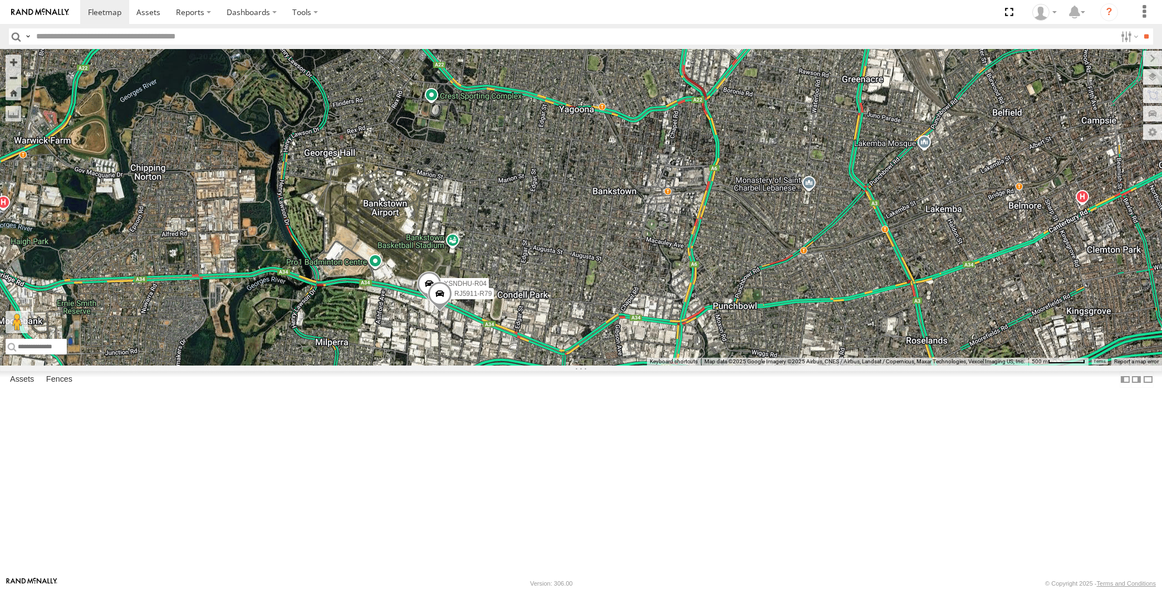
click at [682, 365] on div "XSNDHU-R04 RJ5911-R79 3 Loading..." at bounding box center [581, 207] width 1162 height 316
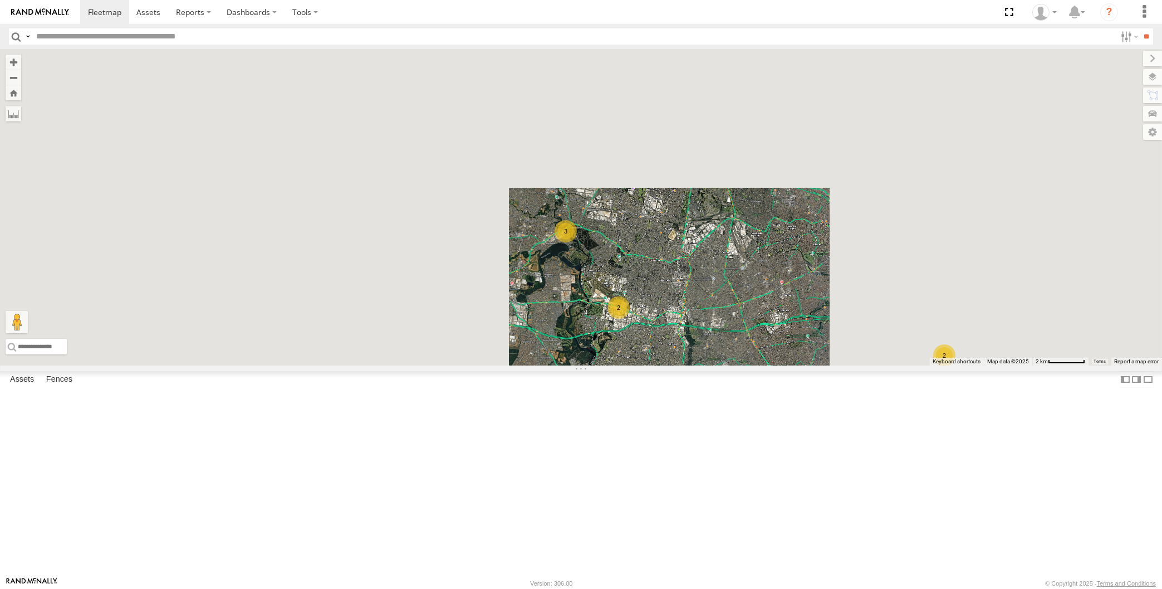
drag, startPoint x: 710, startPoint y: 481, endPoint x: 669, endPoint y: 459, distance: 46.1
click at [692, 365] on div "XP30JQ-R03 2 3 2 Loading..." at bounding box center [581, 207] width 1162 height 316
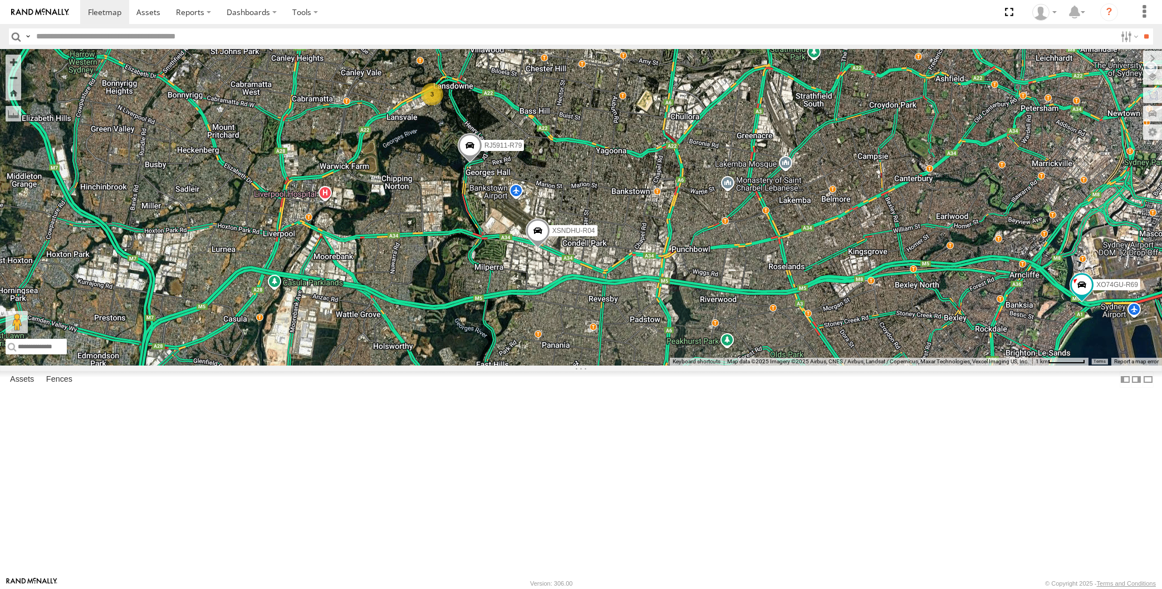
drag, startPoint x: 927, startPoint y: 490, endPoint x: 905, endPoint y: 466, distance: 32.3
click at [907, 365] on div "XSNDHU-R04 RJ5911-R79 XO74GU-R69 XP30JQ-R03 XP81FE-R59 3 Loading..." at bounding box center [581, 207] width 1162 height 316
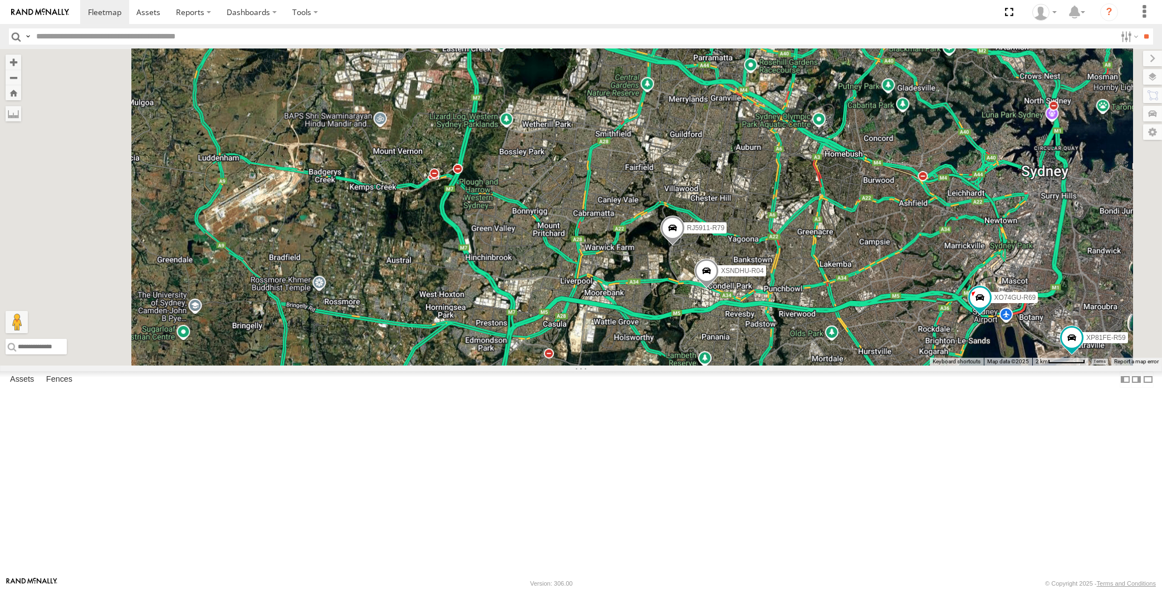
drag, startPoint x: 918, startPoint y: 474, endPoint x: 872, endPoint y: 458, distance: 49.1
click at [886, 365] on div "XSNDHU-R04 RJ5911-R79 XO74GU-R69 XP30JQ-R03 XP81FE-R59 Loading..." at bounding box center [581, 207] width 1162 height 316
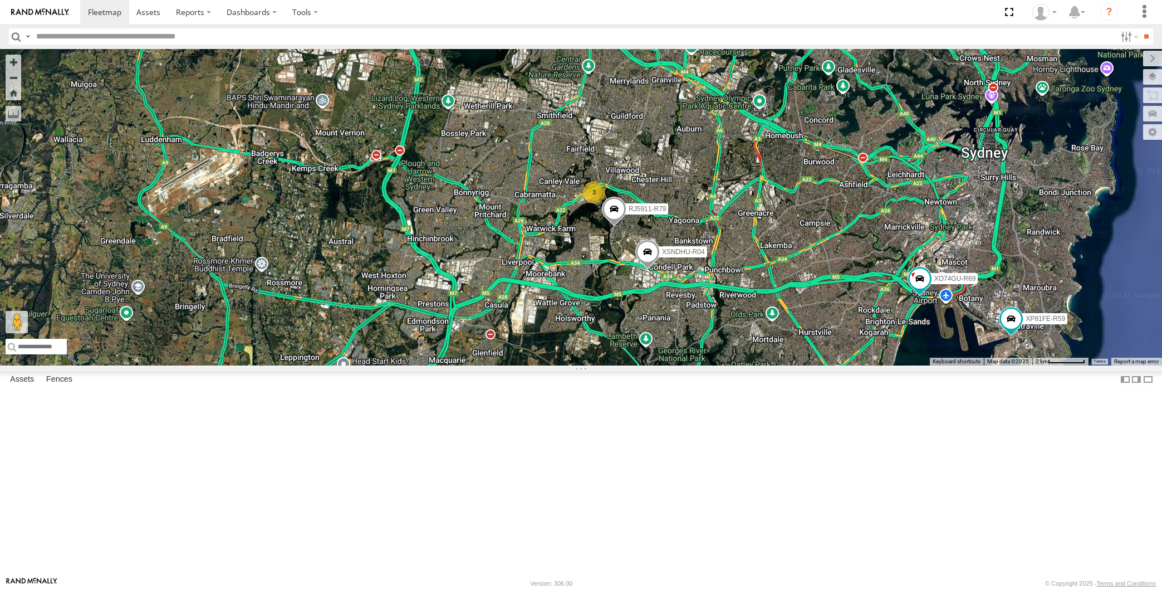
drag, startPoint x: 897, startPoint y: 483, endPoint x: 889, endPoint y: 481, distance: 8.1
click at [889, 365] on div "XSNDHU-R04 RJ5911-R79 XO74GU-R69 XP30JQ-R03 XP81FE-R59 3 Loading..." at bounding box center [581, 207] width 1162 height 316
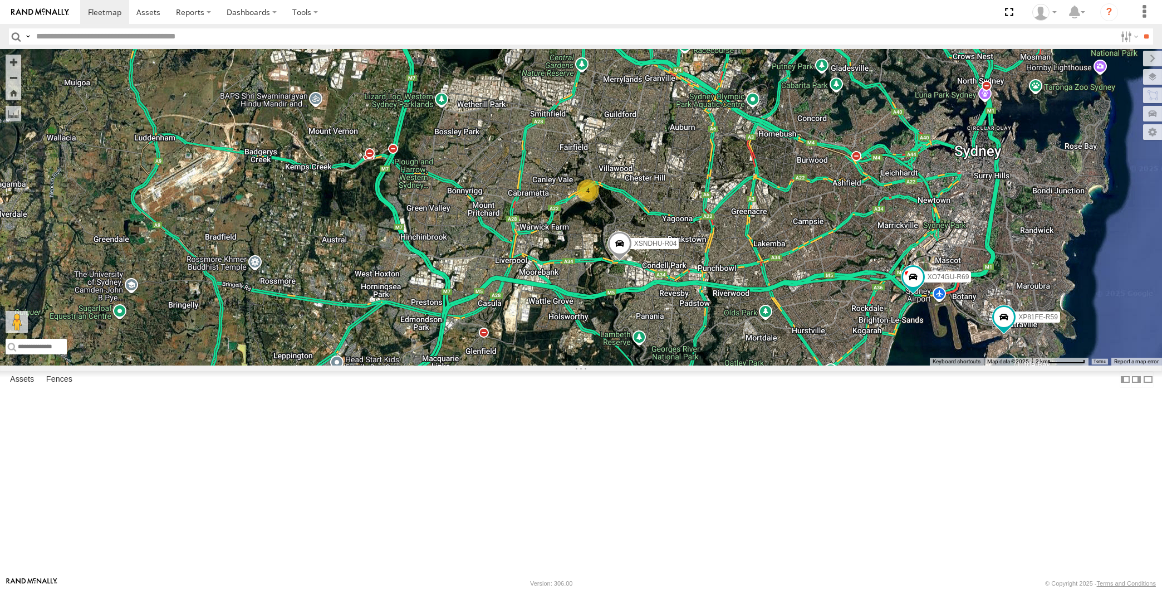
drag, startPoint x: 684, startPoint y: 441, endPoint x: 675, endPoint y: 449, distance: 12.3
click at [675, 365] on div "XP30JQ-R03 XSNDHU-R04 XP81FE-R59 XO74GU-R69 4 Loading..." at bounding box center [581, 207] width 1162 height 316
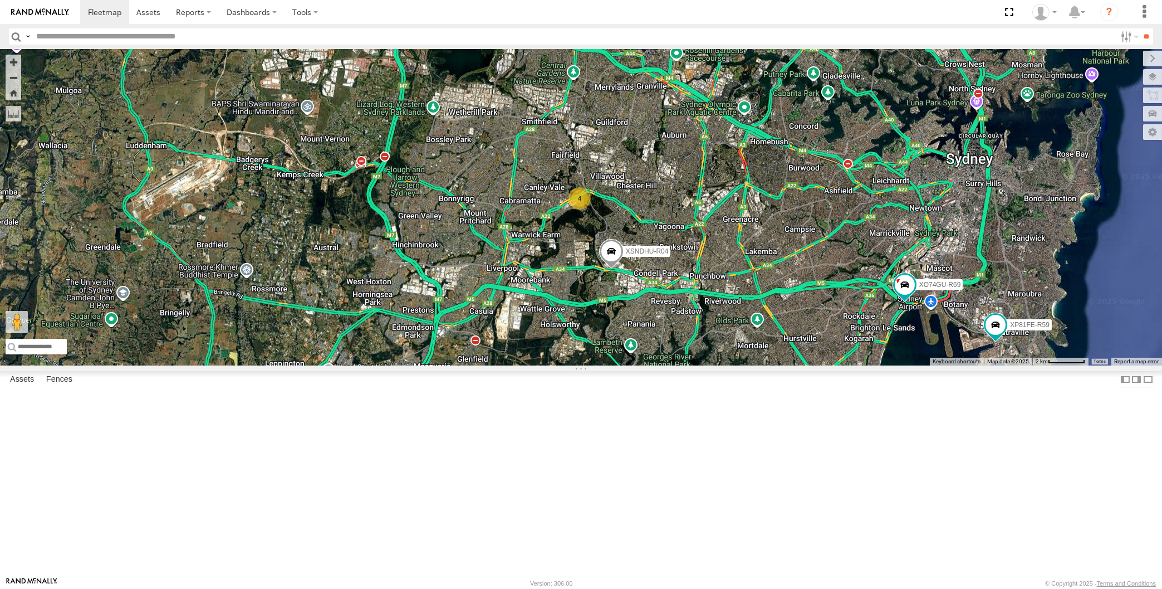
drag, startPoint x: 719, startPoint y: 460, endPoint x: 697, endPoint y: 473, distance: 25.2
click at [698, 365] on div "XP30JQ-R03 XSNDHU-R04 XP81FE-R59 XO74GU-R69 4 Loading..." at bounding box center [581, 207] width 1162 height 316
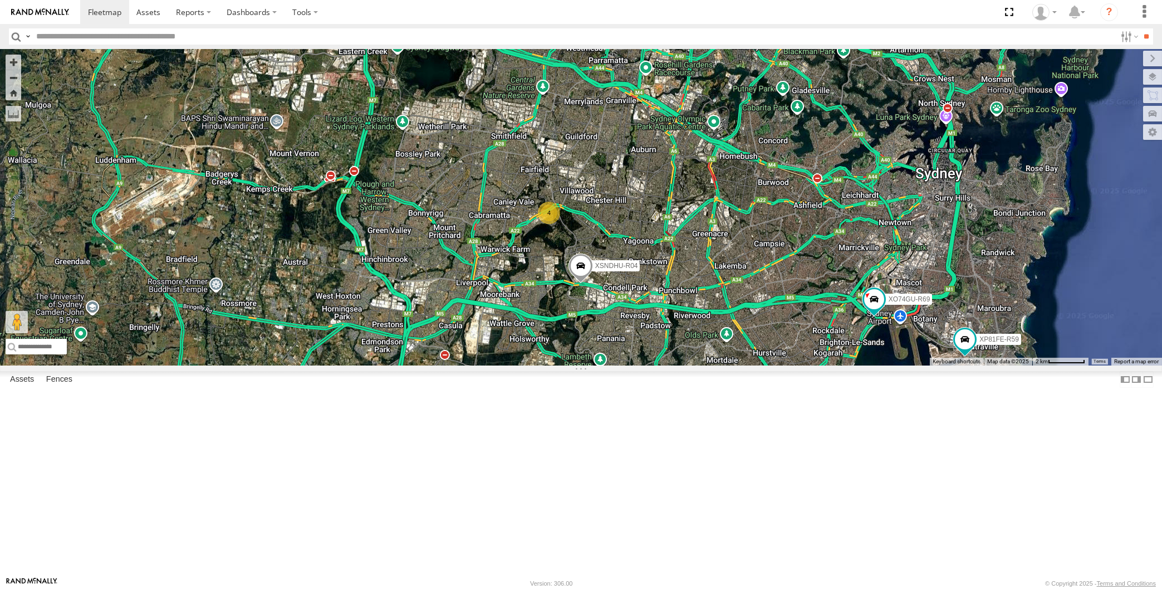
click at [692, 365] on div "XP30JQ-R03 XSNDHU-R04 XP81FE-R59 XO74GU-R69 4 Loading..." at bounding box center [581, 207] width 1162 height 316
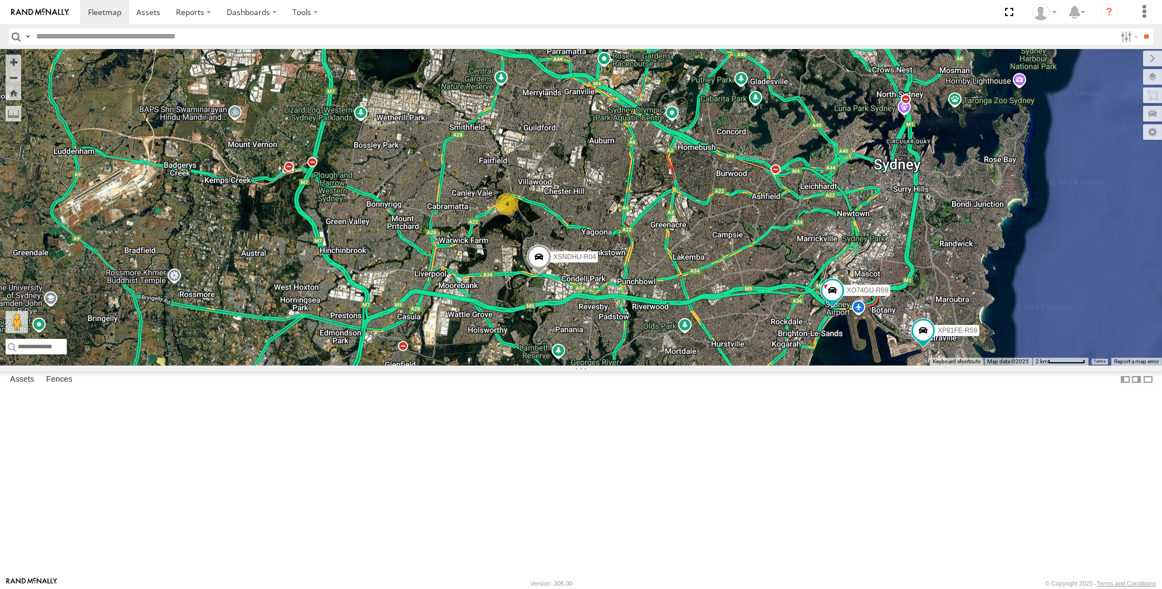
drag, startPoint x: 703, startPoint y: 504, endPoint x: 691, endPoint y: 497, distance: 14.0
click at [696, 365] on div "XP30JQ-R03 XSNDHU-R04 XP81FE-R59 XO74GU-R69 4 Loading..." at bounding box center [581, 207] width 1162 height 316
